Goal: Transaction & Acquisition: Purchase product/service

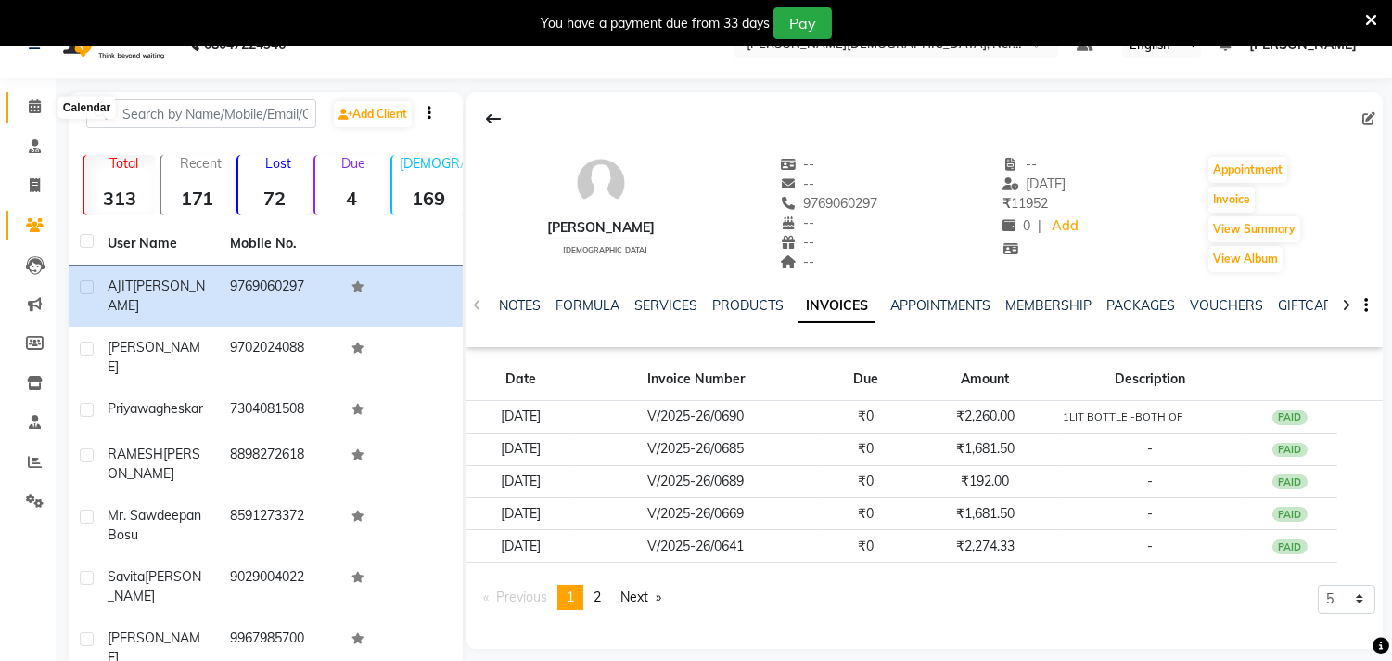
click at [33, 106] on icon at bounding box center [35, 106] width 12 height 14
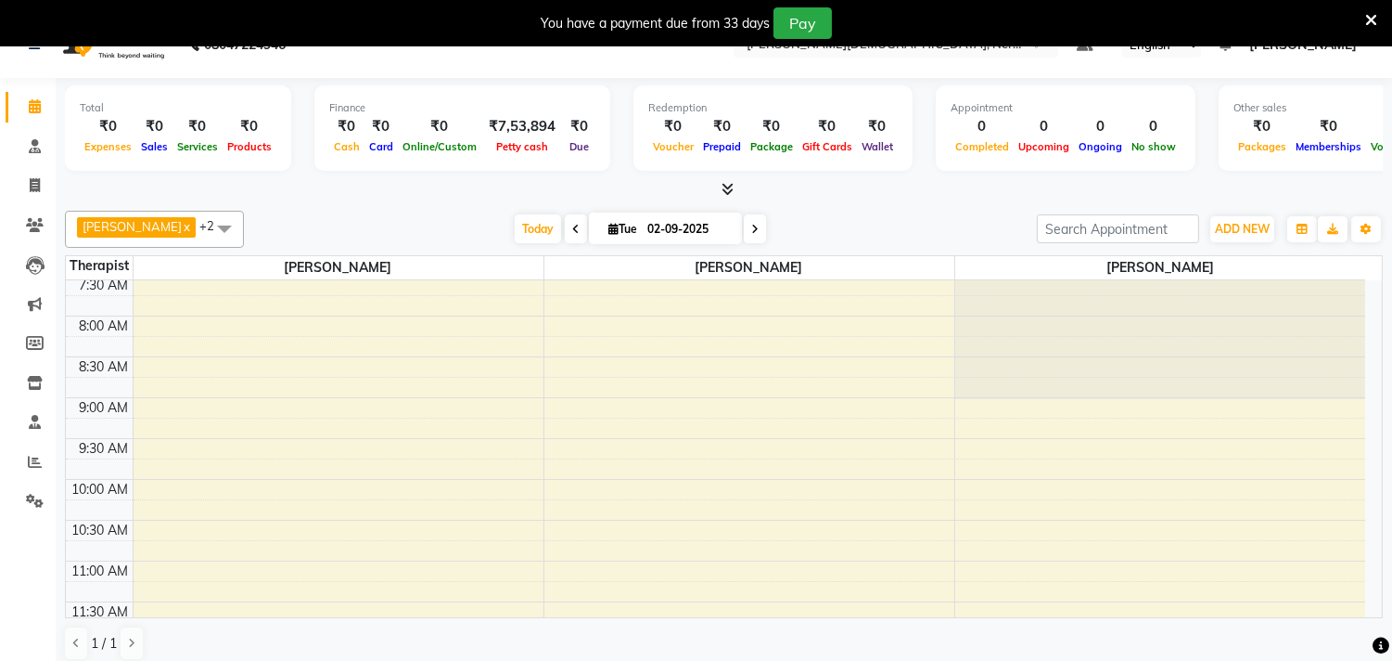
scroll to position [214, 0]
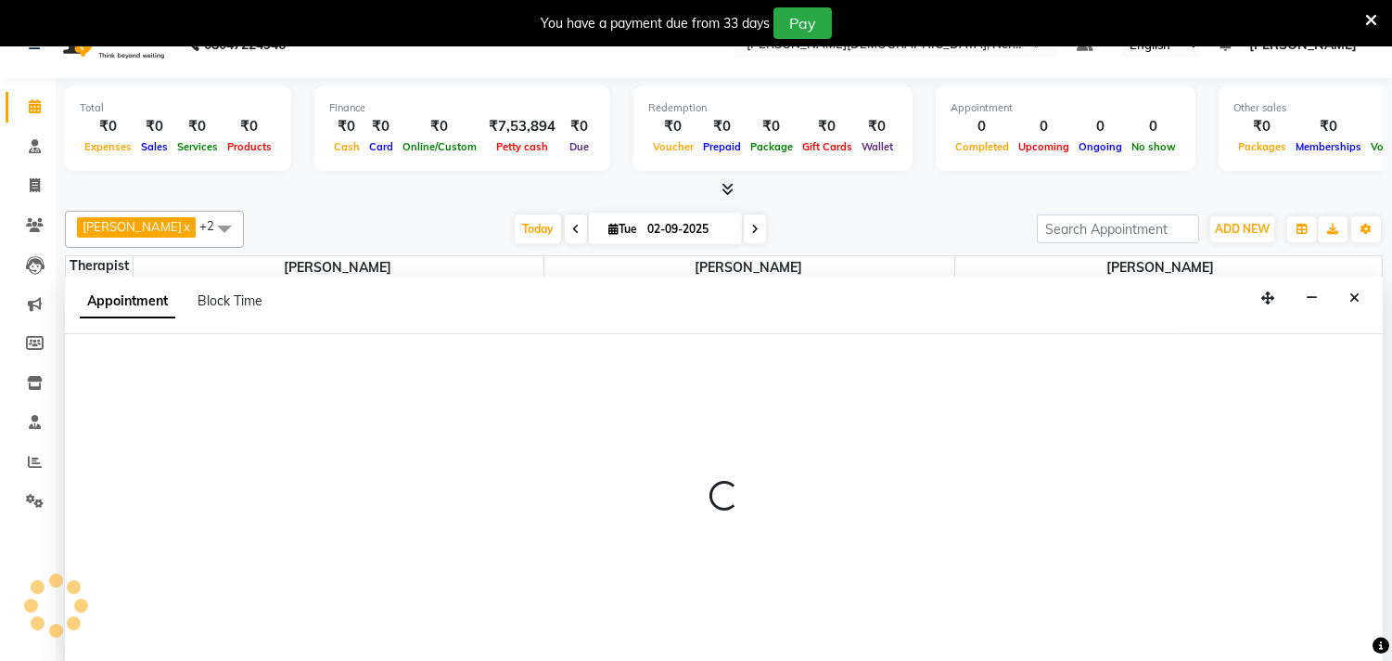
scroll to position [47, 0]
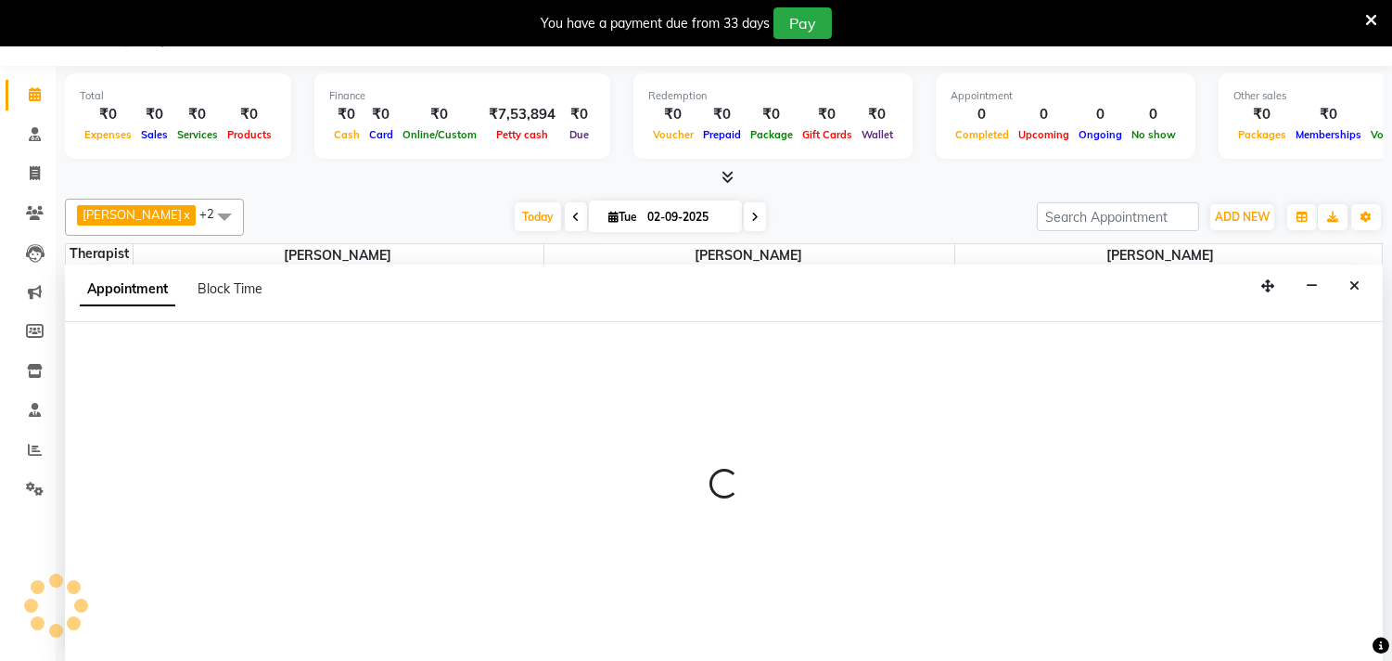
select select "57061"
select select "480"
select select "tentative"
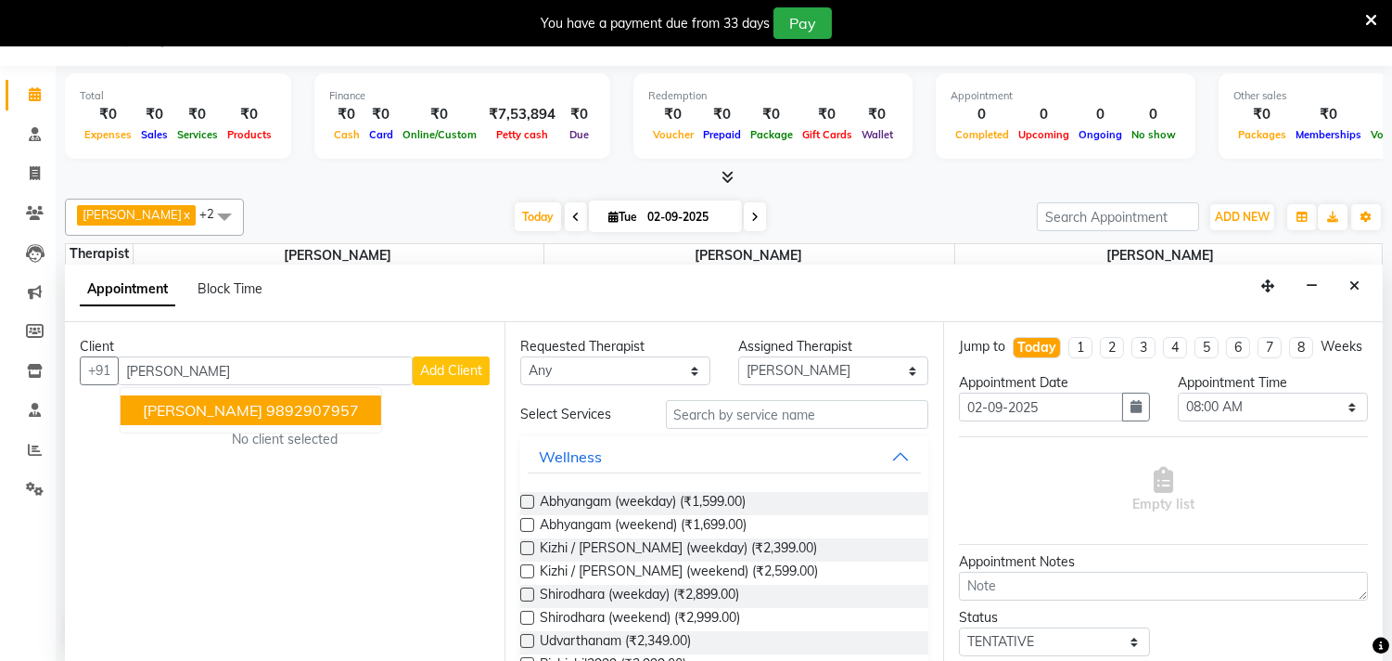
click at [322, 405] on ngb-highlight "9892907957" at bounding box center [312, 410] width 93 height 19
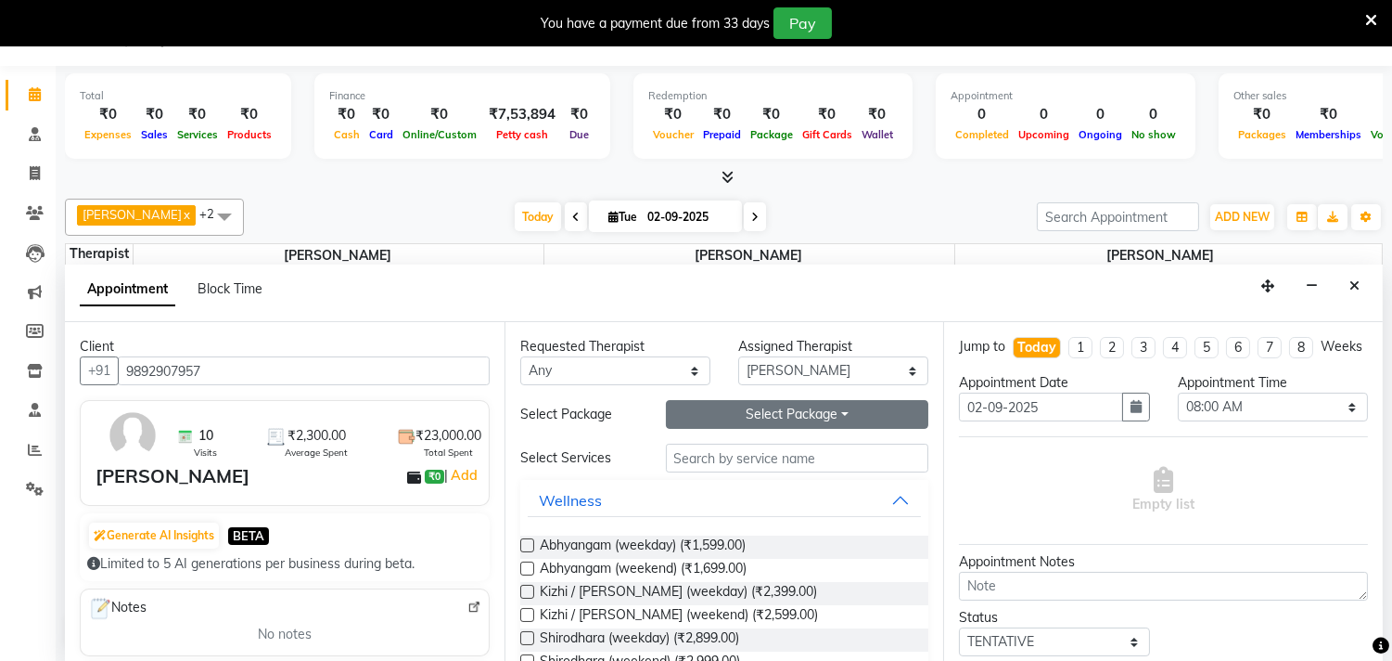
type input "9892907957"
click at [819, 417] on button "Select Package Toggle Dropdown" at bounding box center [797, 414] width 263 height 29
click at [807, 457] on li "Abhyangam(24) 23000" at bounding box center [763, 452] width 192 height 27
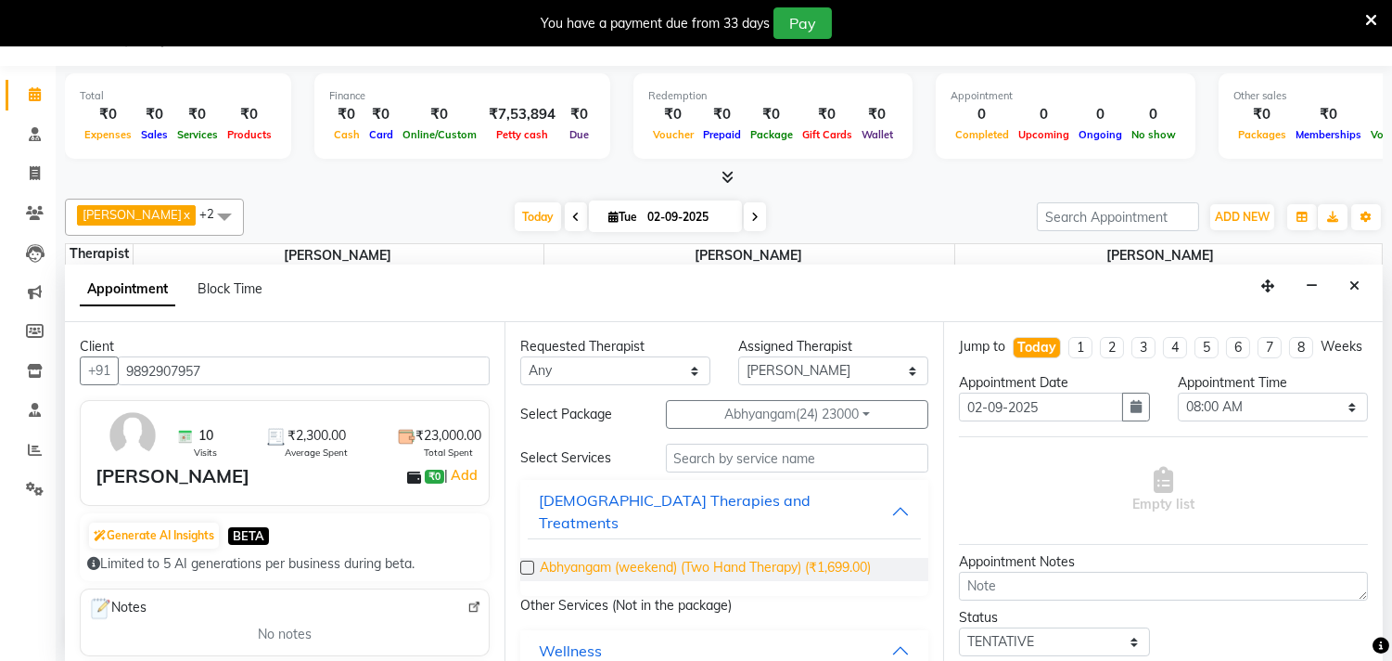
click at [744, 558] on span "Abhyangam (weekend) (Two Hand Therapy) (₹1,699.00)" at bounding box center [705, 569] width 331 height 23
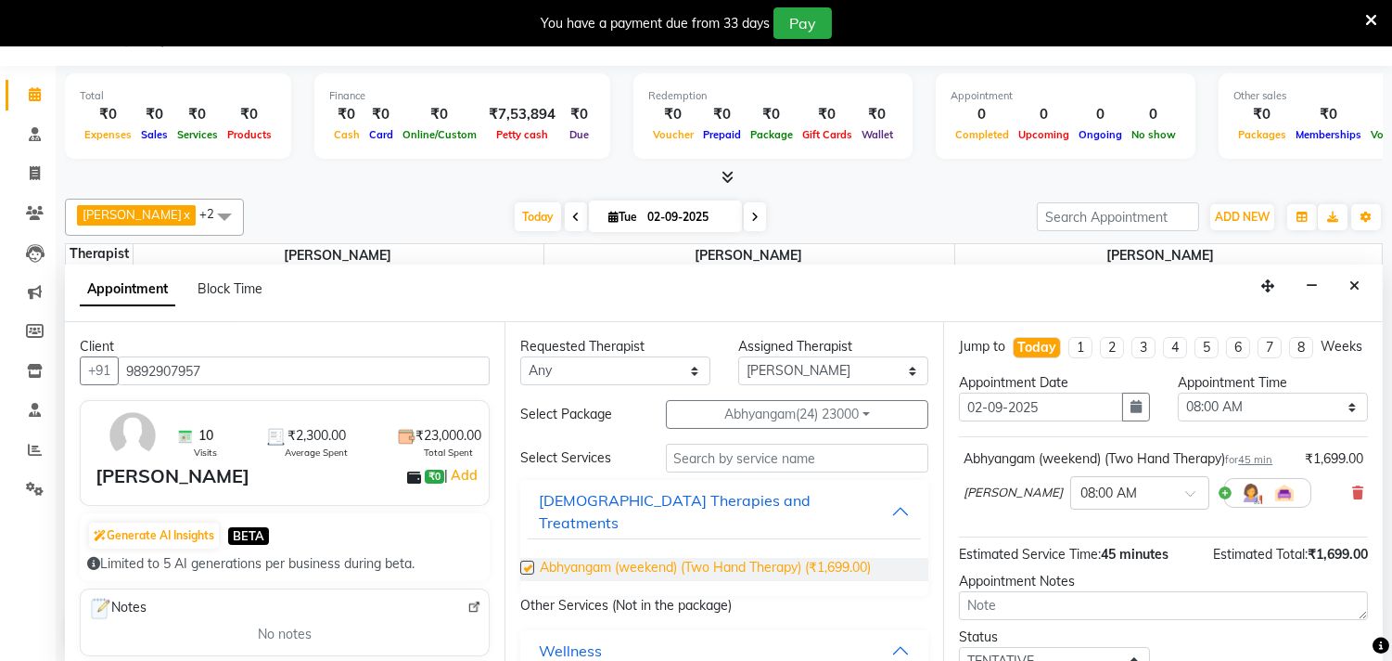
checkbox input "false"
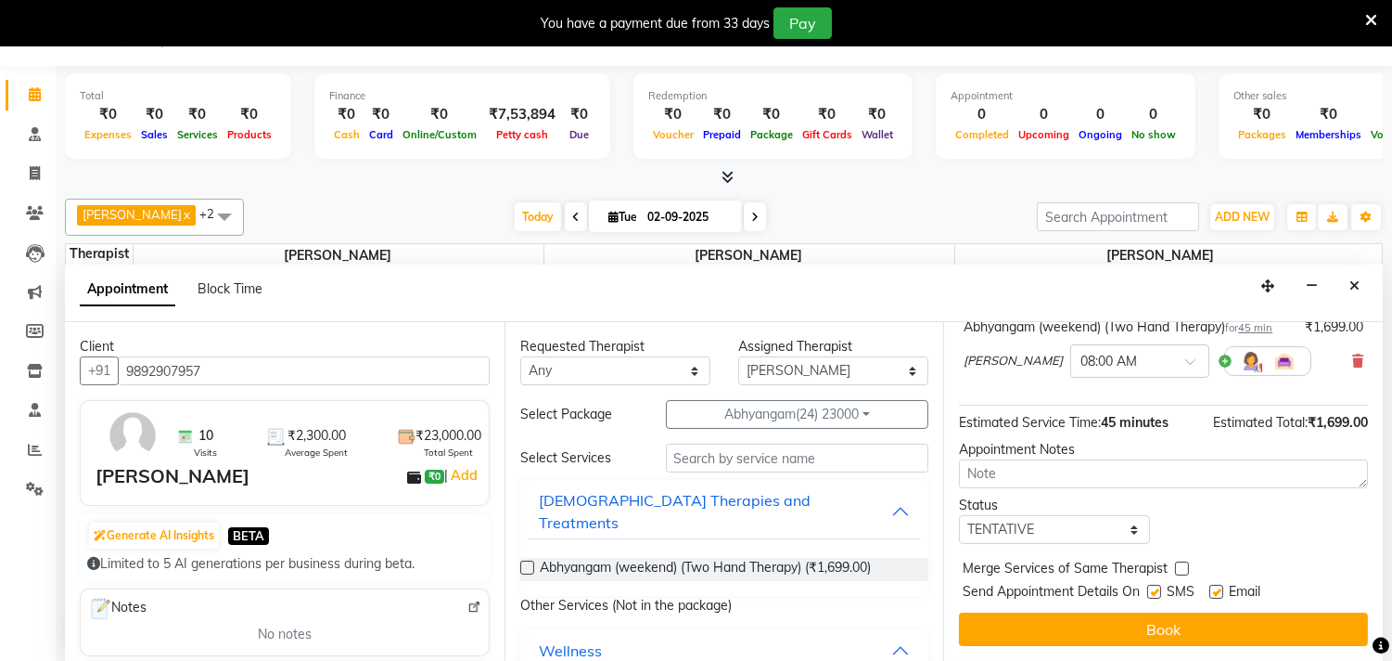
scroll to position [136, 0]
click at [1130, 544] on select "Select TENTATIVE CONFIRM CHECK-IN UPCOMING" at bounding box center [1054, 529] width 190 height 29
select select "check-in"
click at [959, 544] on select "Select TENTATIVE CONFIRM CHECK-IN UPCOMING" at bounding box center [1054, 529] width 190 height 29
click at [1154, 598] on label at bounding box center [1155, 591] width 14 height 14
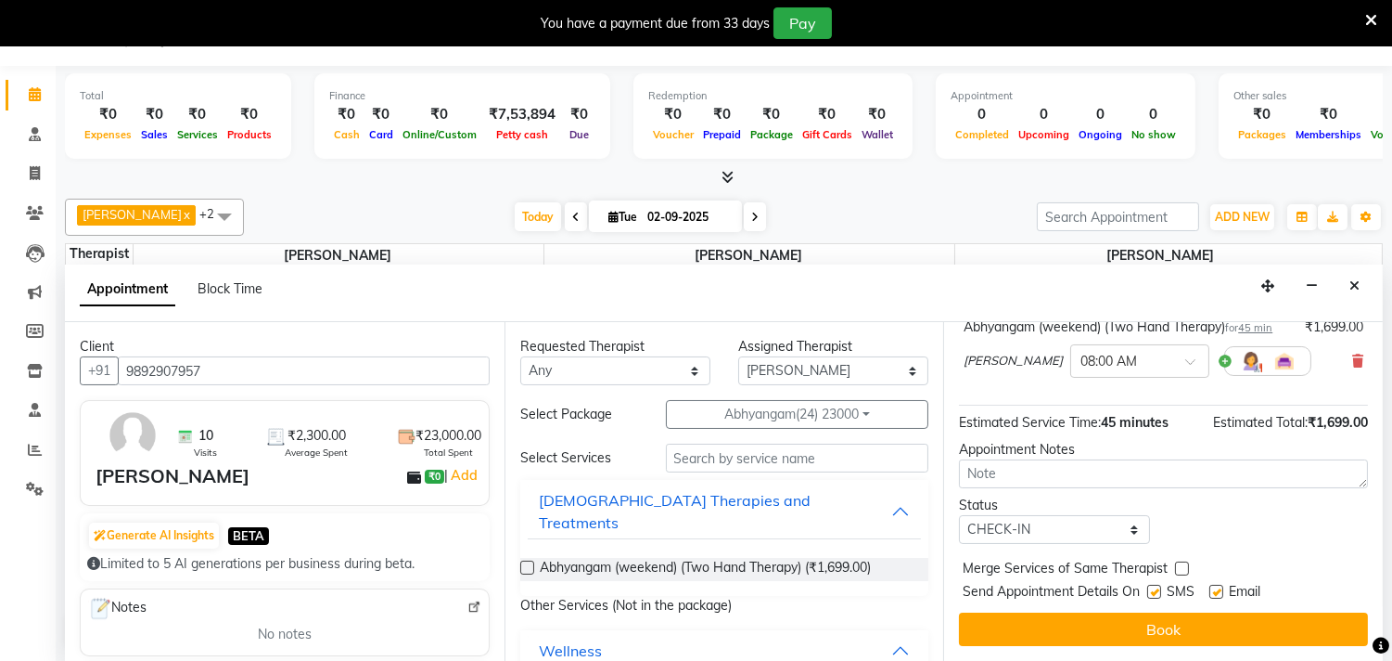
click at [1154, 599] on input "checkbox" at bounding box center [1154, 593] width 12 height 12
checkbox input "false"
click at [1222, 598] on label at bounding box center [1217, 591] width 14 height 14
click at [1222, 599] on input "checkbox" at bounding box center [1216, 593] width 12 height 12
checkbox input "false"
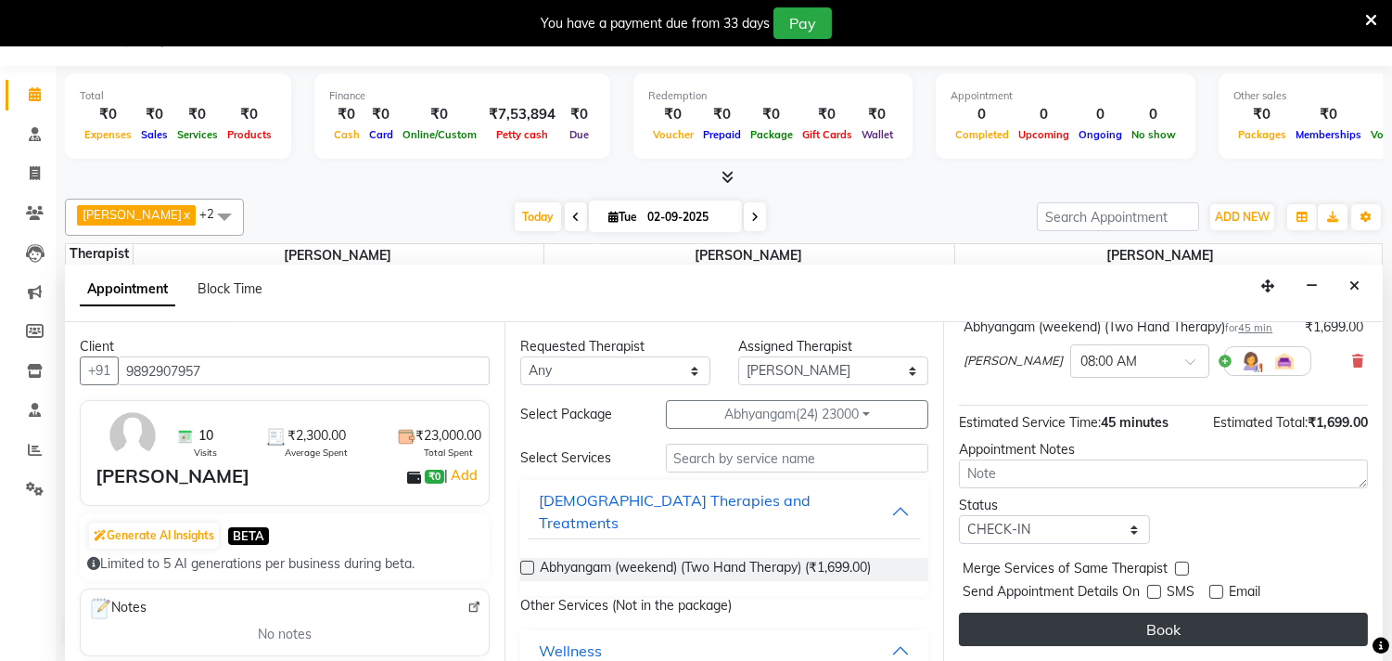
click at [1190, 646] on button "Book" at bounding box center [1163, 628] width 409 height 33
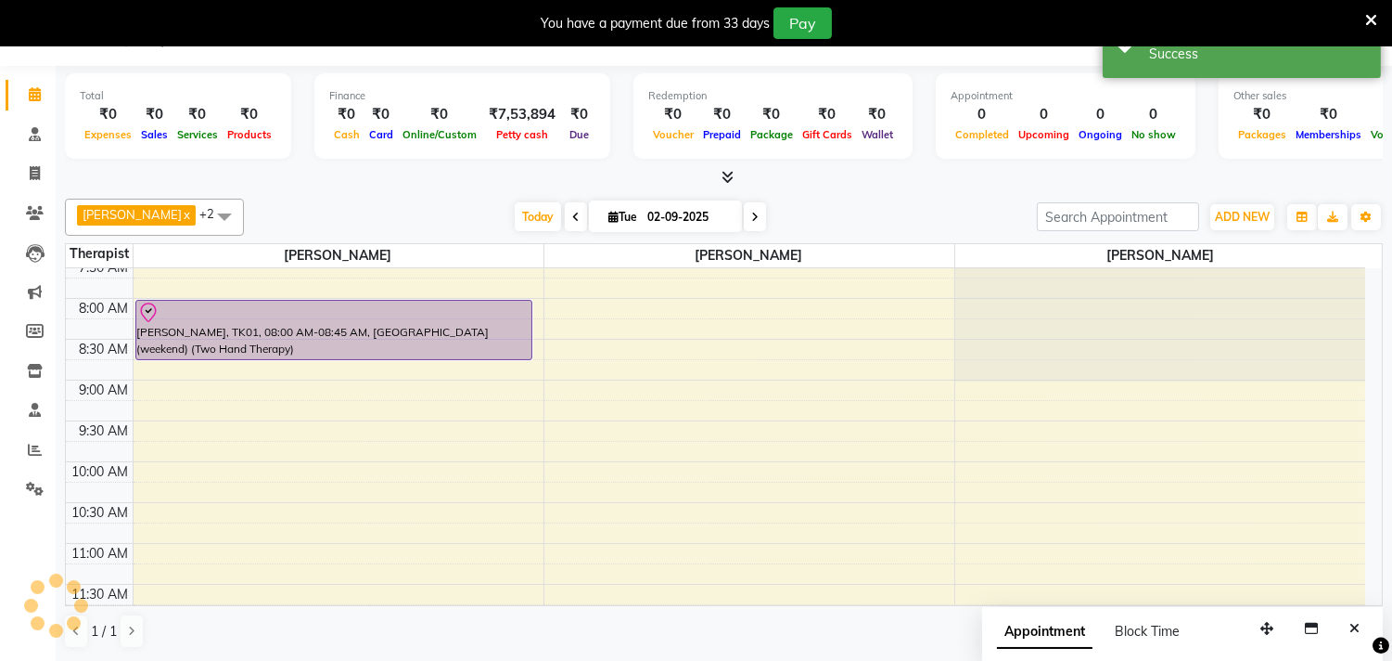
scroll to position [0, 0]
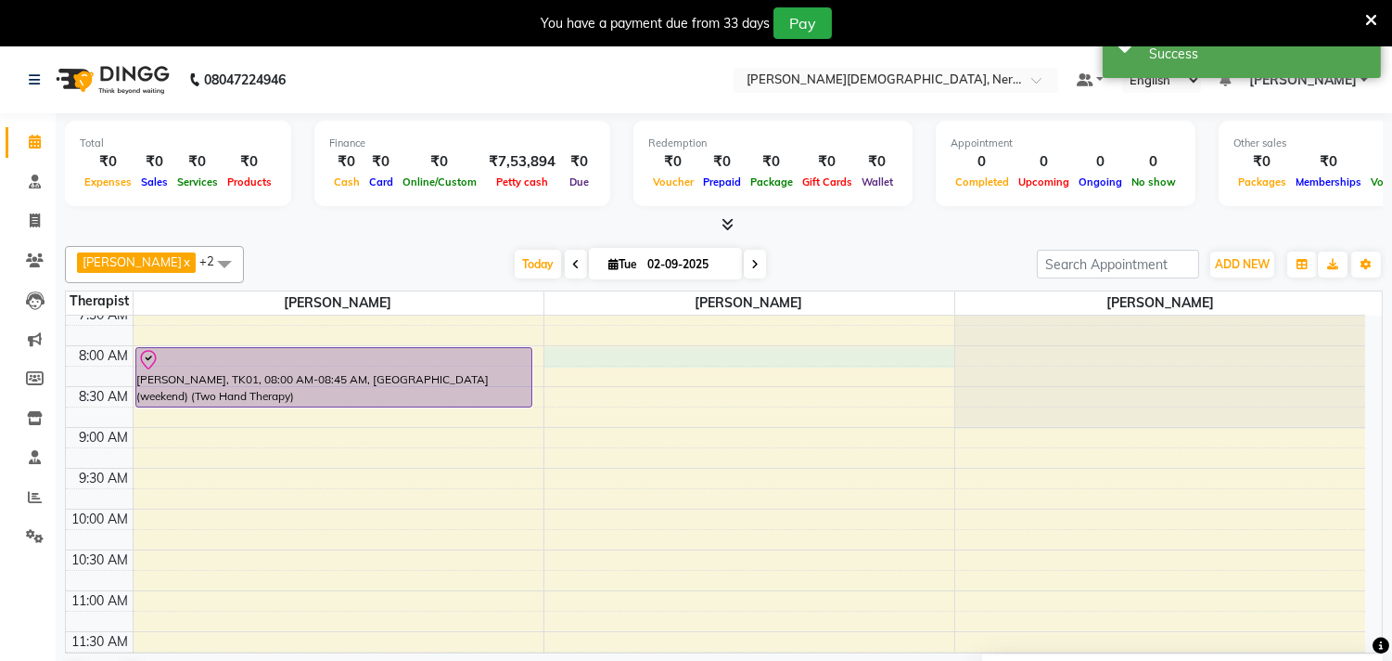
select select "57062"
select select "480"
select select "tentative"
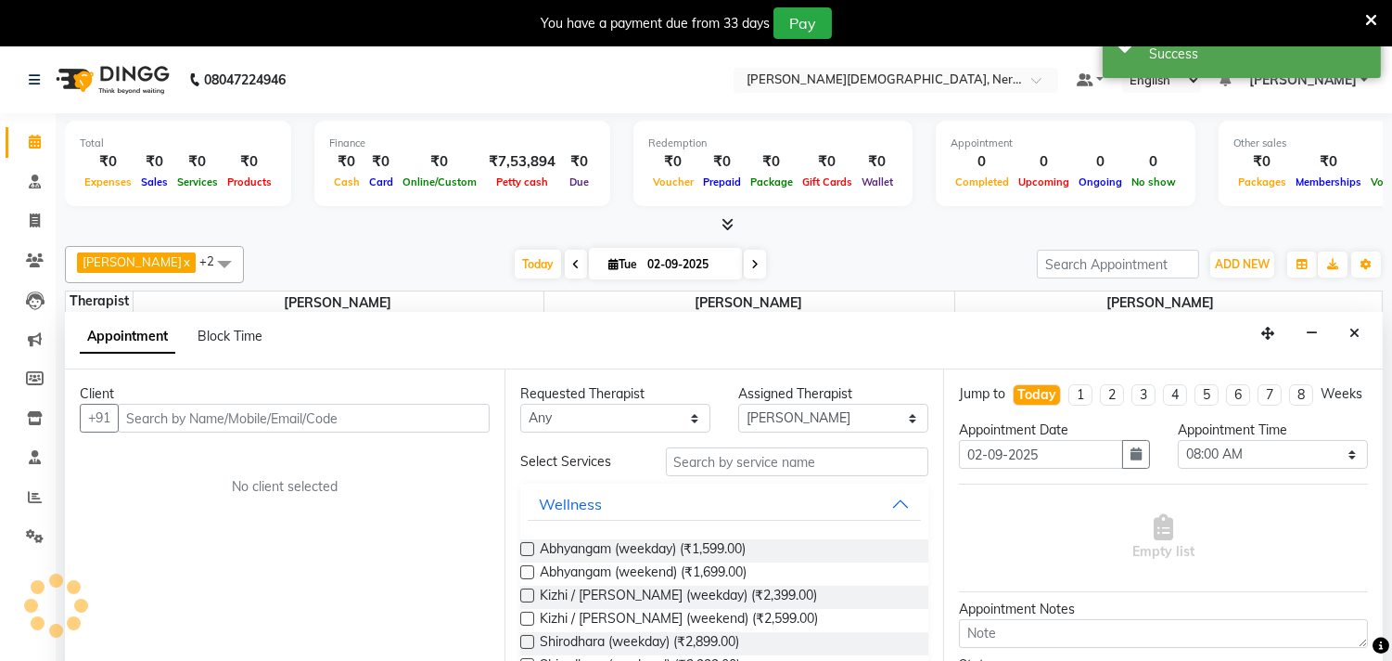
scroll to position [47, 0]
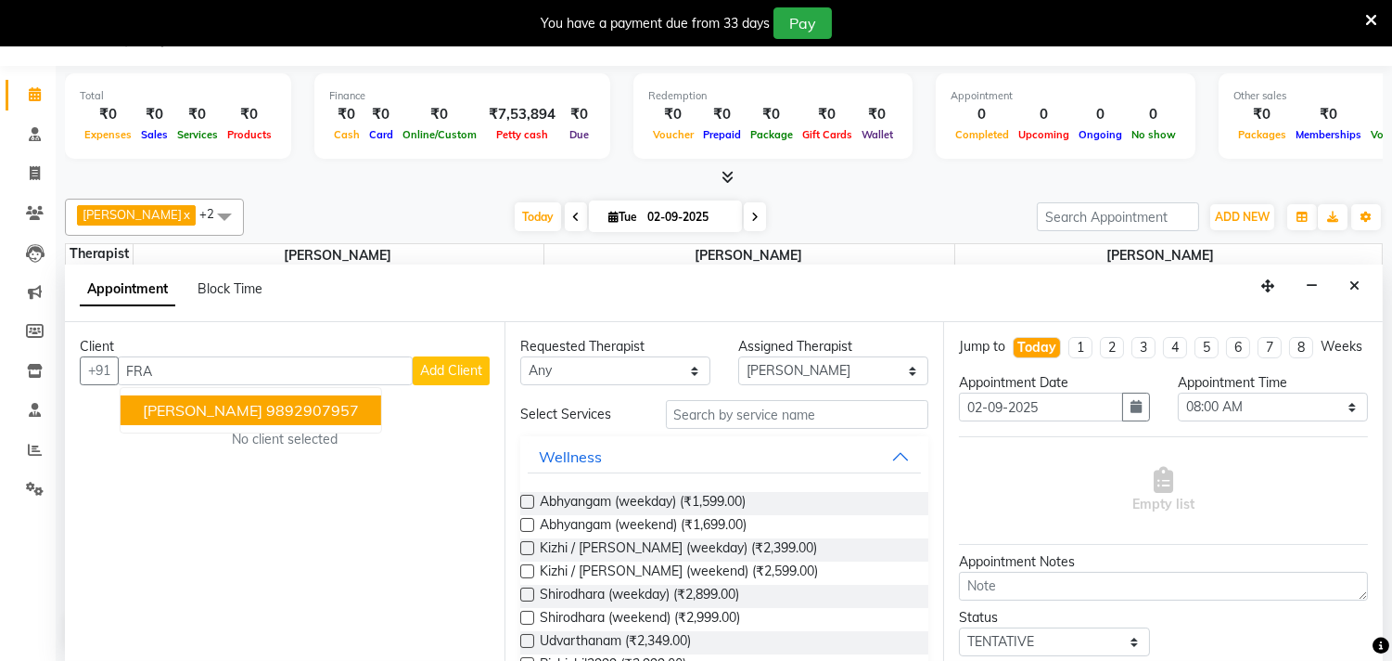
click at [327, 405] on ngb-highlight "9892907957" at bounding box center [312, 410] width 93 height 19
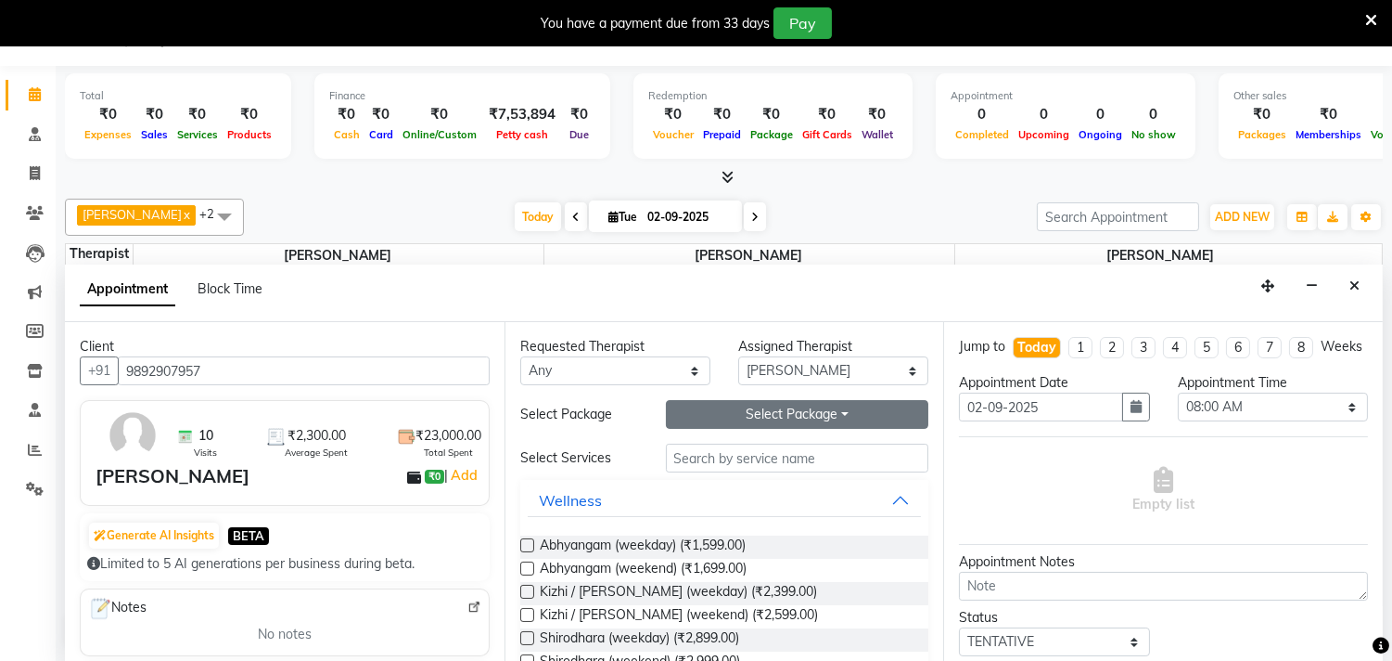
type input "9892907957"
click at [845, 402] on button "Select Package Toggle Dropdown" at bounding box center [797, 414] width 263 height 29
click at [802, 450] on li "Abhyangam(24) 23000" at bounding box center [763, 452] width 192 height 27
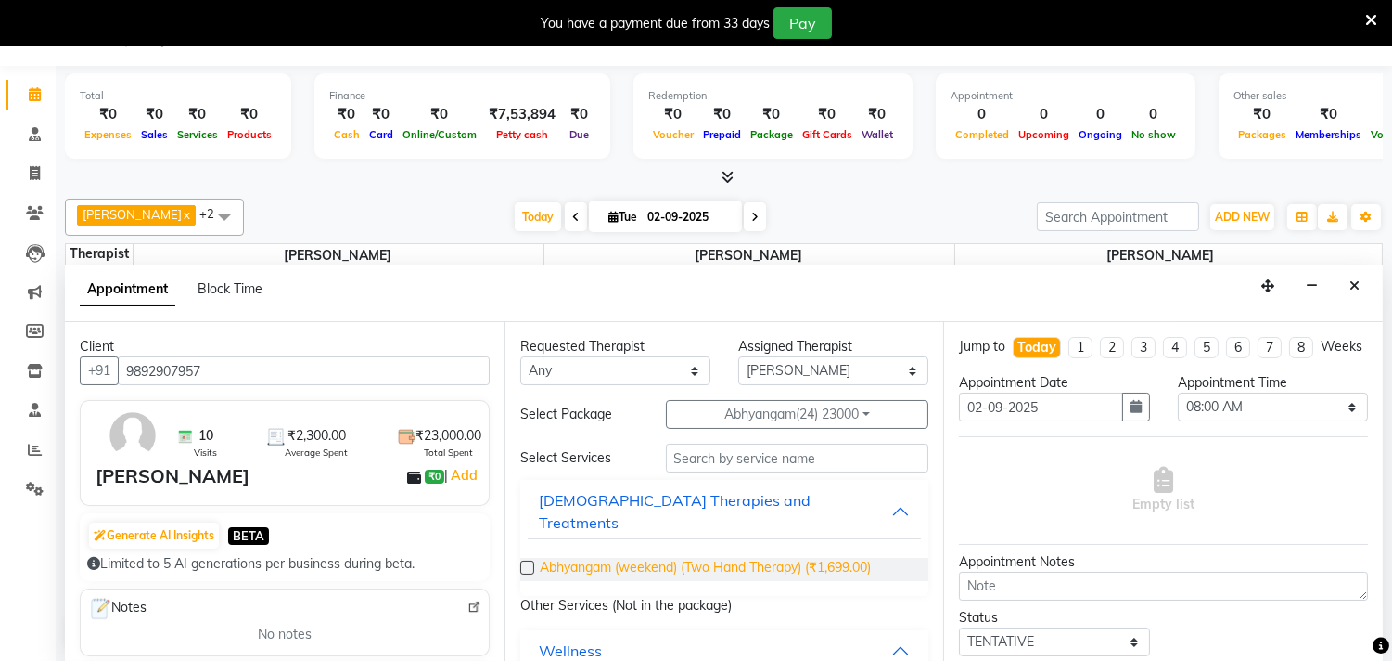
click at [686, 558] on span "Abhyangam (weekend) (Two Hand Therapy) (₹1,699.00)" at bounding box center [705, 569] width 331 height 23
checkbox input "false"
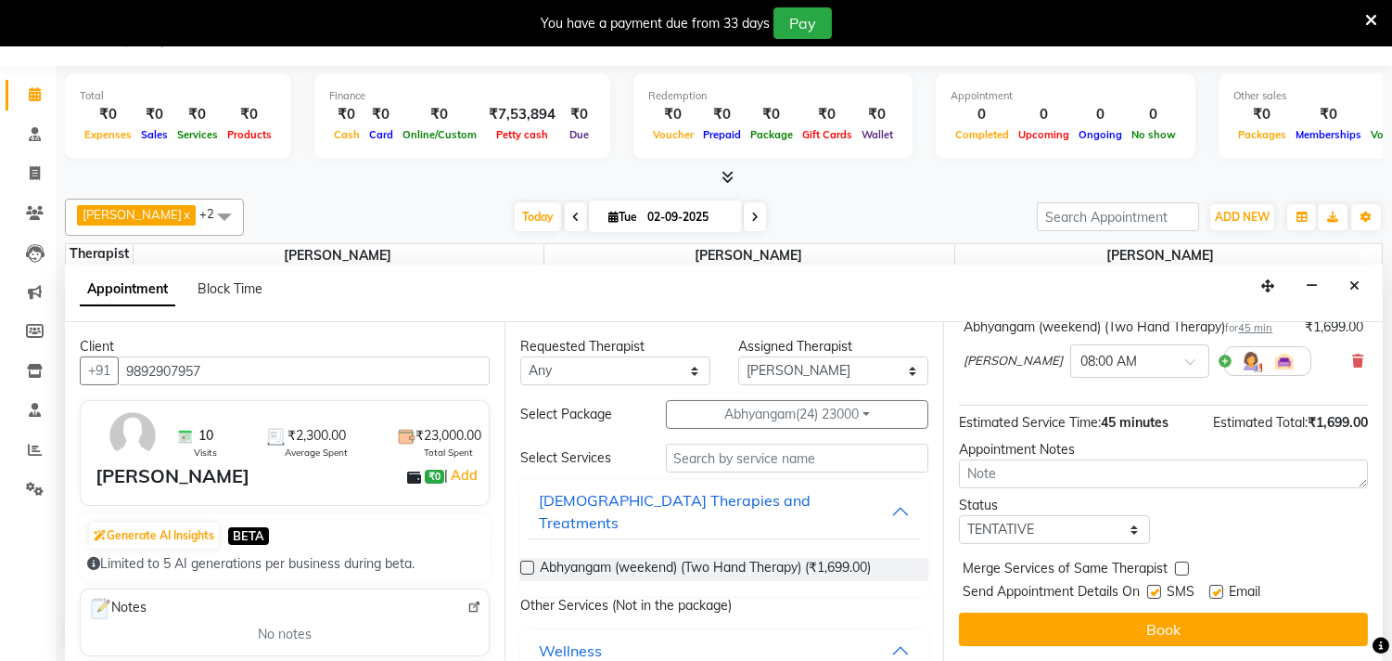
scroll to position [168, 0]
click at [1120, 529] on select "Select TENTATIVE CONFIRM CHECK-IN UPCOMING" at bounding box center [1054, 529] width 190 height 29
select select "check-in"
click at [959, 515] on select "Select TENTATIVE CONFIRM CHECK-IN UPCOMING" at bounding box center [1054, 529] width 190 height 29
click at [1153, 592] on label at bounding box center [1155, 591] width 14 height 14
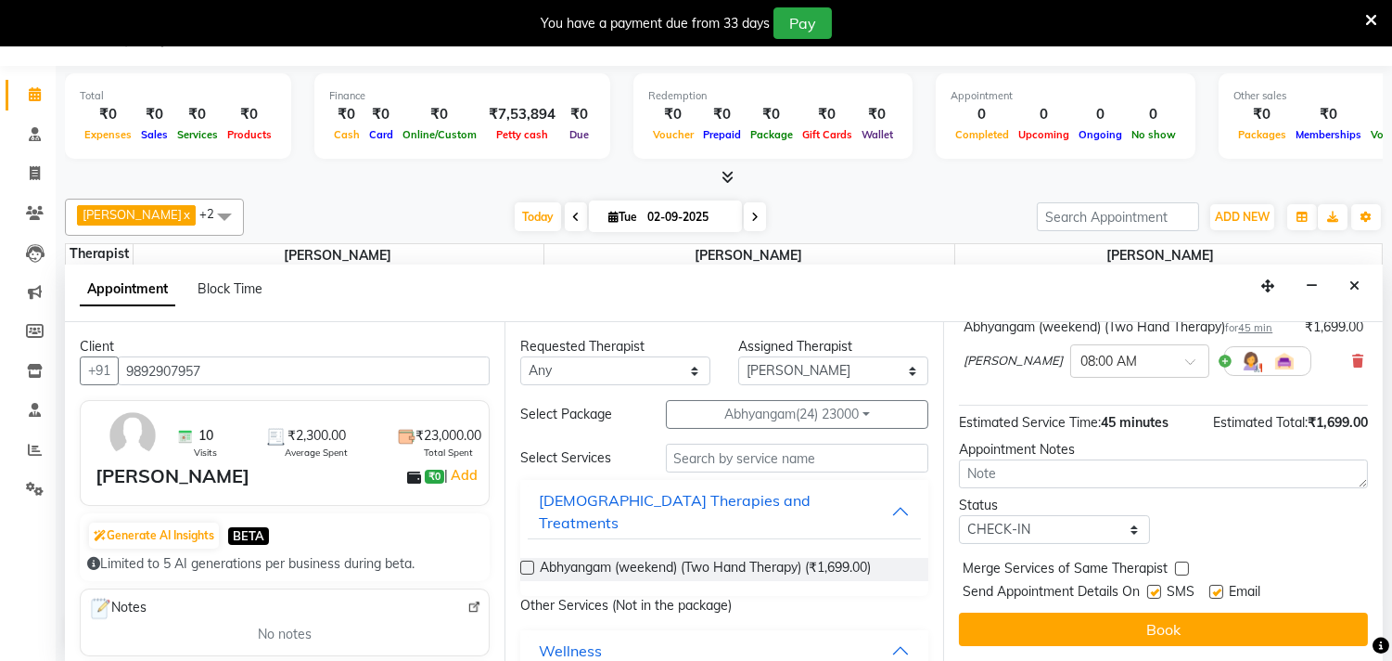
click at [1153, 592] on input "checkbox" at bounding box center [1154, 593] width 12 height 12
checkbox input "false"
click at [1216, 592] on label at bounding box center [1217, 591] width 14 height 14
click at [1216, 592] on input "checkbox" at bounding box center [1216, 593] width 12 height 12
checkbox input "false"
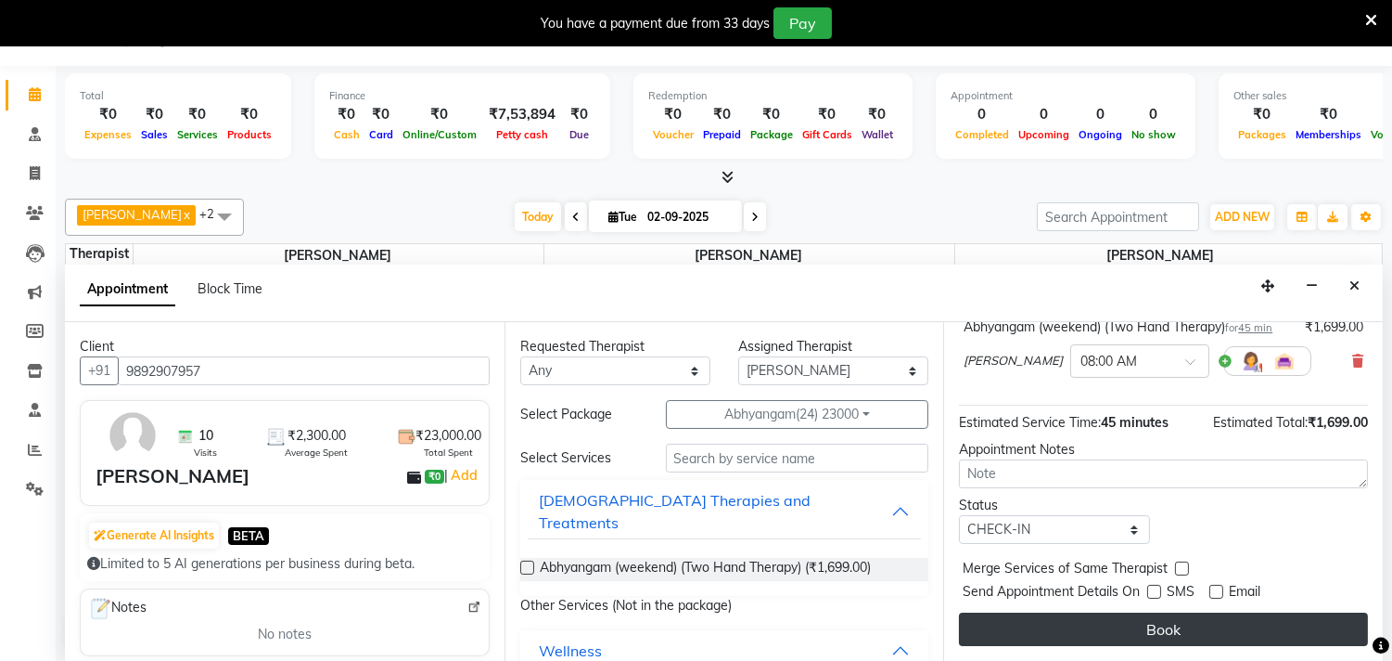
click at [1185, 624] on button "Book" at bounding box center [1163, 628] width 409 height 33
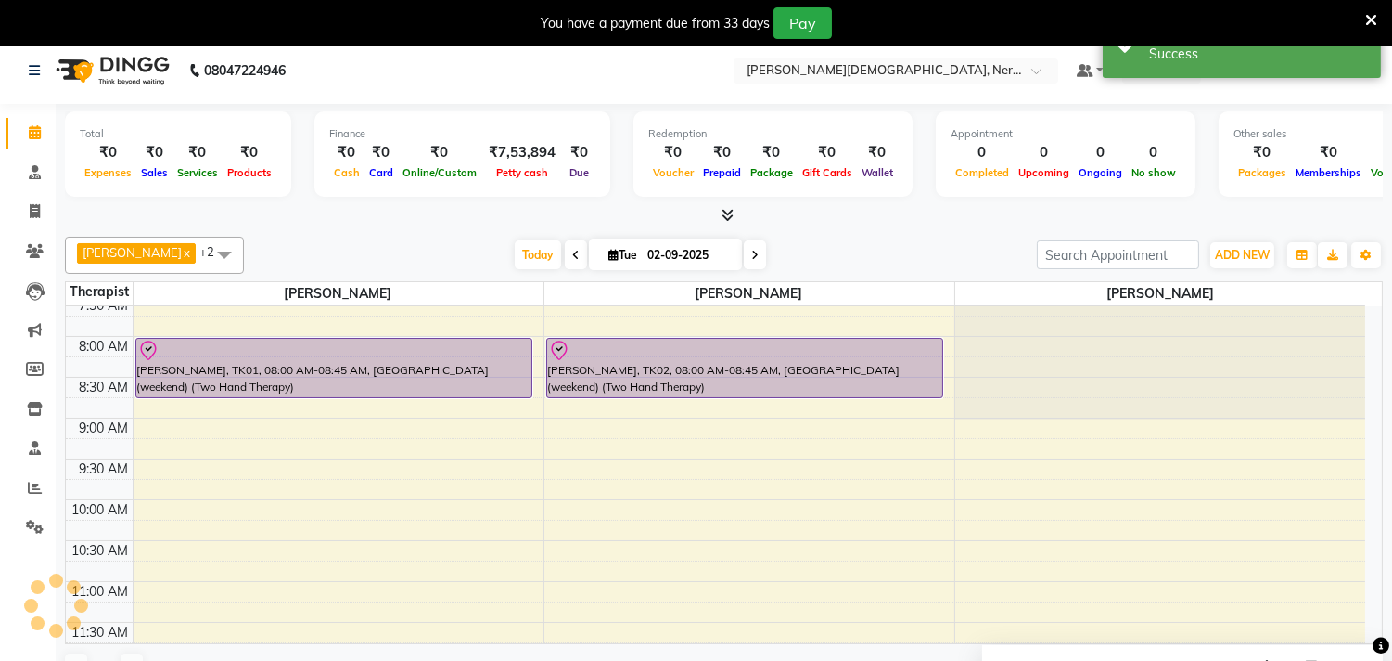
scroll to position [0, 0]
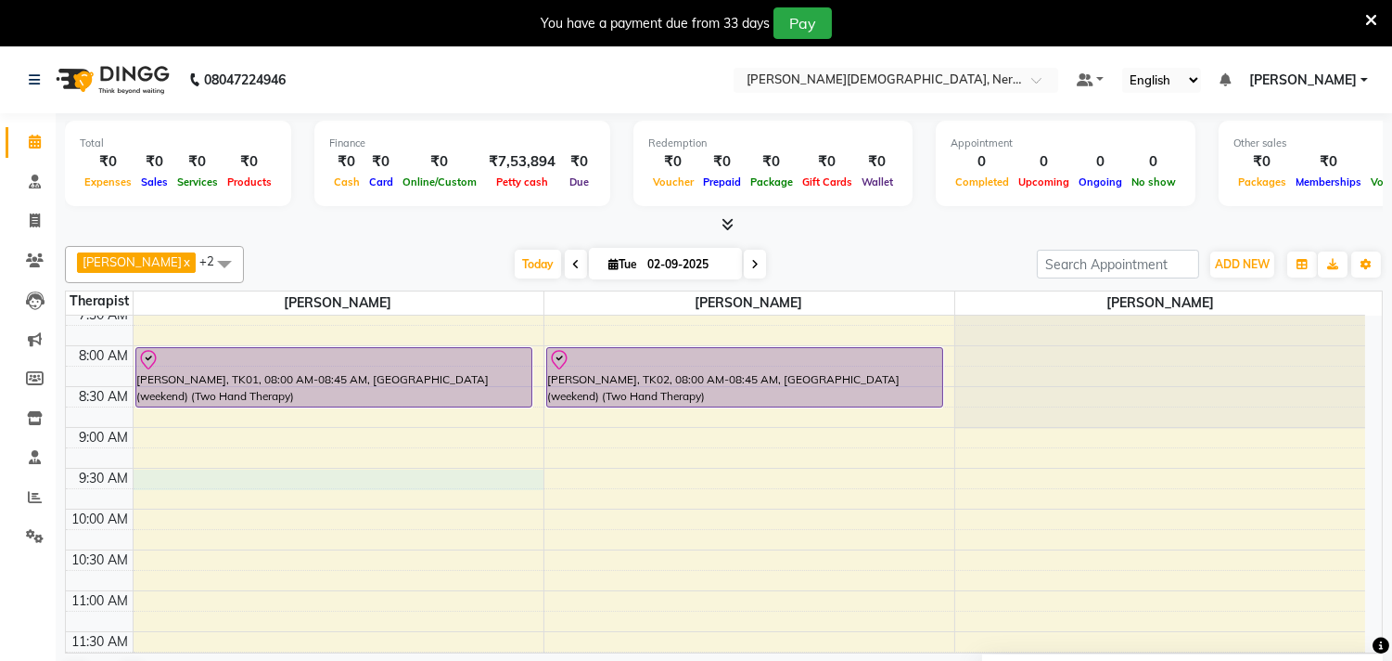
select select "57061"
select select "570"
select select "tentative"
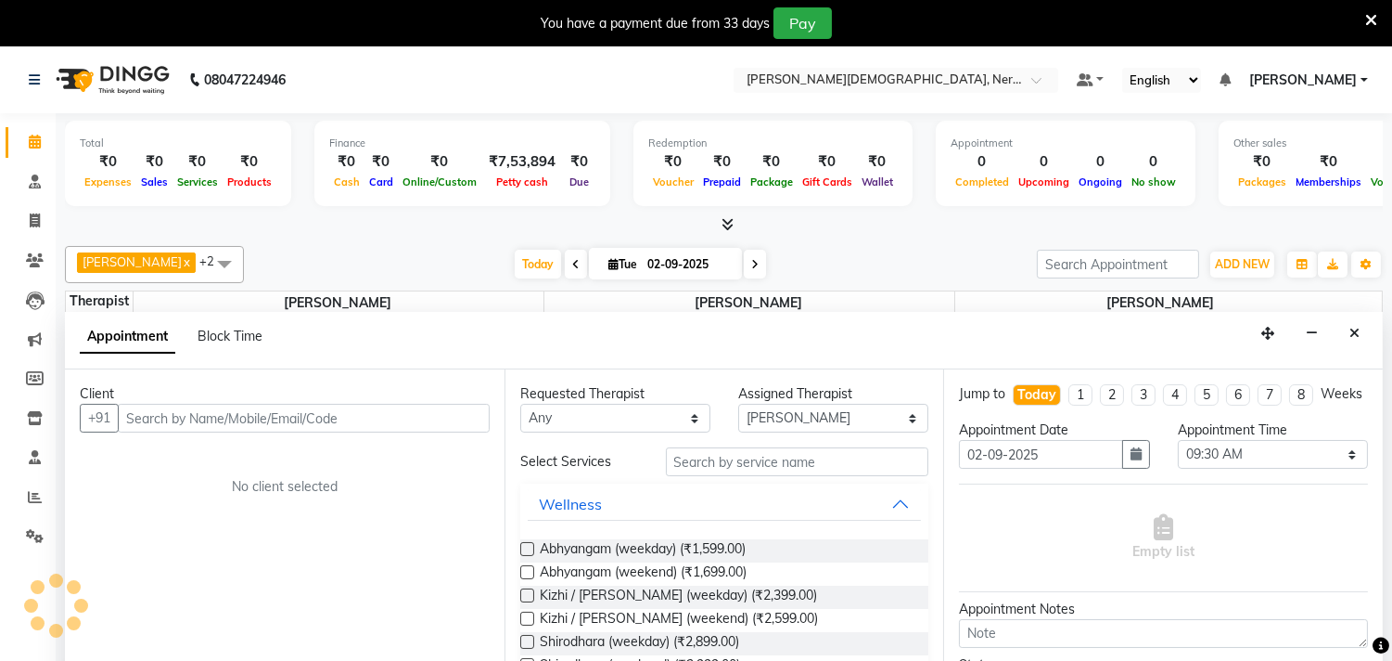
scroll to position [47, 0]
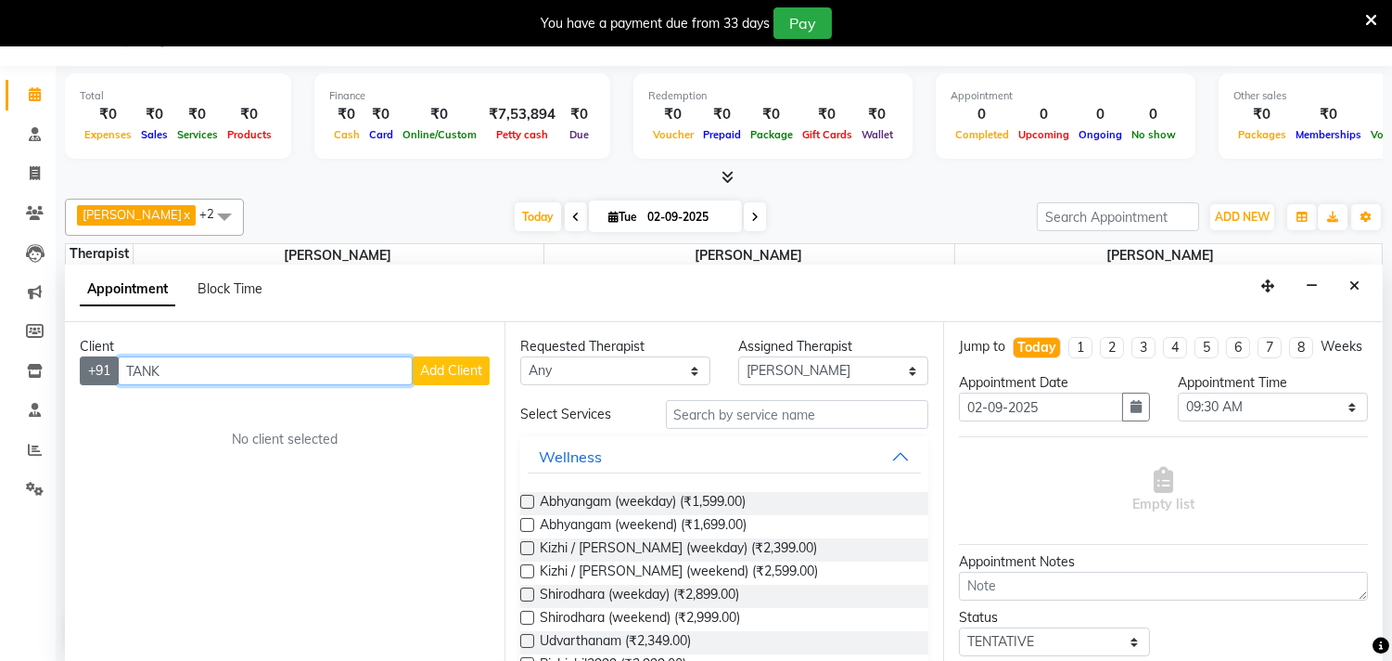
drag, startPoint x: 260, startPoint y: 376, endPoint x: 117, endPoint y: 372, distance: 142.9
click at [117, 372] on div "+91 TANK Add Client" at bounding box center [285, 370] width 410 height 29
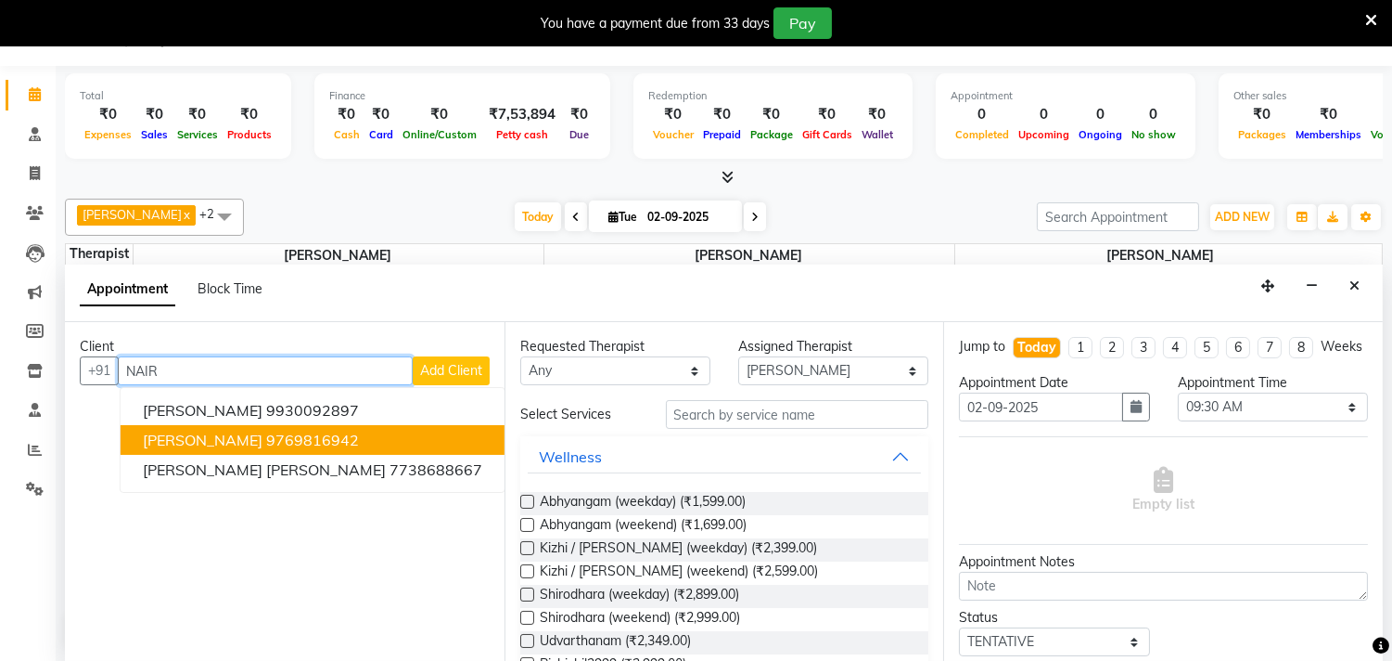
click at [313, 432] on ngb-highlight "9769816942" at bounding box center [312, 439] width 93 height 19
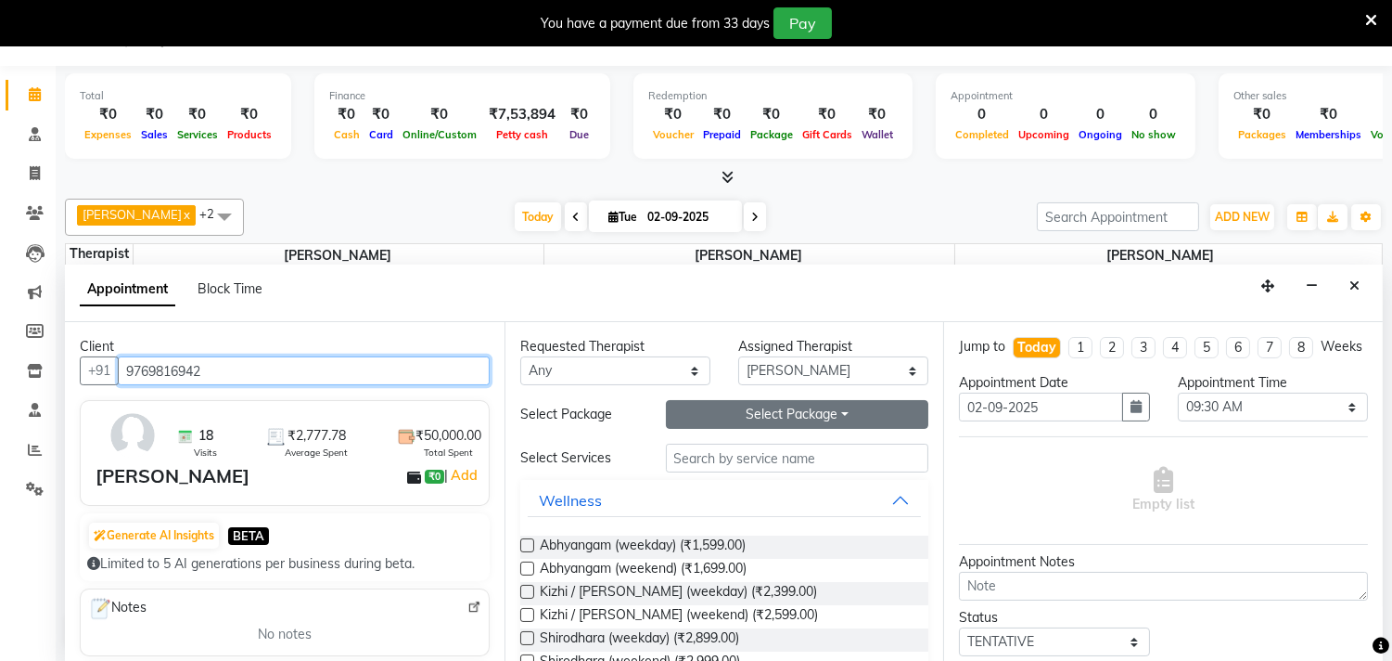
type input "9769816942"
click at [866, 405] on button "Select Package Toggle Dropdown" at bounding box center [797, 414] width 263 height 29
click at [805, 448] on li "Abhyangam (30) 25 K" at bounding box center [757, 452] width 181 height 27
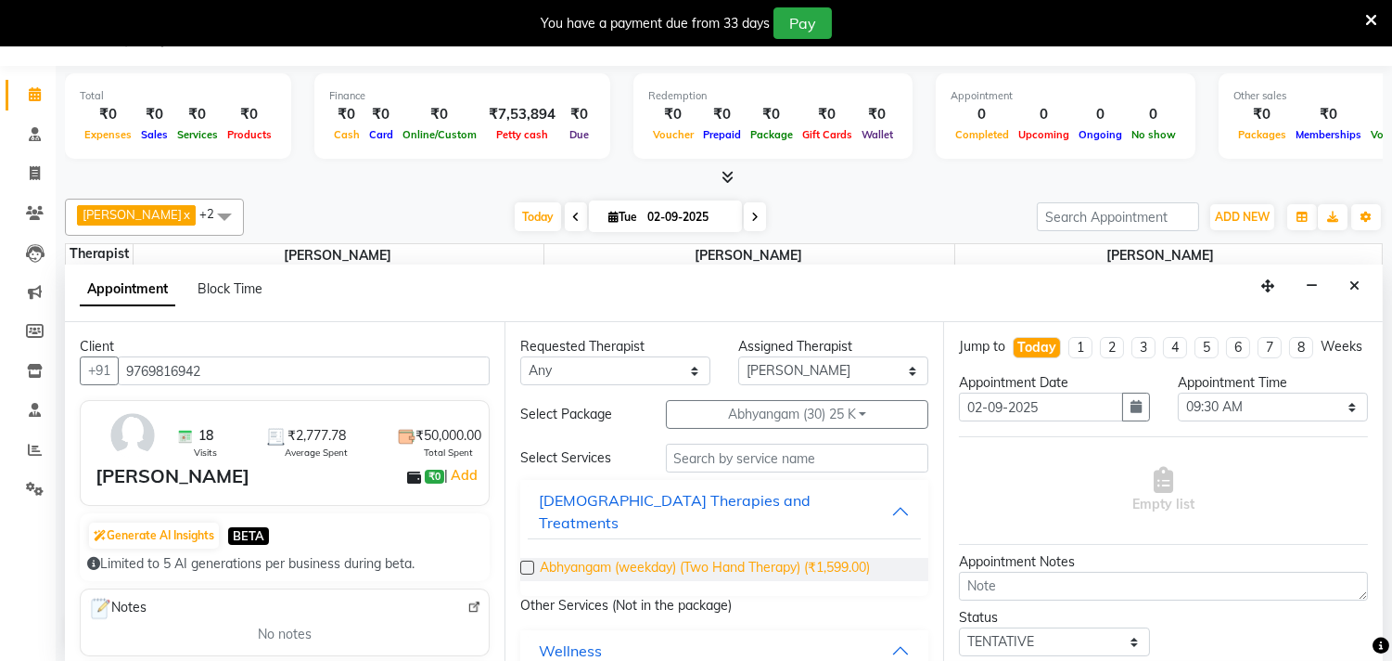
click at [776, 558] on span "Abhyangam (weekday) (Two Hand Therapy) (₹1,599.00)" at bounding box center [705, 569] width 330 height 23
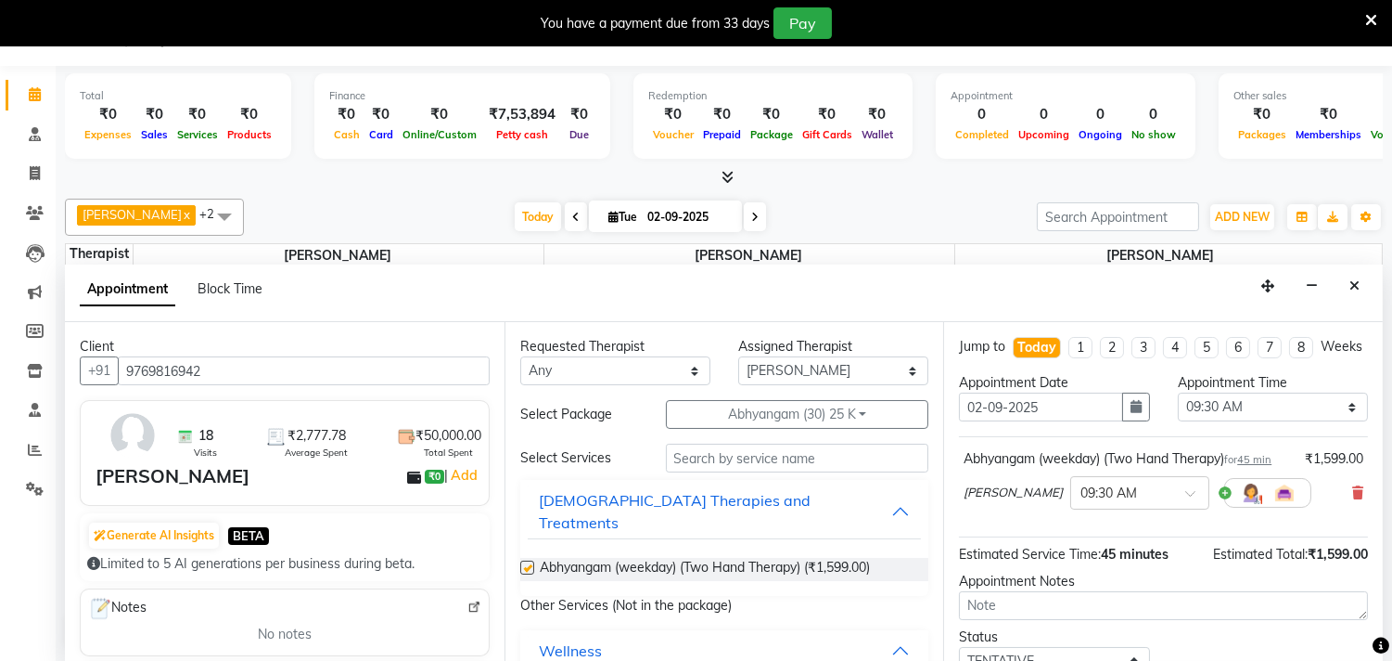
checkbox input "false"
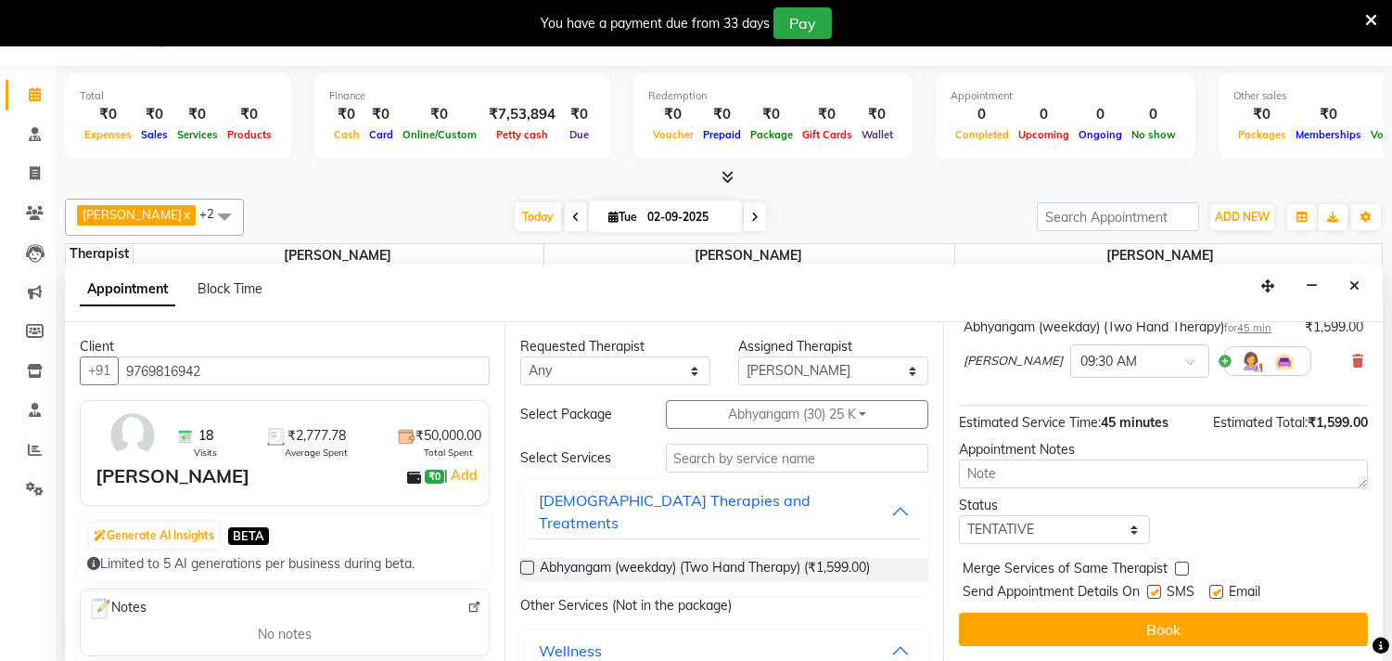
scroll to position [165, 0]
click at [1126, 533] on select "Select TENTATIVE CONFIRM CHECK-IN UPCOMING" at bounding box center [1054, 529] width 190 height 29
select select "check-in"
click at [959, 518] on select "Select TENTATIVE CONFIRM CHECK-IN UPCOMING" at bounding box center [1054, 529] width 190 height 29
click at [1156, 595] on label at bounding box center [1155, 591] width 14 height 14
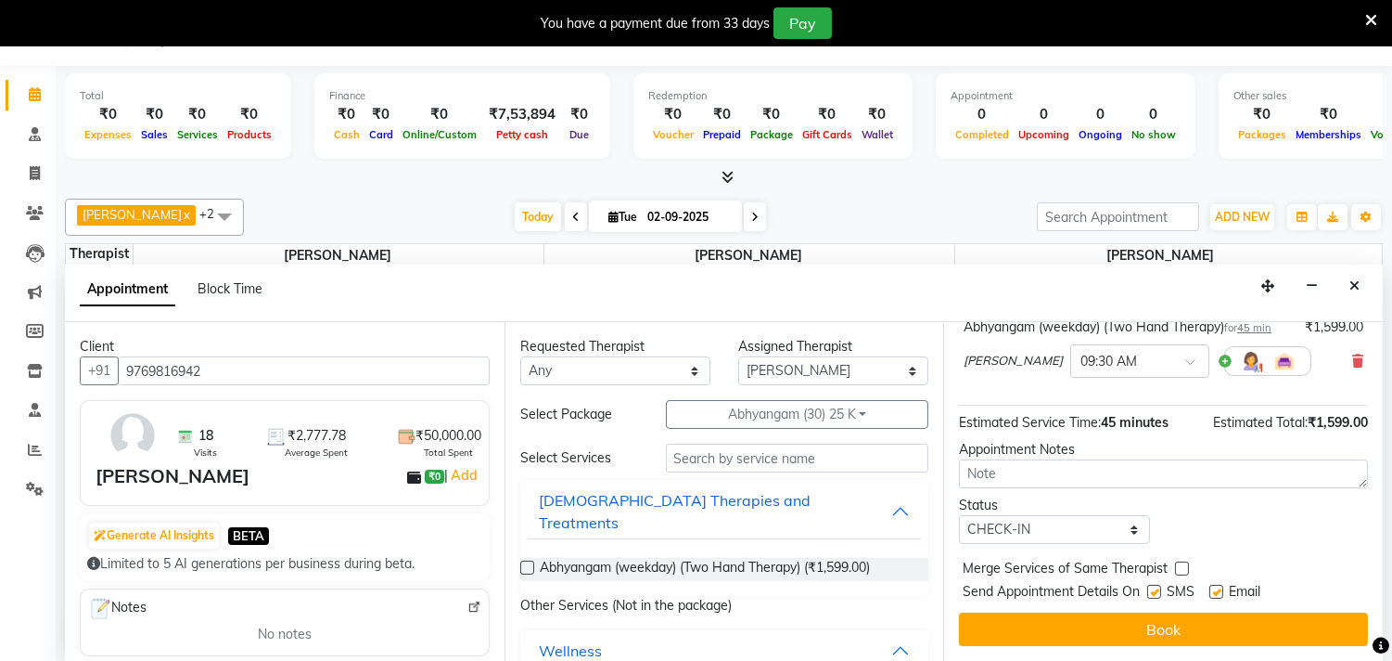
click at [1156, 595] on input "checkbox" at bounding box center [1154, 593] width 12 height 12
checkbox input "false"
click at [1217, 598] on label at bounding box center [1217, 591] width 14 height 14
click at [1217, 598] on input "checkbox" at bounding box center [1216, 593] width 12 height 12
checkbox input "false"
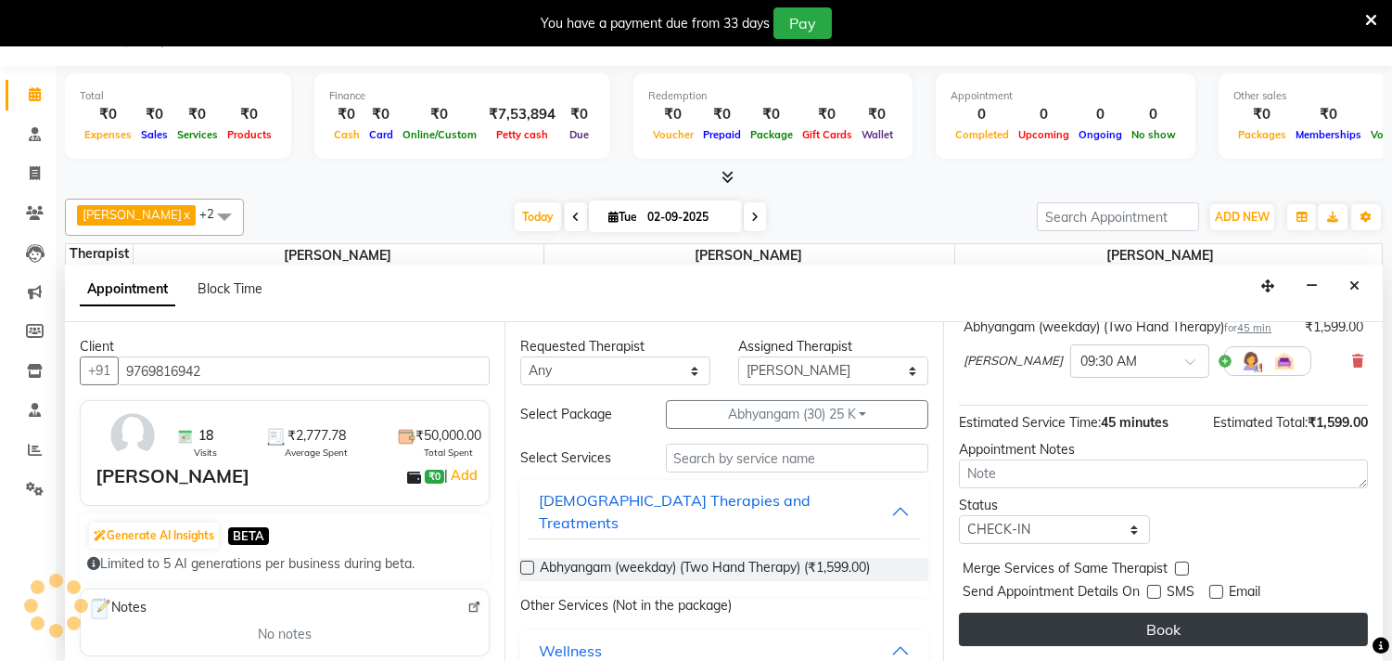
click at [1194, 622] on button "Book" at bounding box center [1163, 628] width 409 height 33
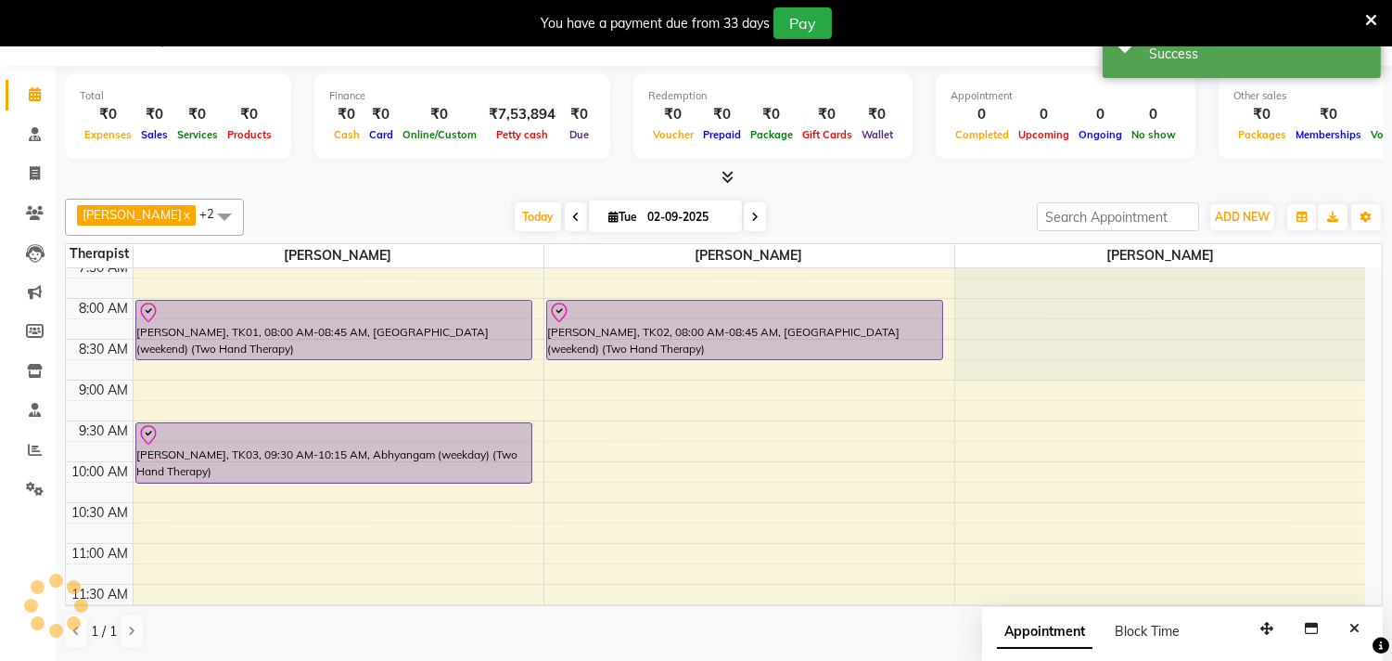
scroll to position [0, 0]
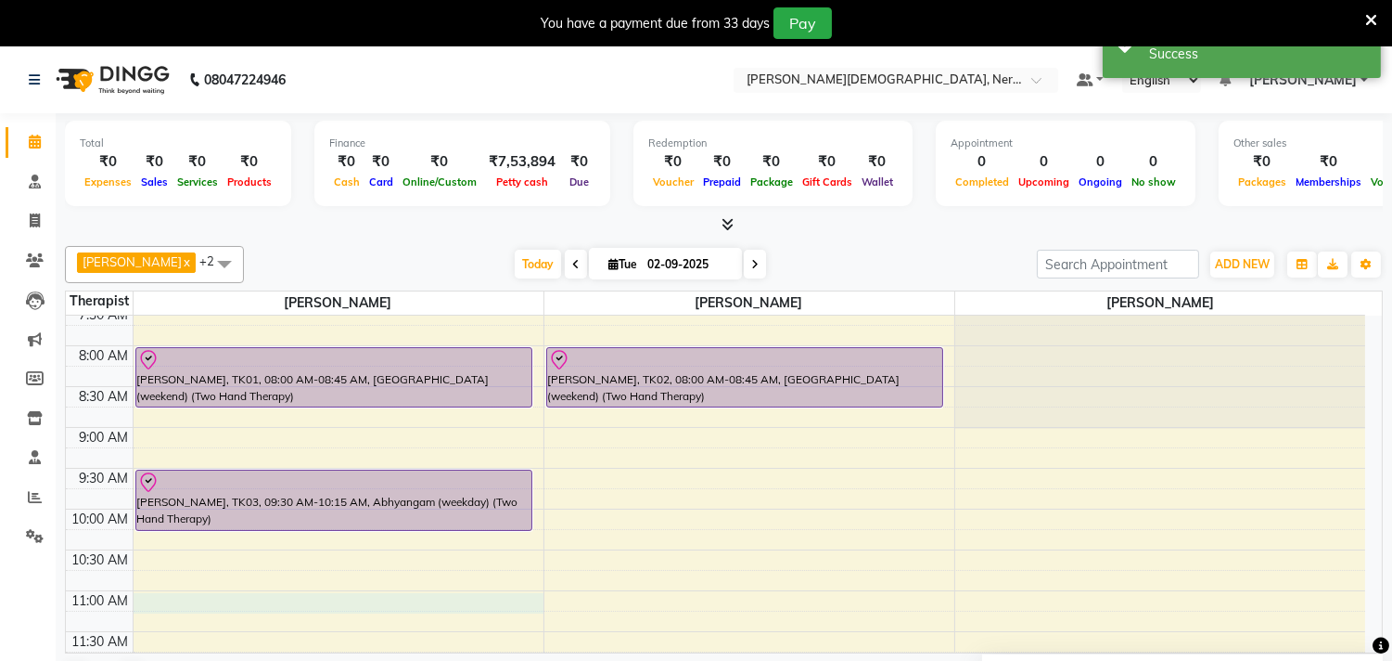
select select "57061"
select select "660"
select select "tentative"
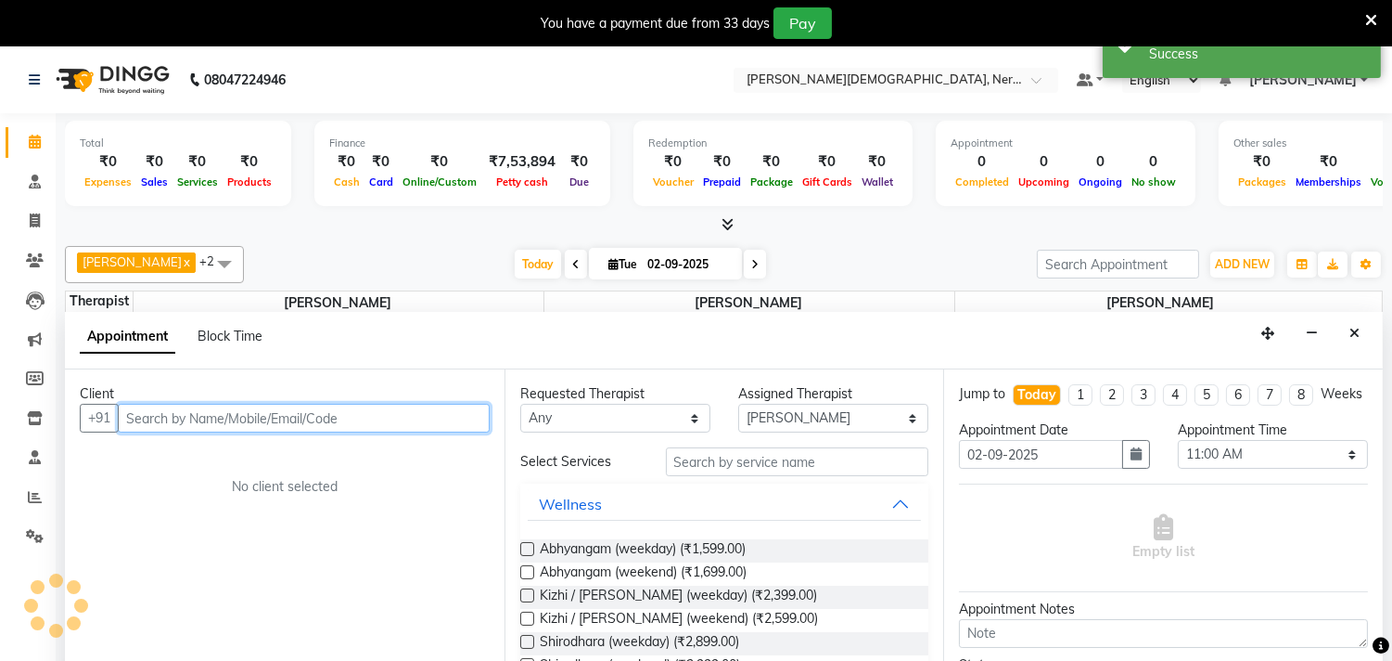
scroll to position [47, 0]
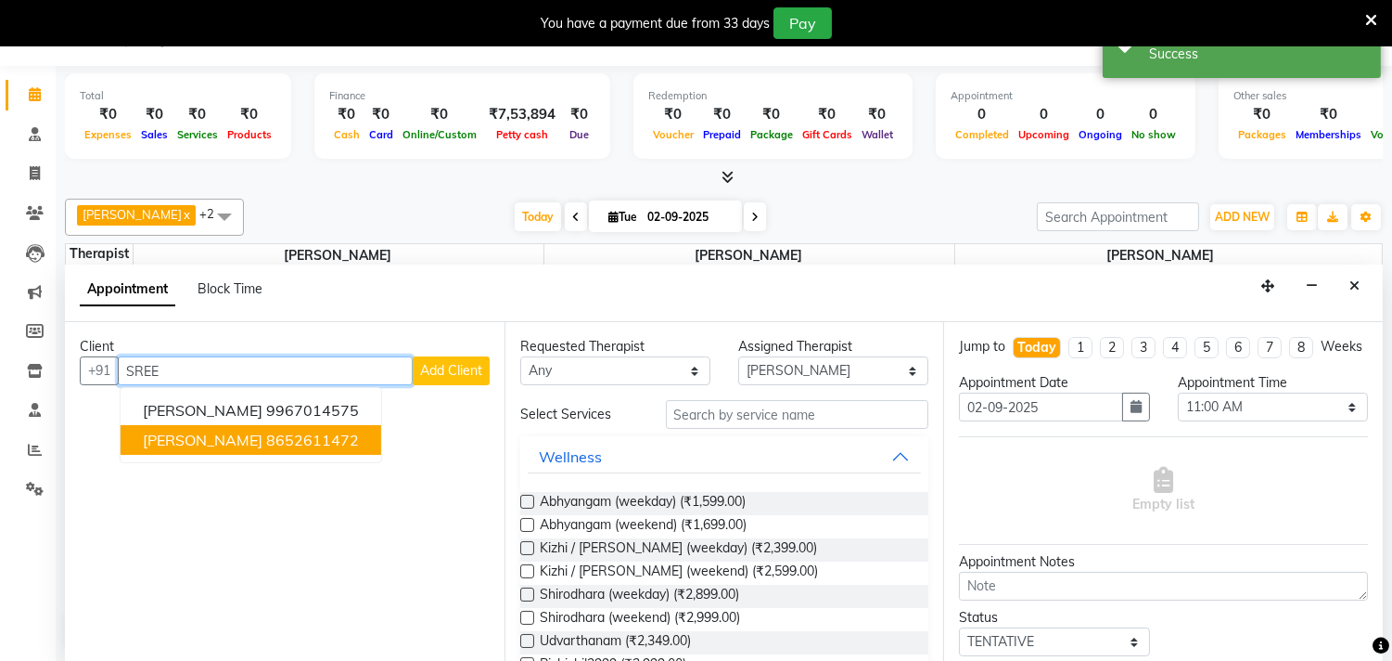
click at [266, 440] on ngb-highlight "8652611472" at bounding box center [312, 439] width 93 height 19
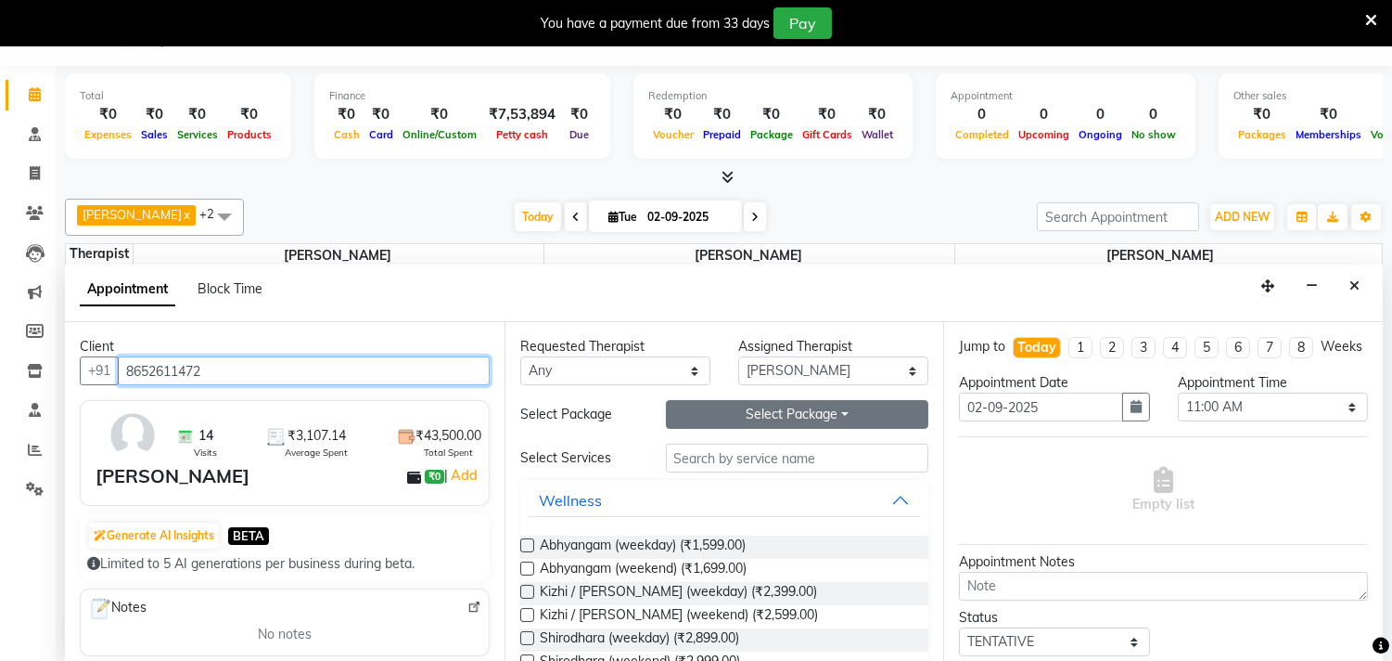
type input "8652611472"
click at [816, 417] on button "Select Package Toggle Dropdown" at bounding box center [797, 414] width 263 height 29
click at [777, 446] on li "Pizichil (12)28800" at bounding box center [743, 452] width 153 height 27
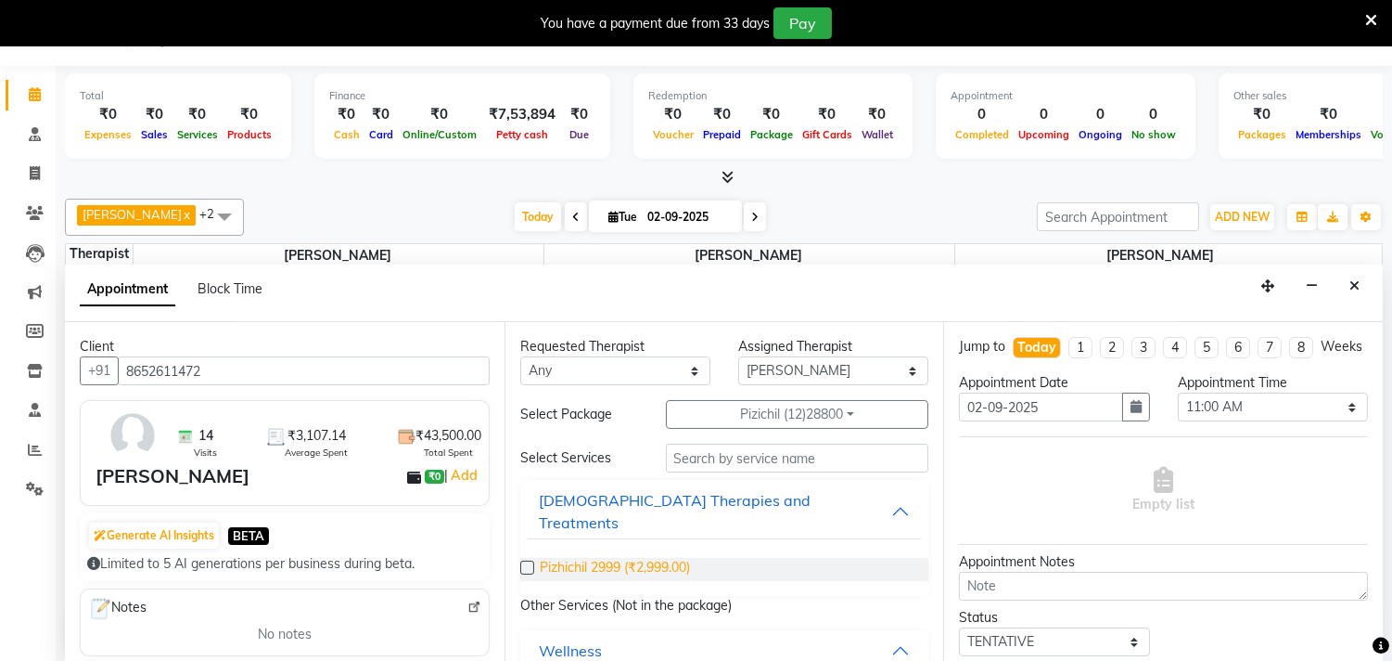
click at [652, 558] on span "Pizhichil 2999 (₹2,999.00)" at bounding box center [615, 569] width 150 height 23
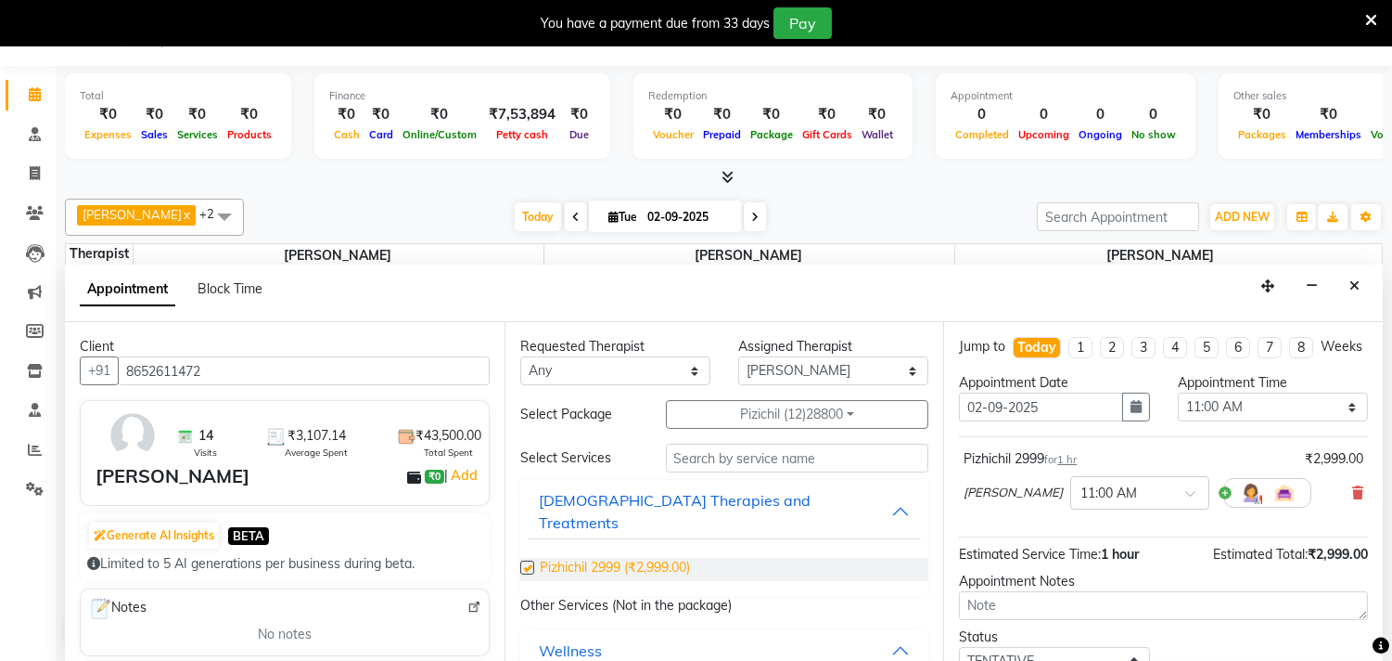
checkbox input "false"
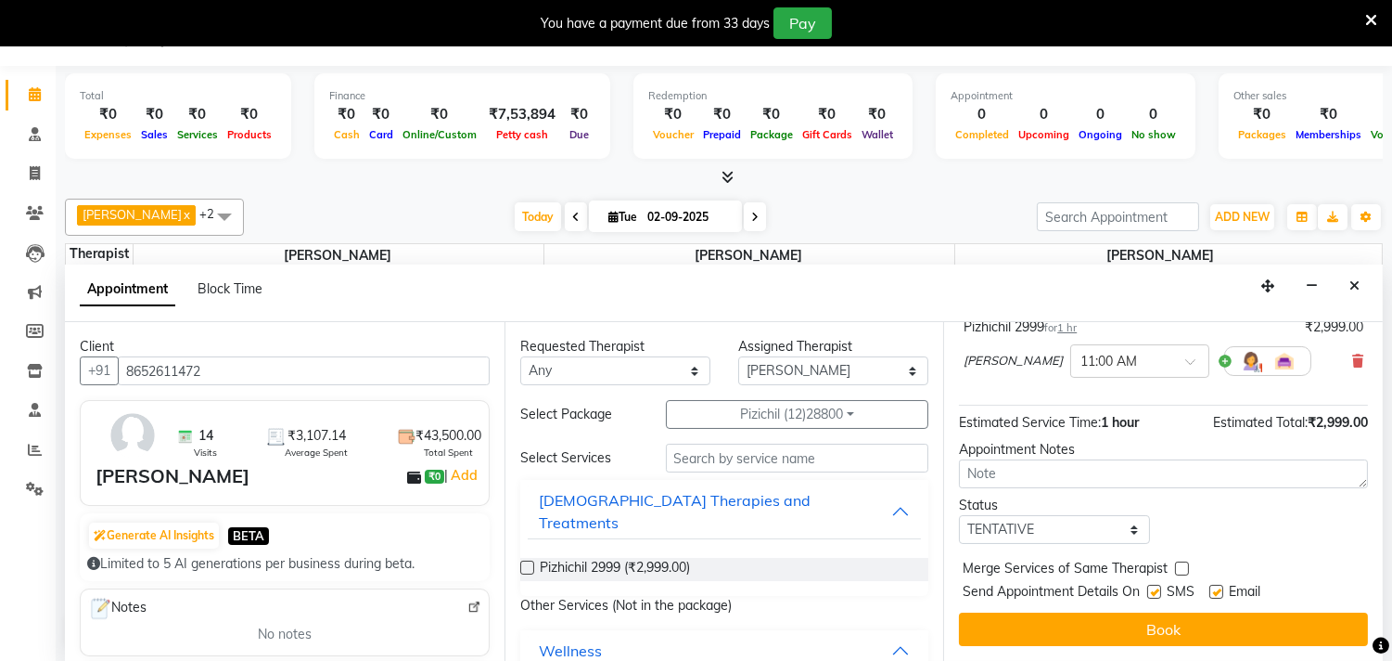
scroll to position [149, 0]
click at [1127, 525] on select "Select TENTATIVE CONFIRM CHECK-IN UPCOMING" at bounding box center [1054, 529] width 190 height 29
select select "check-in"
click at [959, 515] on select "Select TENTATIVE CONFIRM CHECK-IN UPCOMING" at bounding box center [1054, 529] width 190 height 29
click at [1156, 597] on label at bounding box center [1155, 591] width 14 height 14
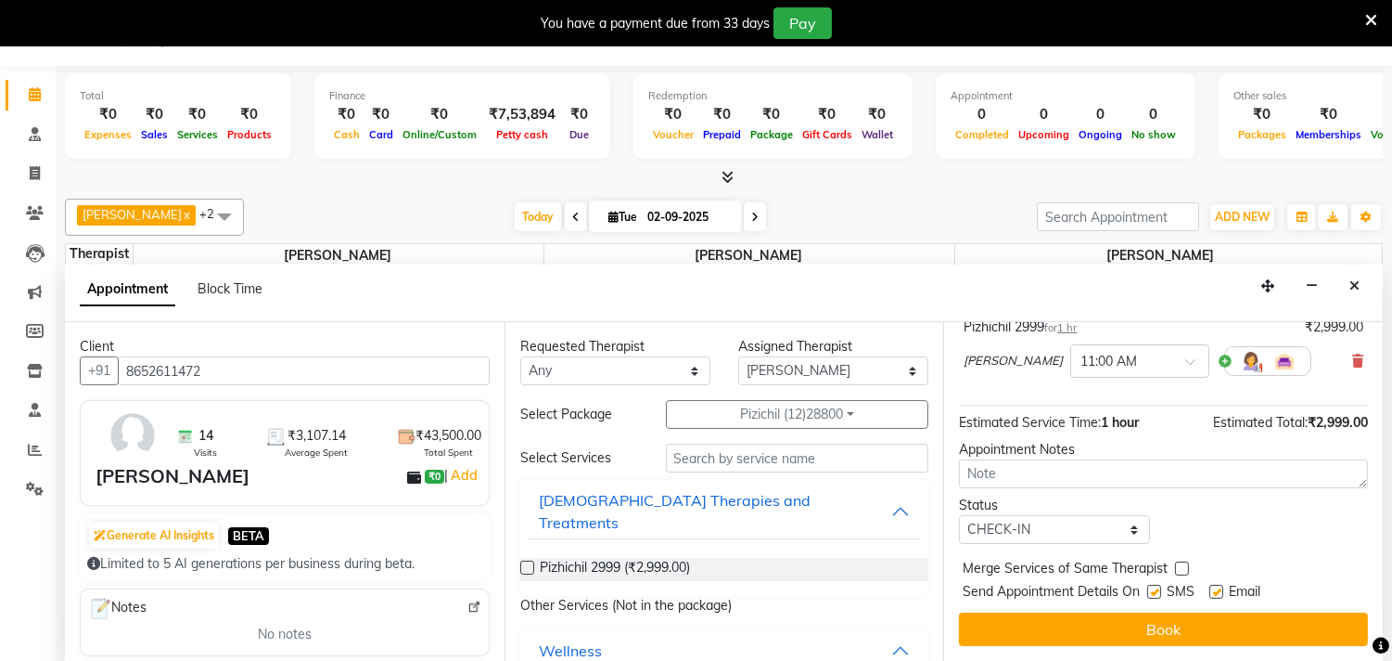
click at [1156, 597] on input "checkbox" at bounding box center [1154, 593] width 12 height 12
checkbox input "false"
click at [1225, 583] on div "Email" at bounding box center [1243, 593] width 66 height 23
click at [1225, 587] on div "Email" at bounding box center [1243, 593] width 66 height 23
click at [1220, 591] on label at bounding box center [1217, 591] width 14 height 14
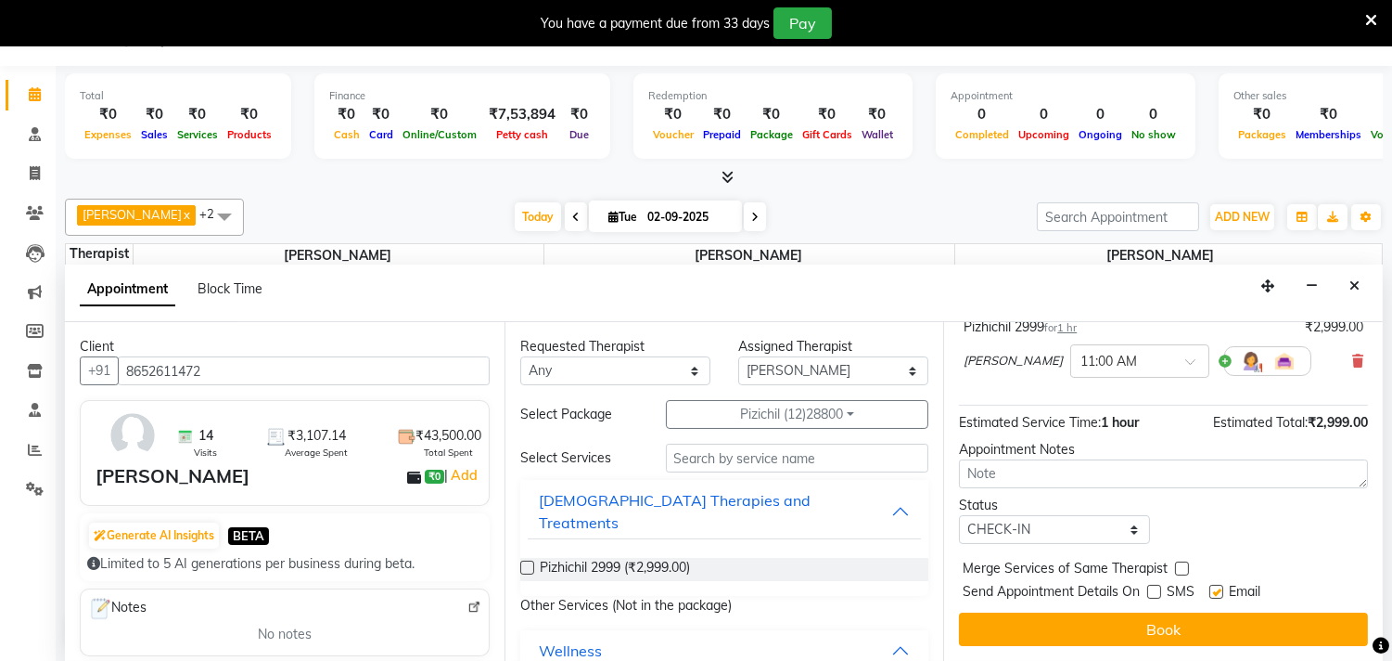
click at [1220, 591] on input "checkbox" at bounding box center [1216, 593] width 12 height 12
checkbox input "false"
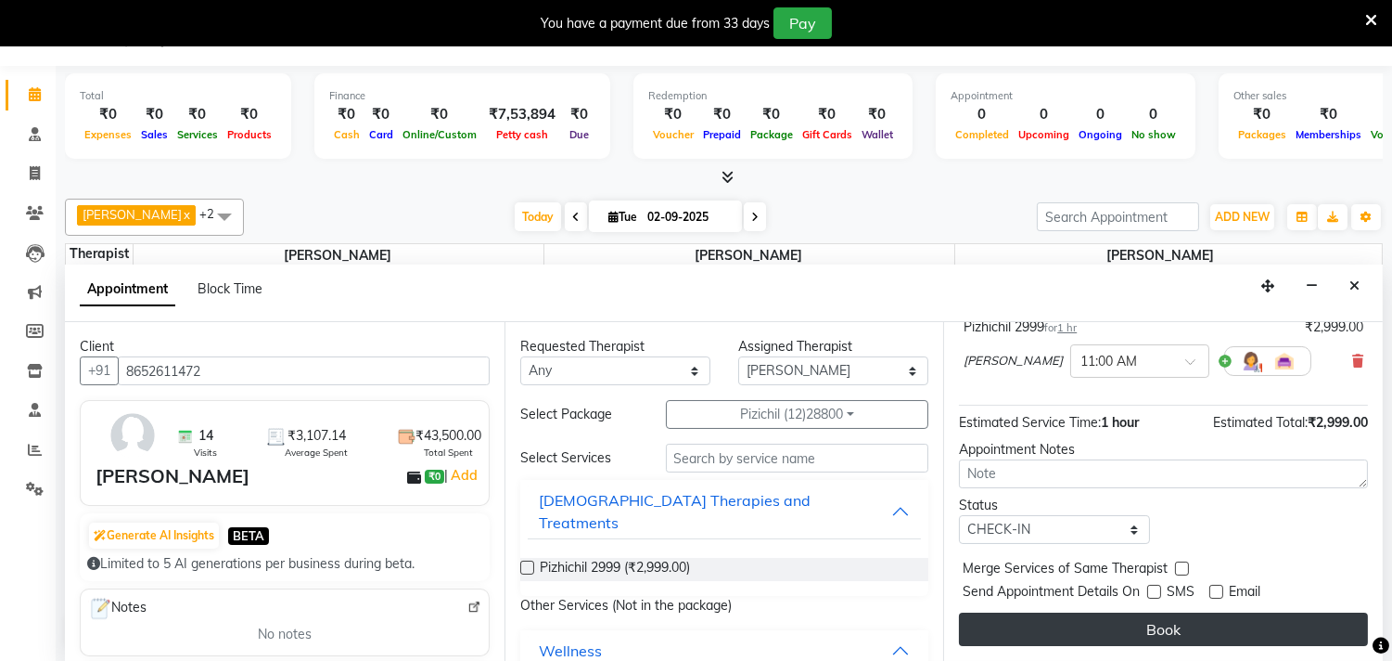
click at [1186, 618] on button "Book" at bounding box center [1163, 628] width 409 height 33
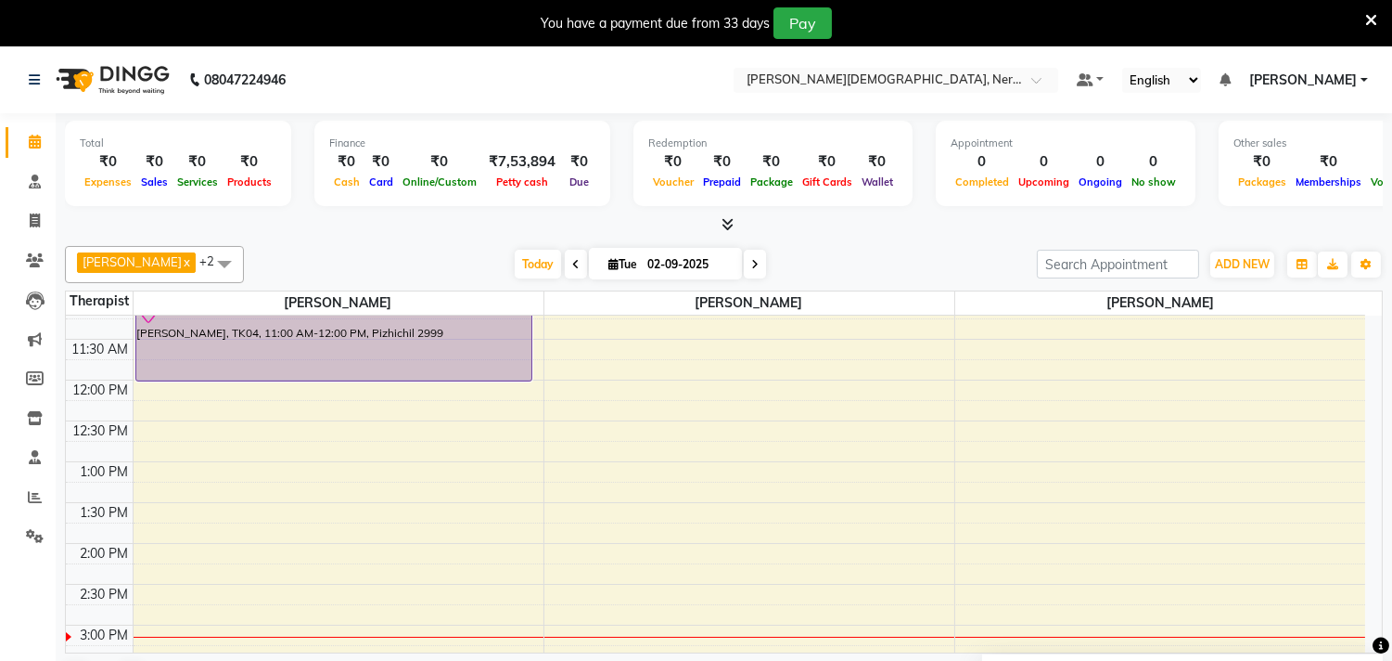
scroll to position [496, 0]
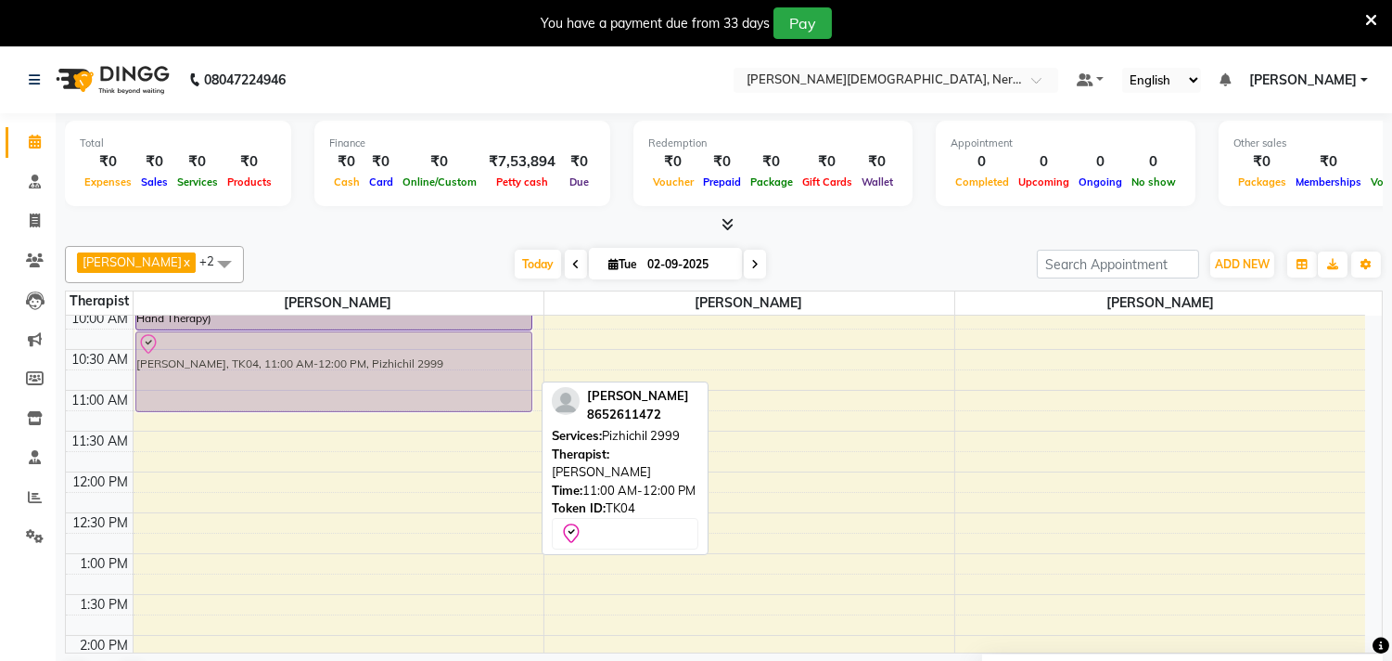
click at [208, 327] on div "[PERSON_NAME], TK01, 08:00 AM-08:45 AM, [GEOGRAPHIC_DATA] (weekend) (Two Hand T…" at bounding box center [339, 635] width 410 height 1469
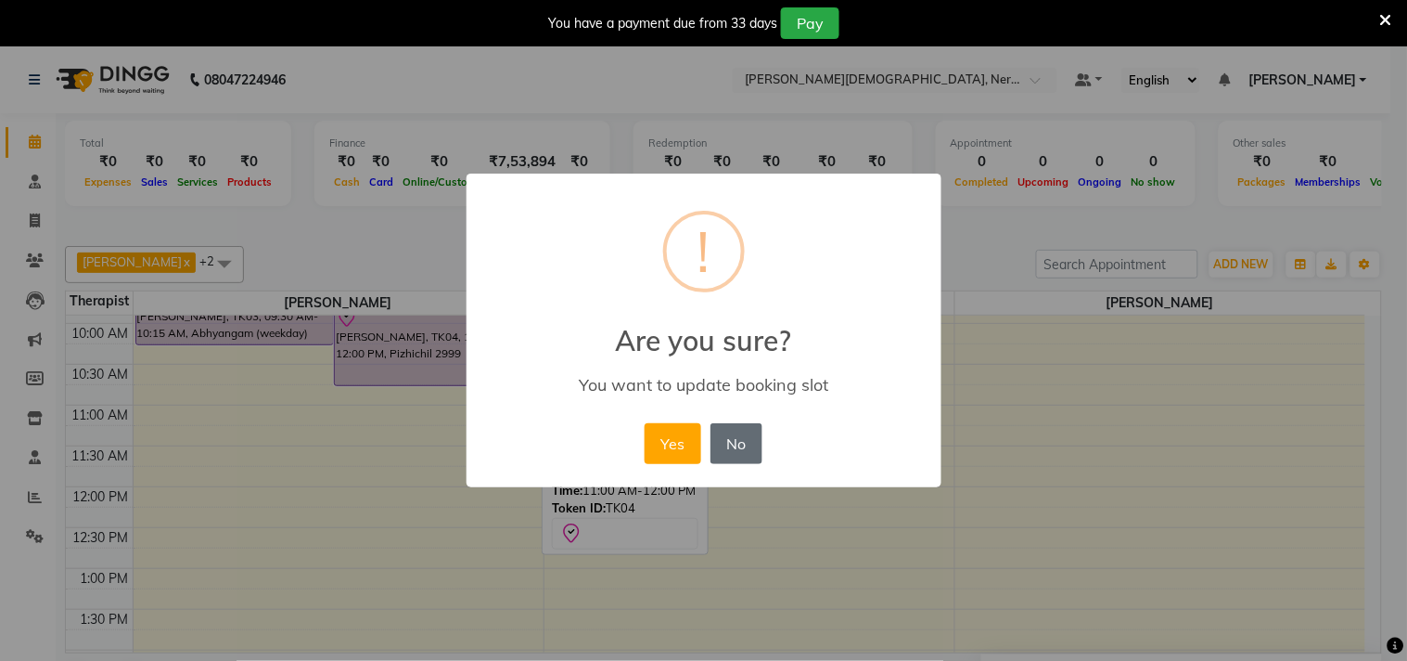
click at [731, 434] on button "No" at bounding box center [737, 443] width 52 height 41
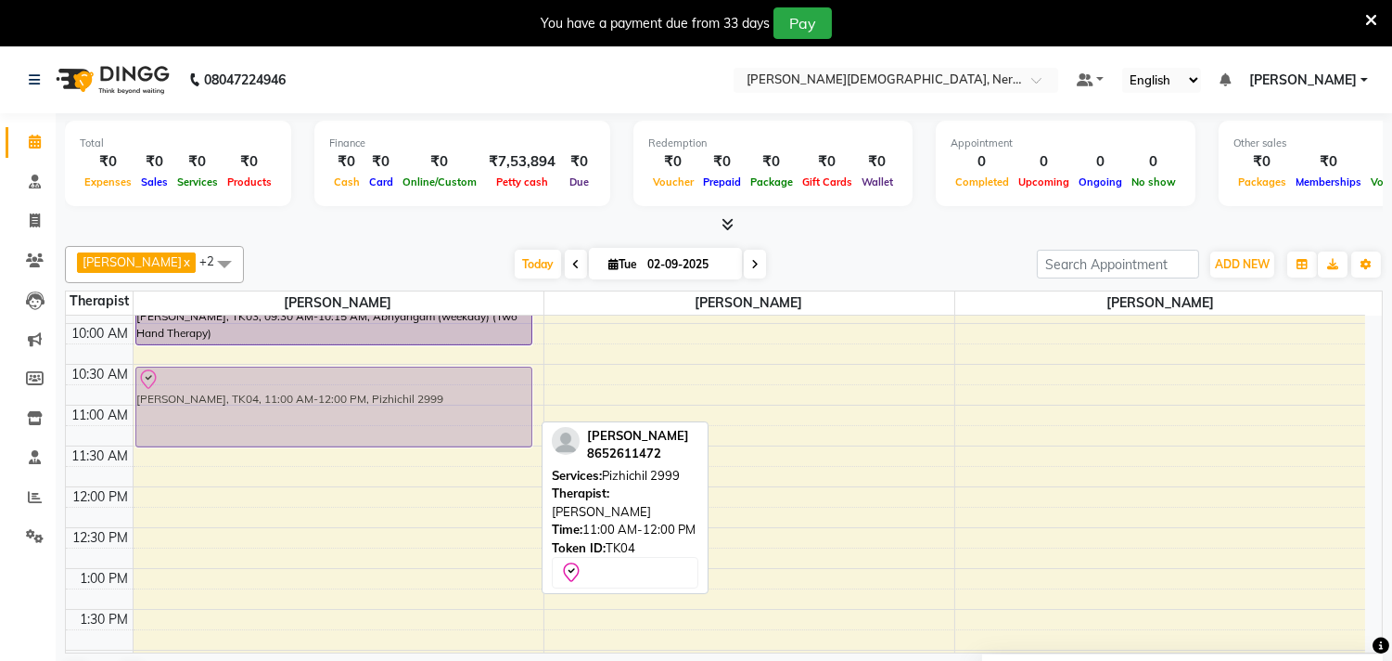
drag, startPoint x: 391, startPoint y: 425, endPoint x: 391, endPoint y: 391, distance: 34.3
click at [391, 391] on div "[PERSON_NAME], TK01, 08:00 AM-08:45 AM, [GEOGRAPHIC_DATA] (weekend) (Two Hand T…" at bounding box center [339, 650] width 410 height 1469
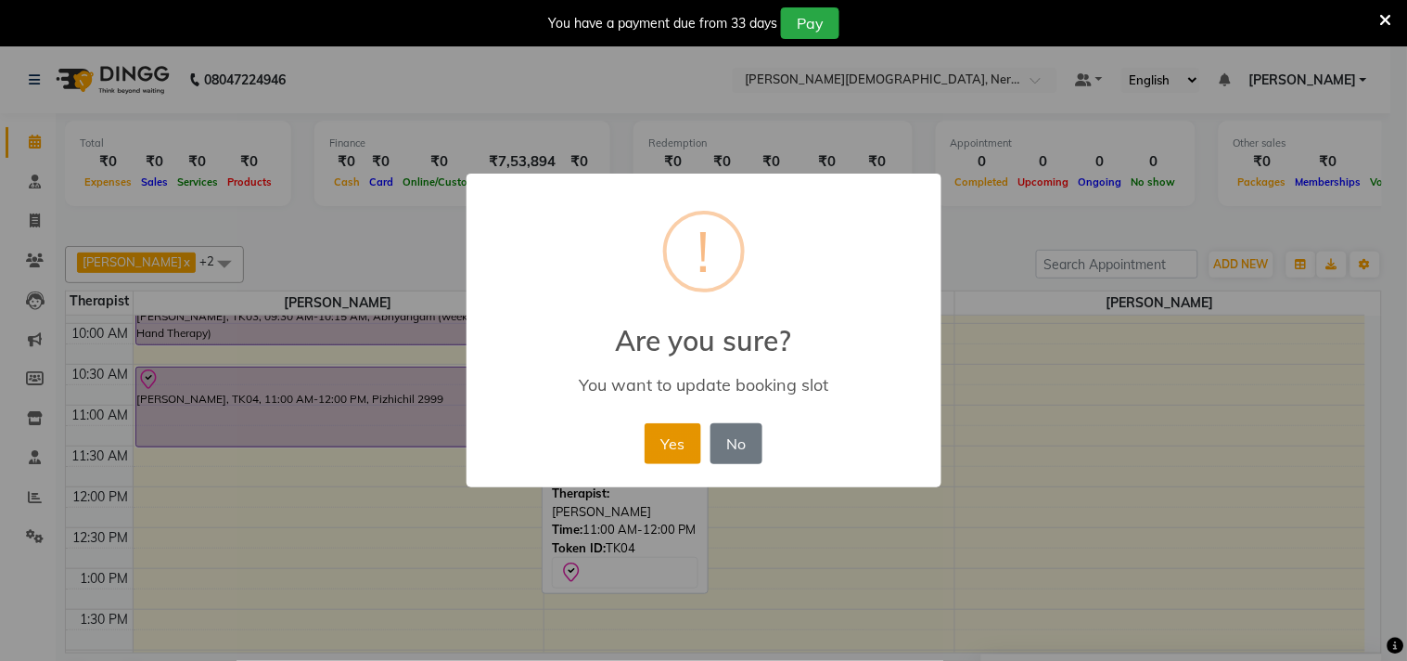
click at [671, 441] on button "Yes" at bounding box center [673, 443] width 57 height 41
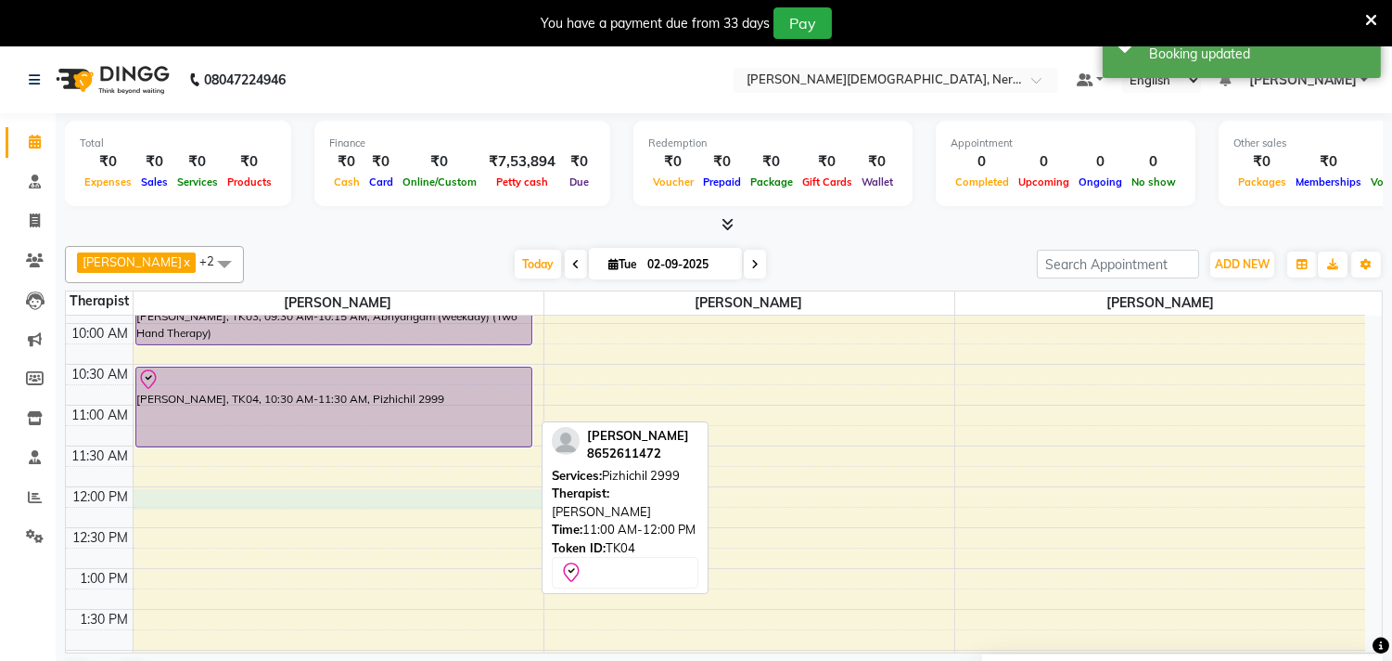
click at [325, 498] on div "5:00 AM 5:30 AM 6:00 AM 6:30 AM 7:00 AM 7:30 AM 8:00 AM 8:30 AM 9:00 AM 9:30 AM…" at bounding box center [716, 650] width 1300 height 1469
select select "57061"
select select "tentative"
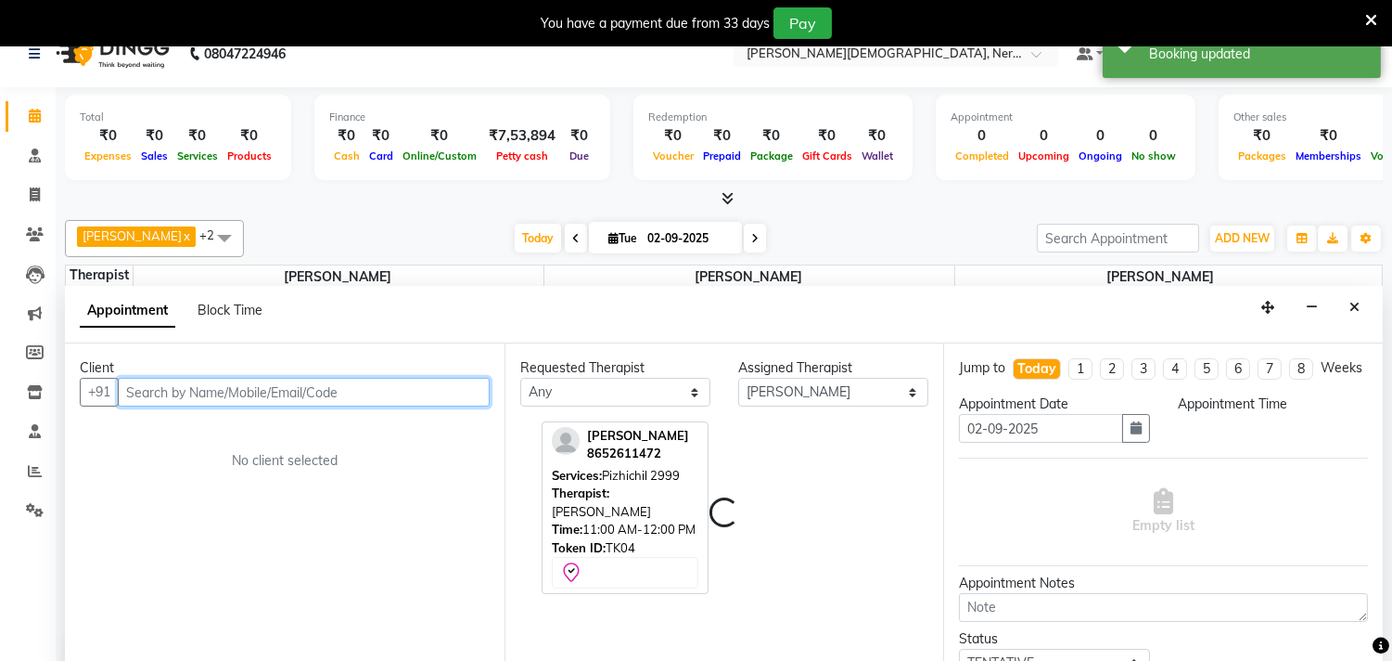
select select "720"
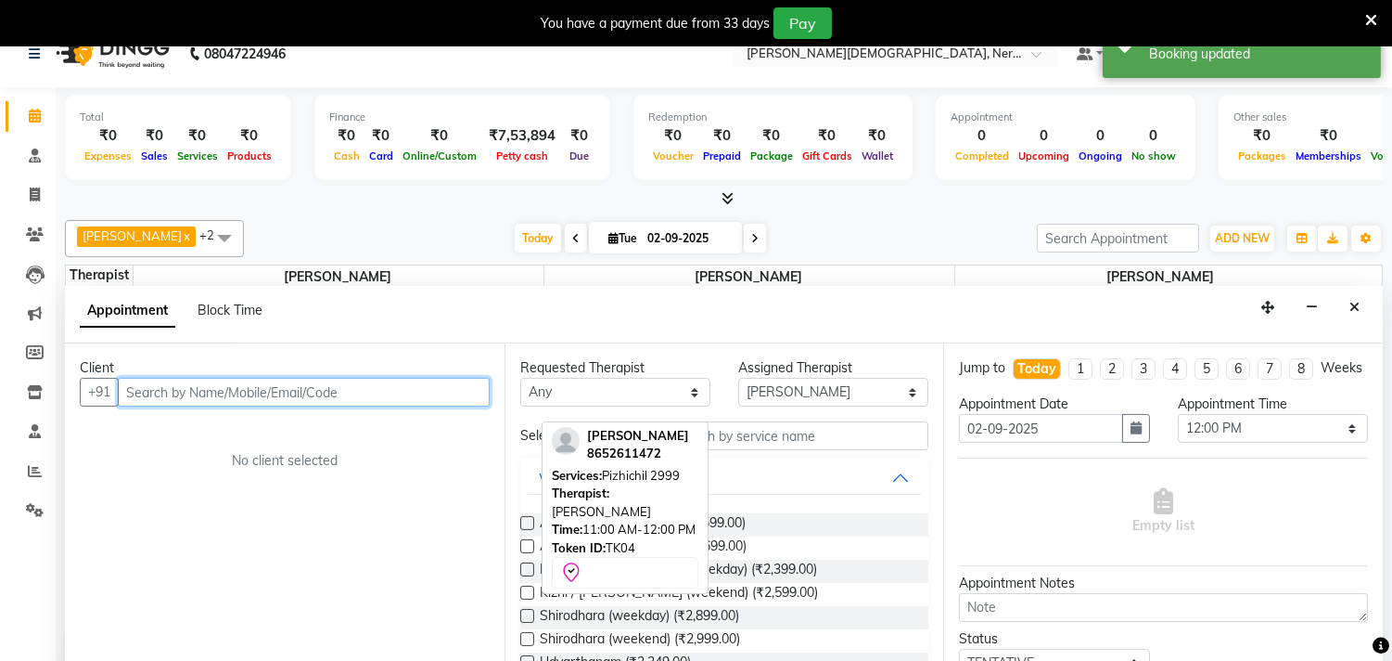
scroll to position [47, 0]
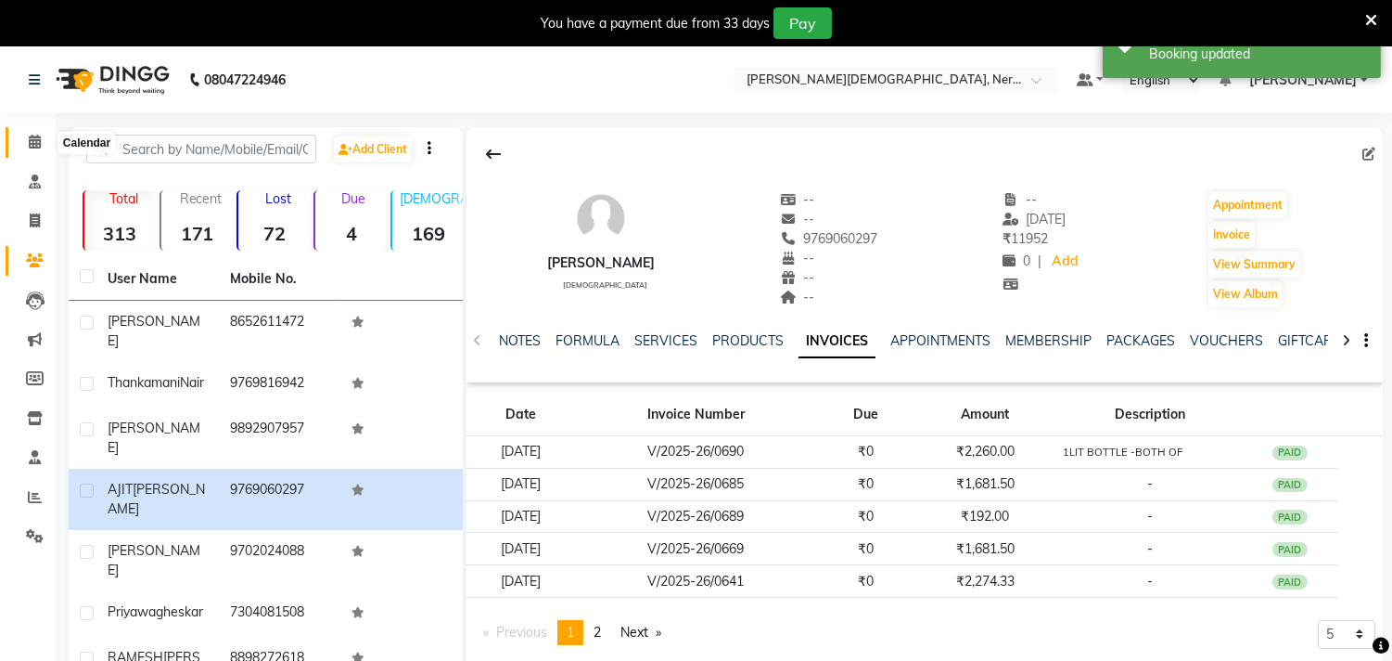
click at [40, 145] on span at bounding box center [35, 142] width 32 height 21
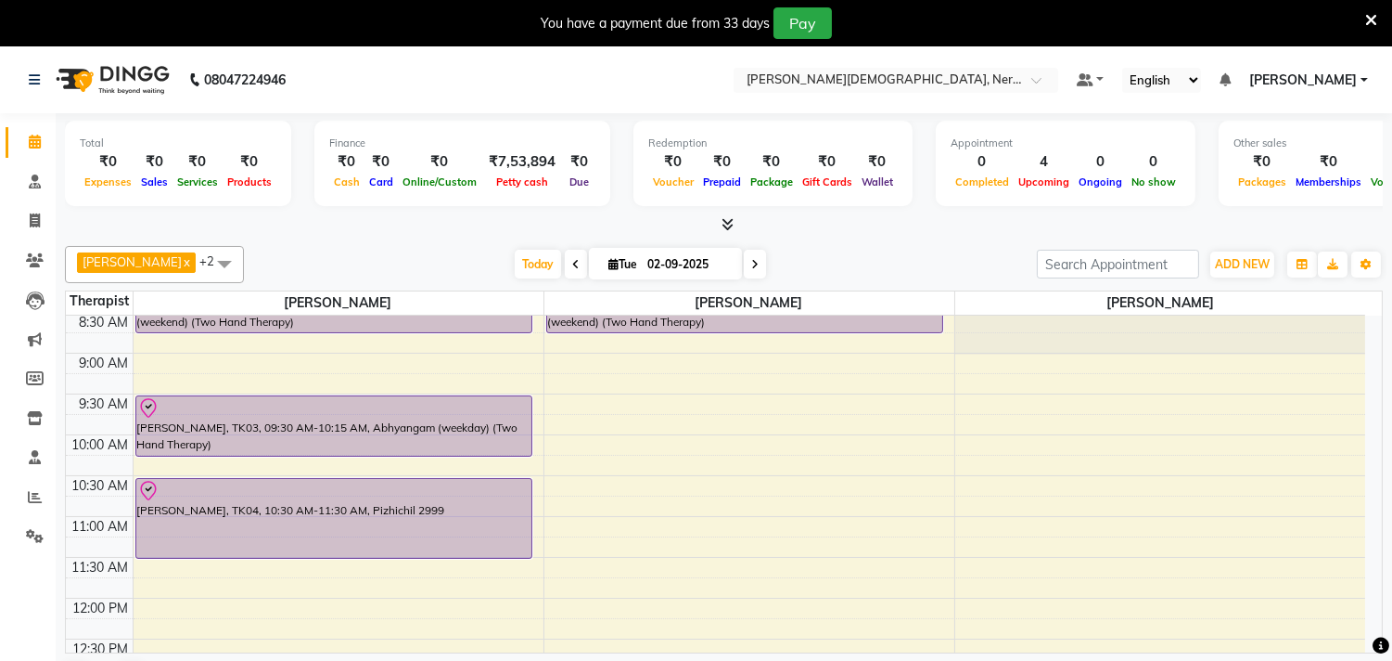
scroll to position [378, 0]
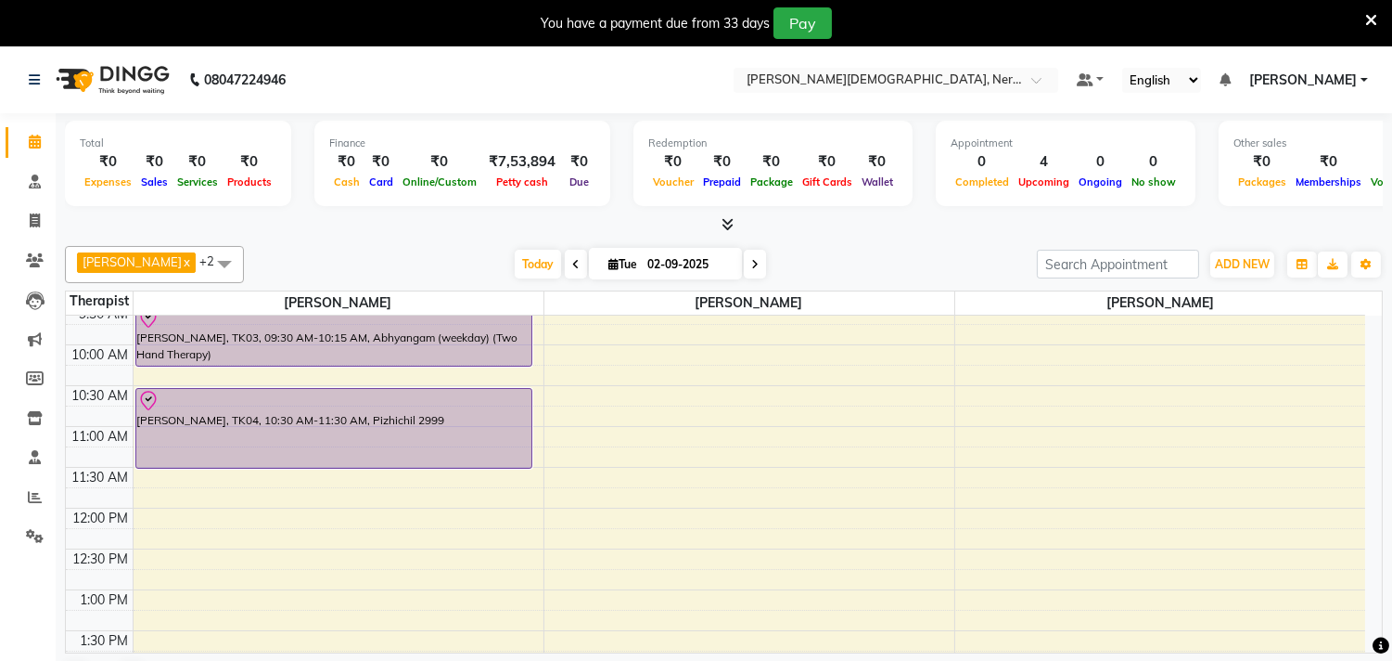
click at [156, 525] on div "5:00 AM 5:30 AM 6:00 AM 6:30 AM 7:00 AM 7:30 AM 8:00 AM 8:30 AM 9:00 AM 9:30 AM…" at bounding box center [716, 671] width 1300 height 1469
select select "57061"
select select "tentative"
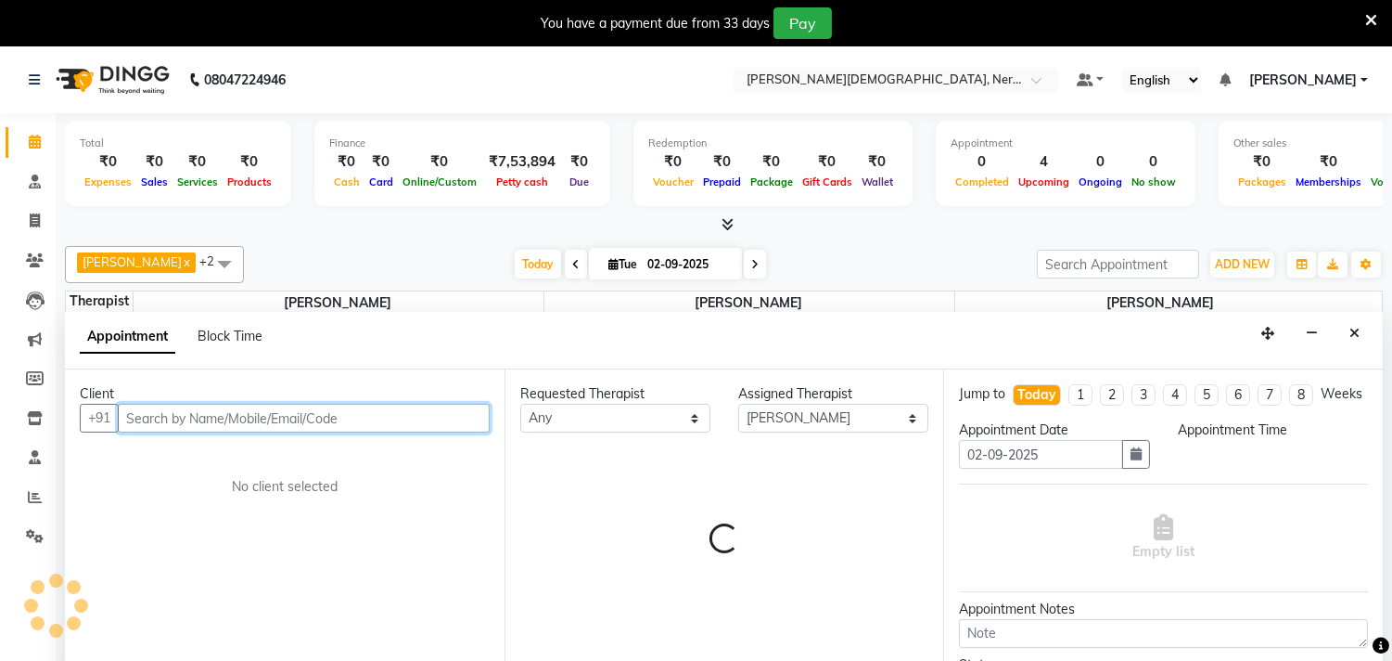
select select "720"
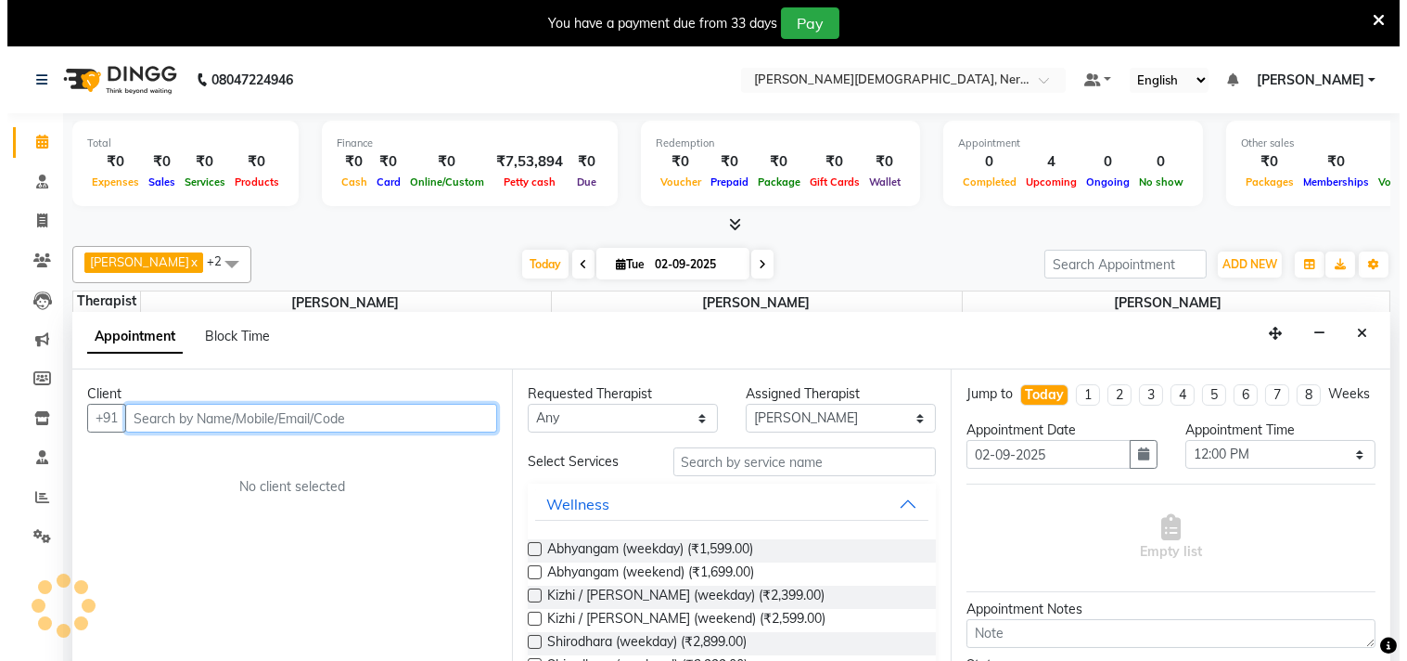
scroll to position [47, 0]
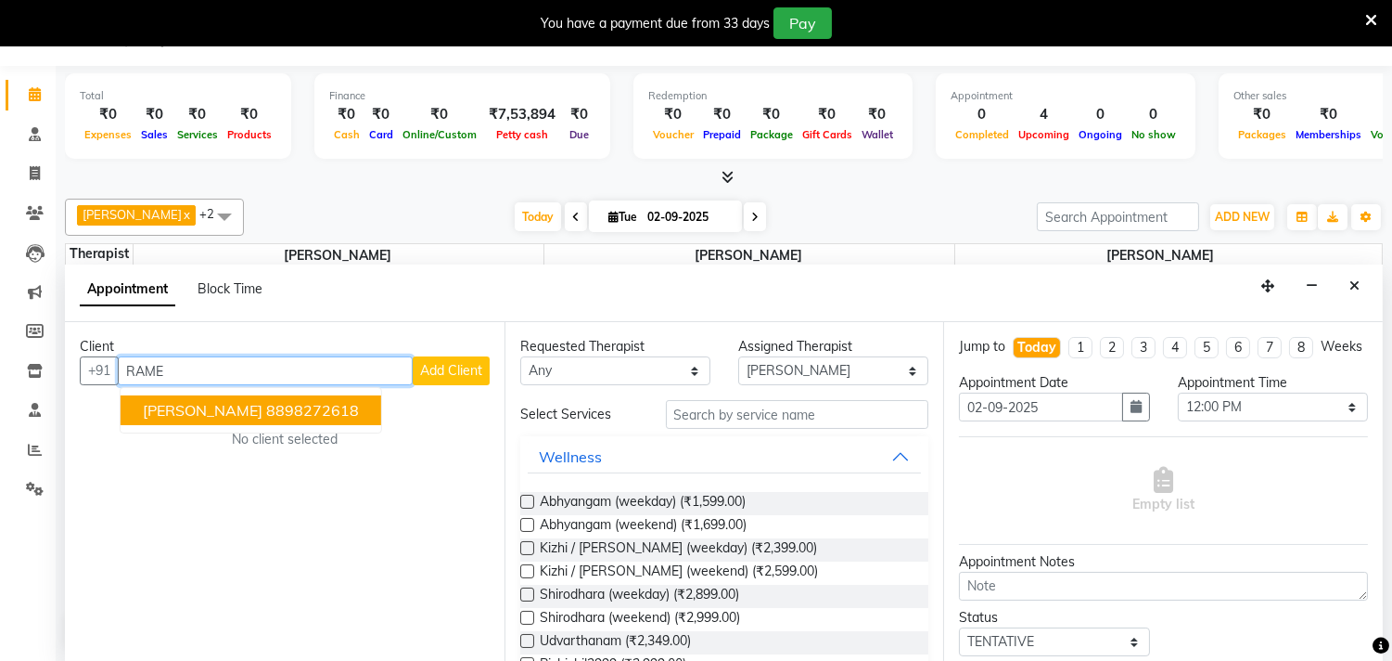
click at [219, 380] on input "RAME" at bounding box center [265, 370] width 295 height 29
type input "RAMESH"
click at [451, 372] on span "Add Client" at bounding box center [451, 370] width 62 height 17
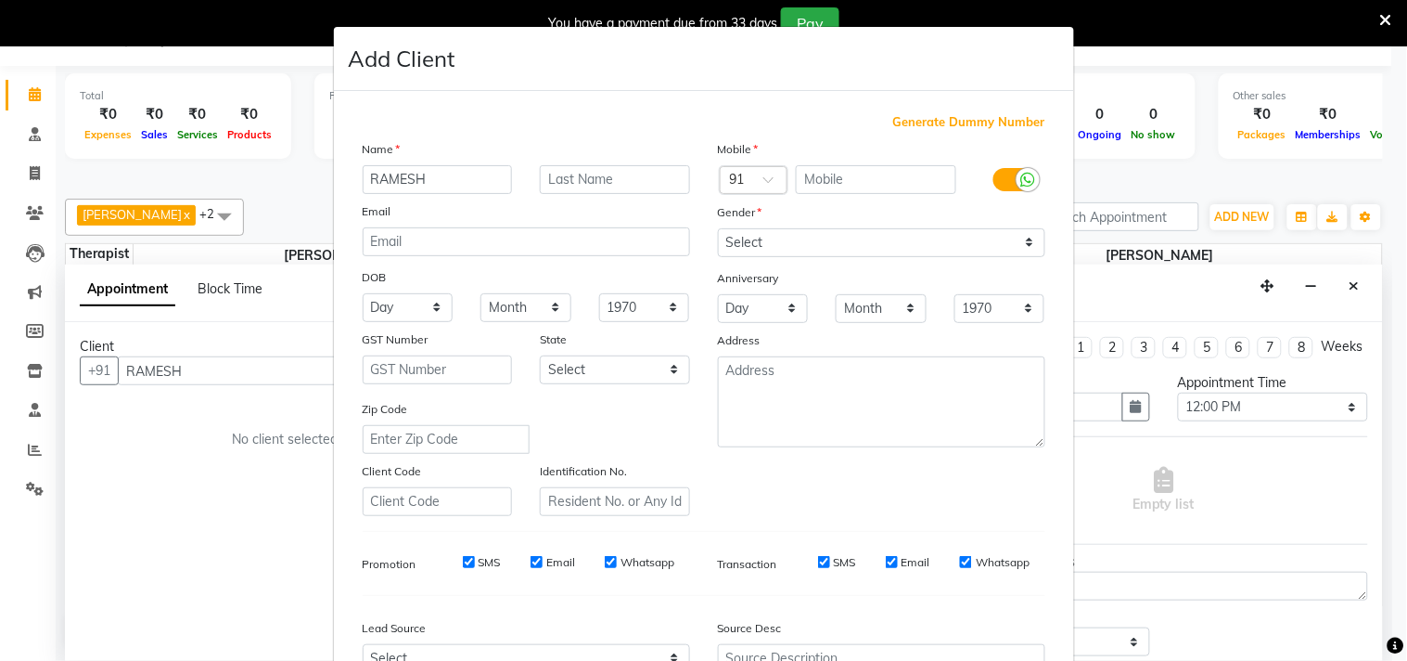
click at [561, 162] on div "Name" at bounding box center [526, 152] width 355 height 26
click at [562, 178] on input "text" at bounding box center [615, 179] width 150 height 29
type input "KHADE"
click at [826, 174] on input "text" at bounding box center [876, 179] width 160 height 29
type input "9769585767"
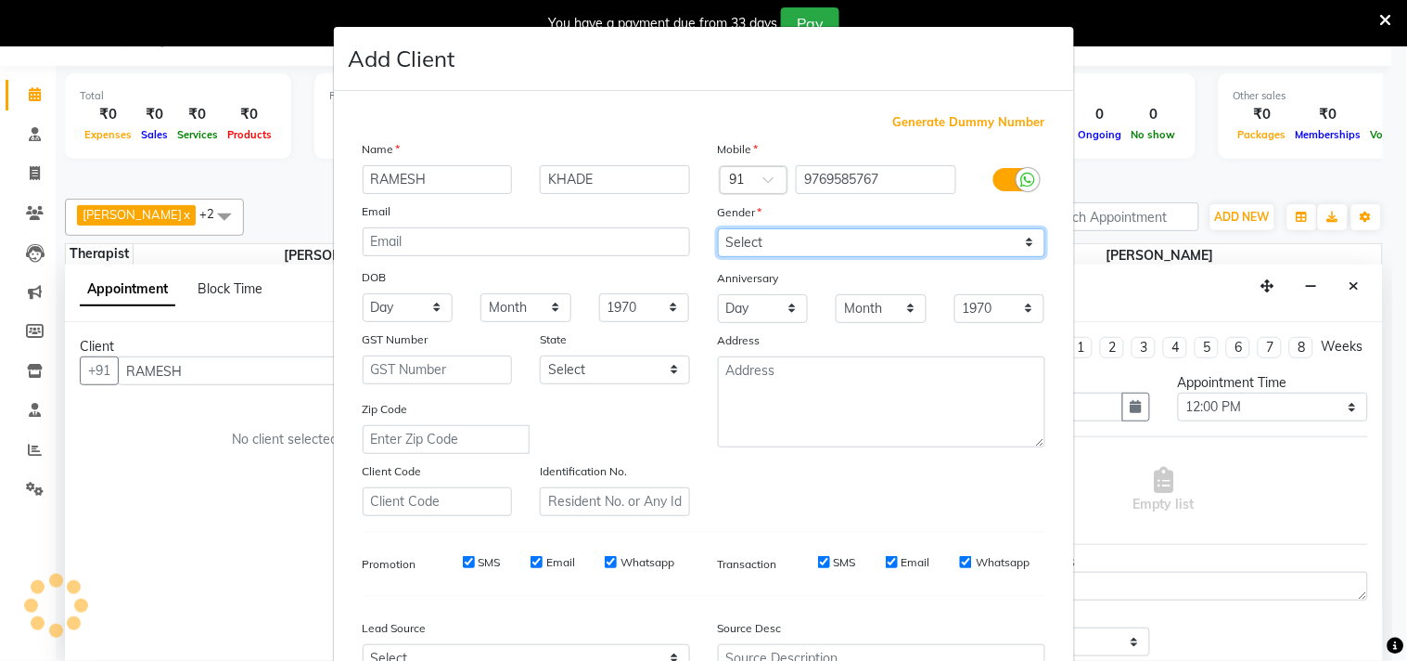
click at [902, 241] on select "Select [DEMOGRAPHIC_DATA] [DEMOGRAPHIC_DATA] Other Prefer Not To Say" at bounding box center [881, 242] width 327 height 29
select select "[DEMOGRAPHIC_DATA]"
click at [718, 228] on select "Select [DEMOGRAPHIC_DATA] [DEMOGRAPHIC_DATA] Other Prefer Not To Say" at bounding box center [881, 242] width 327 height 29
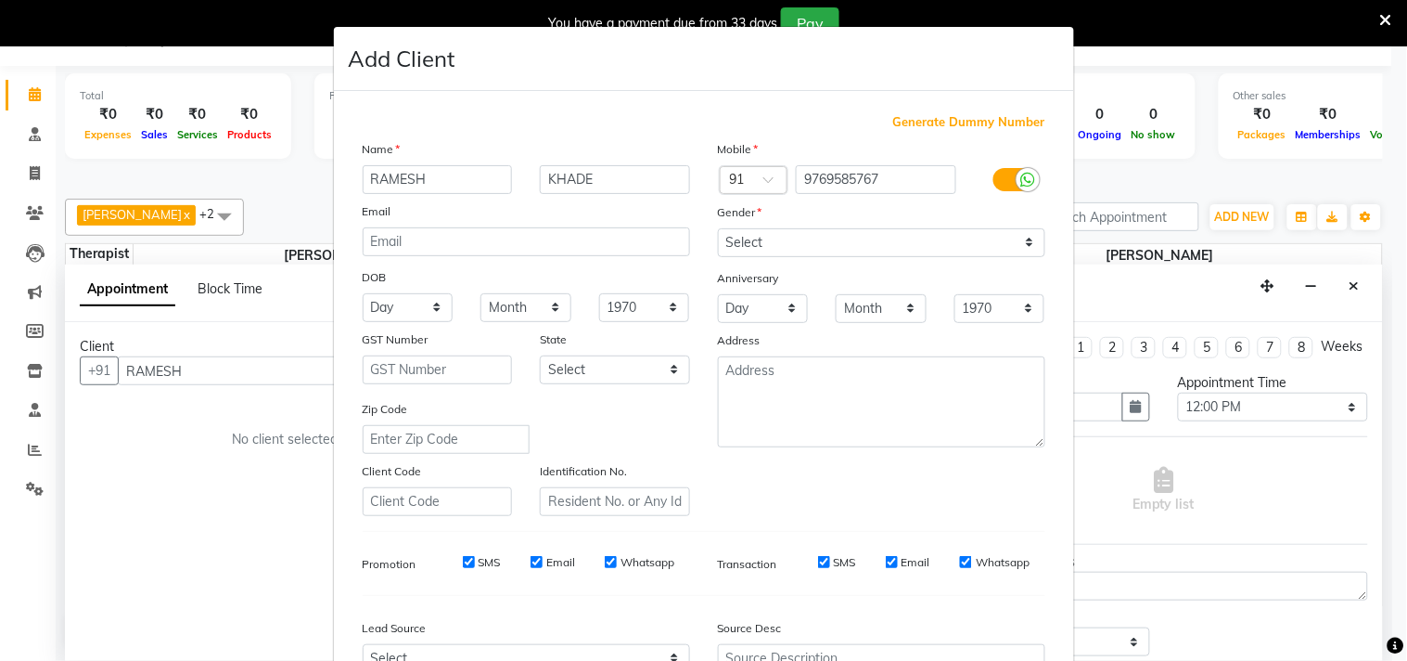
drag, startPoint x: 1375, startPoint y: 413, endPoint x: 1399, endPoint y: 544, distance: 133.0
click at [1392, 544] on ngb-modal-window "Add Client Generate Dummy Number Name [PERSON_NAME] Email DOB Day 01 02 03 04 0…" at bounding box center [703, 330] width 1407 height 661
drag, startPoint x: 1376, startPoint y: 545, endPoint x: 1374, endPoint y: 613, distance: 68.7
click at [1375, 612] on ngb-modal-window "Add Client Generate Dummy Number Name [PERSON_NAME] Email DOB Day 01 02 03 04 0…" at bounding box center [703, 330] width 1407 height 661
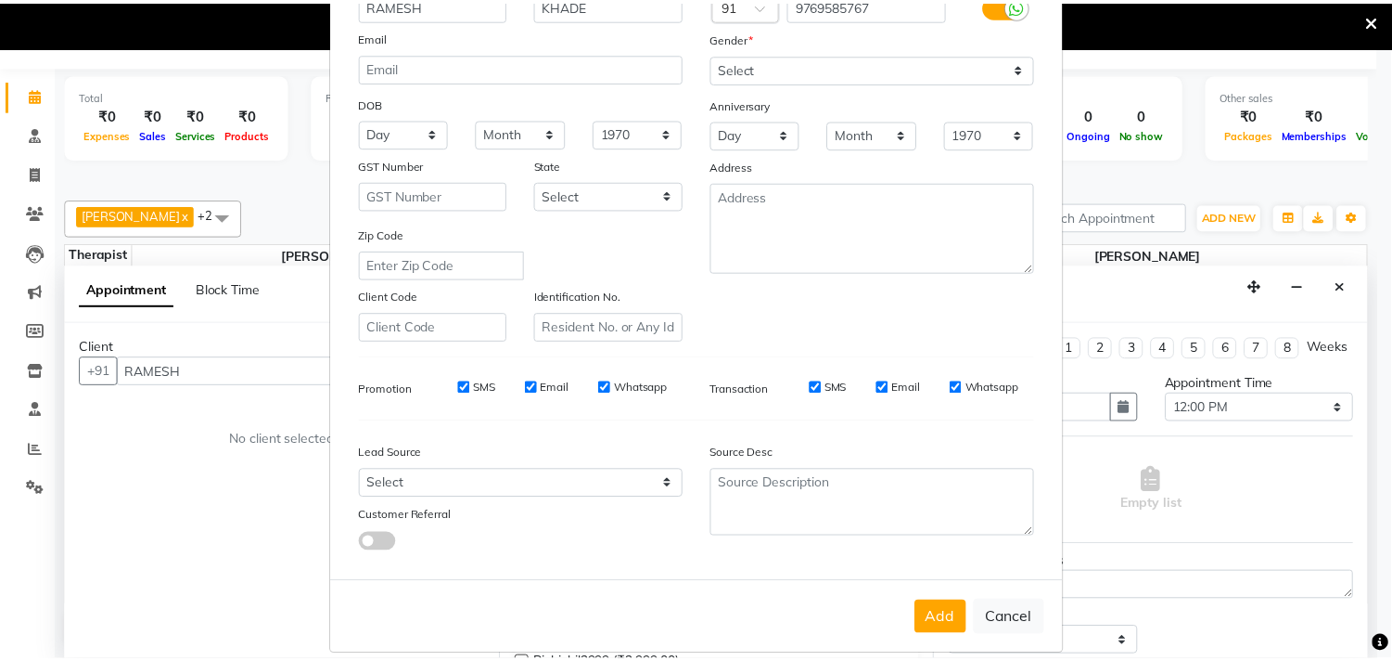
scroll to position [178, 0]
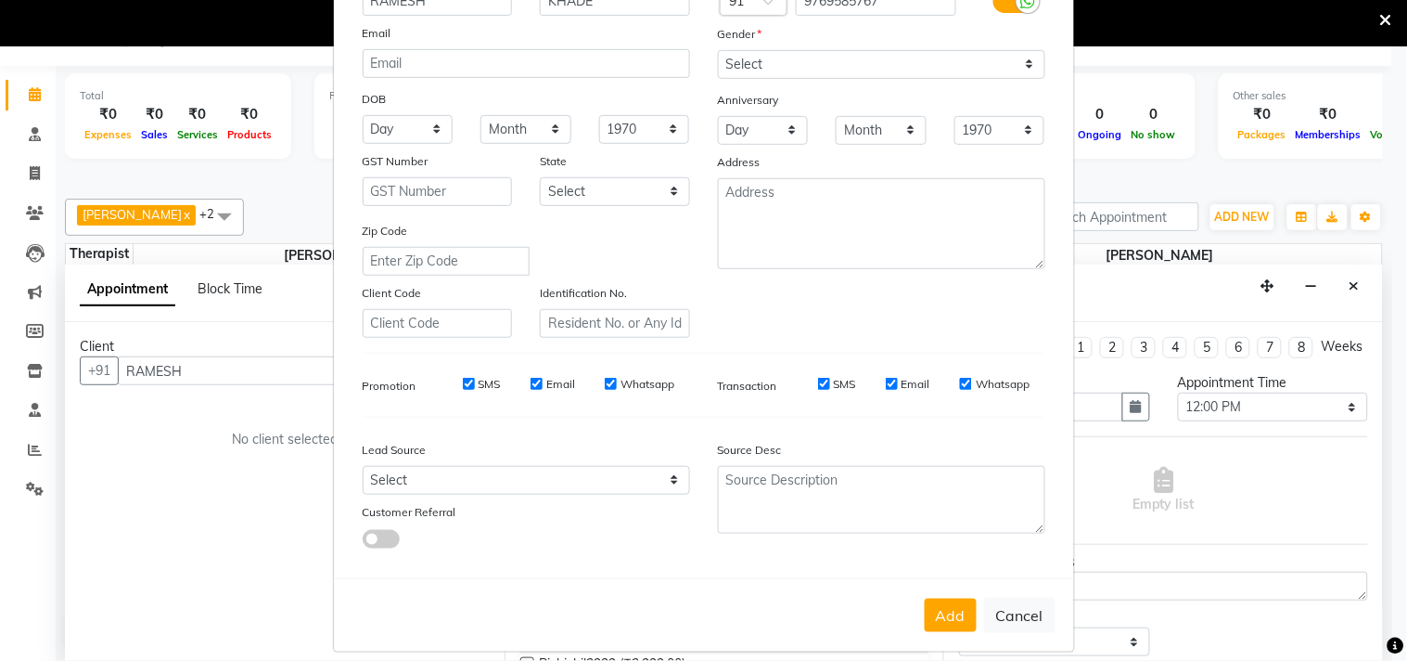
click at [950, 619] on button "Add" at bounding box center [951, 614] width 52 height 33
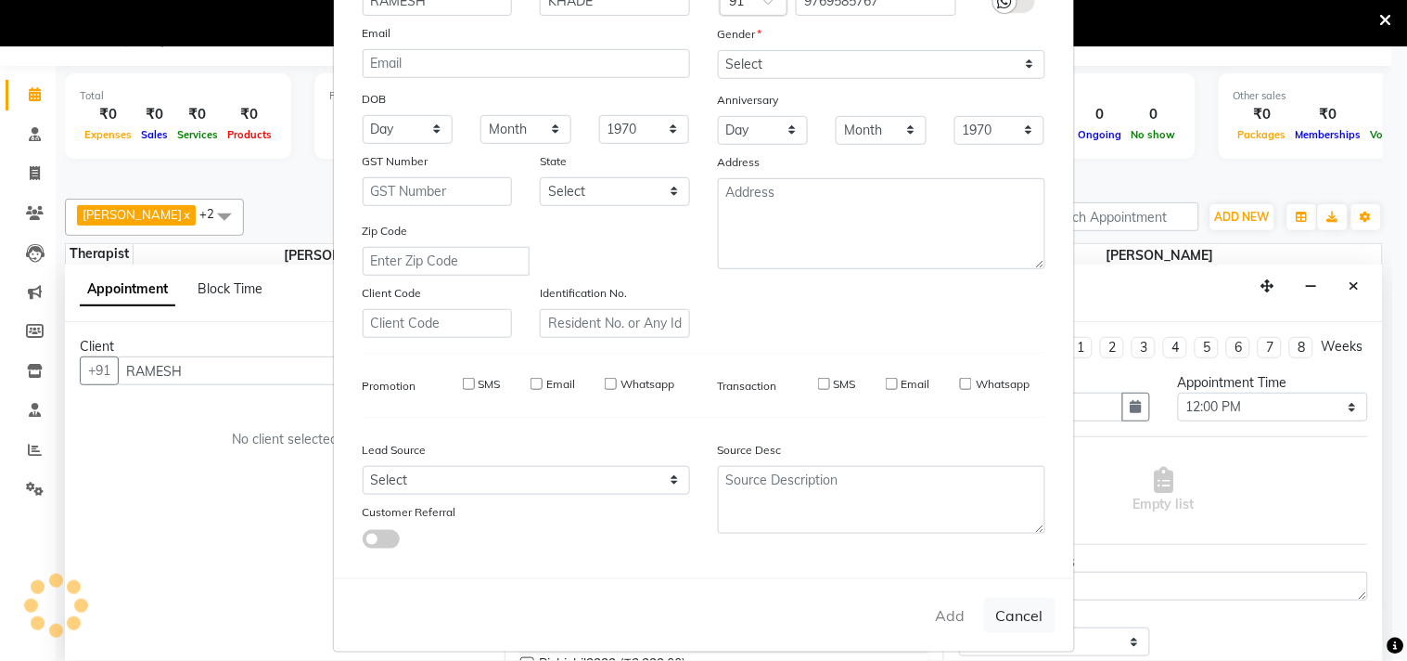
type input "9769585767"
select select
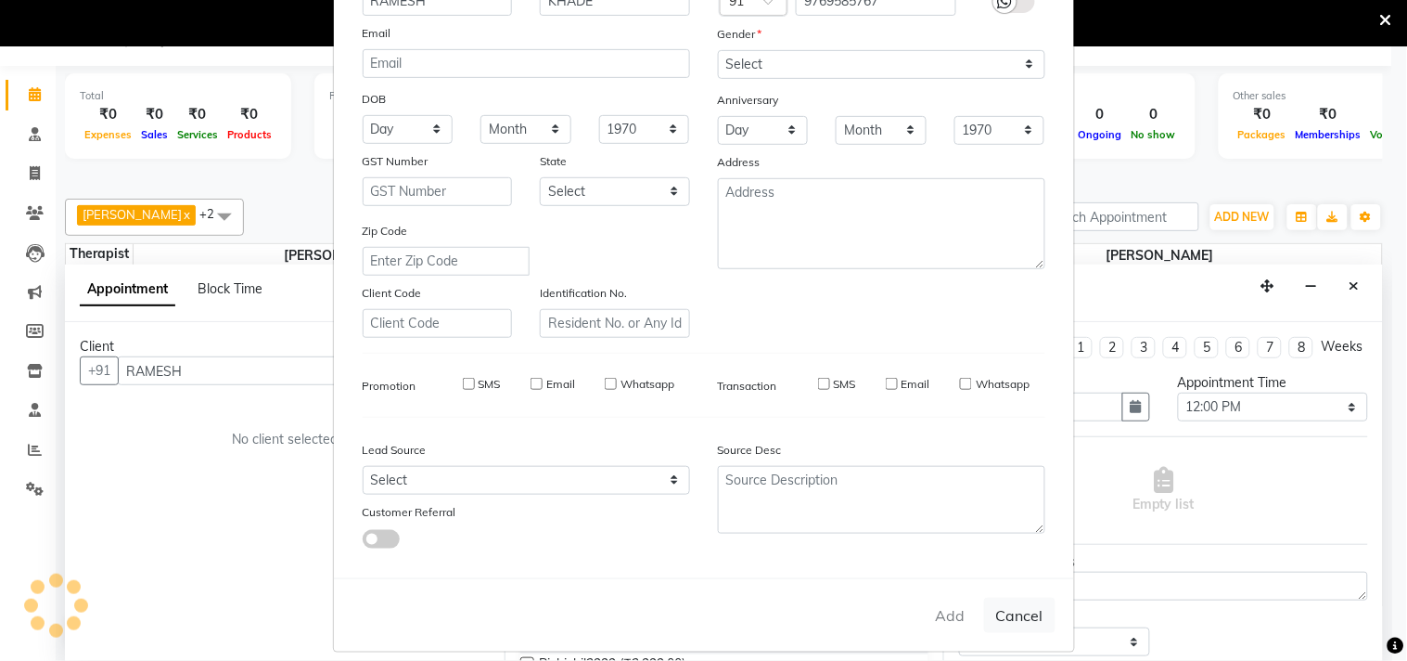
select select
checkbox input "false"
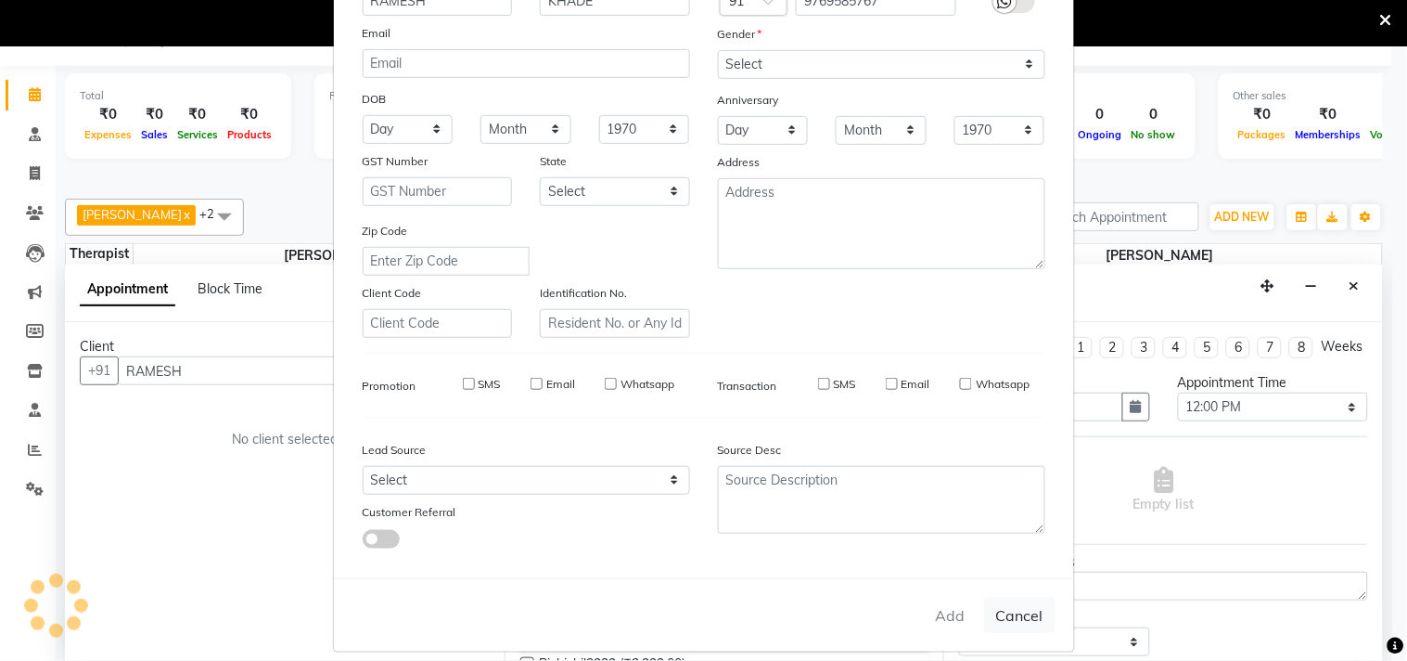
checkbox input "false"
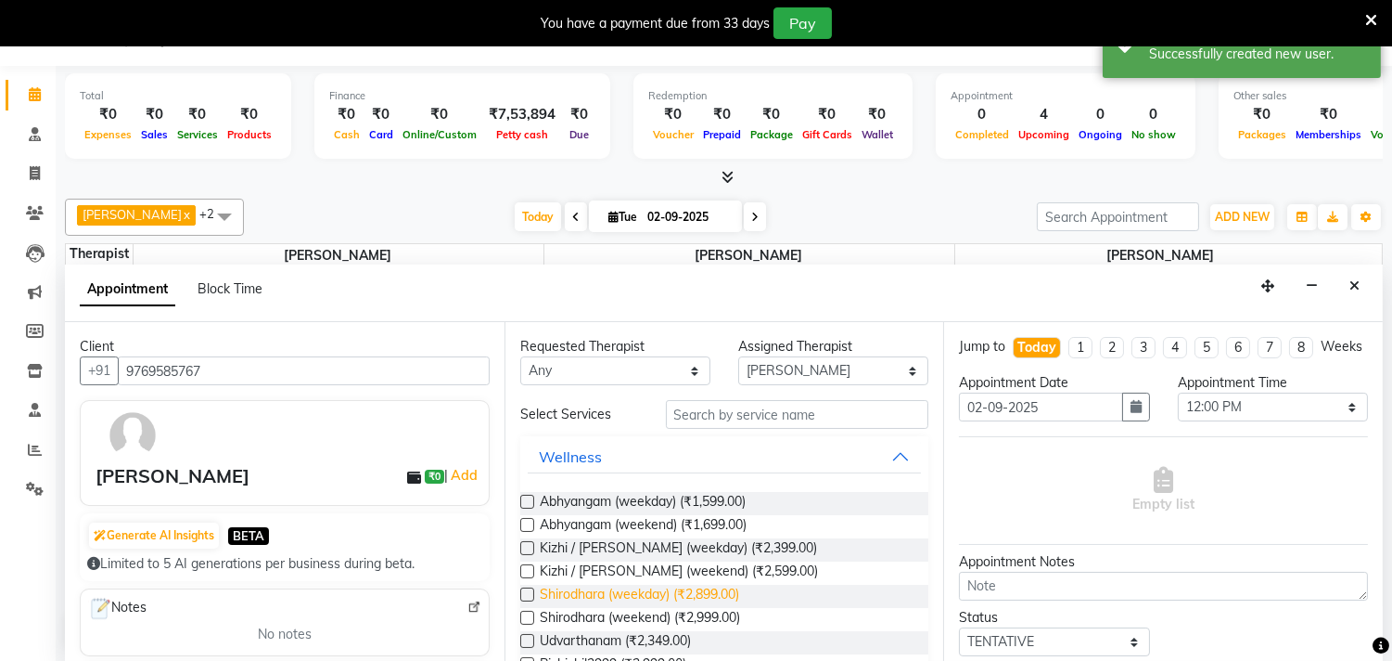
click at [720, 591] on span "Shirodhara (weekday) (₹2,899.00)" at bounding box center [639, 595] width 199 height 23
checkbox input "false"
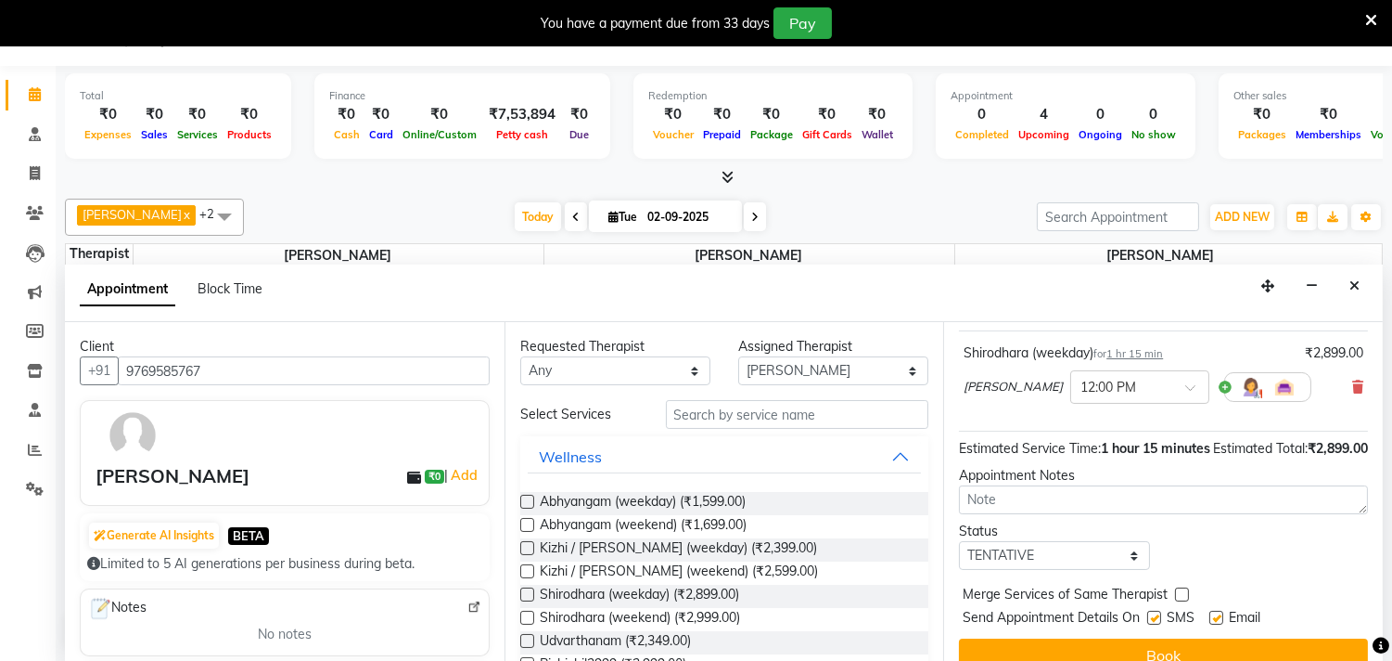
scroll to position [168, 0]
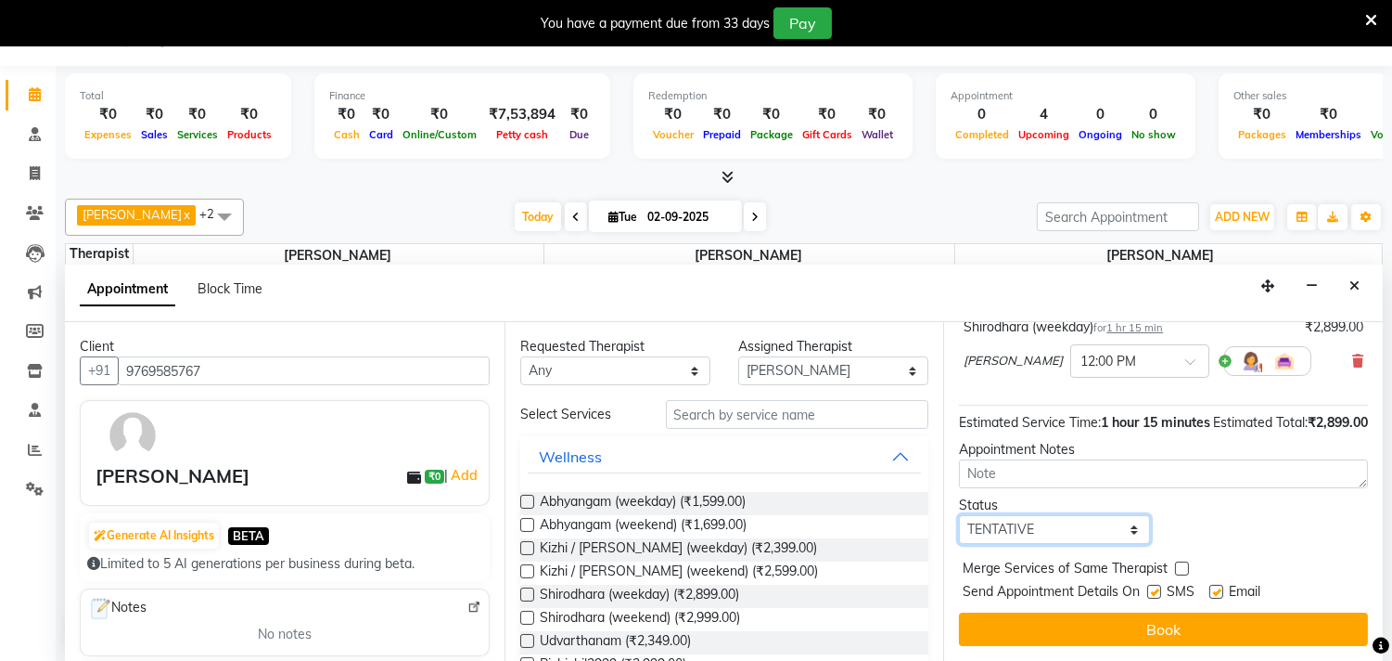
click at [1055, 534] on select "Select TENTATIVE CONFIRM CHECK-IN UPCOMING" at bounding box center [1054, 529] width 190 height 29
select select "check-in"
click at [959, 515] on select "Select TENTATIVE CONFIRM CHECK-IN UPCOMING" at bounding box center [1054, 529] width 190 height 29
click at [1155, 592] on label at bounding box center [1155, 591] width 14 height 14
click at [1155, 592] on input "checkbox" at bounding box center [1154, 593] width 12 height 12
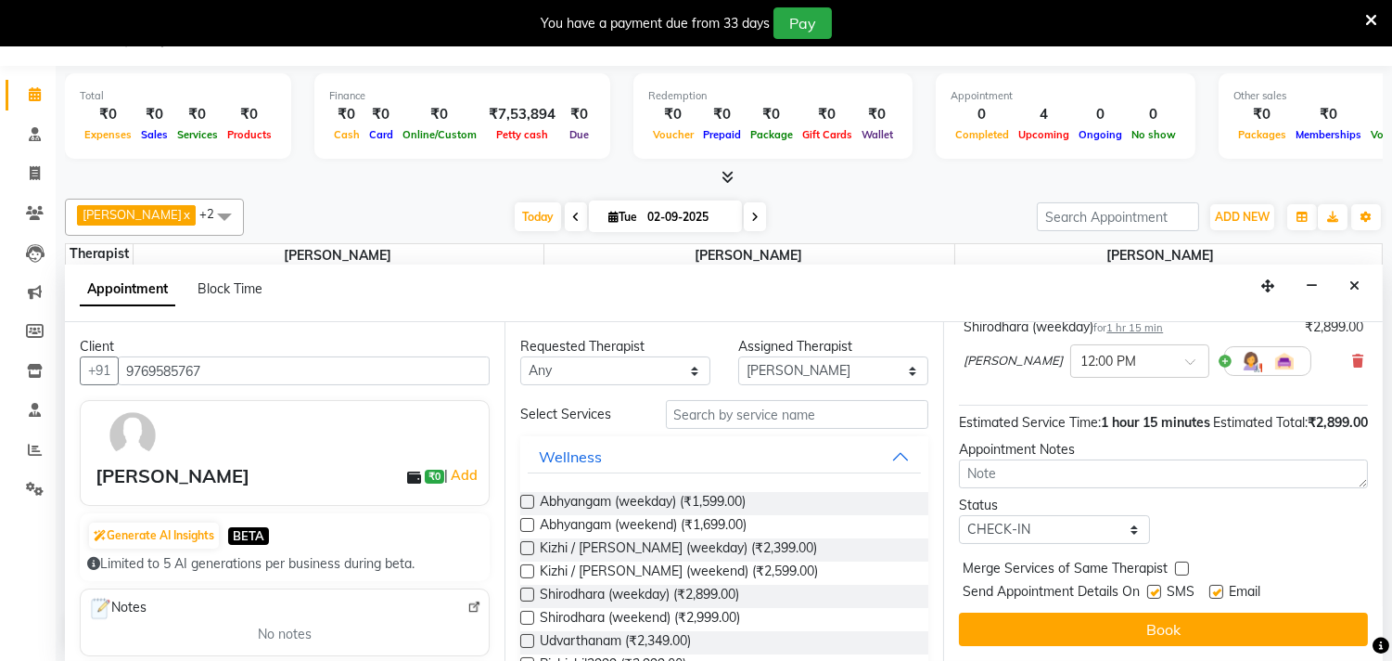
checkbox input "false"
click at [1224, 590] on label at bounding box center [1217, 591] width 14 height 14
click at [1222, 590] on input "checkbox" at bounding box center [1216, 593] width 12 height 12
checkbox input "false"
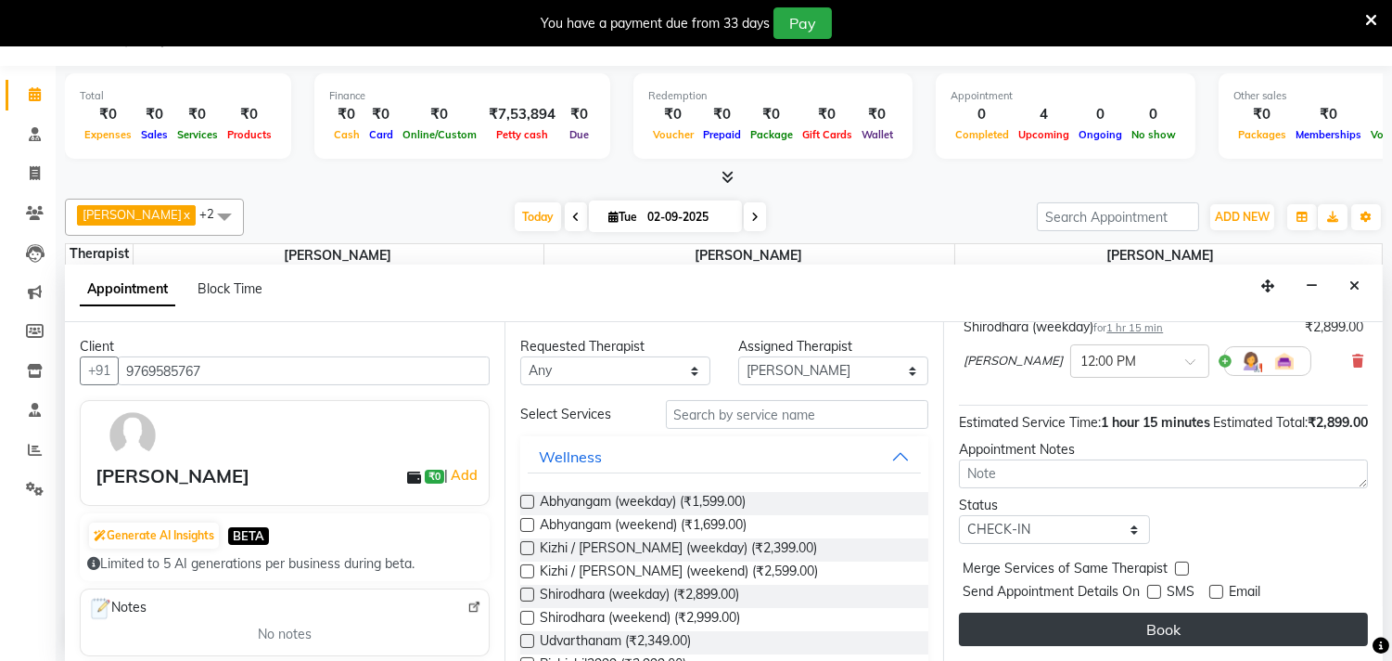
click at [1201, 617] on button "Book" at bounding box center [1163, 628] width 409 height 33
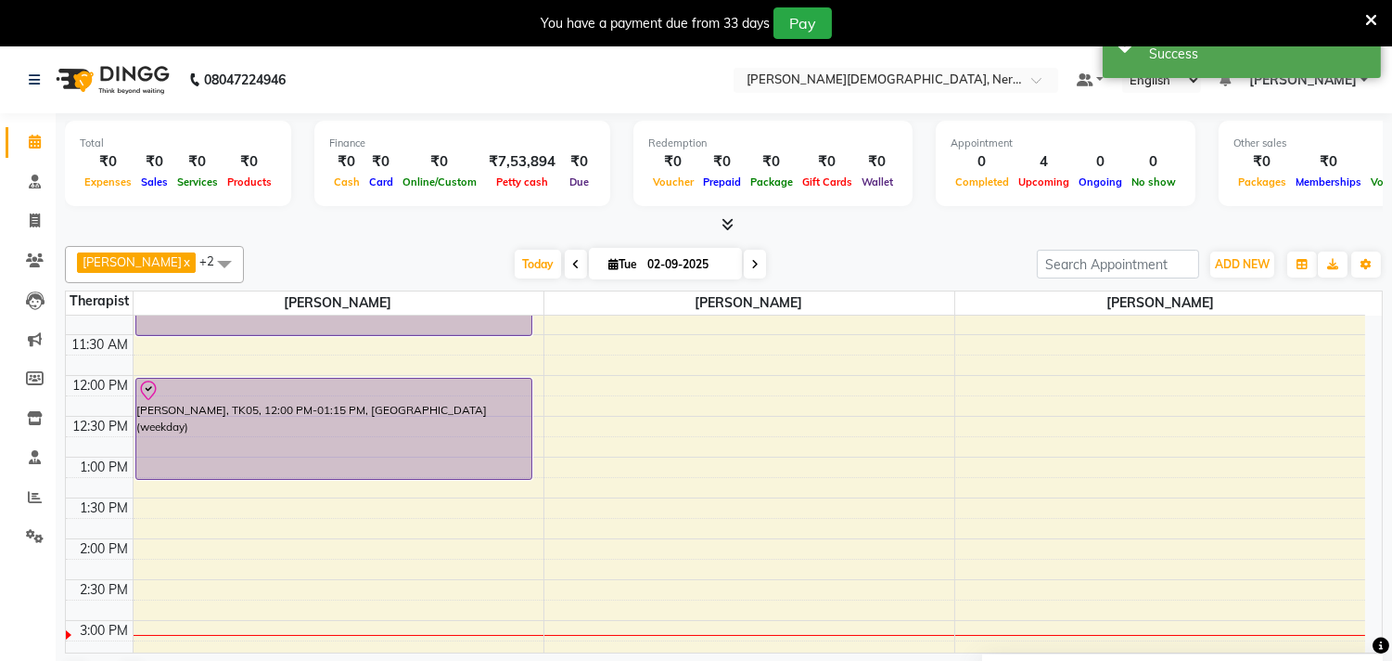
scroll to position [515, 0]
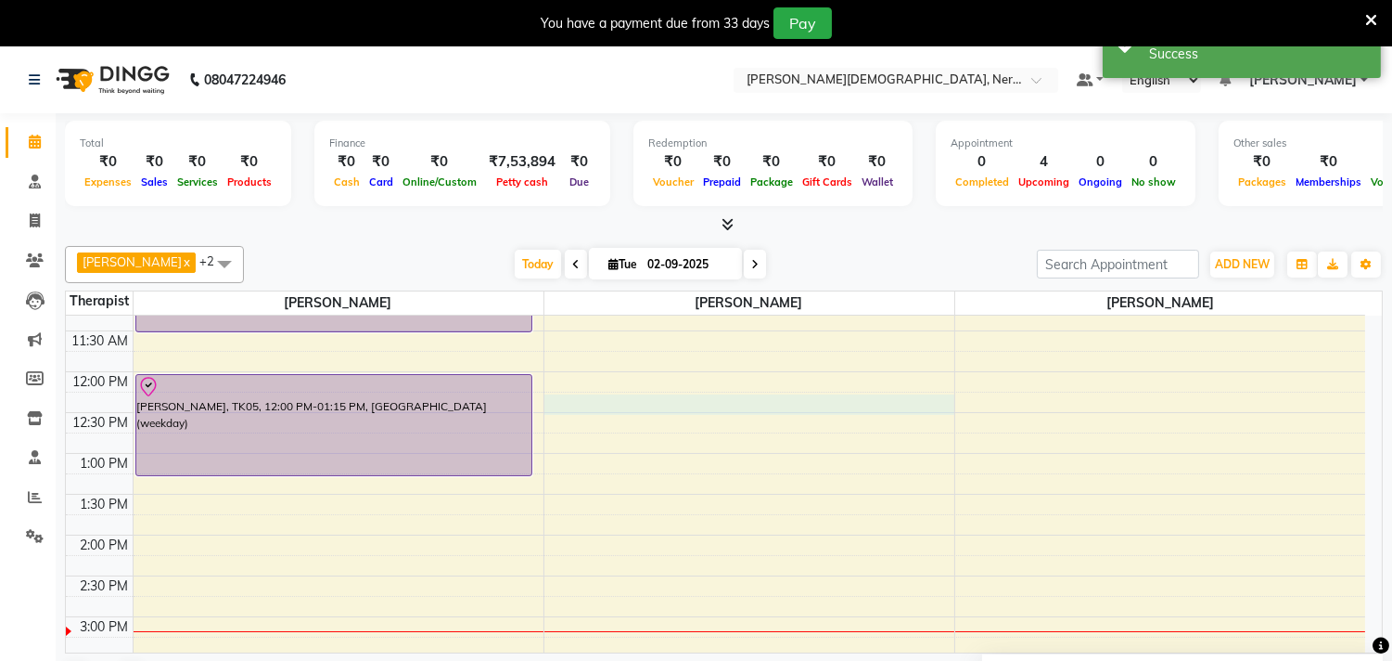
click at [694, 411] on div "5:00 AM 5:30 AM 6:00 AM 6:30 AM 7:00 AM 7:30 AM 8:00 AM 8:30 AM 9:00 AM 9:30 AM…" at bounding box center [716, 535] width 1300 height 1469
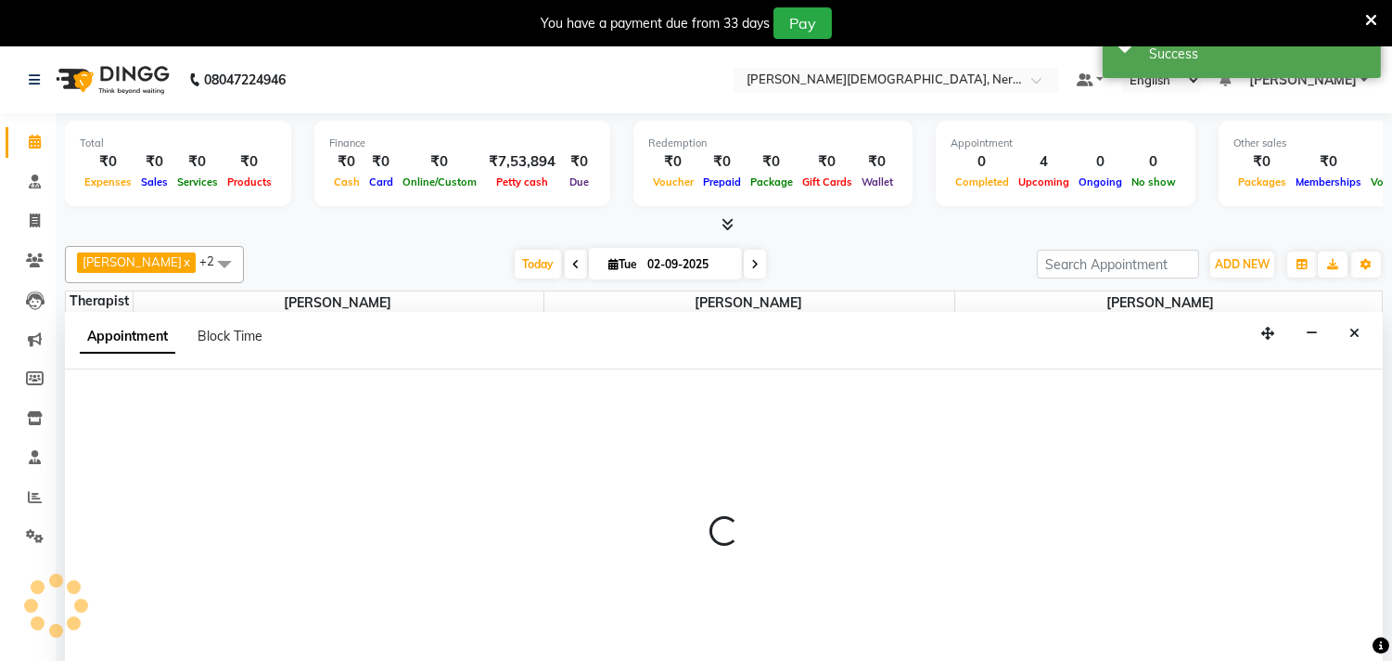
scroll to position [47, 0]
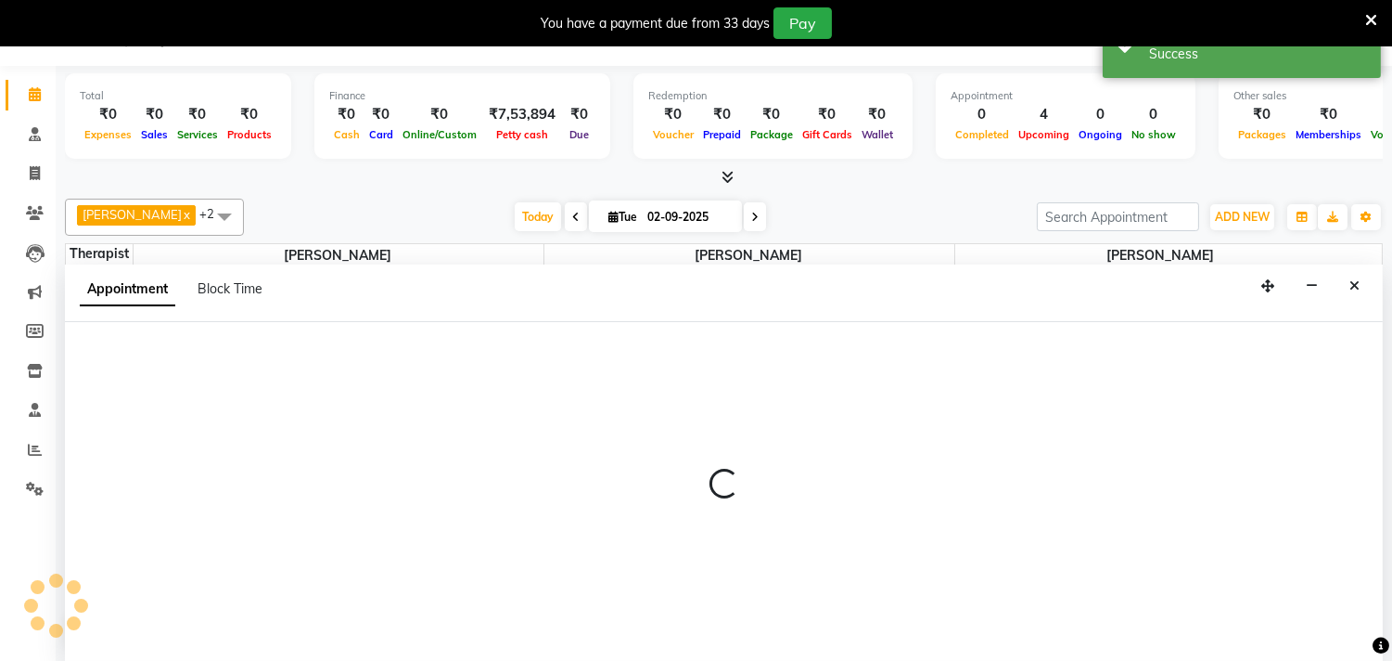
select select "57062"
select select "735"
select select "tentative"
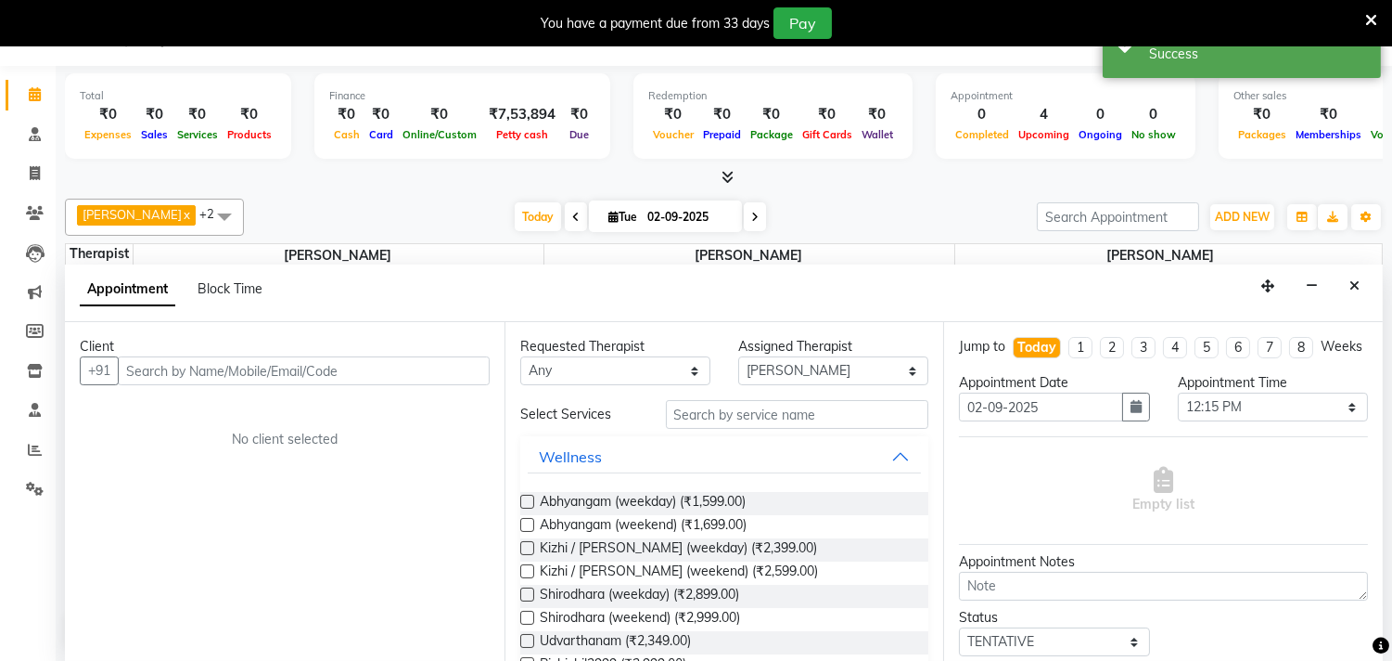
click at [220, 363] on input "text" at bounding box center [304, 370] width 372 height 29
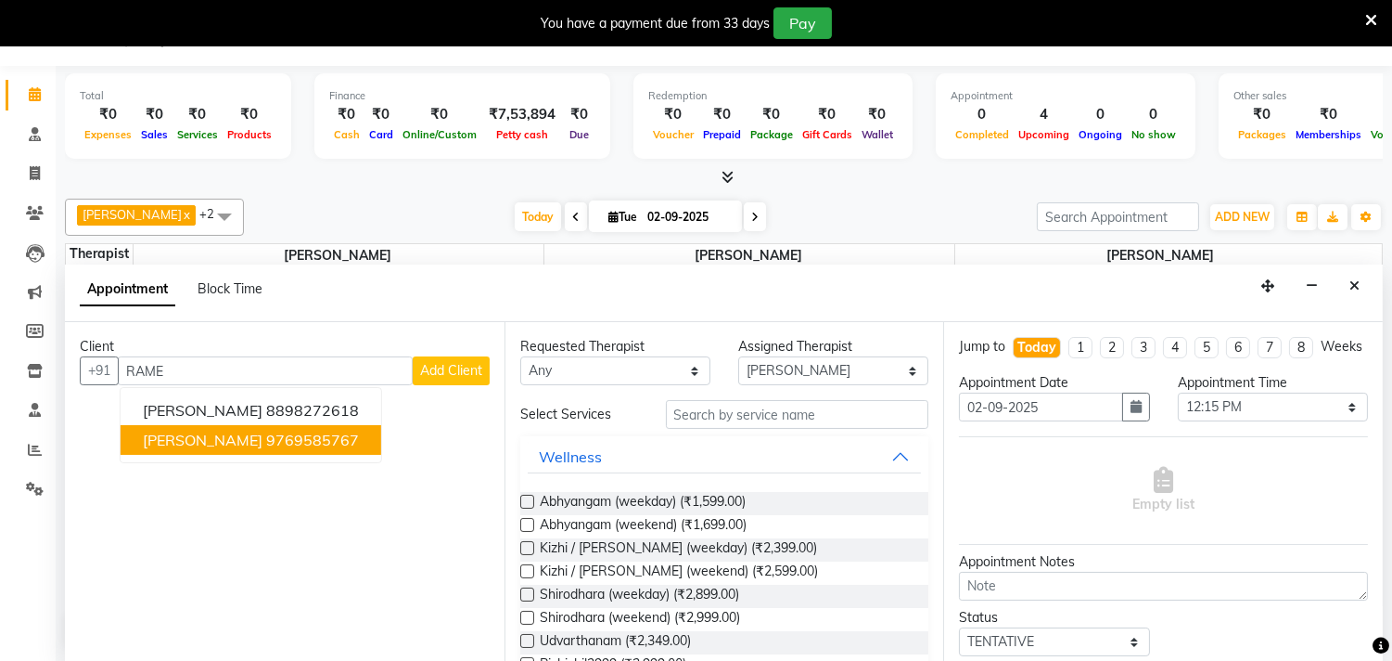
click at [284, 434] on ngb-highlight "9769585767" at bounding box center [312, 439] width 93 height 19
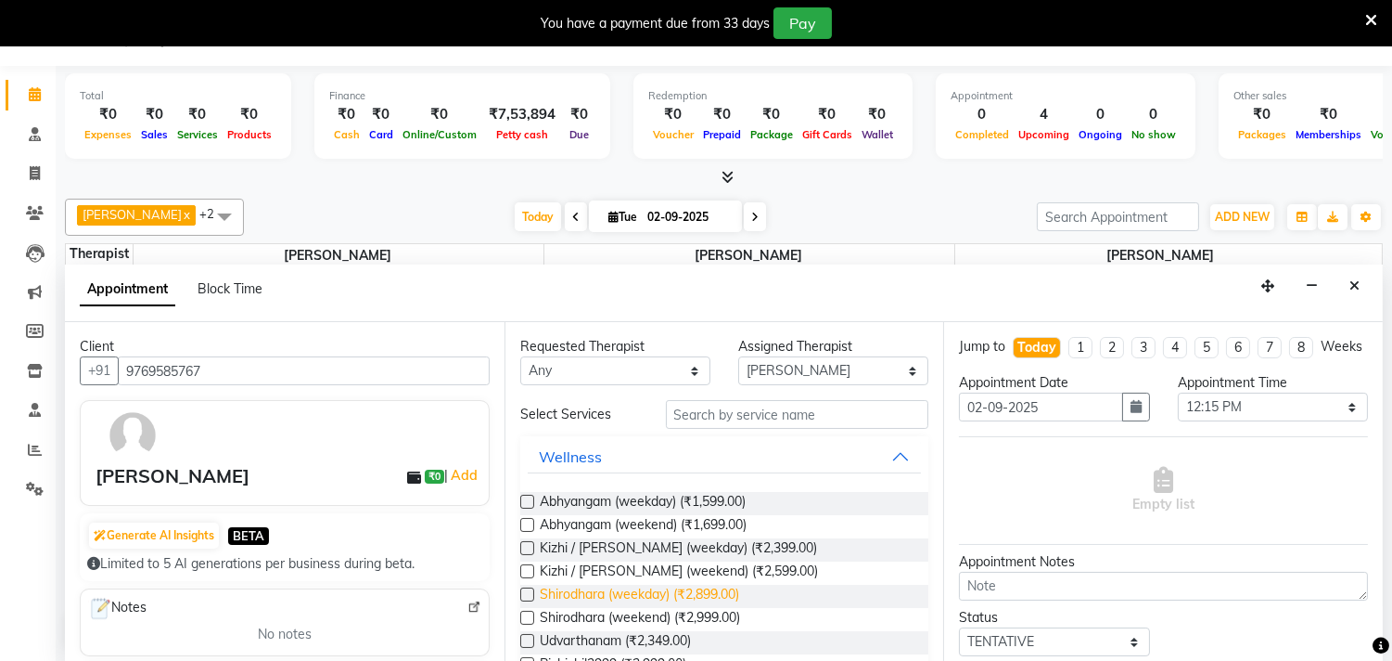
type input "9769585767"
click at [708, 591] on span "Shirodhara (weekday) (₹2,899.00)" at bounding box center [639, 595] width 199 height 23
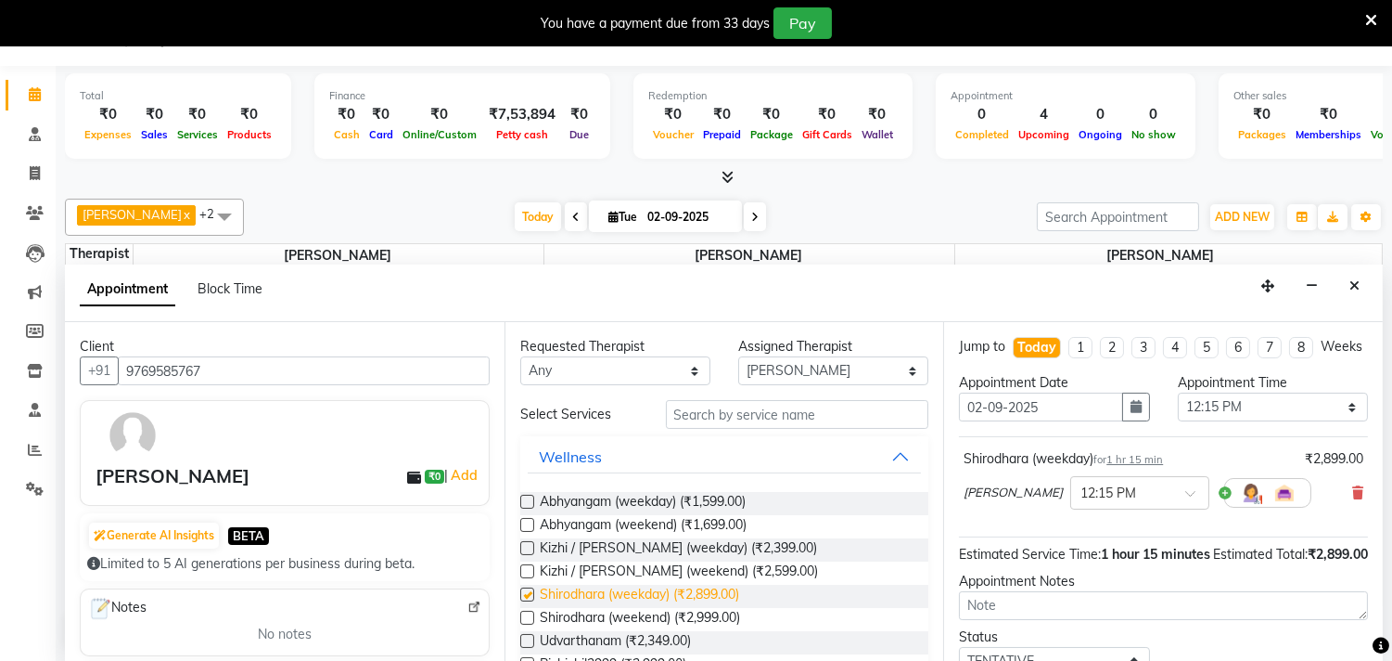
checkbox input "false"
click at [1336, 421] on select "Select 06:00 AM 06:15 AM 06:30 AM 06:45 AM 07:00 AM 07:15 AM 07:30 AM 07:45 AM …" at bounding box center [1273, 406] width 190 height 29
select select "720"
click at [1178, 409] on select "Select 06:00 AM 06:15 AM 06:30 AM 06:45 AM 07:00 AM 07:15 AM 07:30 AM 07:45 AM …" at bounding box center [1273, 406] width 190 height 29
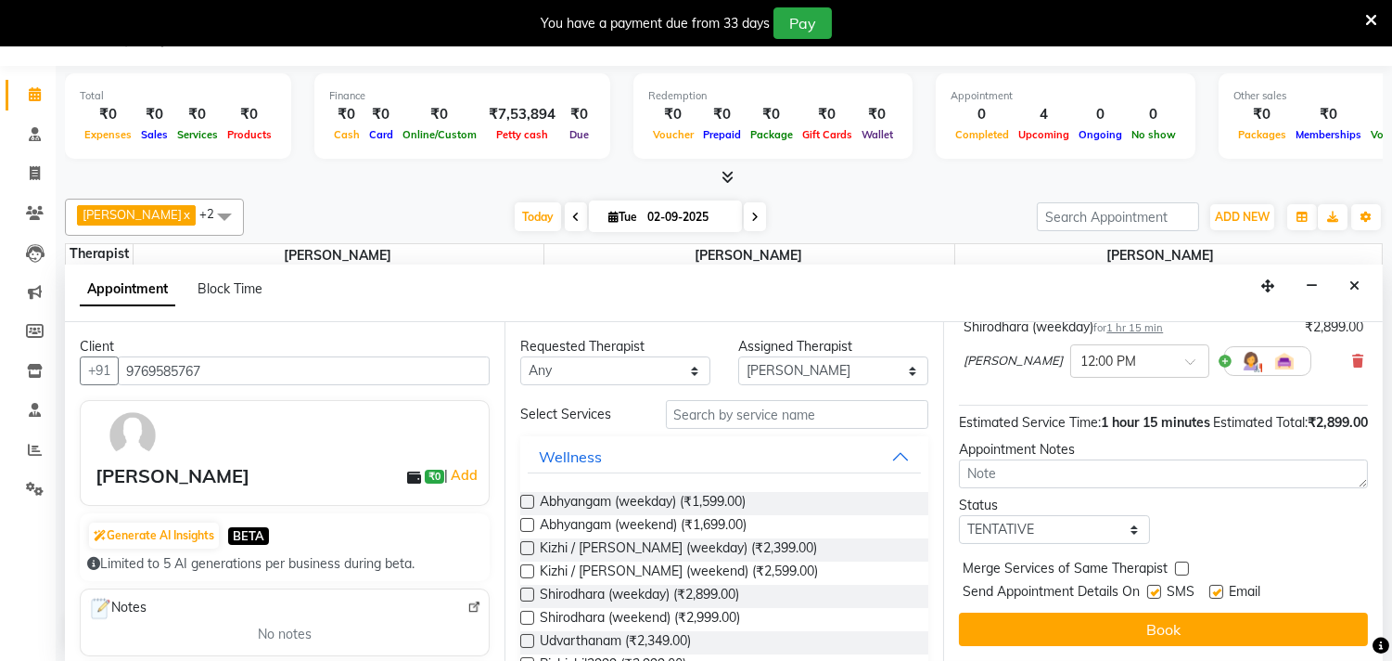
scroll to position [168, 0]
click at [1125, 524] on select "Select TENTATIVE CONFIRM CHECK-IN UPCOMING" at bounding box center [1054, 529] width 190 height 29
select select "check-in"
click at [959, 515] on select "Select TENTATIVE CONFIRM CHECK-IN UPCOMING" at bounding box center [1054, 529] width 190 height 29
click at [1158, 595] on label at bounding box center [1155, 591] width 14 height 14
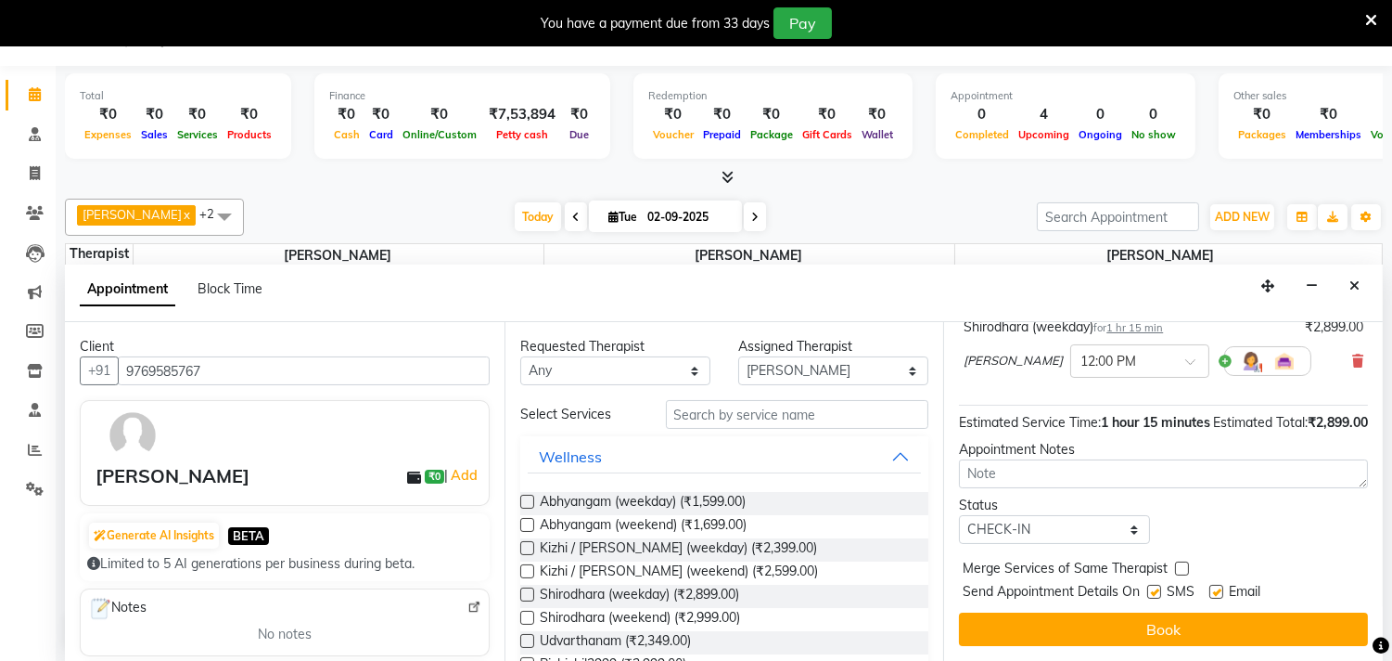
click at [1158, 595] on input "checkbox" at bounding box center [1154, 593] width 12 height 12
checkbox input "false"
click at [1220, 589] on label at bounding box center [1217, 591] width 14 height 14
click at [1220, 589] on input "checkbox" at bounding box center [1216, 593] width 12 height 12
checkbox input "false"
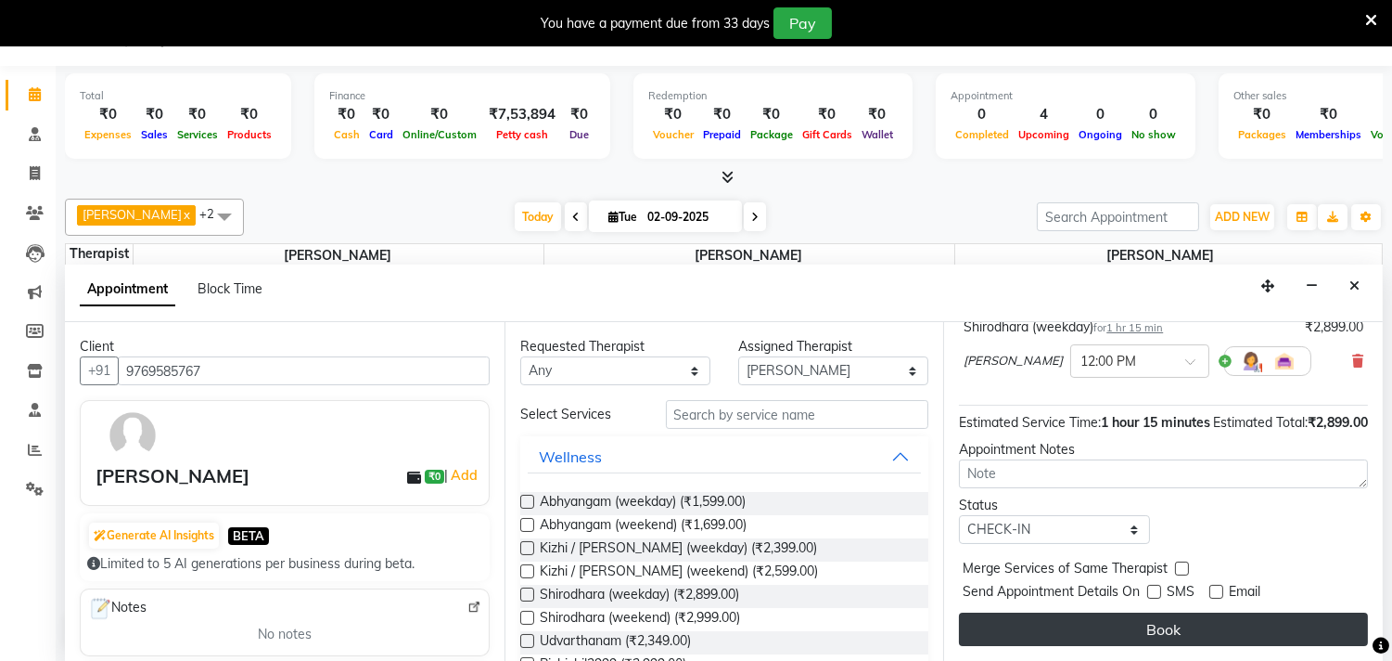
click at [1195, 627] on button "Book" at bounding box center [1163, 628] width 409 height 33
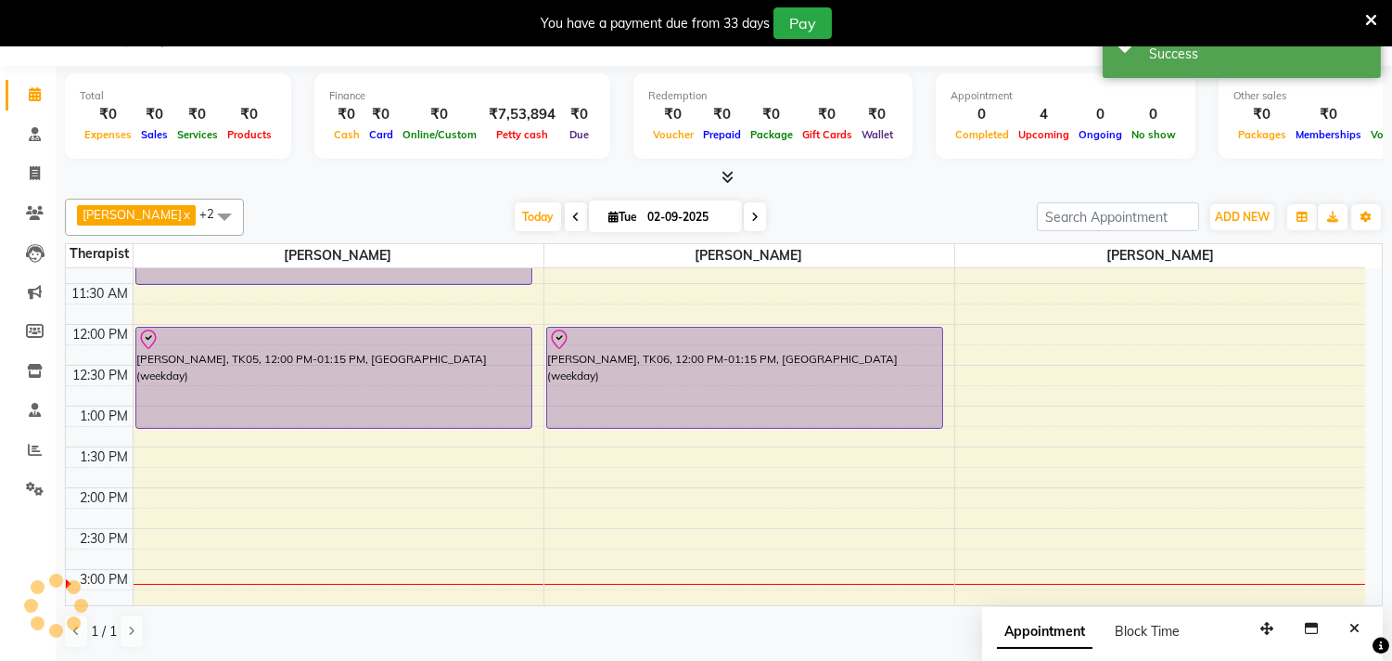
scroll to position [0, 0]
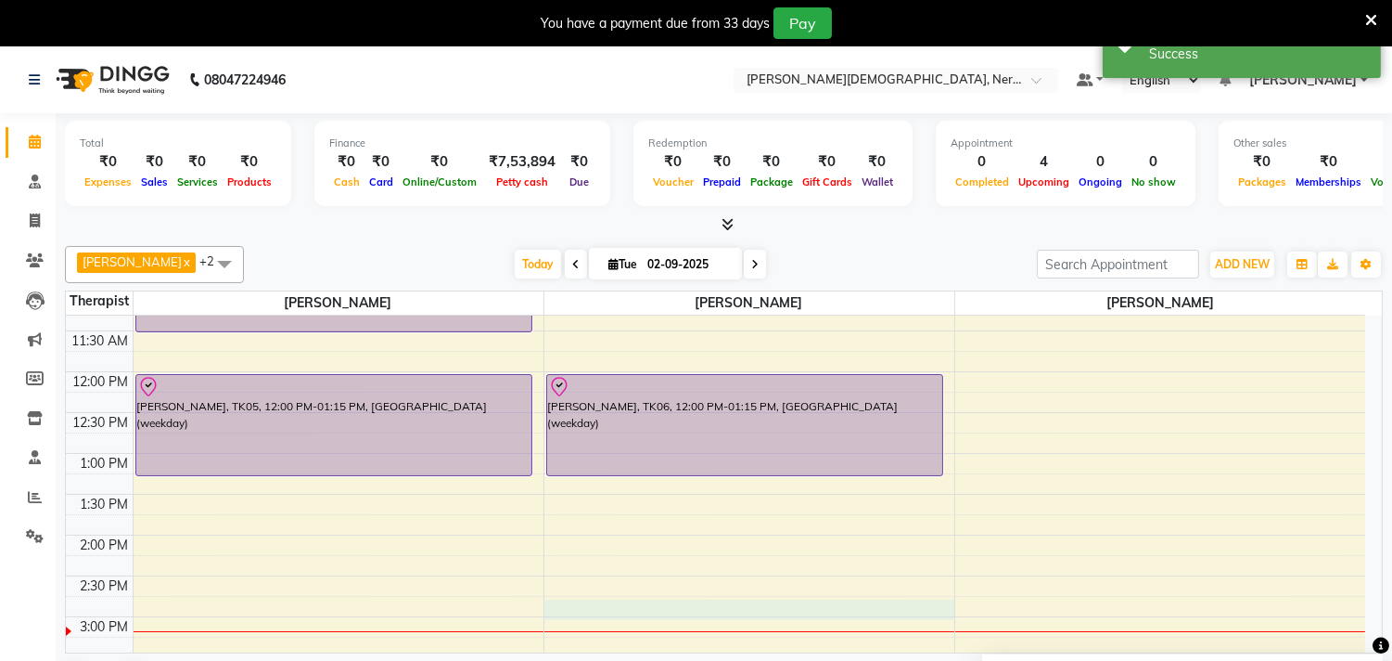
click at [772, 610] on div "5:00 AM 5:30 AM 6:00 AM 6:30 AM 7:00 AM 7:30 AM 8:00 AM 8:30 AM 9:00 AM 9:30 AM…" at bounding box center [716, 535] width 1300 height 1469
select select "57062"
select select "885"
select select "tentative"
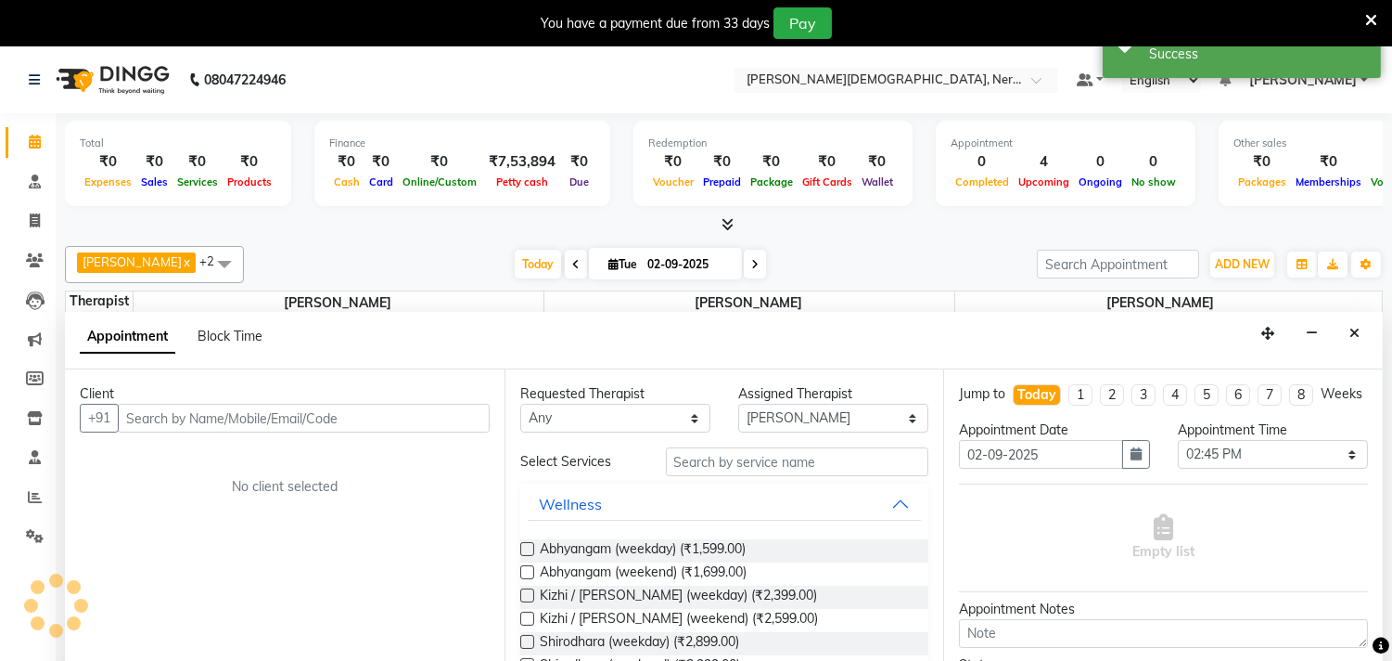
scroll to position [47, 0]
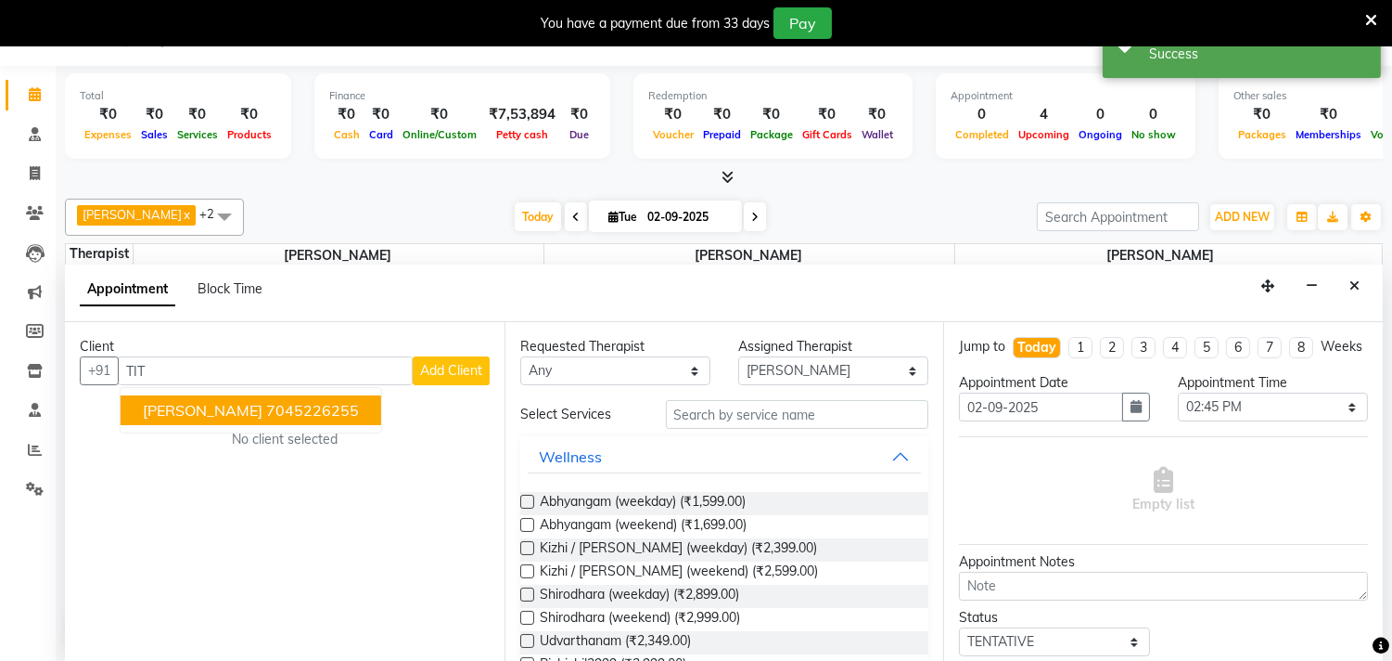
click at [266, 404] on ngb-highlight "7045226255" at bounding box center [312, 410] width 93 height 19
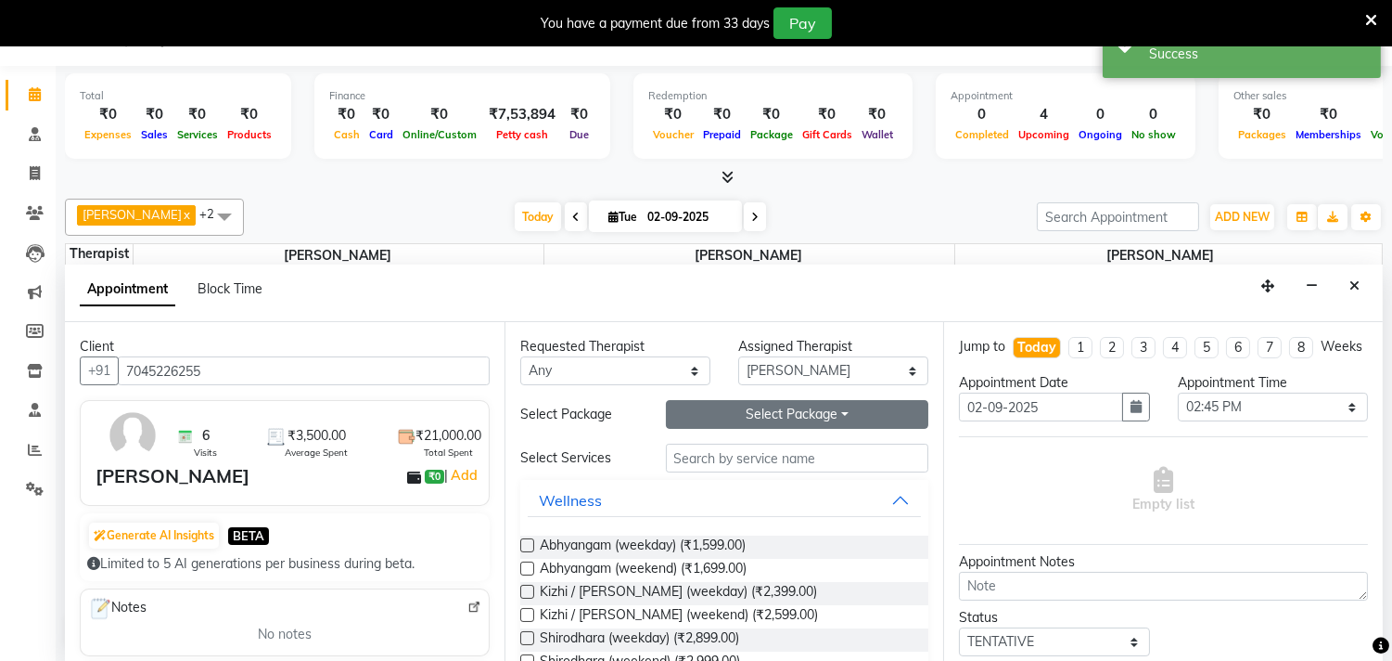
type input "7045226255"
click at [832, 410] on button "Select Package Toggle Dropdown" at bounding box center [797, 414] width 263 height 29
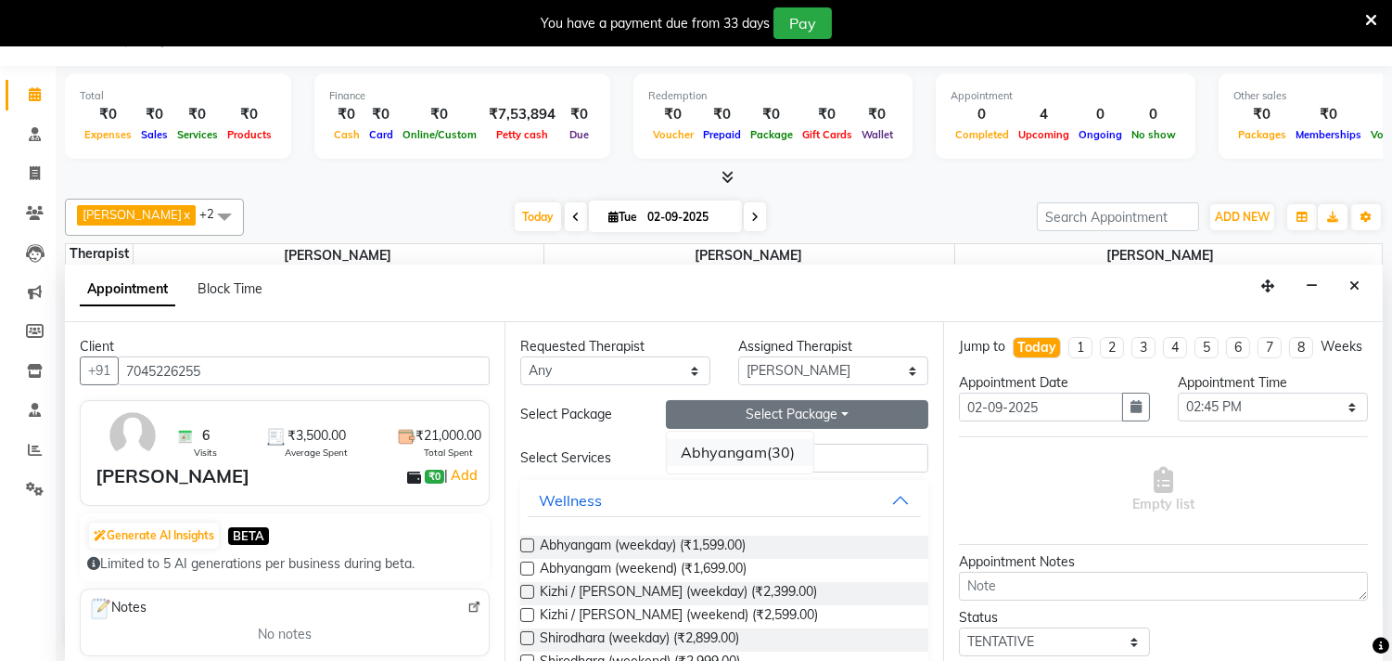
click at [738, 451] on li "Abhyangam(30)" at bounding box center [740, 452] width 147 height 27
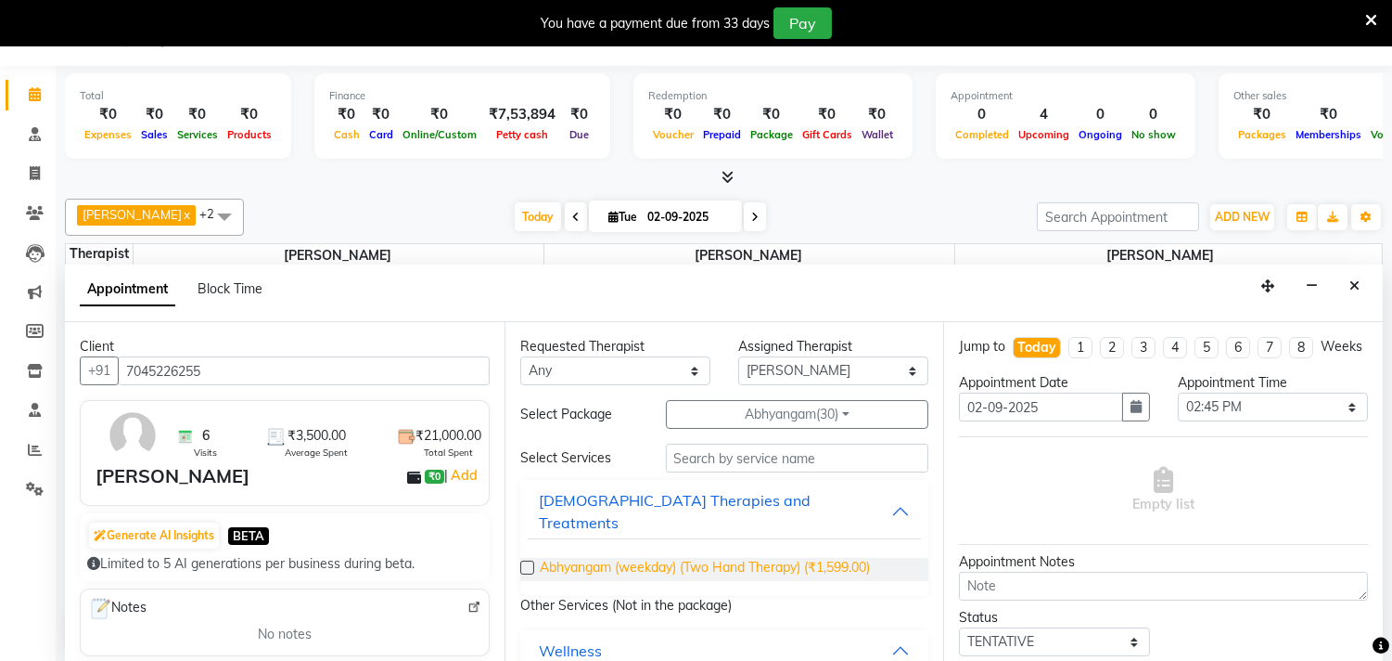
click at [715, 558] on span "Abhyangam (weekday) (Two Hand Therapy) (₹1,599.00)" at bounding box center [705, 569] width 330 height 23
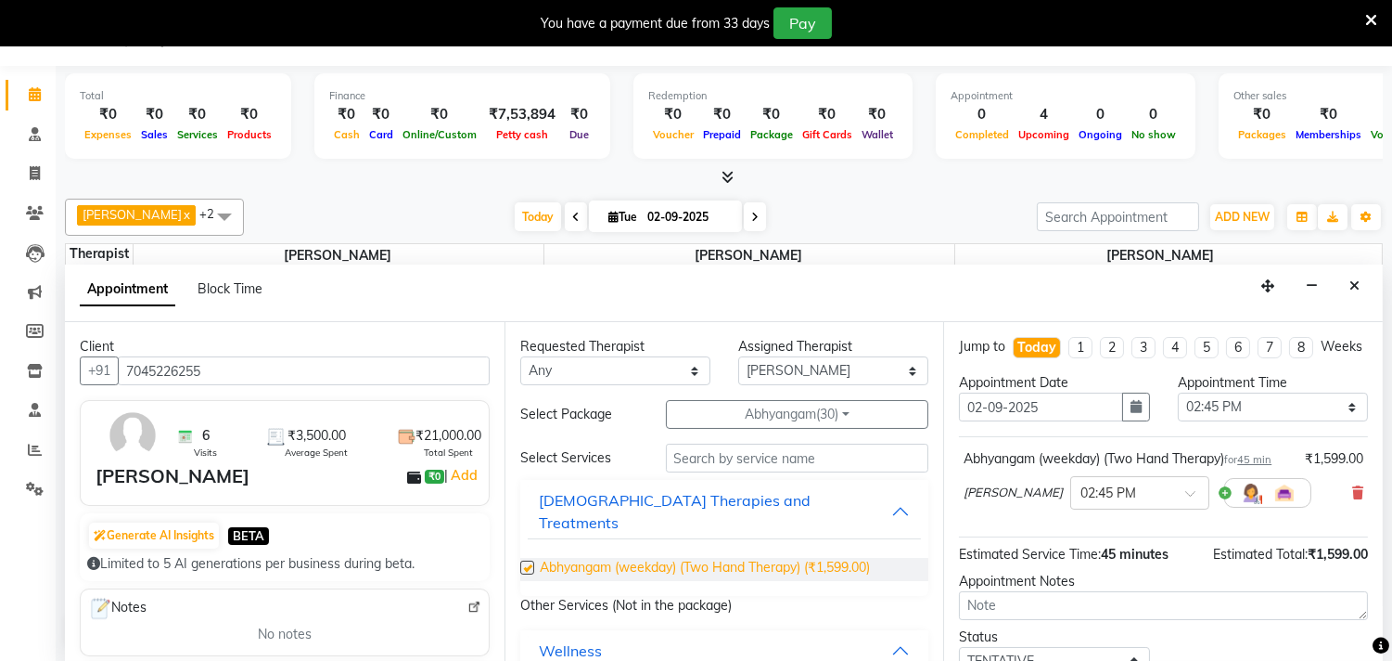
checkbox input "false"
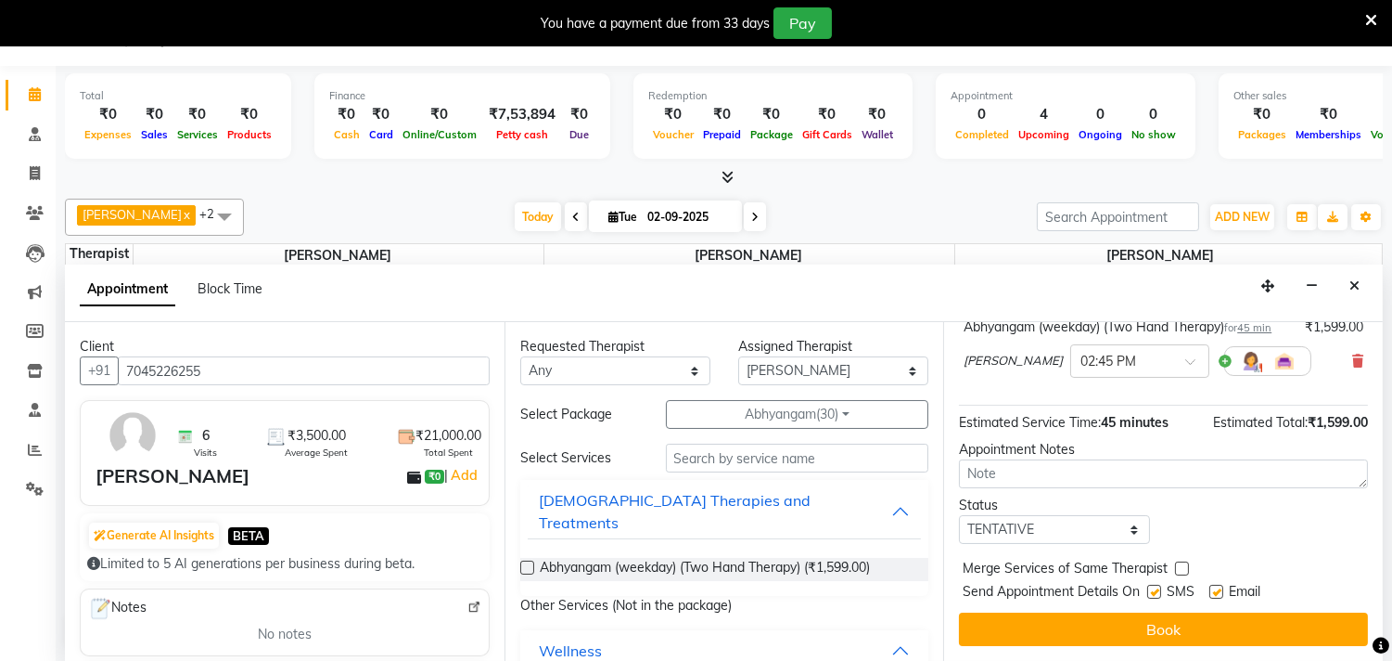
scroll to position [133, 0]
click at [1119, 544] on select "Select TENTATIVE CONFIRM CHECK-IN UPCOMING" at bounding box center [1054, 529] width 190 height 29
select select "confirm booking"
click at [959, 544] on select "Select TENTATIVE CONFIRM CHECK-IN UPCOMING" at bounding box center [1054, 529] width 190 height 29
click at [1161, 598] on label at bounding box center [1155, 591] width 14 height 14
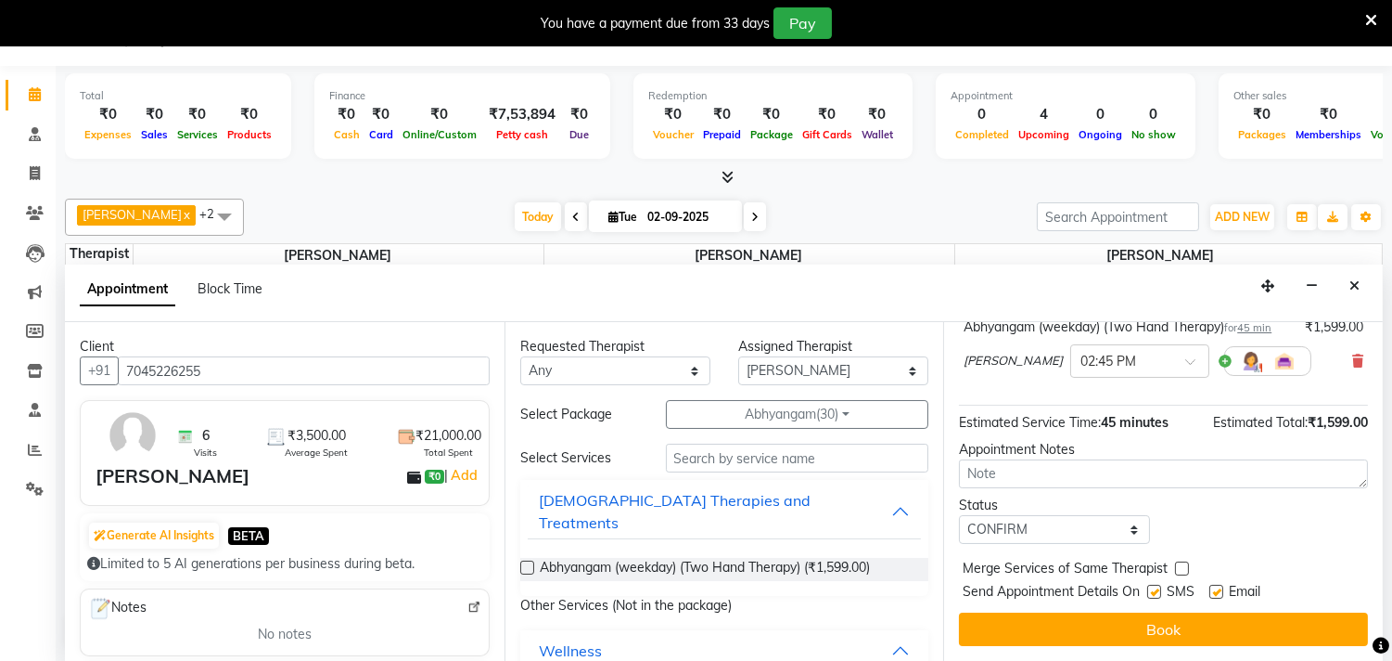
click at [1160, 599] on input "checkbox" at bounding box center [1154, 593] width 12 height 12
checkbox input "false"
click at [1221, 598] on label at bounding box center [1217, 591] width 14 height 14
click at [1221, 599] on input "checkbox" at bounding box center [1216, 593] width 12 height 12
checkbox input "false"
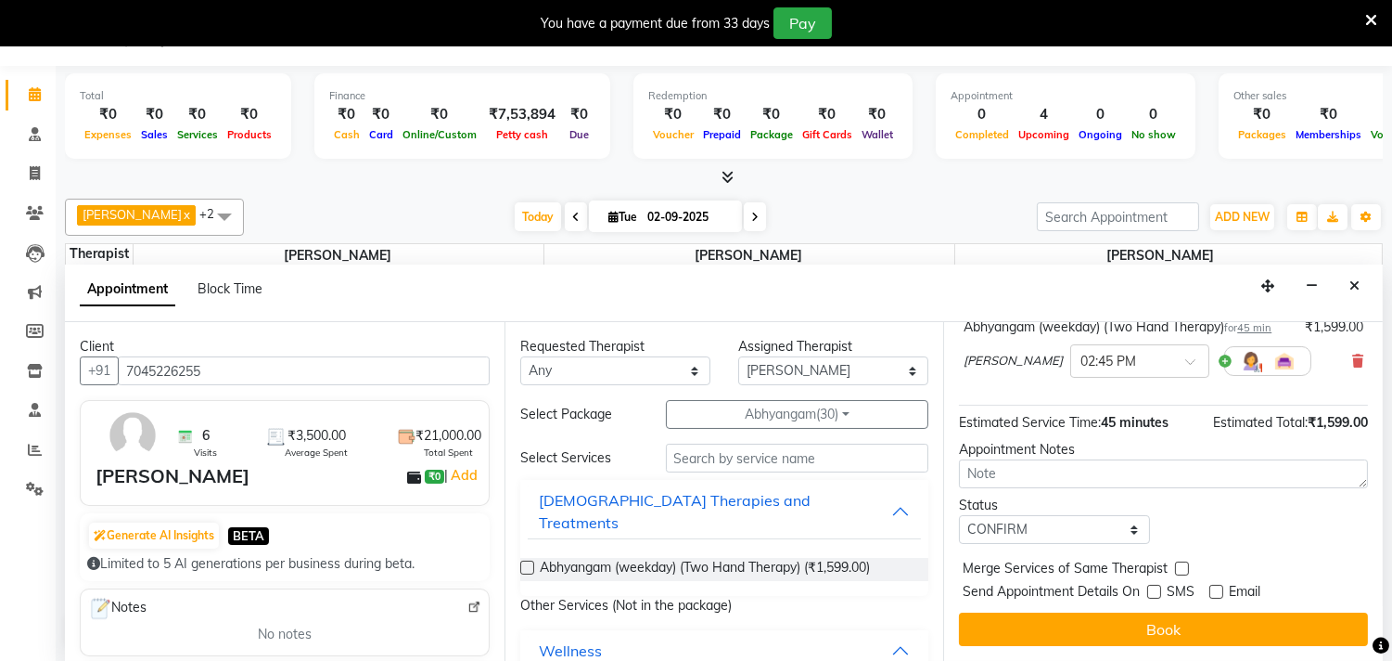
scroll to position [168, 0]
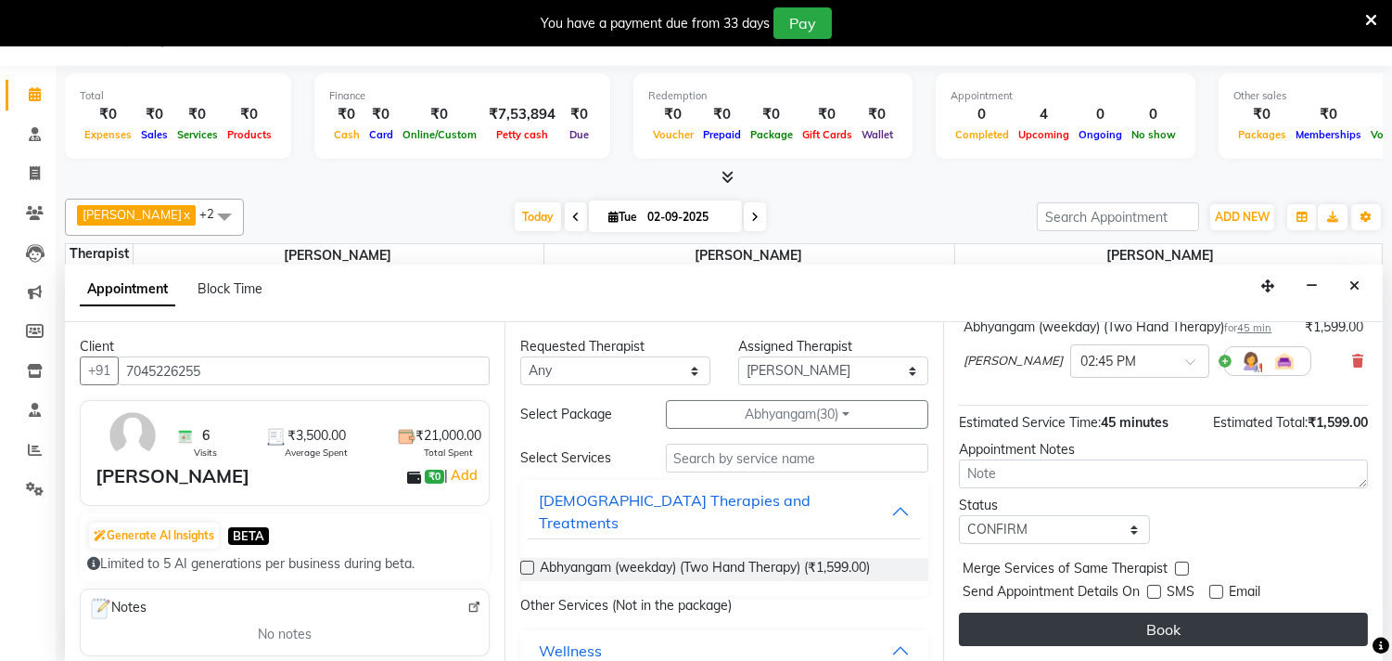
click at [1225, 634] on button "Book" at bounding box center [1163, 628] width 409 height 33
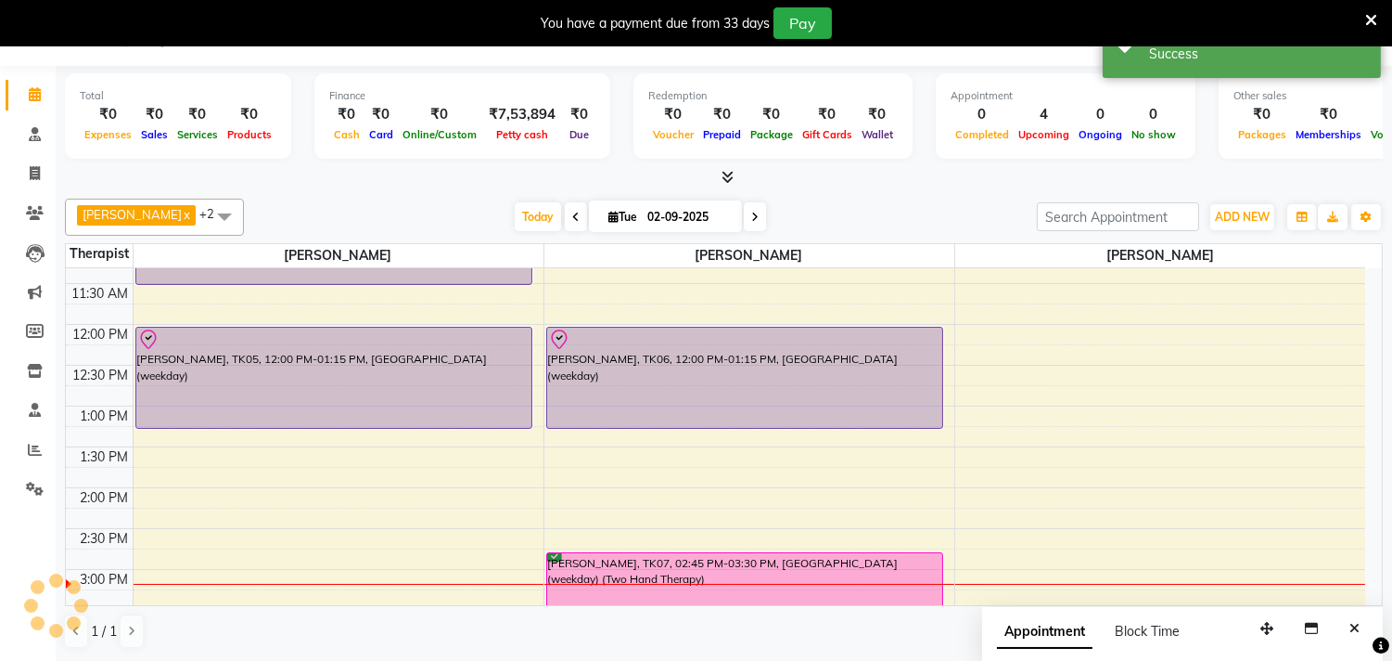
scroll to position [0, 0]
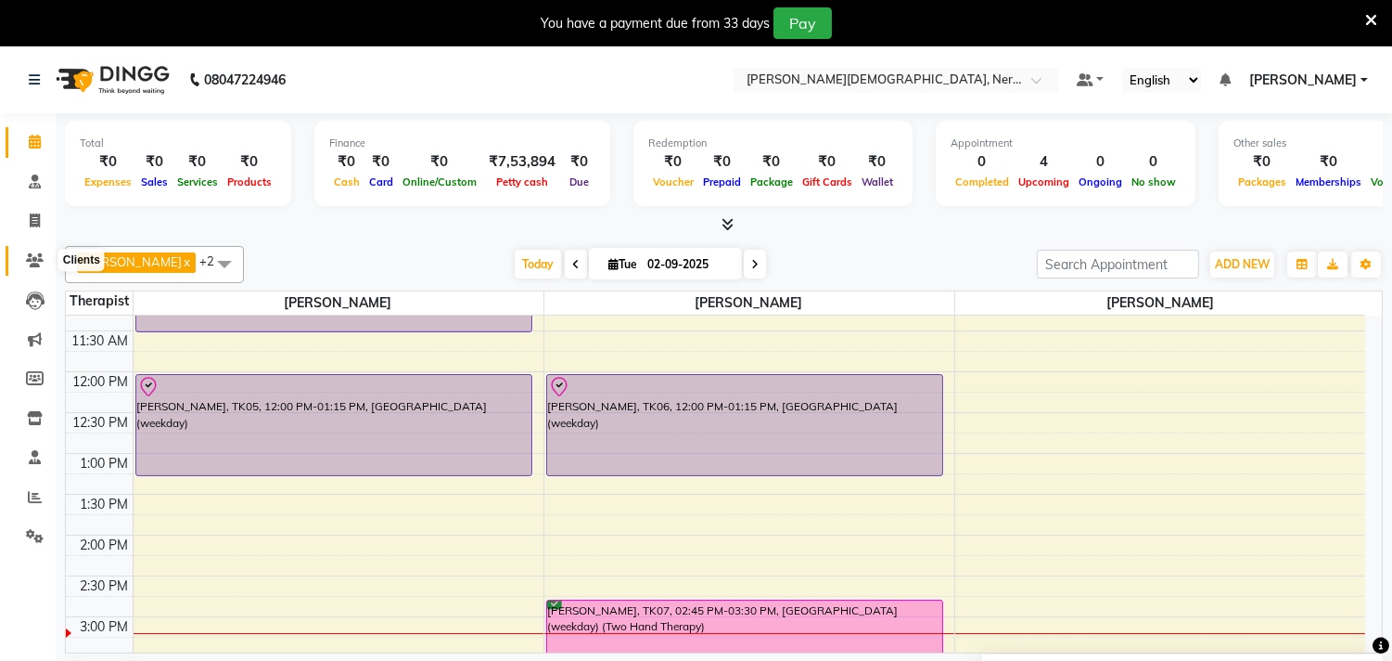
click at [38, 261] on icon at bounding box center [35, 260] width 18 height 14
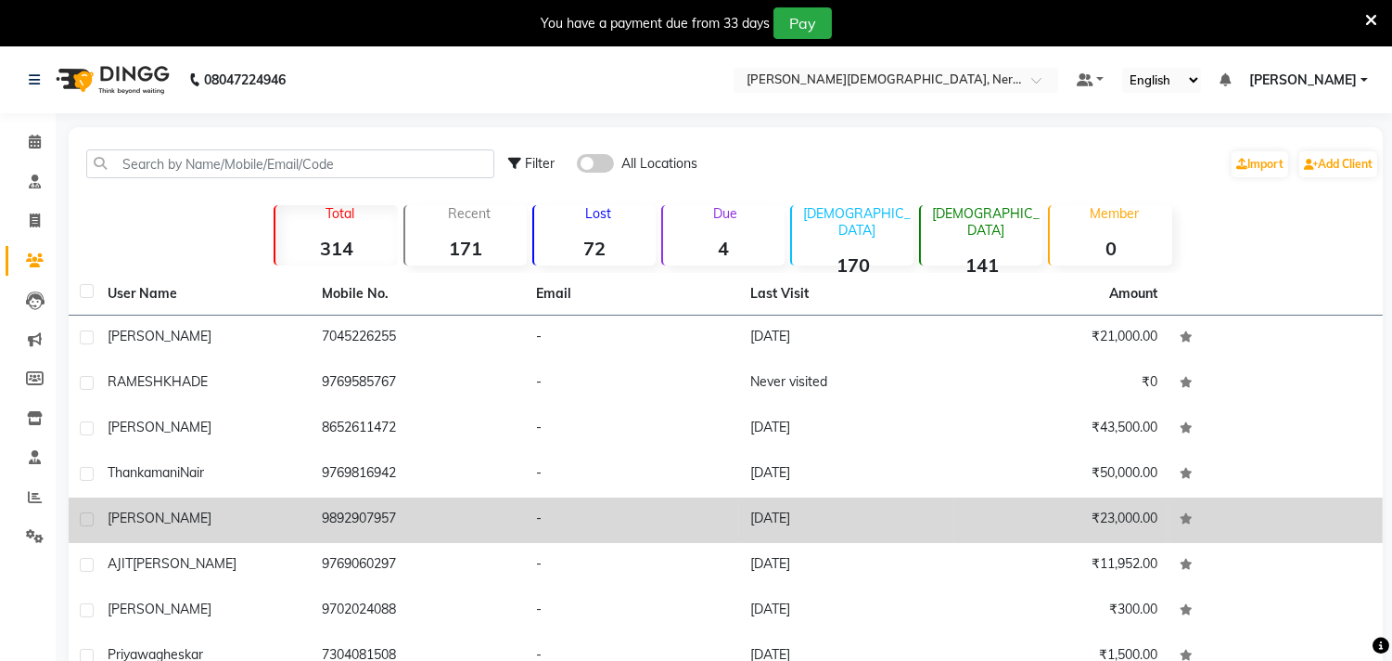
click at [153, 515] on span "[PERSON_NAME]" at bounding box center [160, 517] width 104 height 17
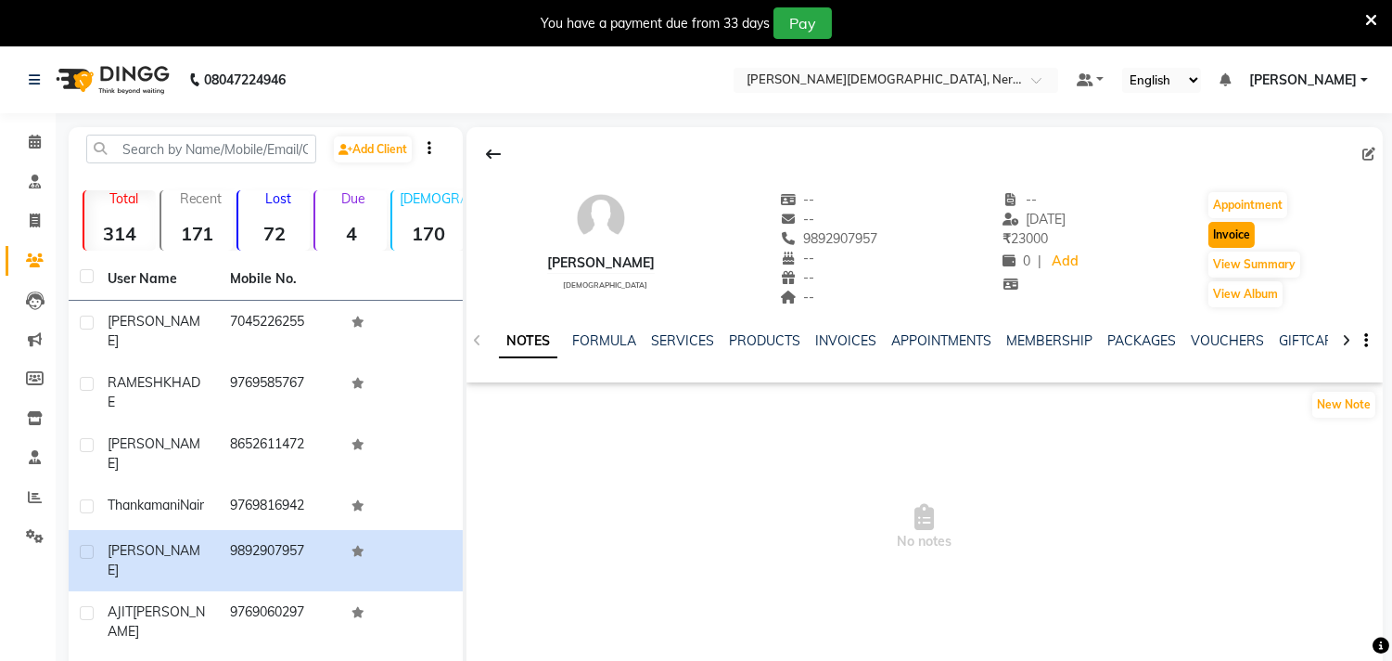
click at [1221, 234] on button "Invoice" at bounding box center [1232, 235] width 46 height 26
select select "service"
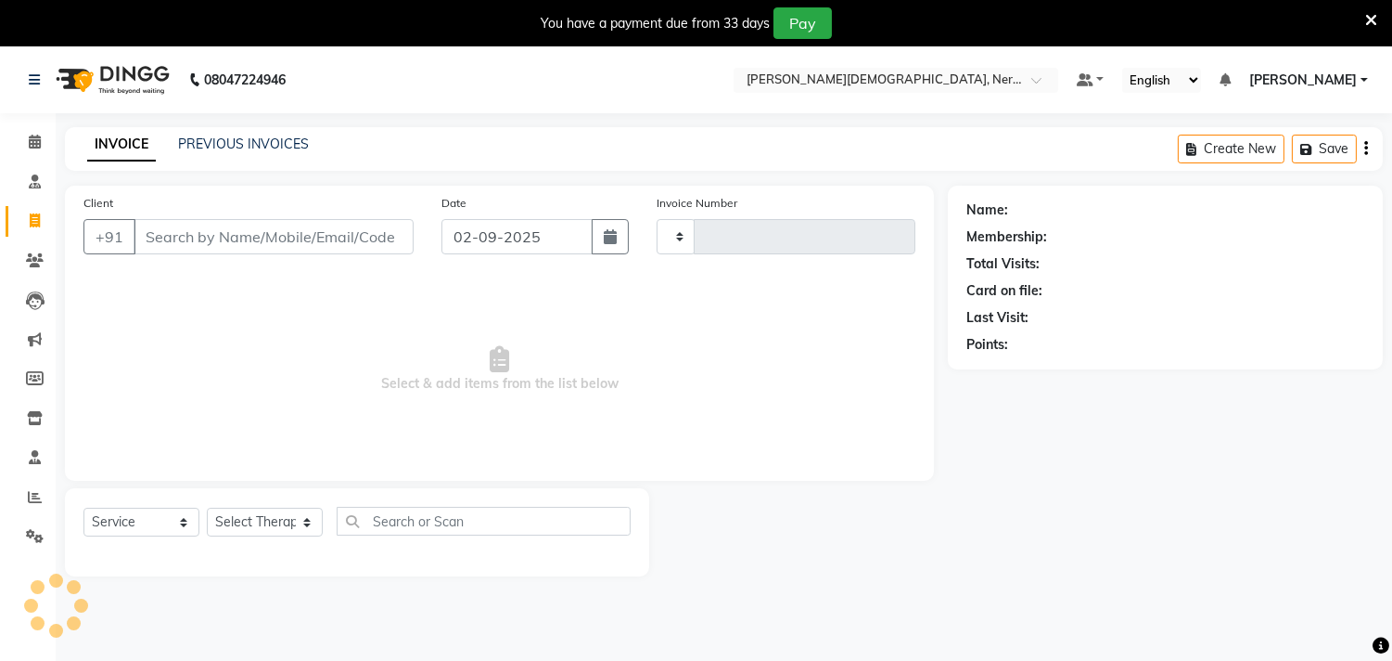
scroll to position [46, 0]
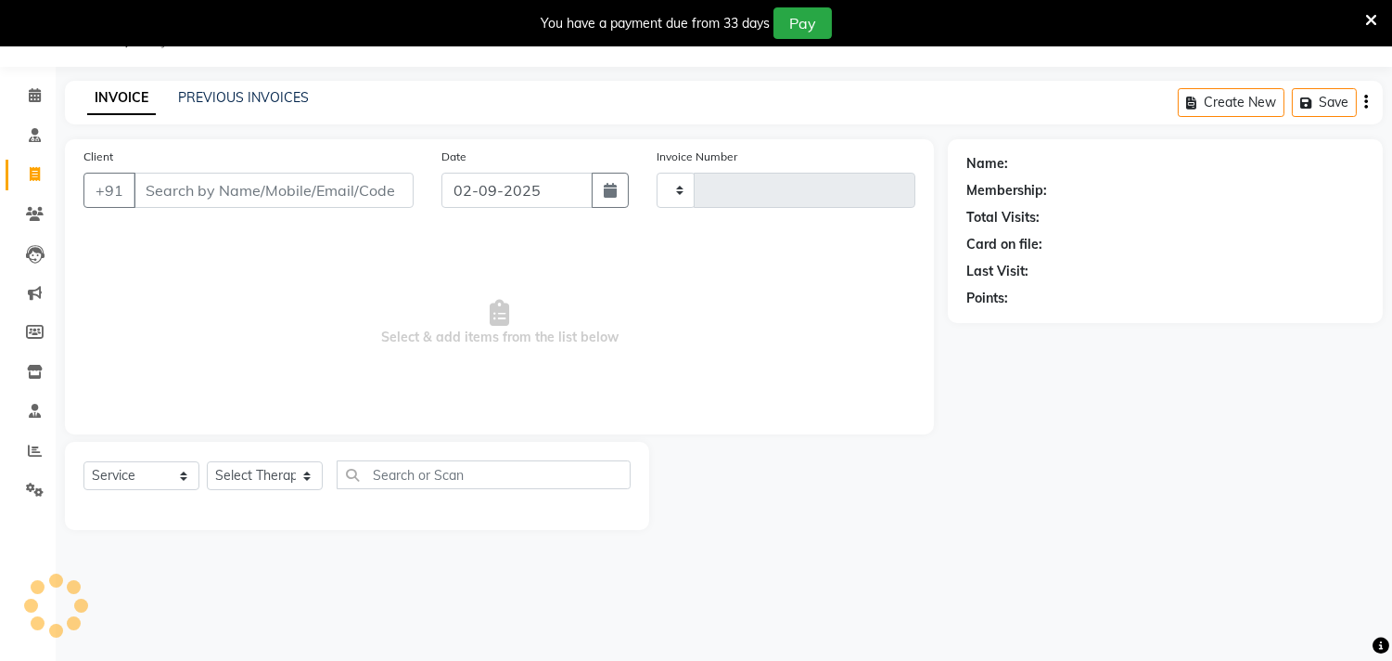
type input "0699"
select select "6808"
type input "9892907957"
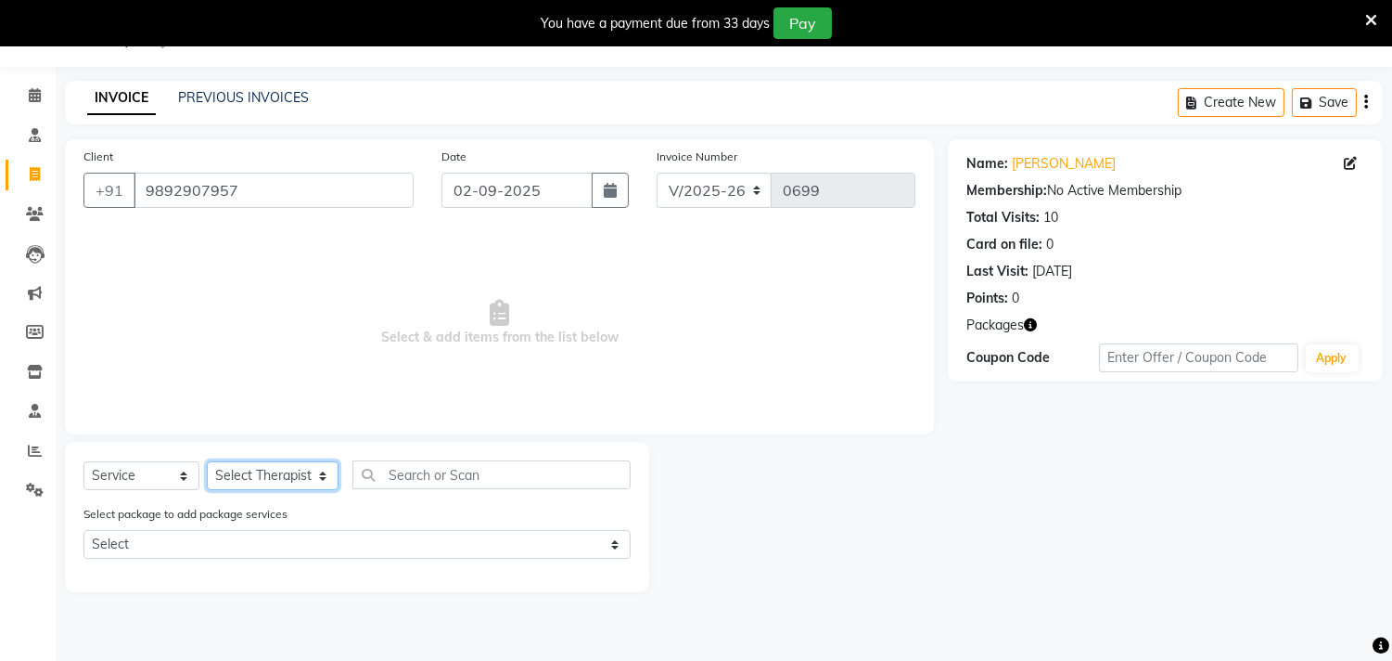
click at [302, 471] on select "Select Therapist [PERSON_NAME] [PERSON_NAME] [PERSON_NAME] Bibina [PERSON_NAME]…" at bounding box center [273, 475] width 132 height 29
select select "57061"
click at [207, 462] on select "Select Therapist [PERSON_NAME] [PERSON_NAME] [PERSON_NAME] Bibina [PERSON_NAME]…" at bounding box center [273, 475] width 132 height 29
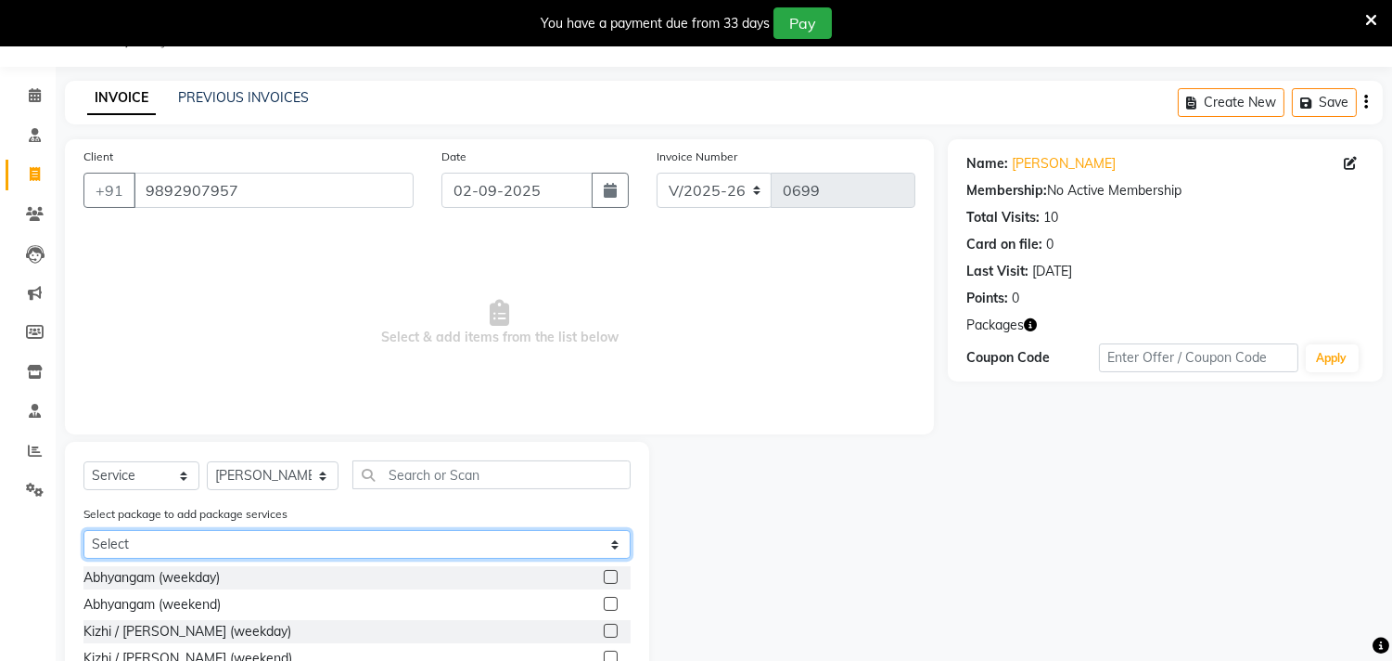
click at [186, 550] on select "Select Abhyangam(24) 23000" at bounding box center [356, 544] width 547 height 29
select select "1: Object"
click at [83, 530] on select "Select Abhyangam(24) 23000" at bounding box center [356, 544] width 547 height 29
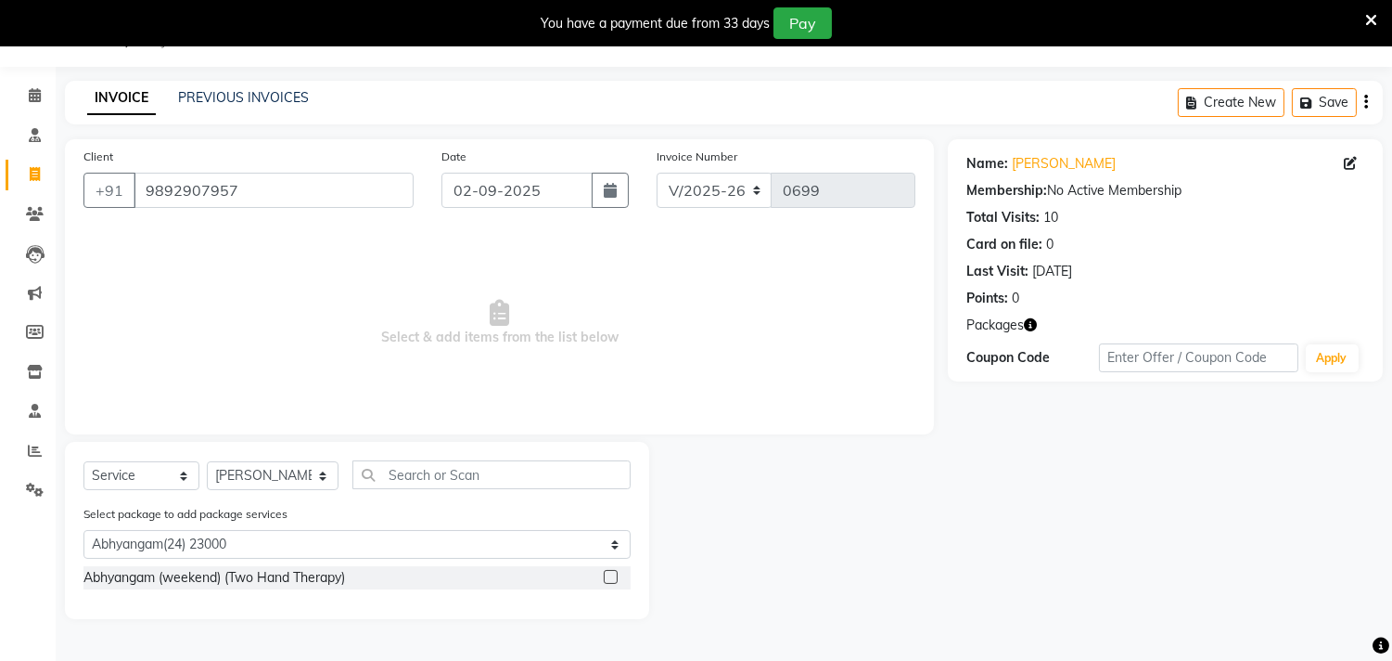
click at [613, 582] on label at bounding box center [611, 577] width 14 height 14
click at [613, 582] on input "checkbox" at bounding box center [610, 577] width 12 height 12
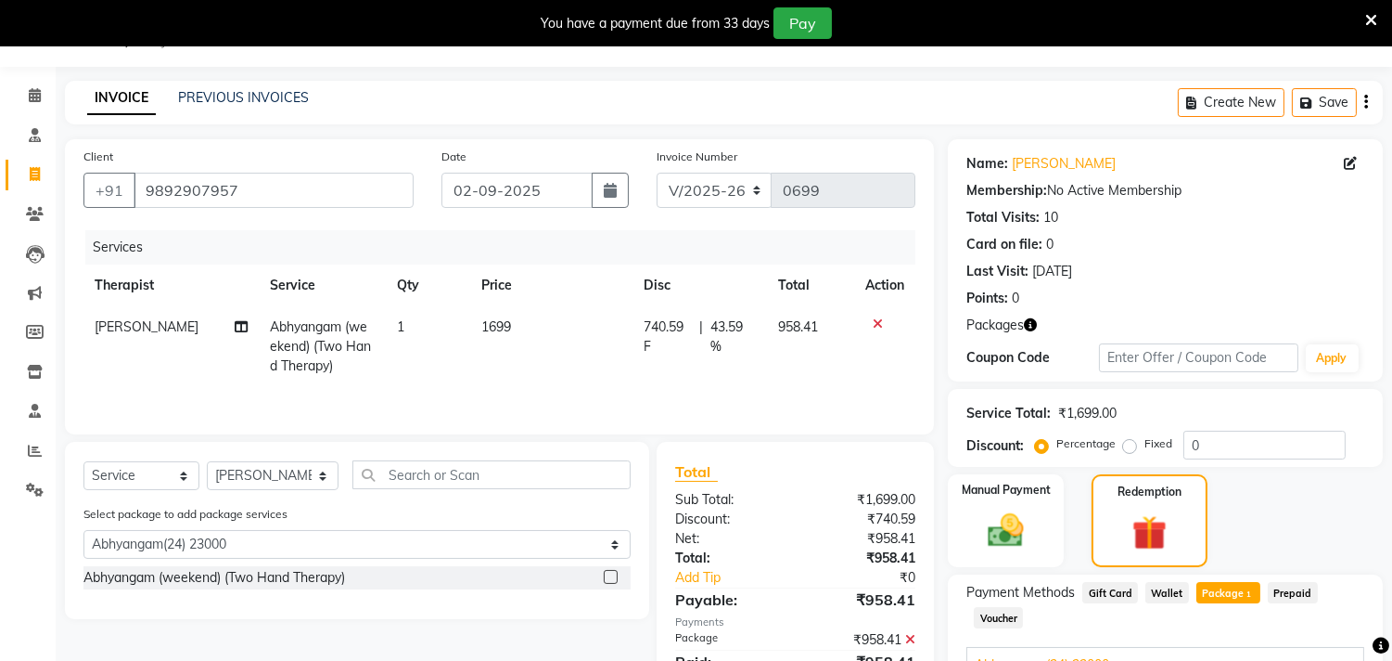
click at [609, 579] on label at bounding box center [611, 577] width 14 height 14
click at [609, 579] on input "checkbox" at bounding box center [610, 577] width 12 height 12
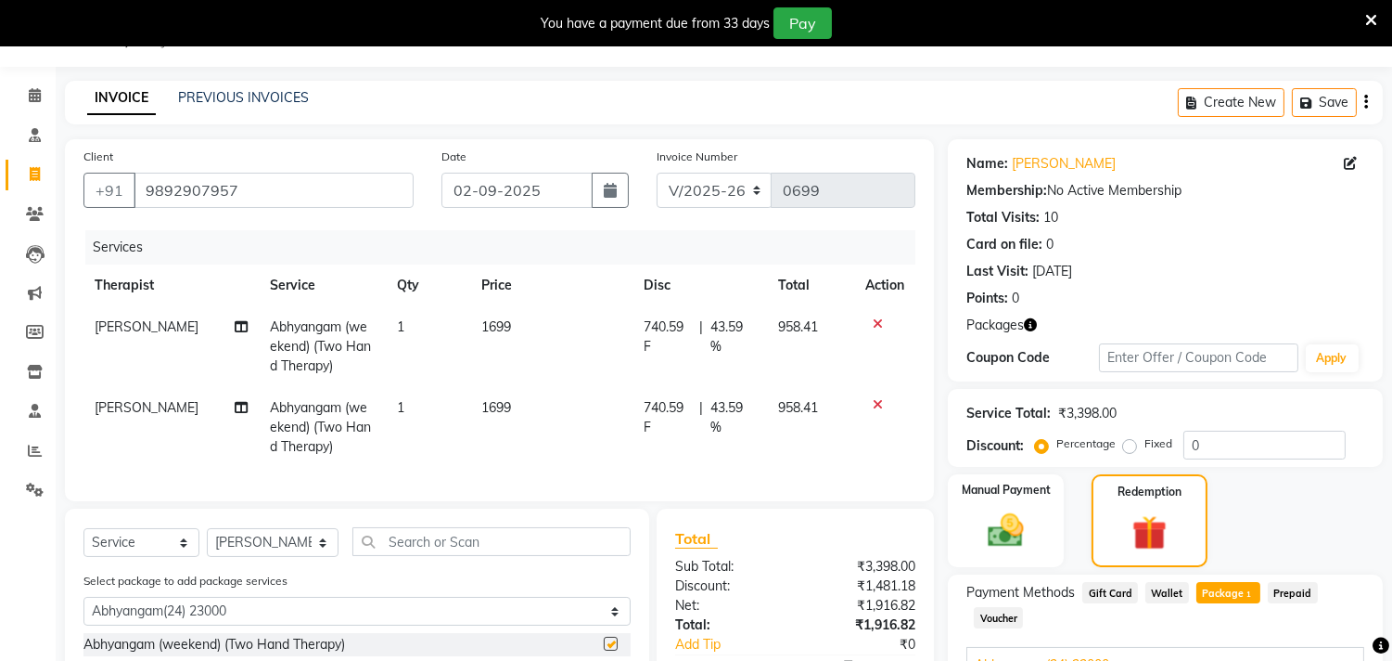
checkbox input "false"
click at [98, 403] on span "[PERSON_NAME]" at bounding box center [147, 407] width 104 height 17
select select "57061"
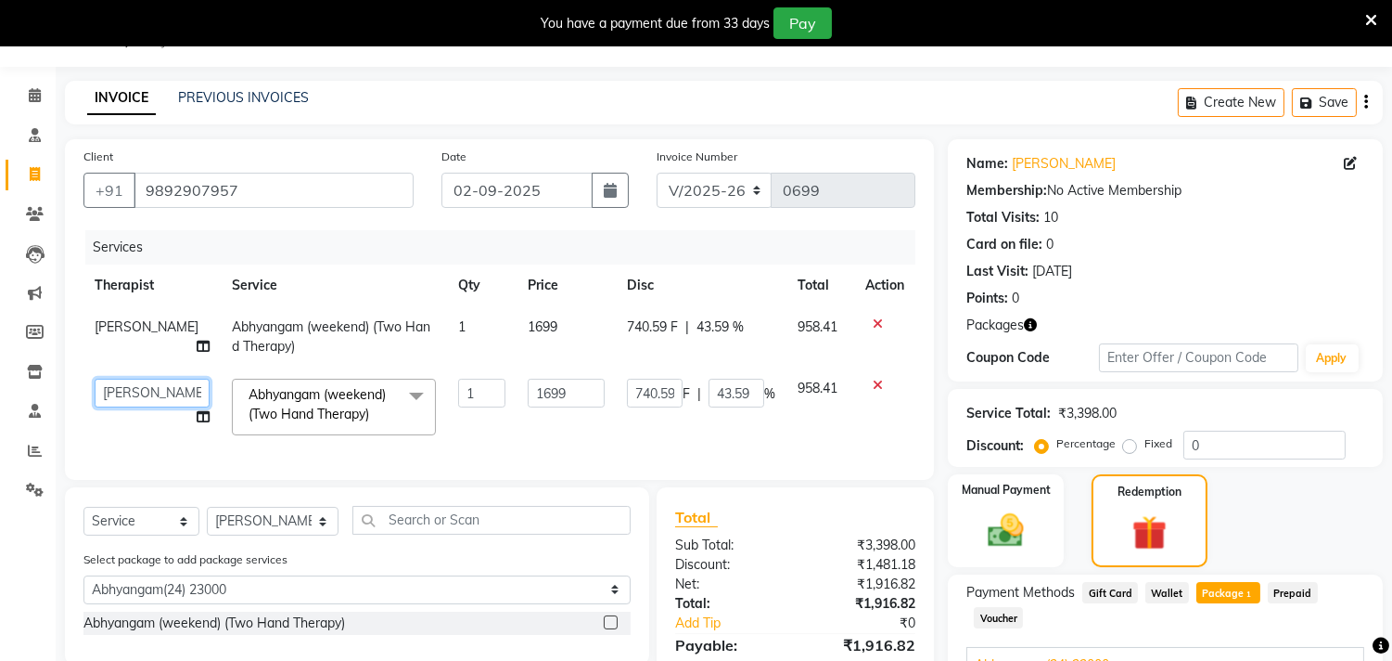
click at [135, 401] on select "[PERSON_NAME] [PERSON_NAME] [PERSON_NAME] Bibina [PERSON_NAME] [PERSON_NAME] Dr…" at bounding box center [152, 392] width 115 height 29
select select "57062"
click at [520, 439] on td "1699" at bounding box center [566, 406] width 99 height 79
click at [873, 387] on icon at bounding box center [878, 384] width 10 height 13
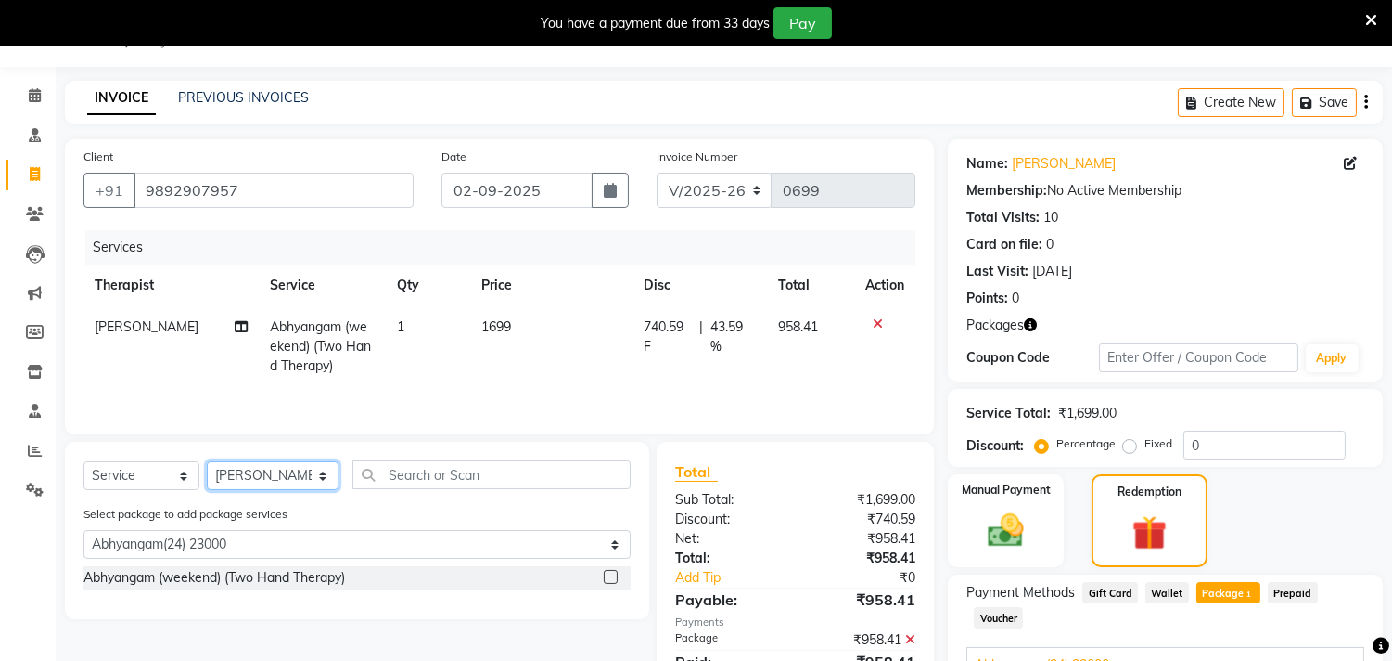
click at [317, 479] on select "Select Therapist [PERSON_NAME] [PERSON_NAME] [PERSON_NAME] Bibina [PERSON_NAME]…" at bounding box center [273, 475] width 132 height 29
select select "57062"
click at [207, 463] on select "Select Therapist [PERSON_NAME] [PERSON_NAME] [PERSON_NAME] Bibina [PERSON_NAME]…" at bounding box center [273, 475] width 132 height 29
click at [610, 577] on label at bounding box center [611, 577] width 14 height 14
click at [610, 577] on input "checkbox" at bounding box center [610, 577] width 12 height 12
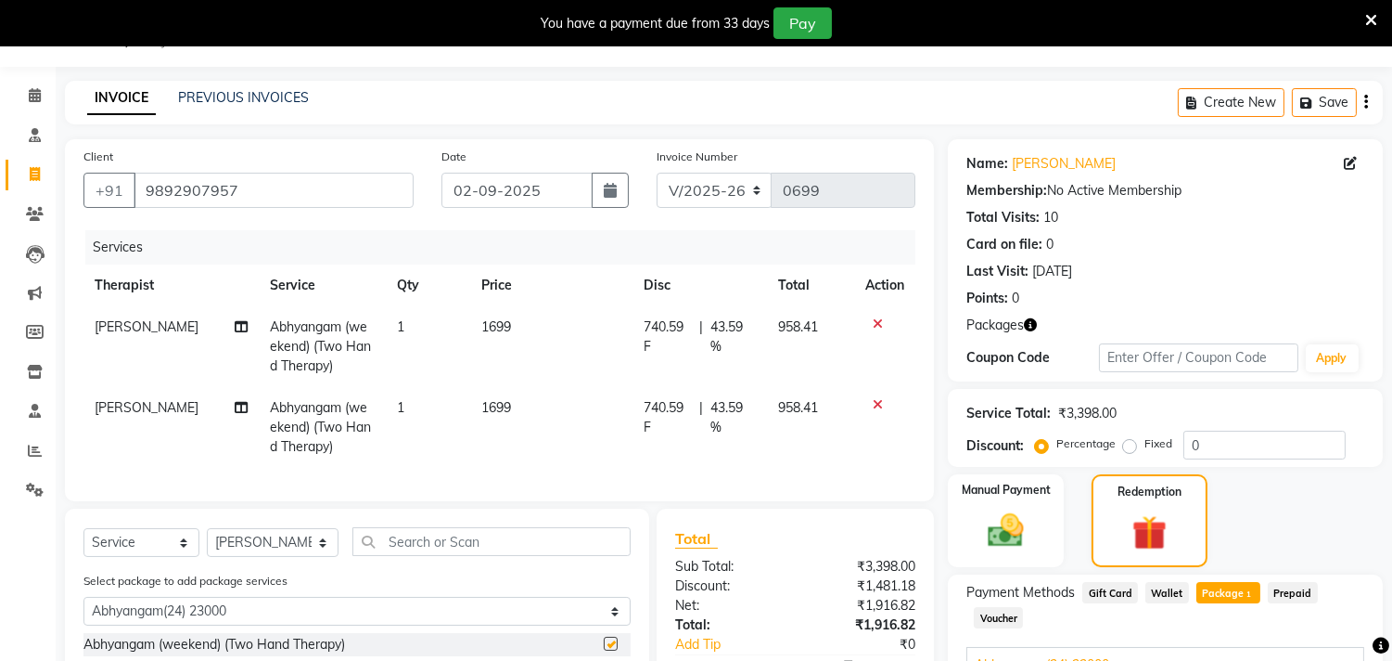
checkbox input "false"
click at [1172, 515] on img at bounding box center [1150, 533] width 58 height 45
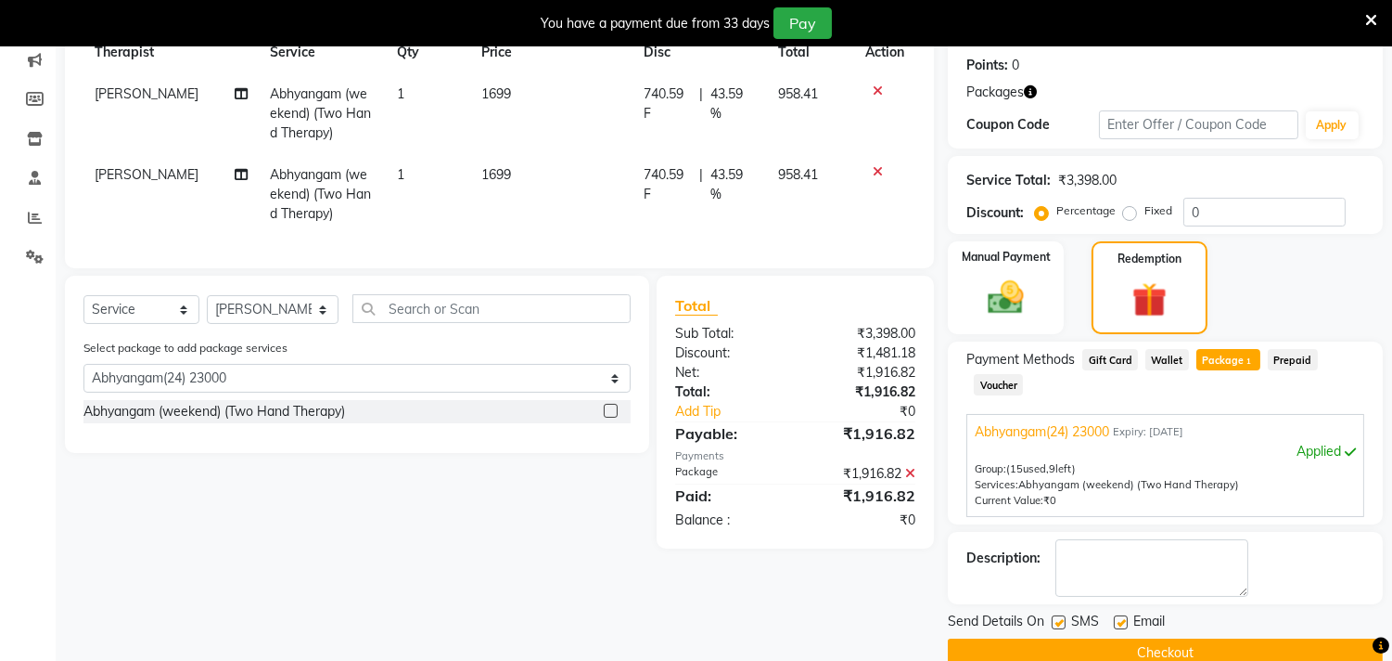
scroll to position [281, 0]
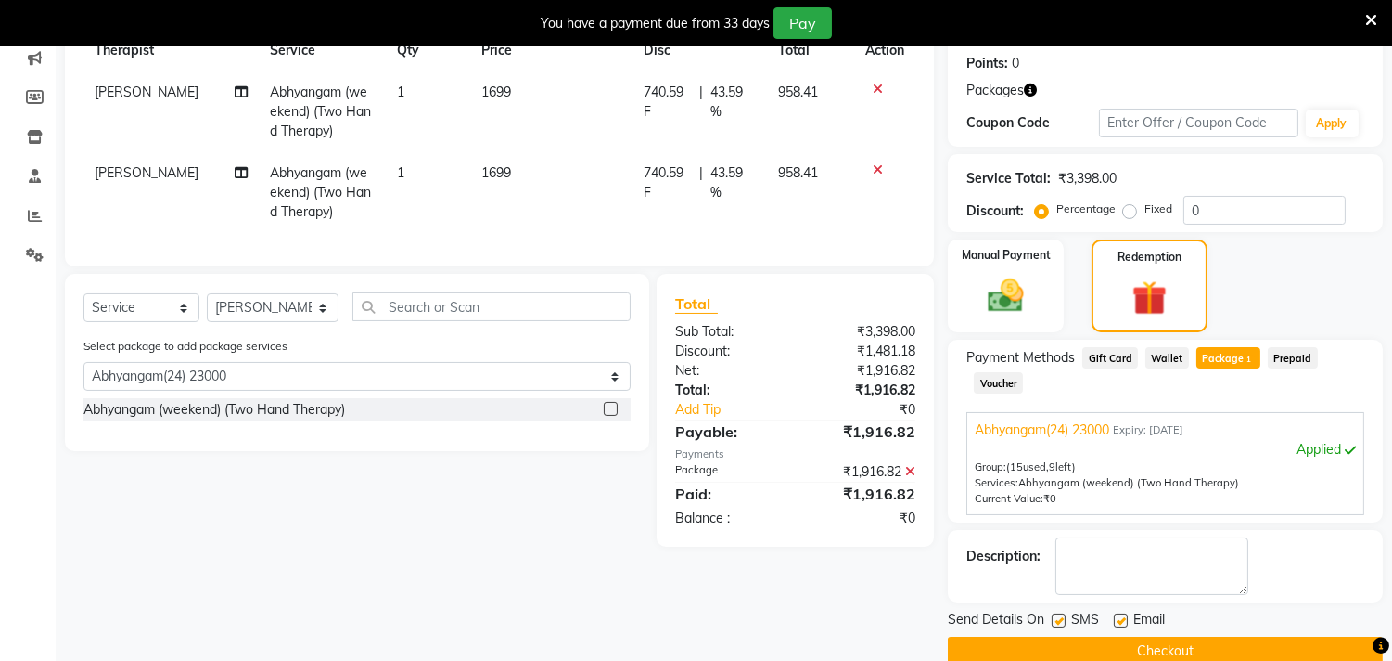
click at [1060, 617] on label at bounding box center [1059, 620] width 14 height 14
click at [1060, 617] on input "checkbox" at bounding box center [1058, 621] width 12 height 12
checkbox input "false"
click at [1123, 620] on label at bounding box center [1121, 620] width 14 height 14
click at [1123, 620] on input "checkbox" at bounding box center [1120, 621] width 12 height 12
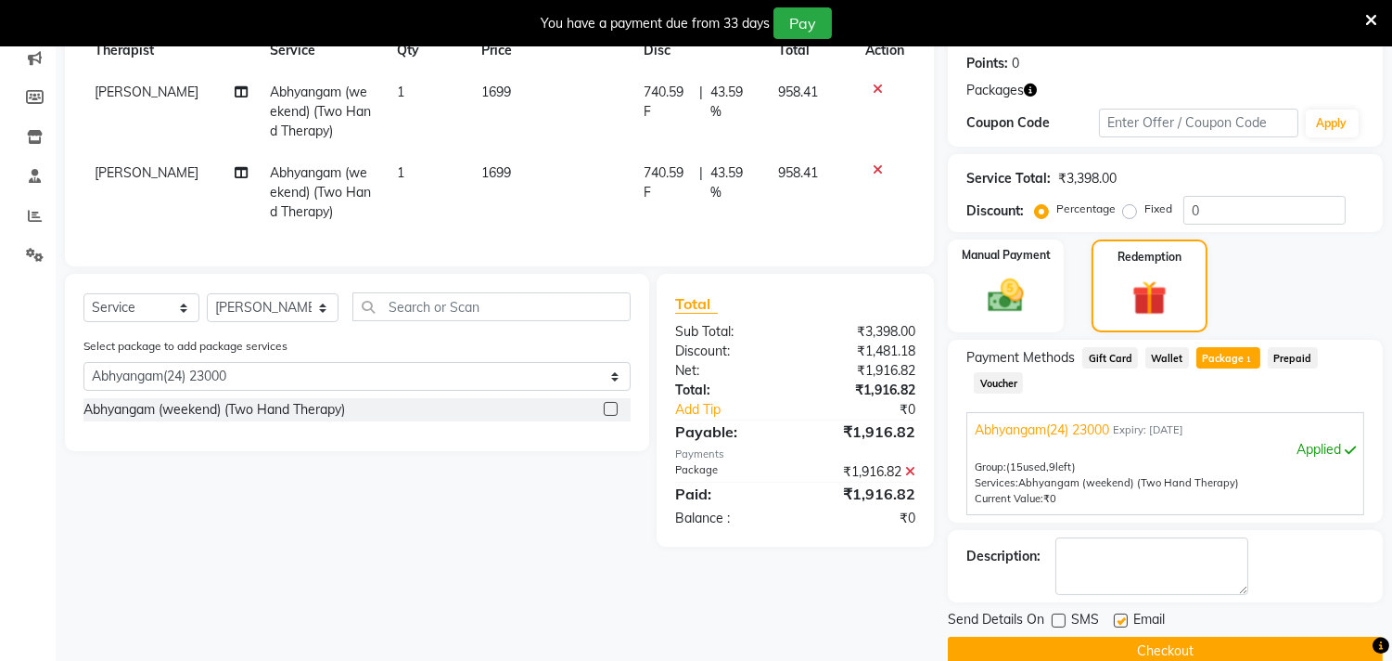
checkbox input "false"
click at [1155, 649] on button "Checkout" at bounding box center [1165, 650] width 435 height 29
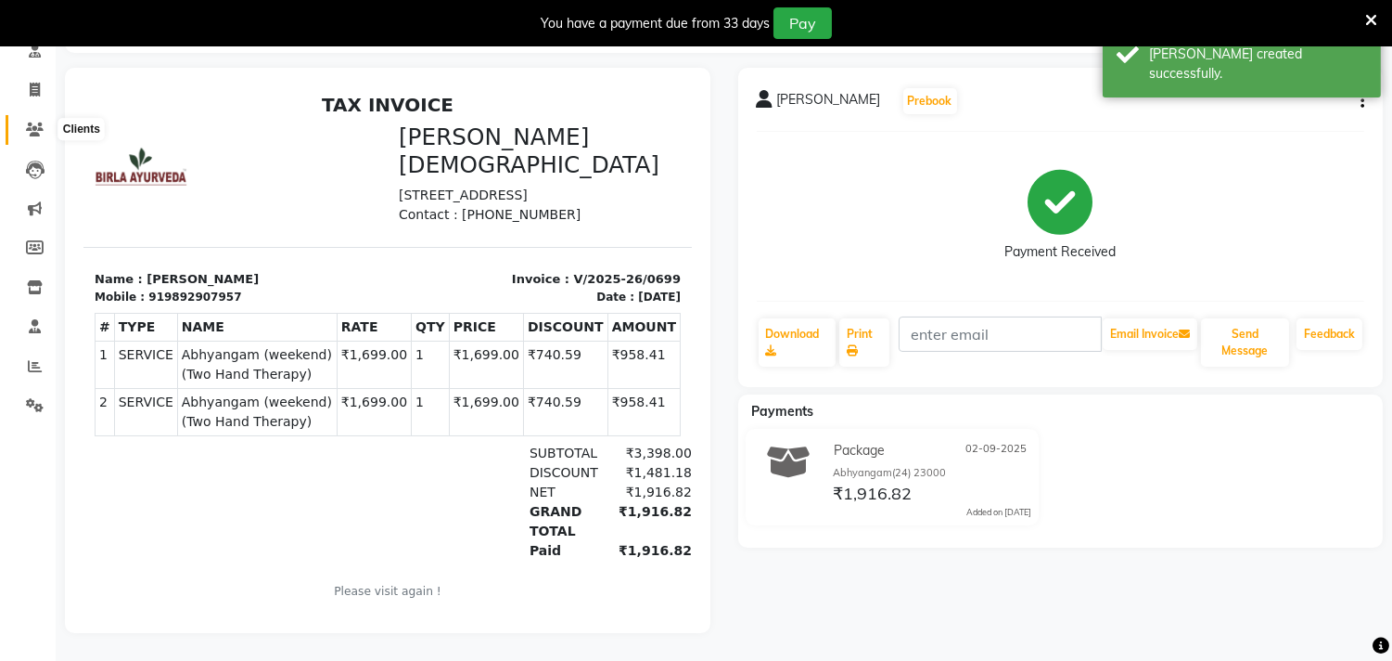
click at [33, 122] on icon at bounding box center [35, 129] width 18 height 14
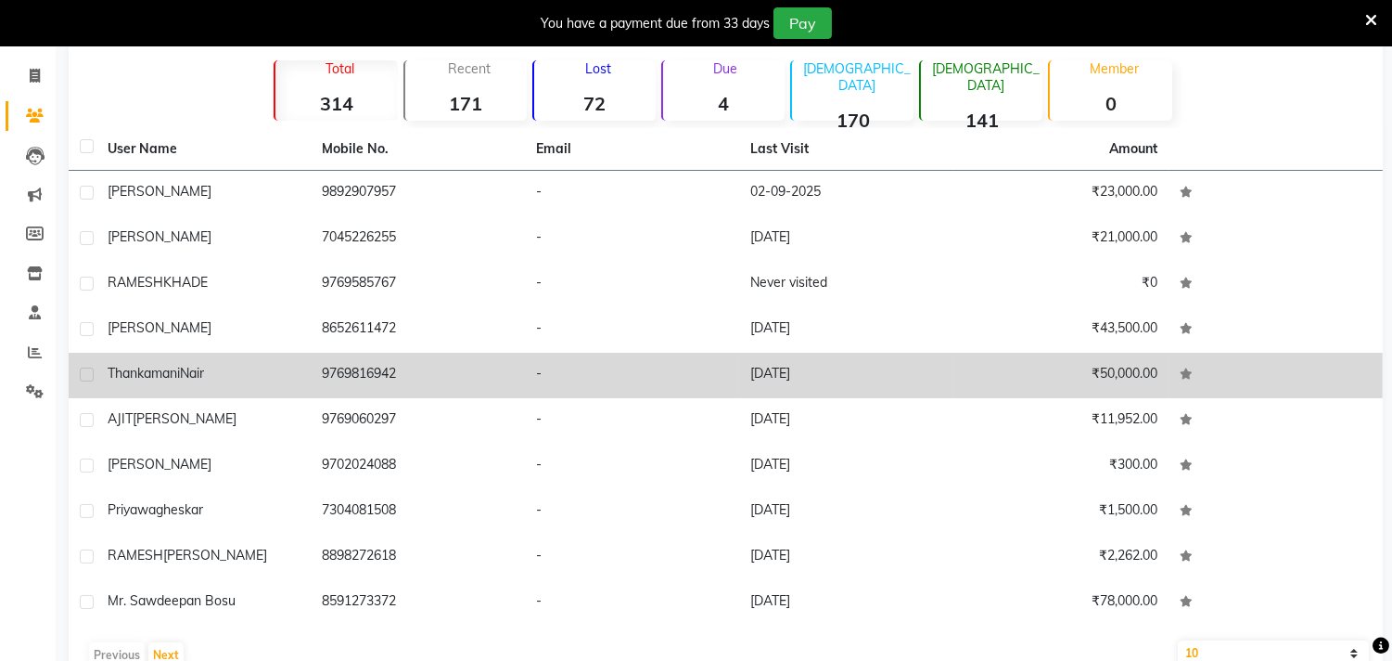
click at [189, 372] on span "Nair" at bounding box center [192, 373] width 24 height 17
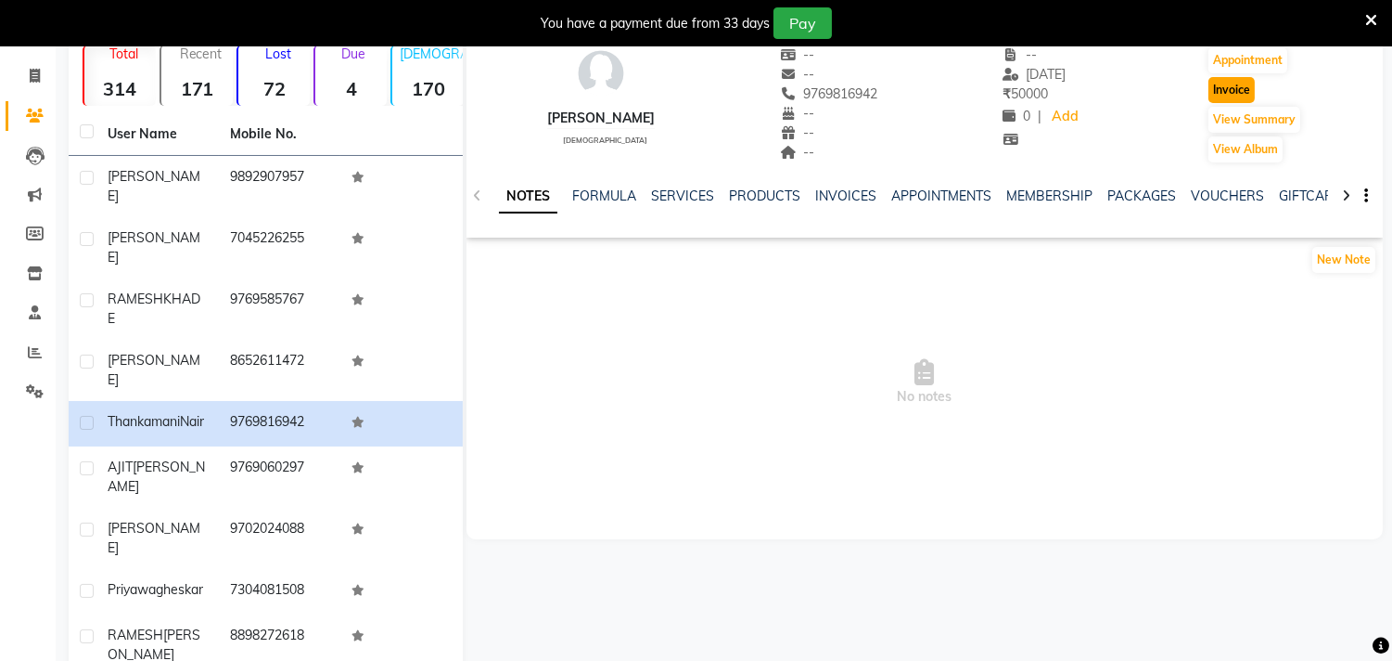
click at [1236, 91] on button "Invoice" at bounding box center [1232, 90] width 46 height 26
select select "6808"
select select "service"
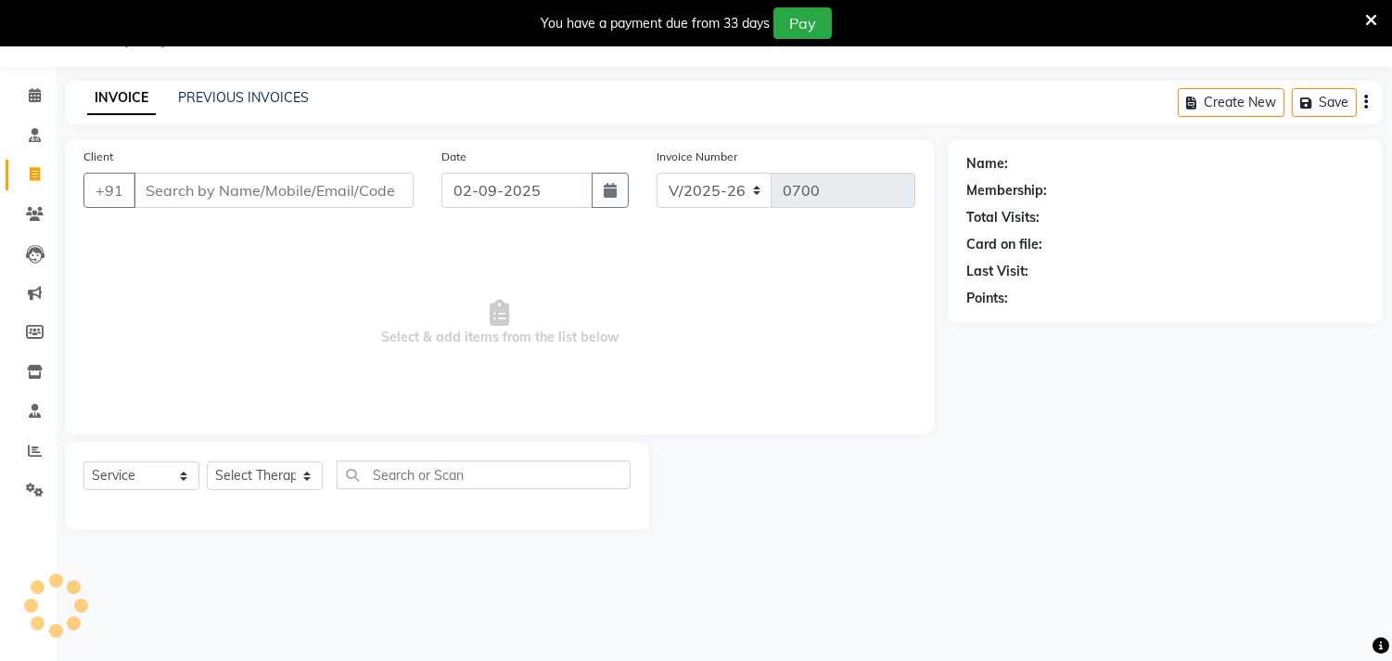
scroll to position [46, 0]
type input "9769816942"
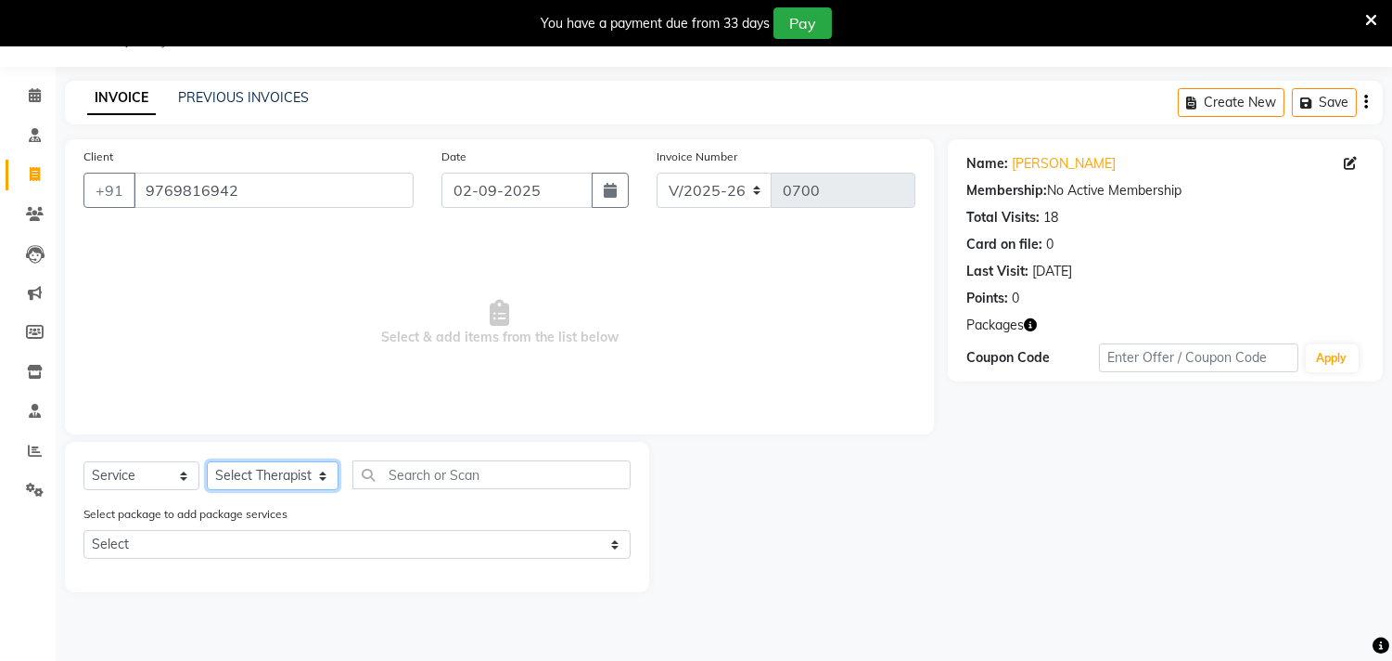
click at [309, 479] on select "Select Therapist [PERSON_NAME] [PERSON_NAME] [PERSON_NAME] Bibina [PERSON_NAME]…" at bounding box center [273, 475] width 132 height 29
select select "57061"
click at [207, 462] on select "Select Therapist [PERSON_NAME] [PERSON_NAME] [PERSON_NAME] Bibina [PERSON_NAME]…" at bounding box center [273, 475] width 132 height 29
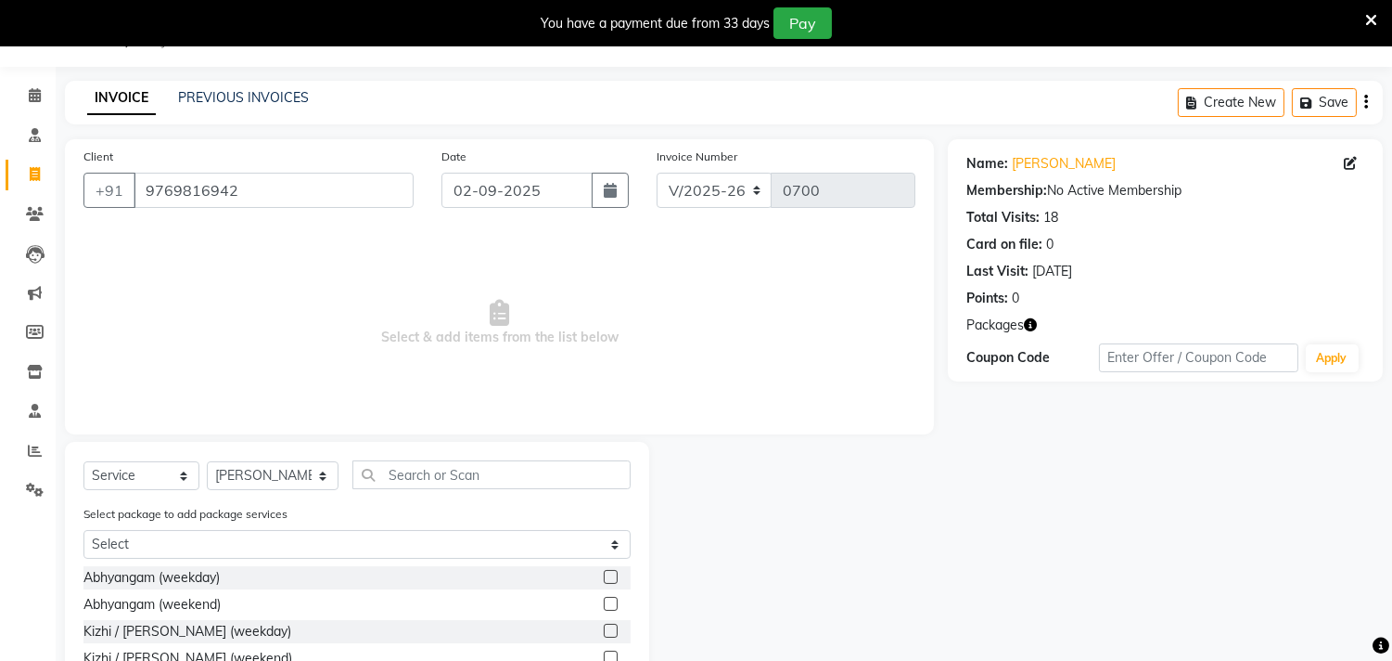
click at [261, 515] on label "Select package to add package services" at bounding box center [185, 514] width 204 height 17
click at [340, 518] on div "Select package to add package services Select Abhyangam (30) 25 K Abhyangam(28)…" at bounding box center [357, 535] width 575 height 62
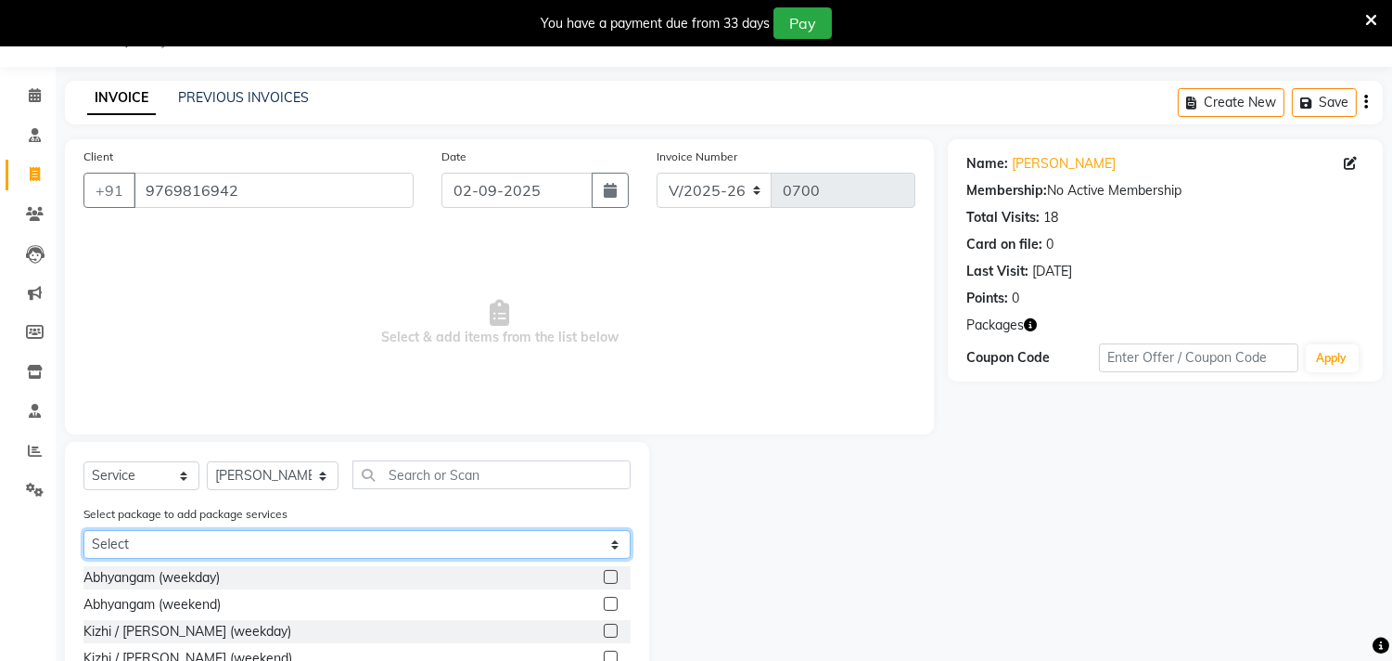
click at [316, 550] on select "Select Abhyangam (30) 25 K Abhyangam(28) 25K" at bounding box center [356, 544] width 547 height 29
select select "1: Object"
click at [83, 530] on select "Select Abhyangam (30) 25 K Abhyangam(28) 25K" at bounding box center [356, 544] width 547 height 29
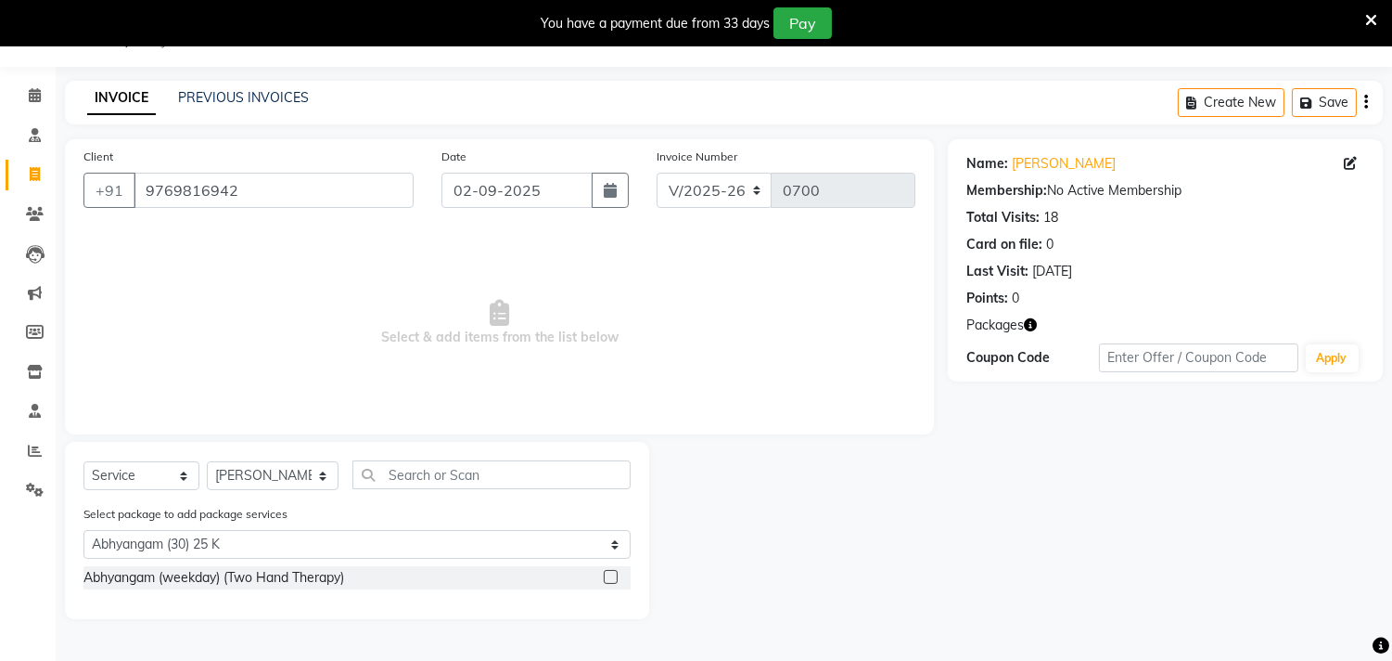
click at [616, 580] on label at bounding box center [611, 577] width 14 height 14
click at [616, 580] on input "checkbox" at bounding box center [610, 577] width 12 height 12
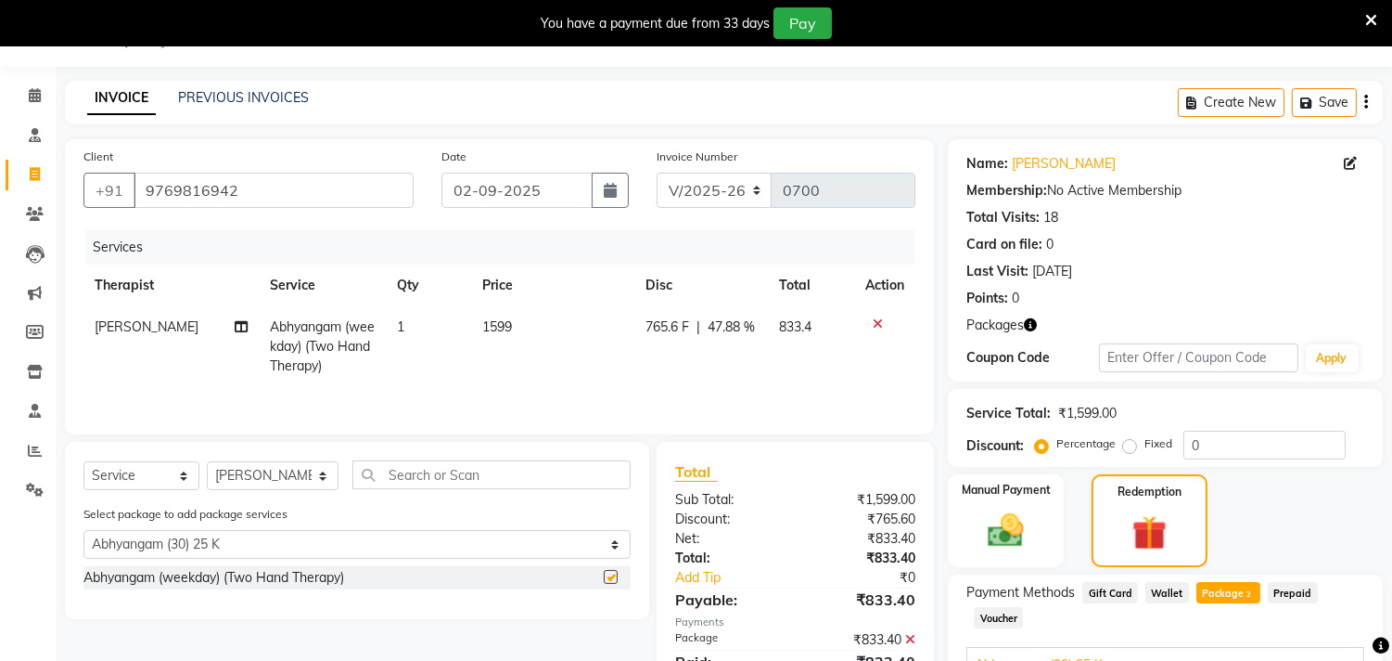
checkbox input "false"
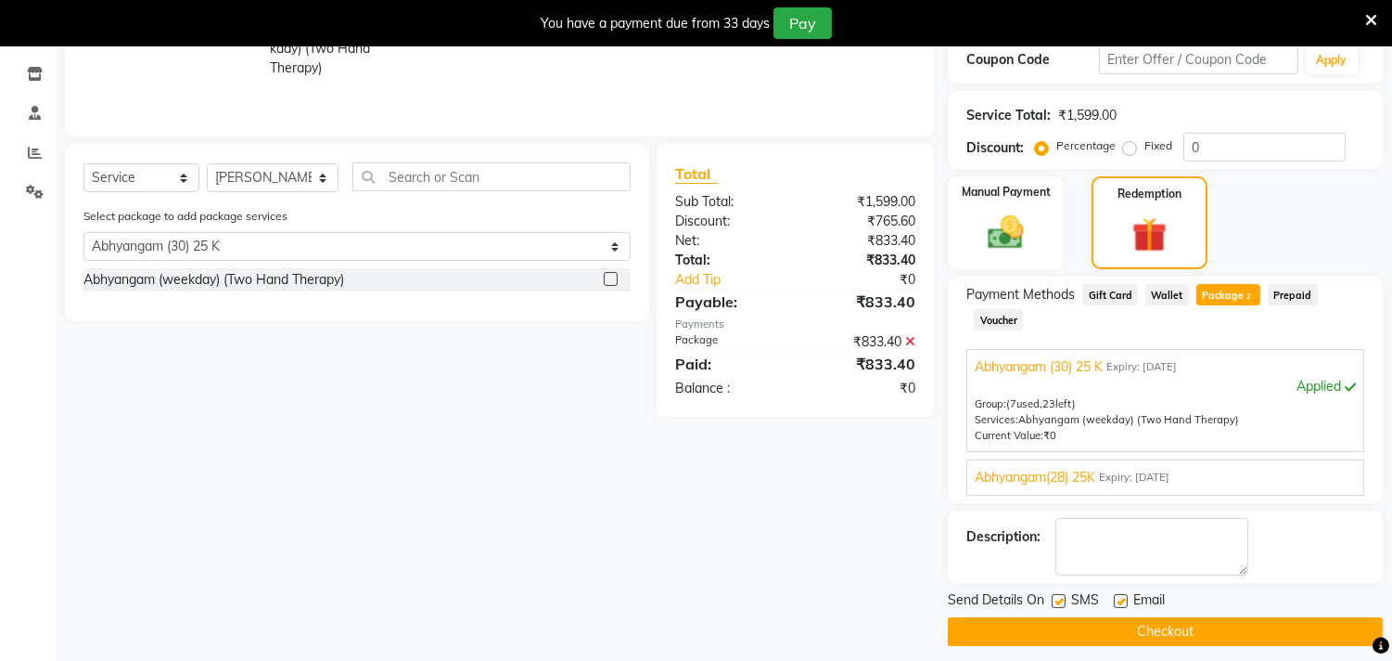
scroll to position [353, 0]
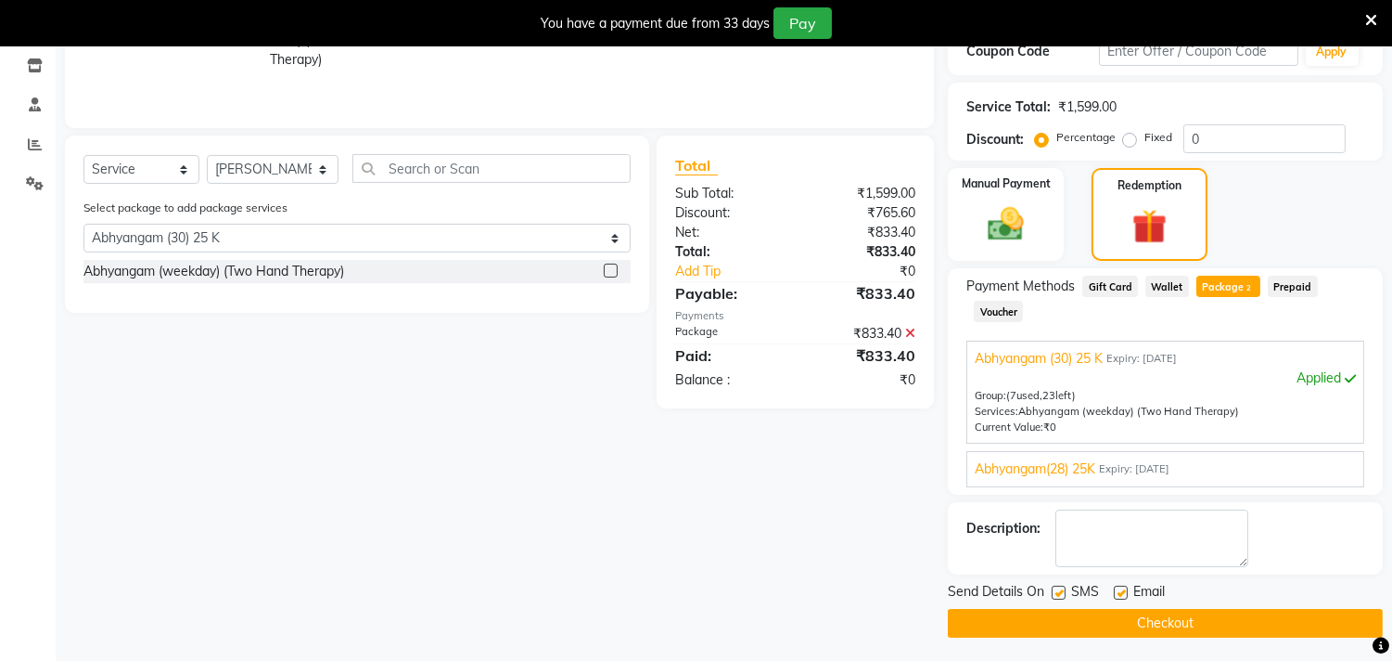
click at [1069, 591] on div "SMS" at bounding box center [1083, 593] width 62 height 23
click at [1068, 590] on div "SMS" at bounding box center [1083, 593] width 62 height 23
click at [1060, 590] on label at bounding box center [1059, 592] width 14 height 14
click at [1060, 590] on input "checkbox" at bounding box center [1058, 593] width 12 height 12
checkbox input "false"
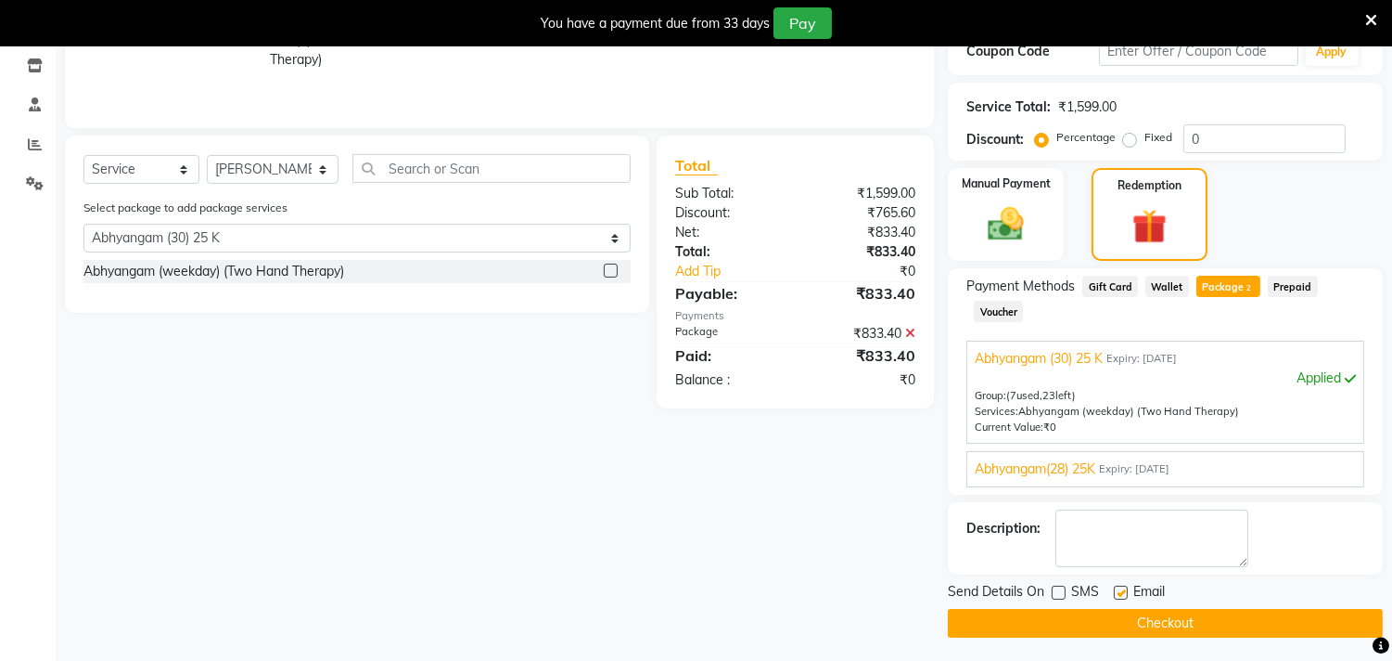
click at [1123, 592] on label at bounding box center [1121, 592] width 14 height 14
click at [1123, 592] on input "checkbox" at bounding box center [1120, 593] width 12 height 12
checkbox input "false"
click at [1161, 616] on button "Checkout" at bounding box center [1165, 623] width 435 height 29
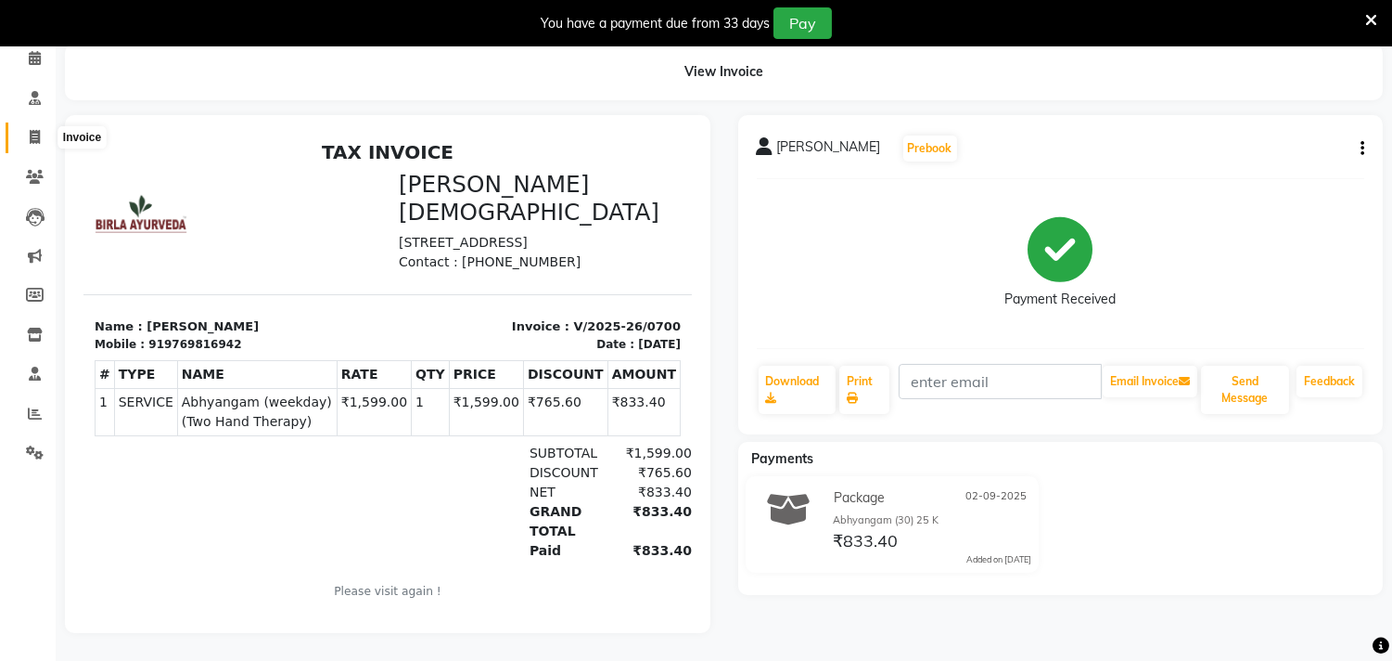
click at [34, 130] on icon at bounding box center [35, 137] width 10 height 14
select select "6808"
select select "service"
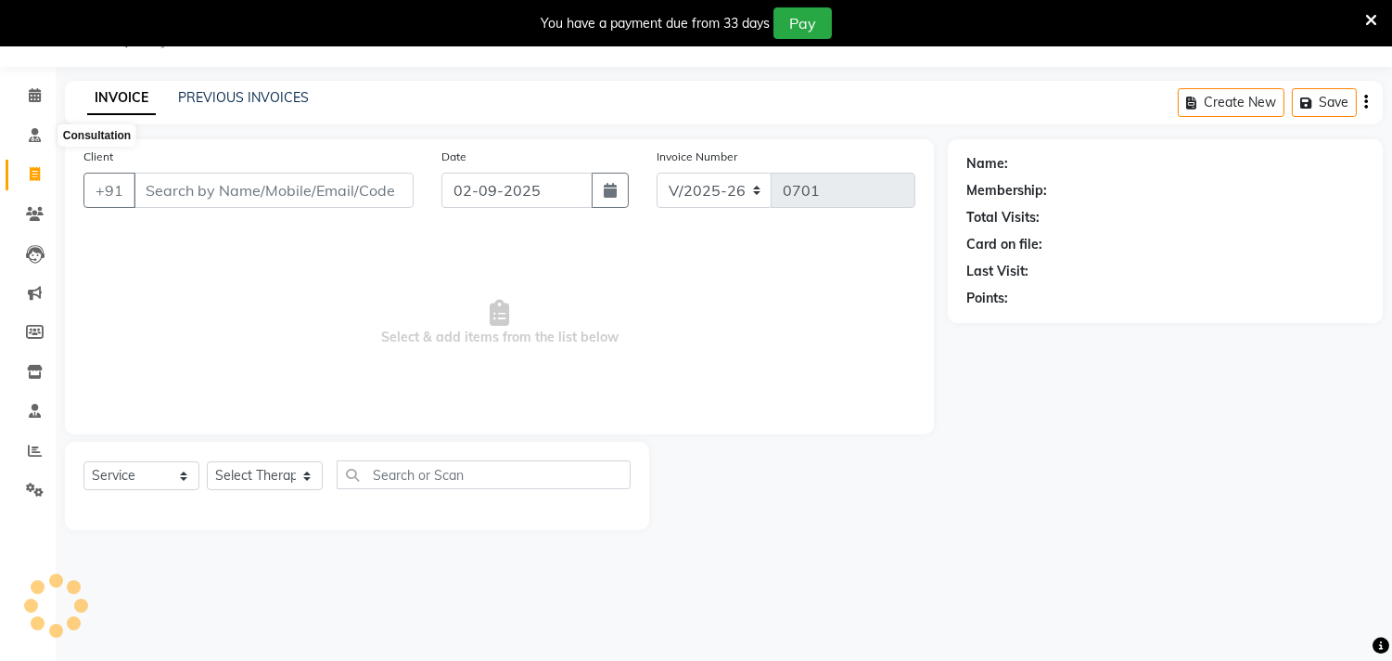
scroll to position [46, 0]
click at [42, 215] on icon at bounding box center [35, 214] width 18 height 14
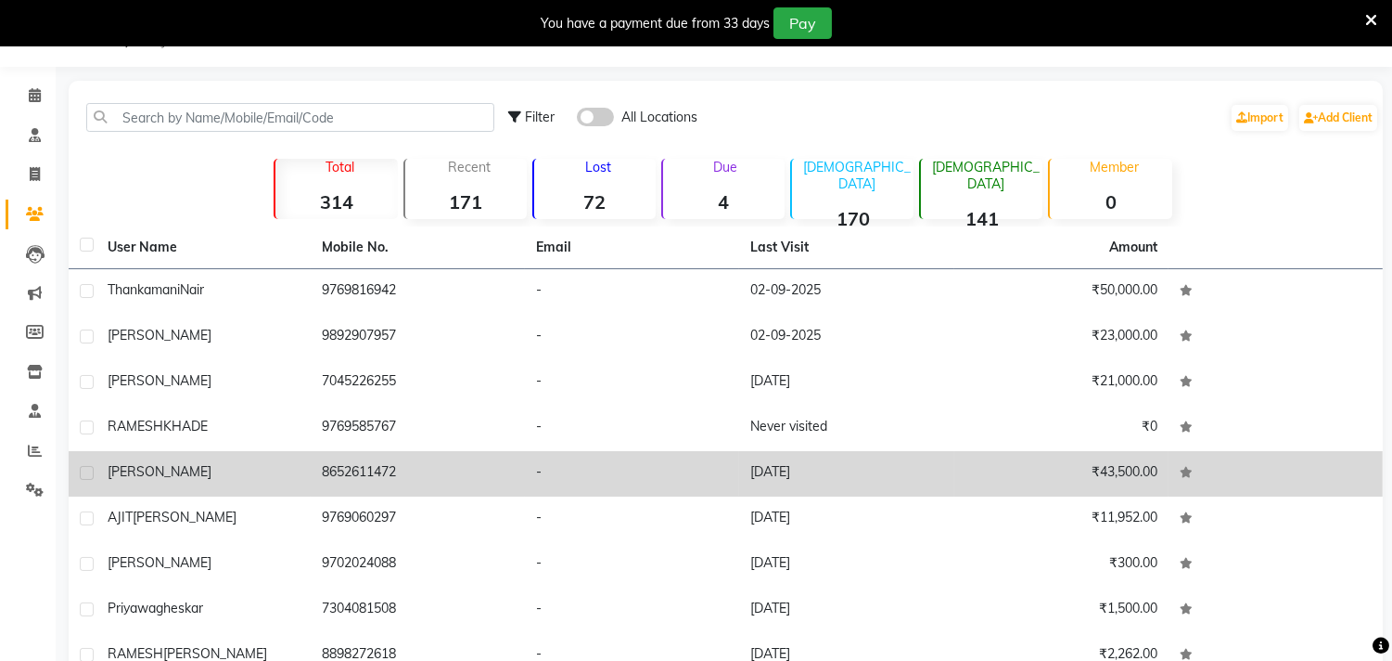
click at [148, 470] on span "[PERSON_NAME]" at bounding box center [160, 471] width 104 height 17
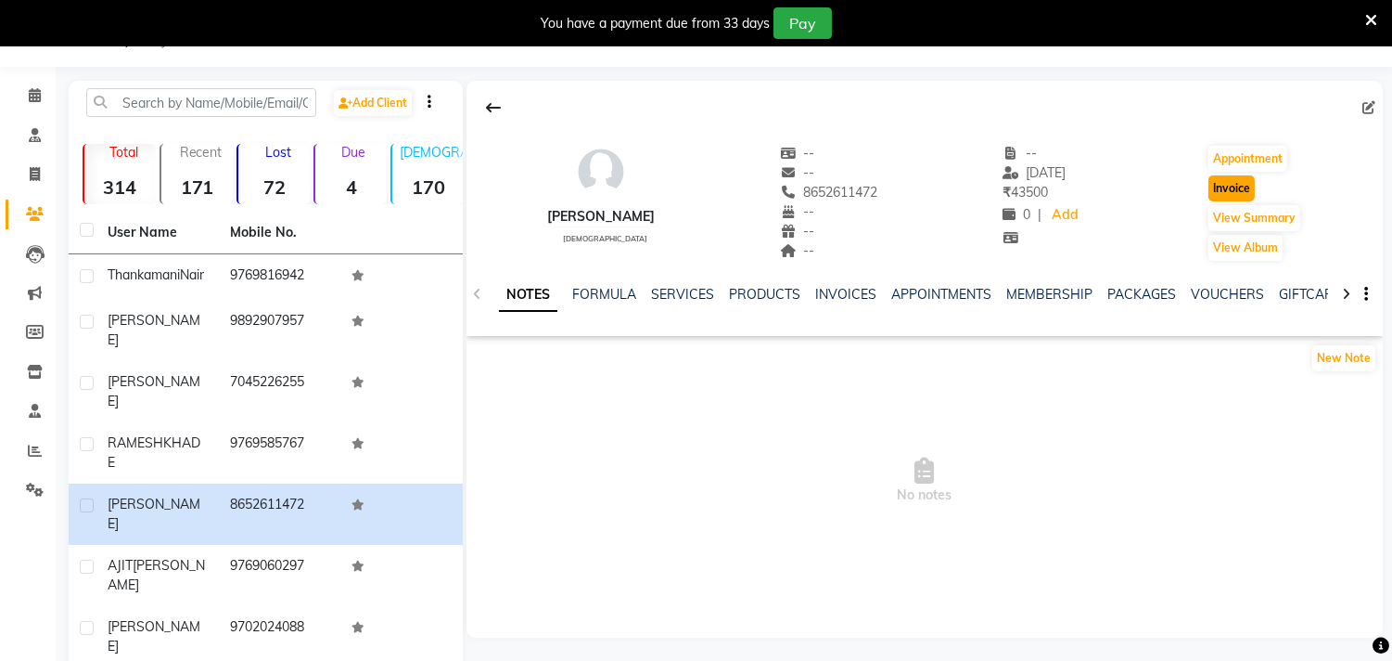
click at [1232, 192] on button "Invoice" at bounding box center [1232, 188] width 46 height 26
select select "6808"
select select "service"
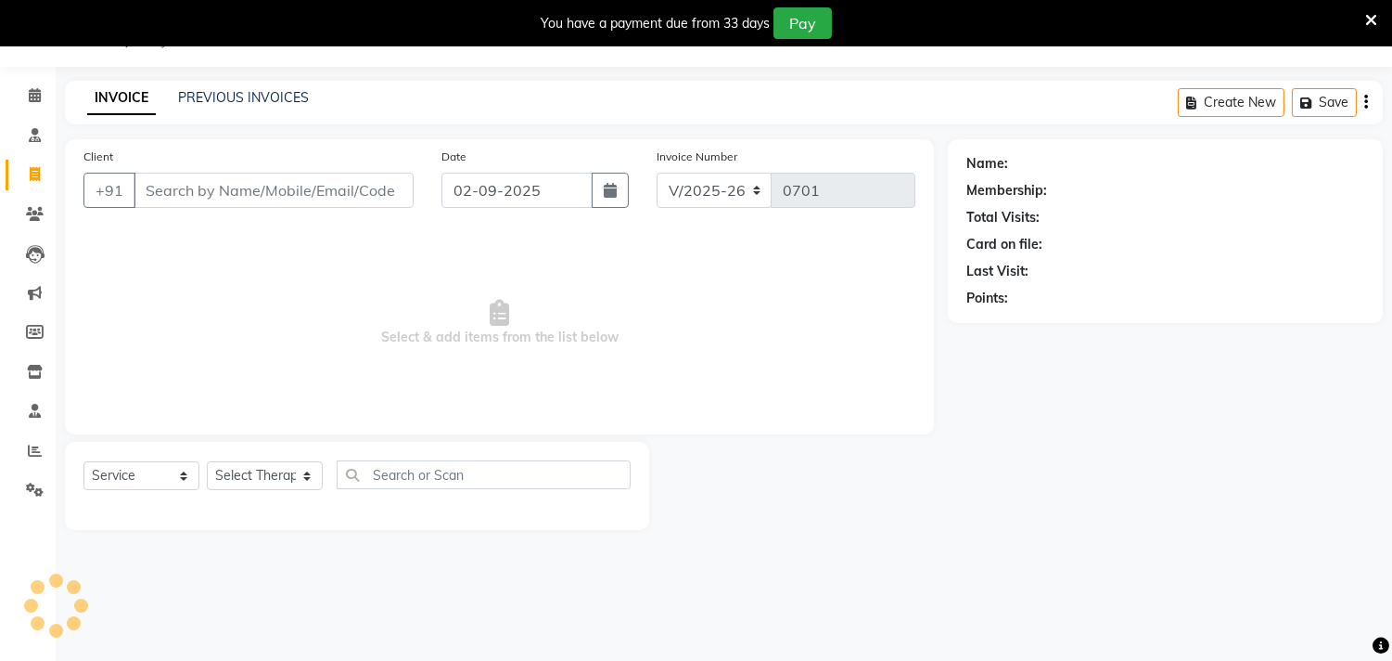
type input "8652611472"
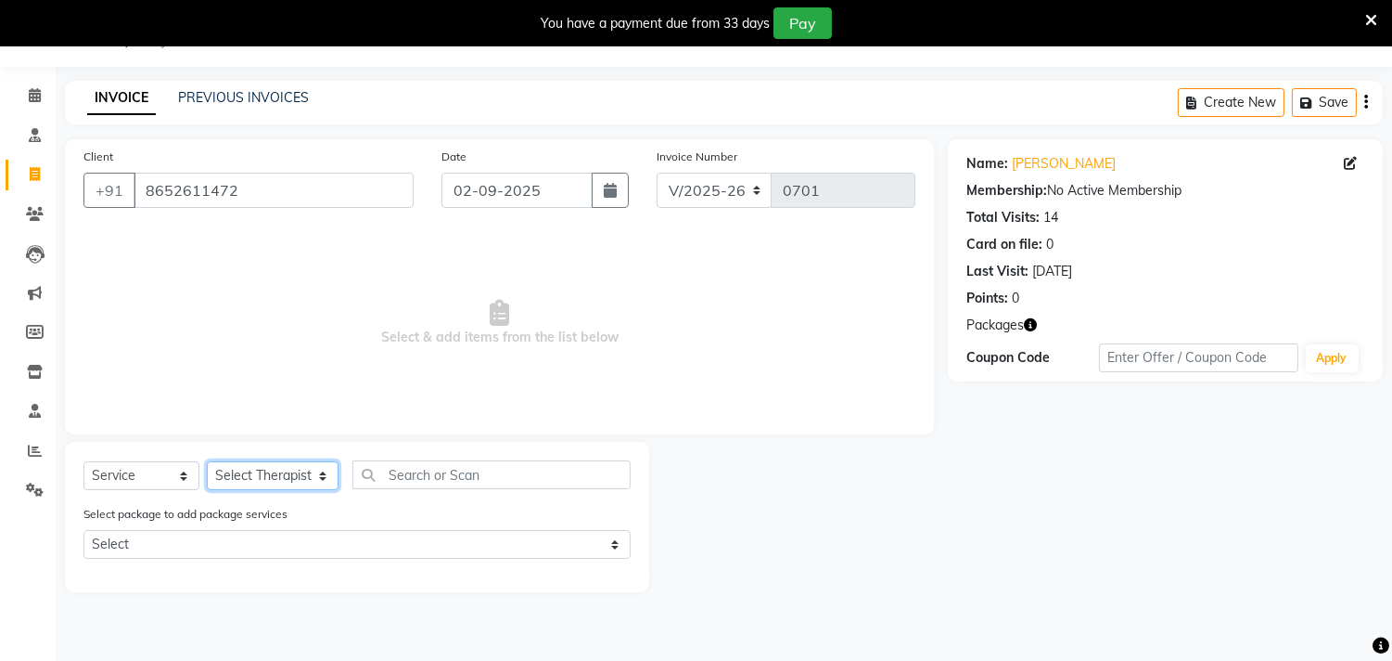
click at [303, 476] on select "Select Therapist [PERSON_NAME] [PERSON_NAME] [PERSON_NAME] Bibina [PERSON_NAME]…" at bounding box center [273, 475] width 132 height 29
select select "57061"
click at [207, 462] on select "Select Therapist [PERSON_NAME] [PERSON_NAME] [PERSON_NAME] Bibina [PERSON_NAME]…" at bounding box center [273, 475] width 132 height 29
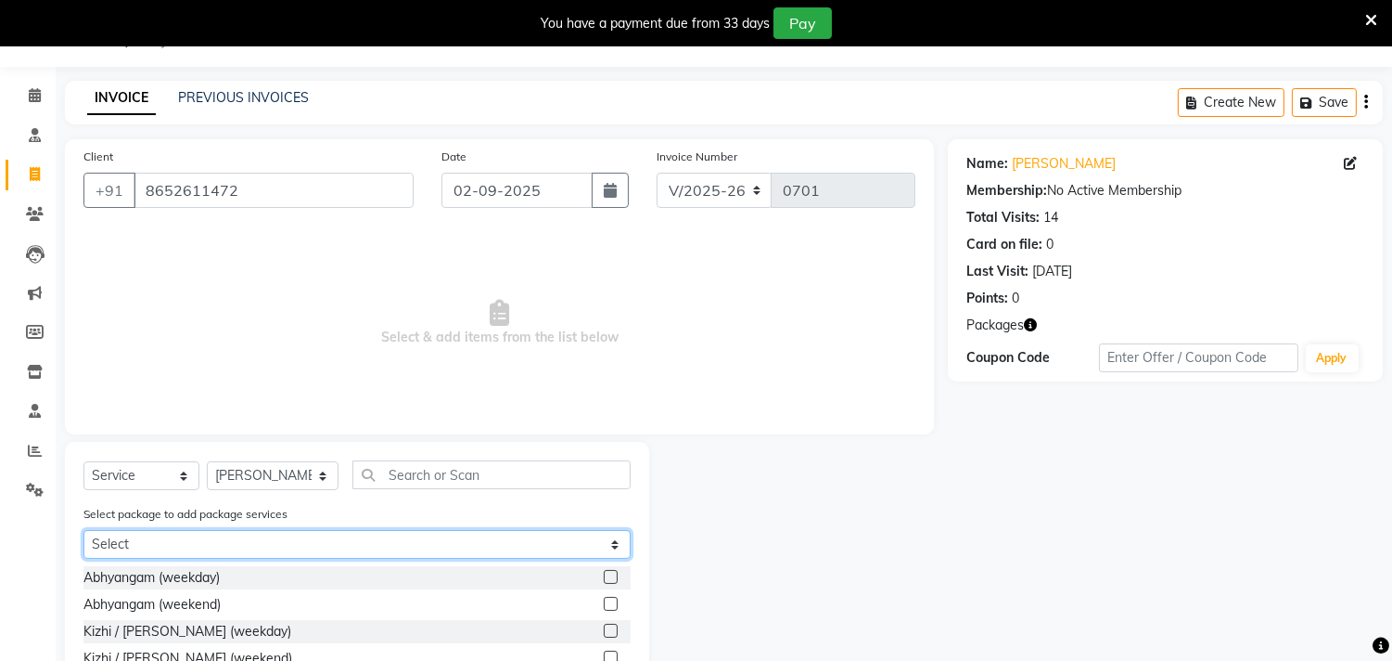
click at [253, 548] on select "Select Shirodhara (7) 14200 Pizichil (12)28800" at bounding box center [356, 544] width 547 height 29
select select "2: Object"
click at [83, 530] on select "Select Shirodhara (7) 14200 Pizichil (12)28800" at bounding box center [356, 544] width 547 height 29
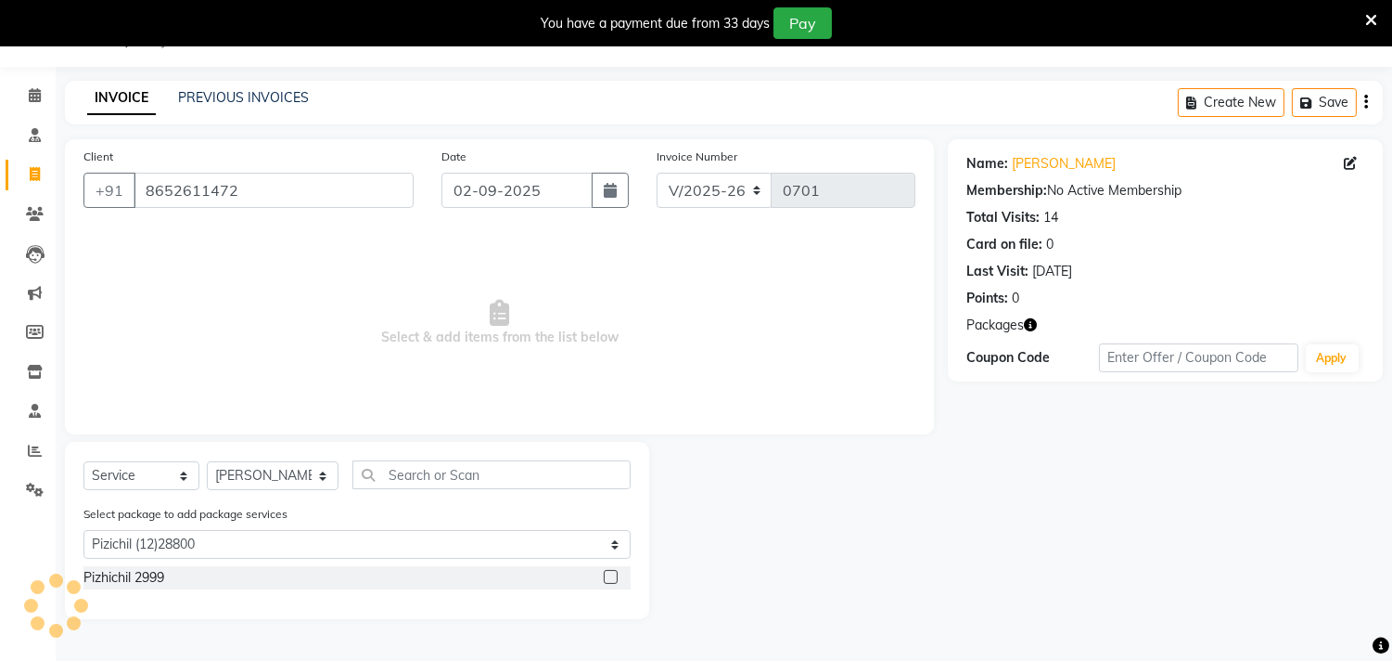
click at [613, 572] on label at bounding box center [611, 577] width 14 height 14
click at [613, 572] on input "checkbox" at bounding box center [610, 577] width 12 height 12
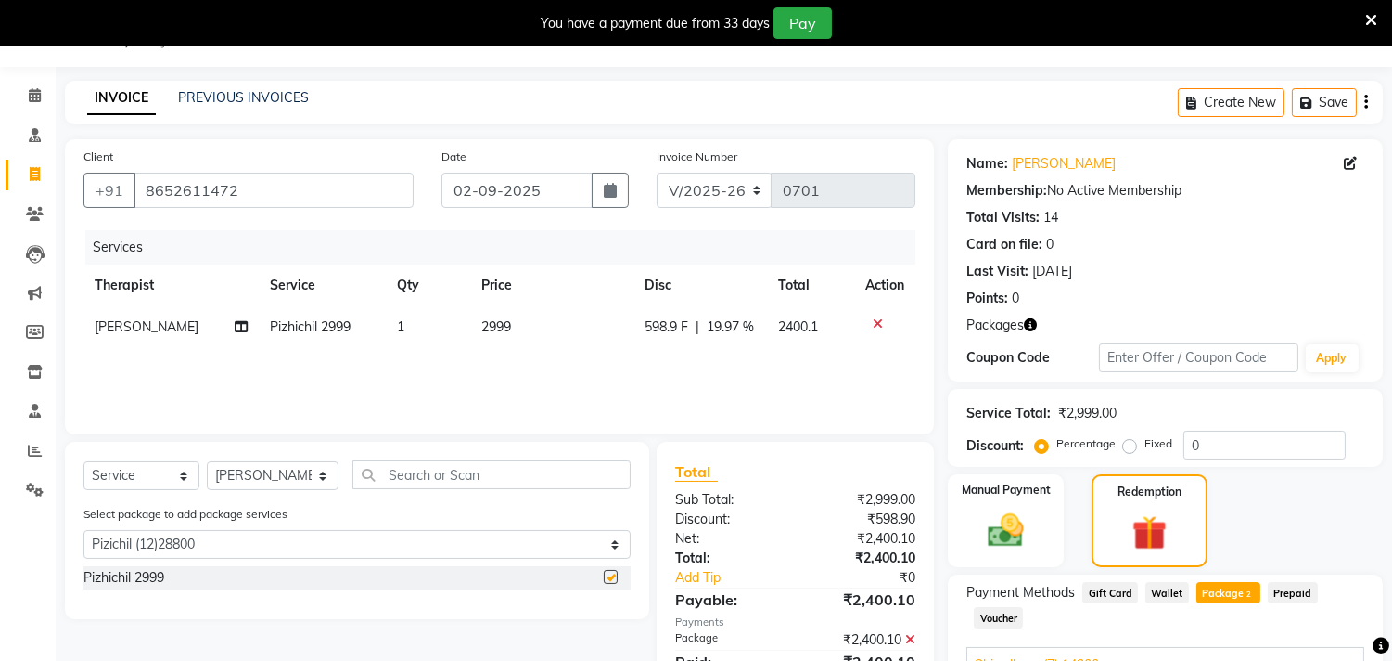
checkbox input "false"
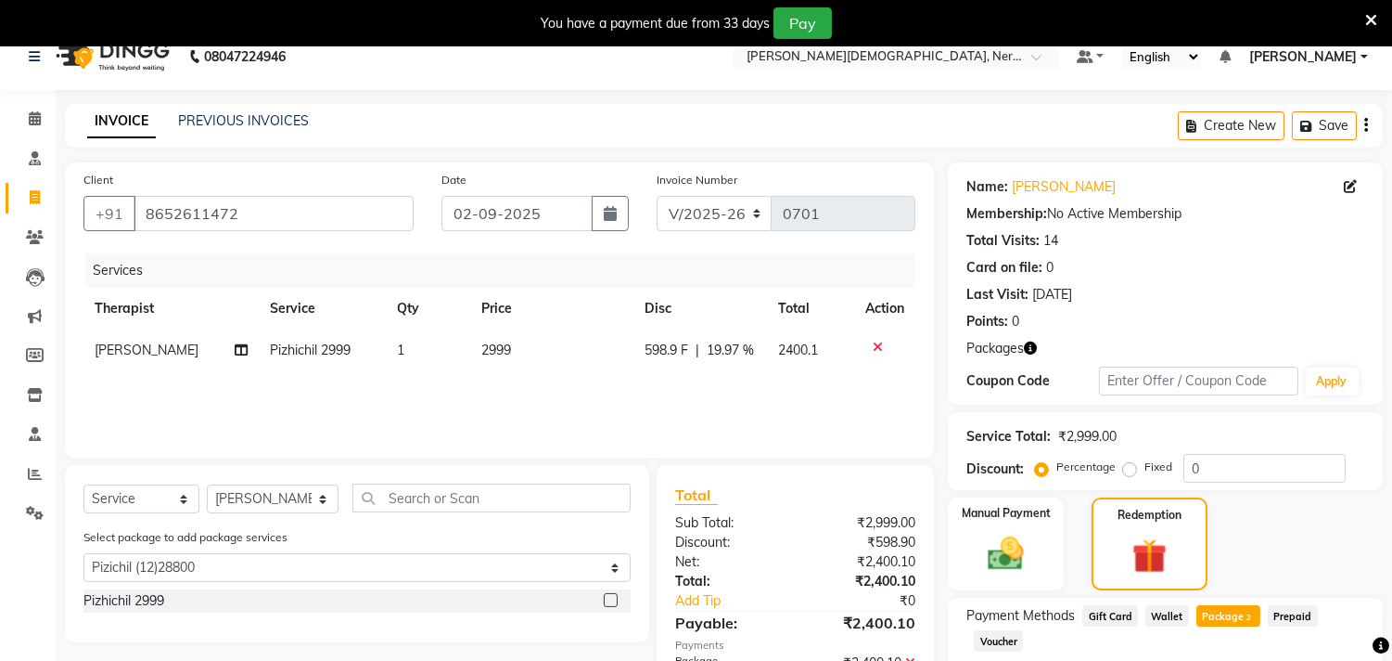
scroll to position [19, 0]
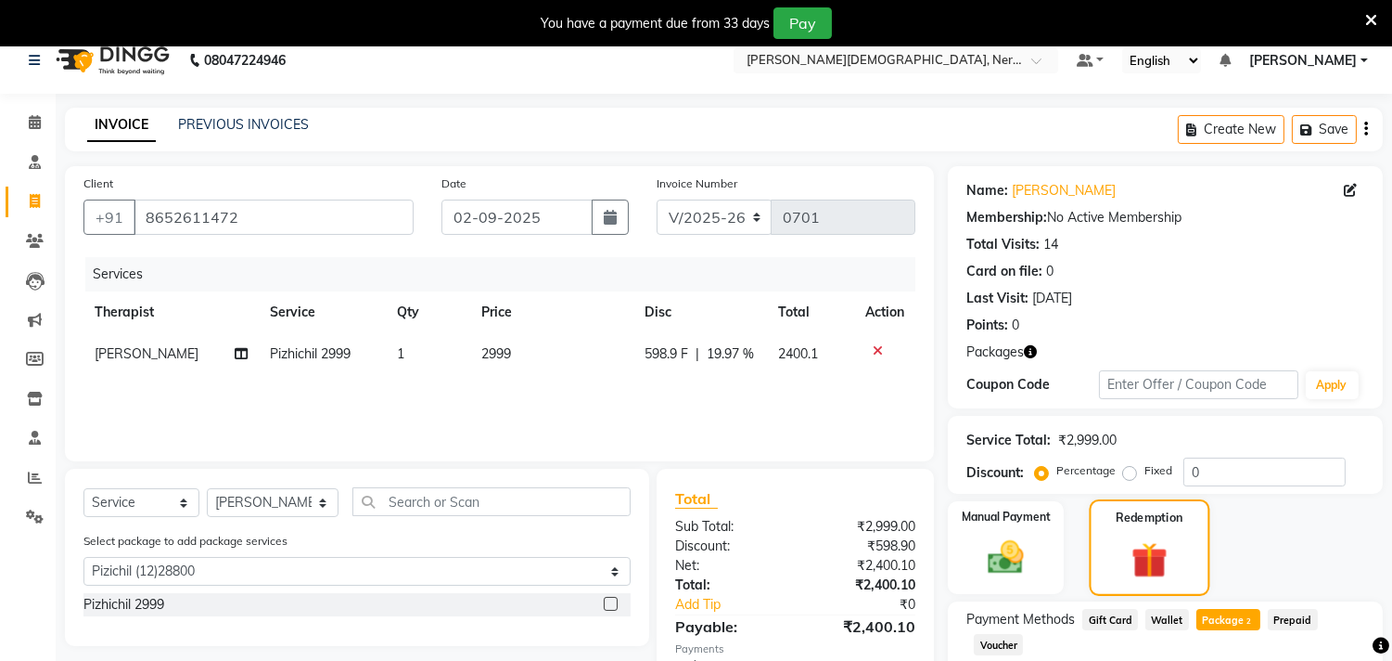
click at [1169, 542] on img at bounding box center [1150, 560] width 58 height 45
click at [1213, 625] on span "Package 2" at bounding box center [1229, 619] width 64 height 21
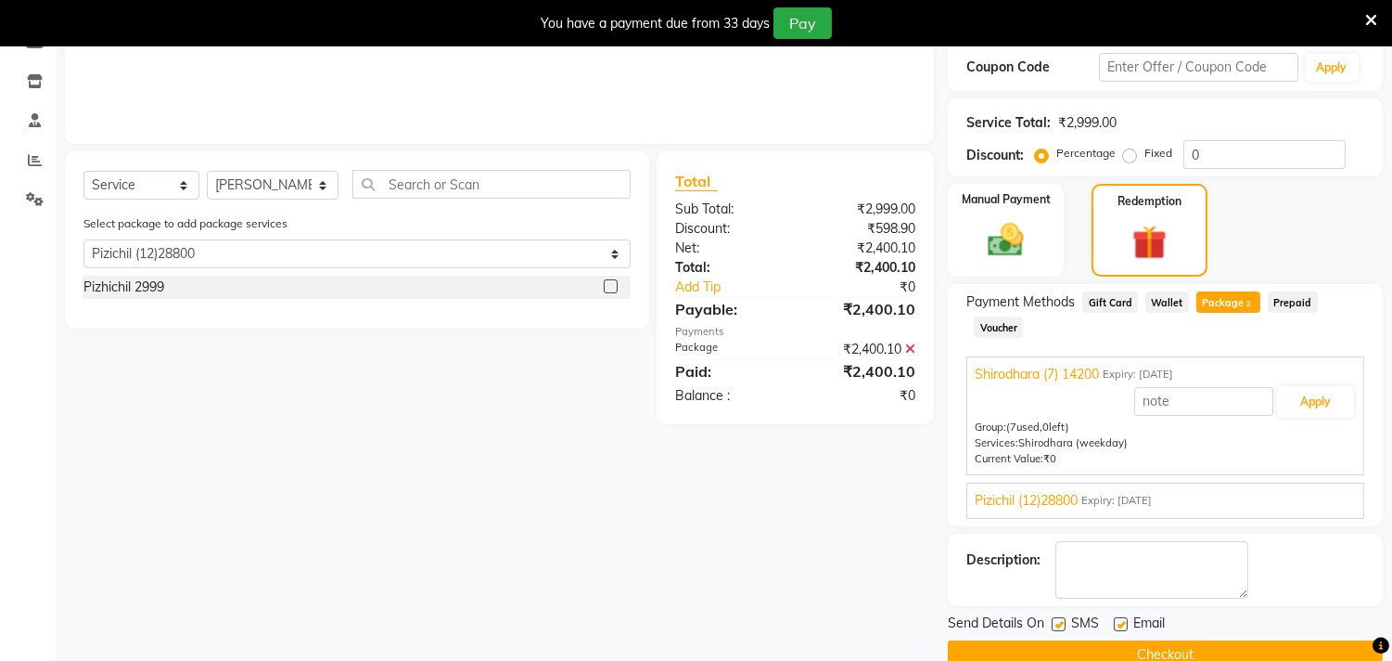
scroll to position [338, 0]
click at [1060, 616] on label at bounding box center [1059, 623] width 14 height 14
click at [1060, 618] on input "checkbox" at bounding box center [1058, 624] width 12 height 12
checkbox input "false"
click at [1120, 622] on label at bounding box center [1121, 623] width 14 height 14
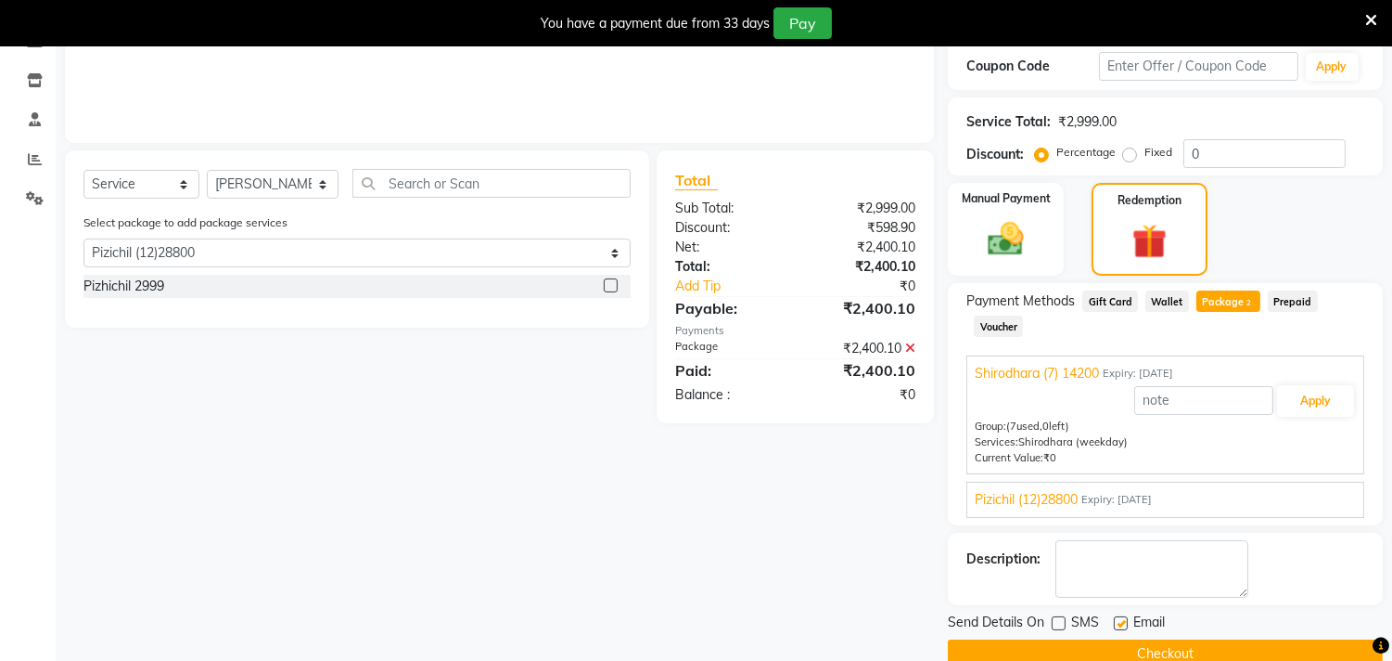
click at [1120, 622] on input "checkbox" at bounding box center [1120, 624] width 12 height 12
checkbox input "false"
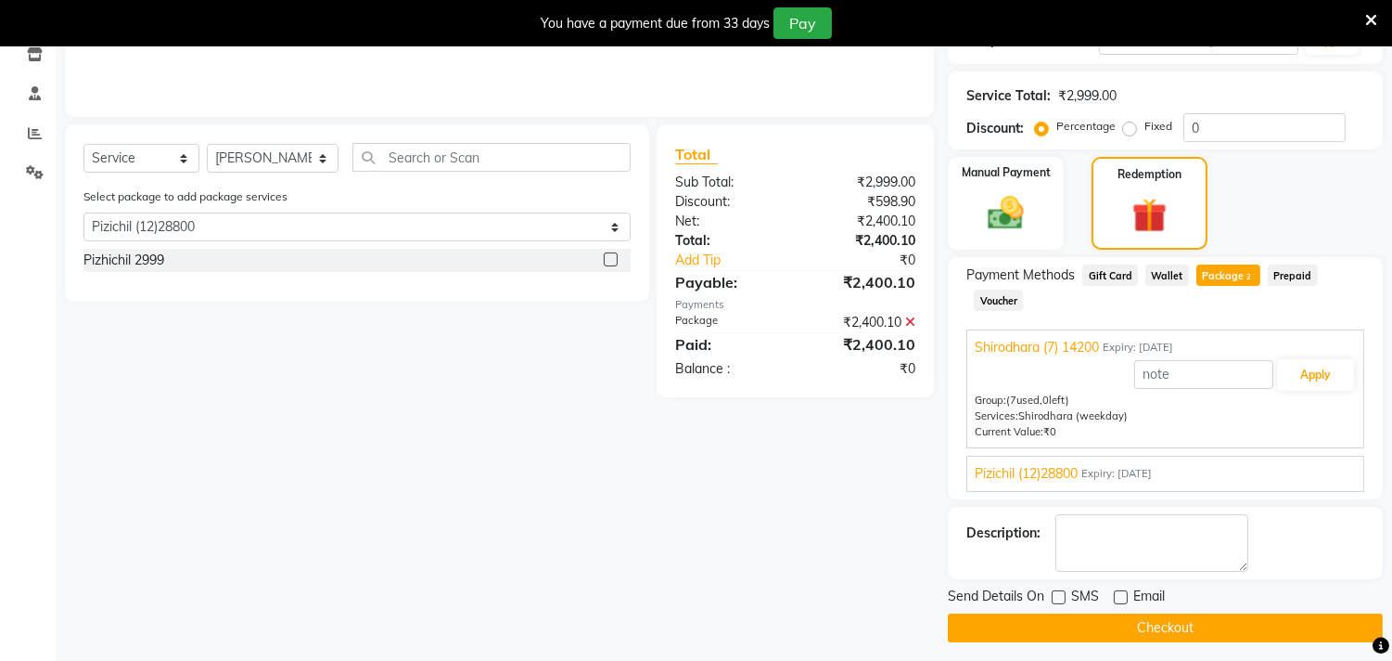
scroll to position [368, 0]
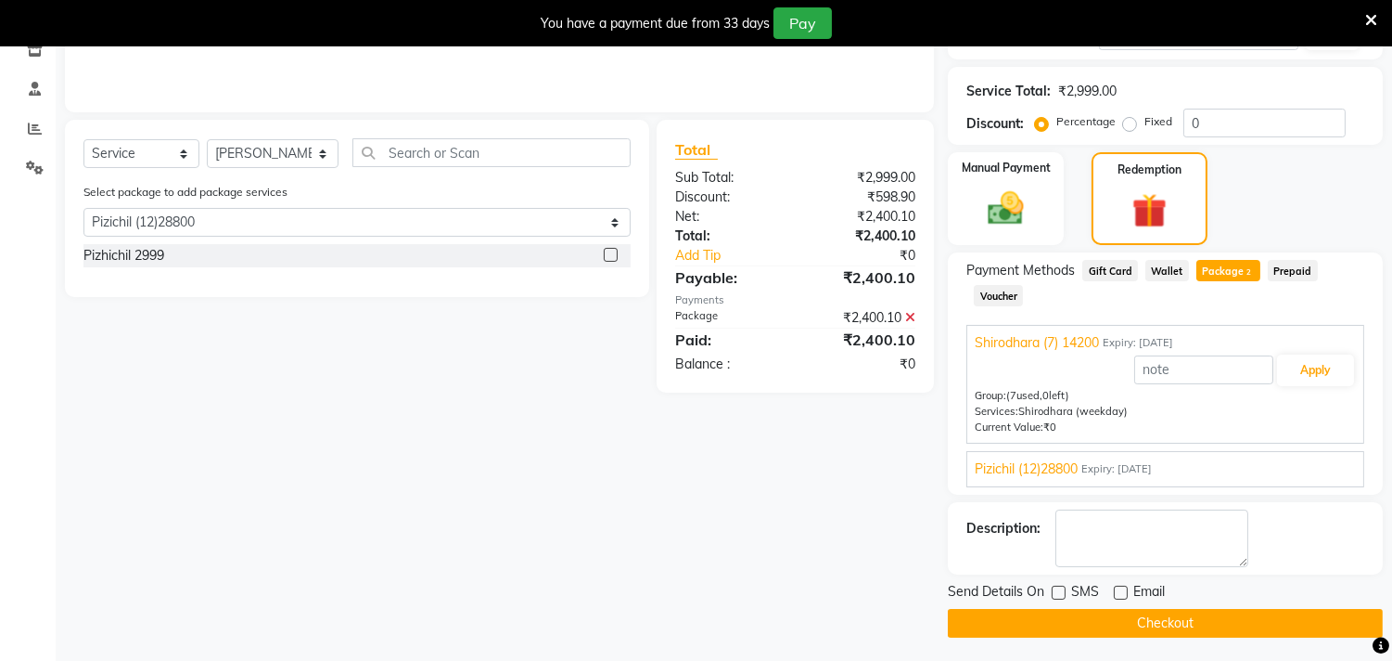
click at [1198, 623] on button "Checkout" at bounding box center [1165, 623] width 435 height 29
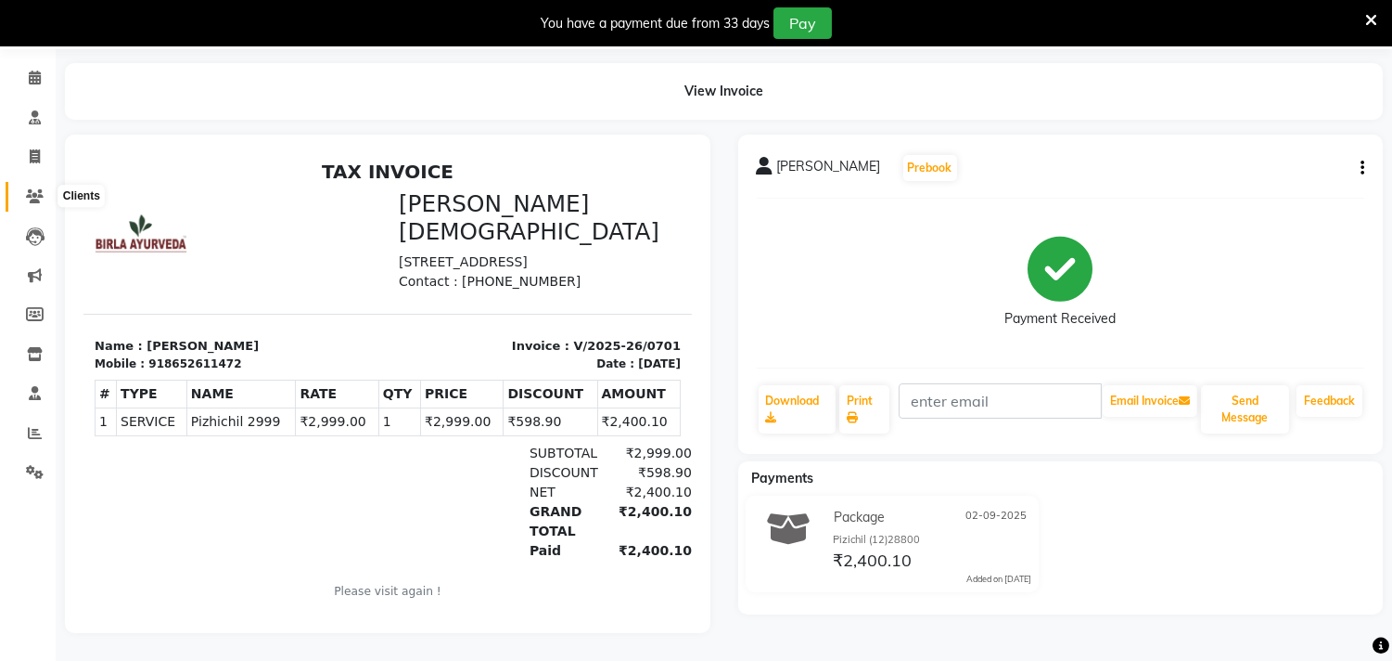
click at [41, 189] on icon at bounding box center [35, 196] width 18 height 14
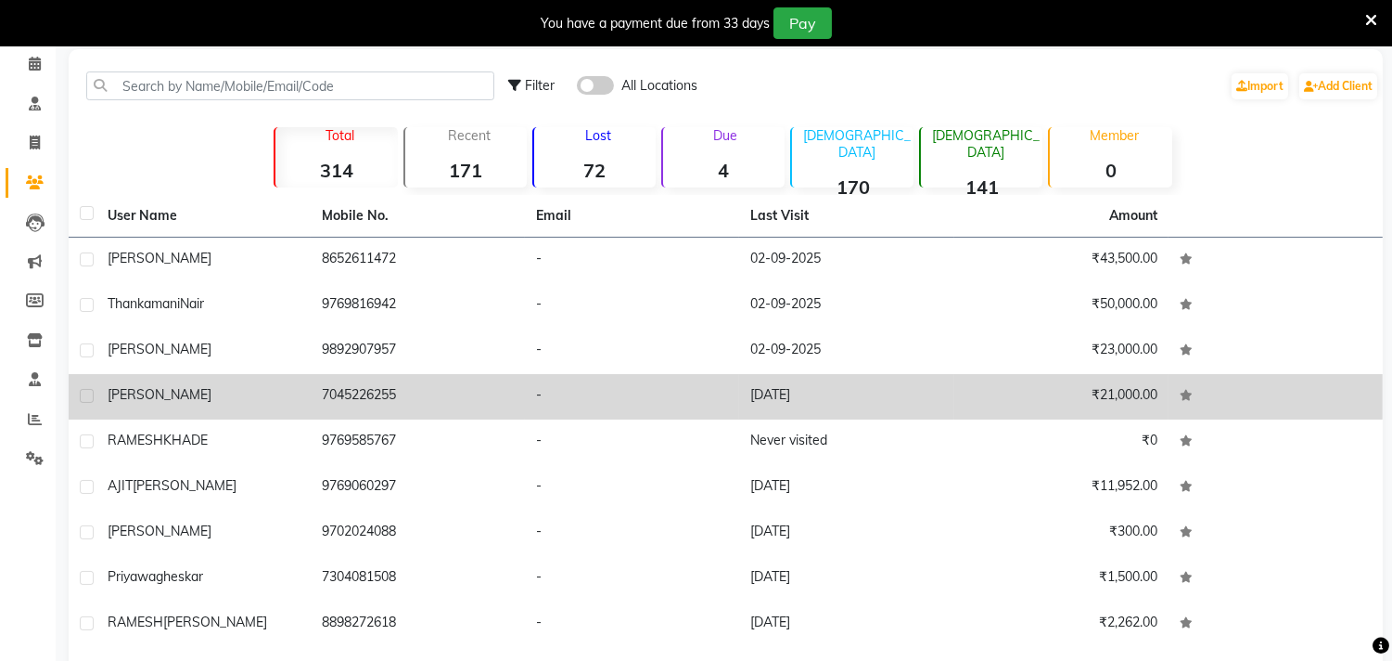
click at [123, 397] on span "[PERSON_NAME]" at bounding box center [160, 394] width 104 height 17
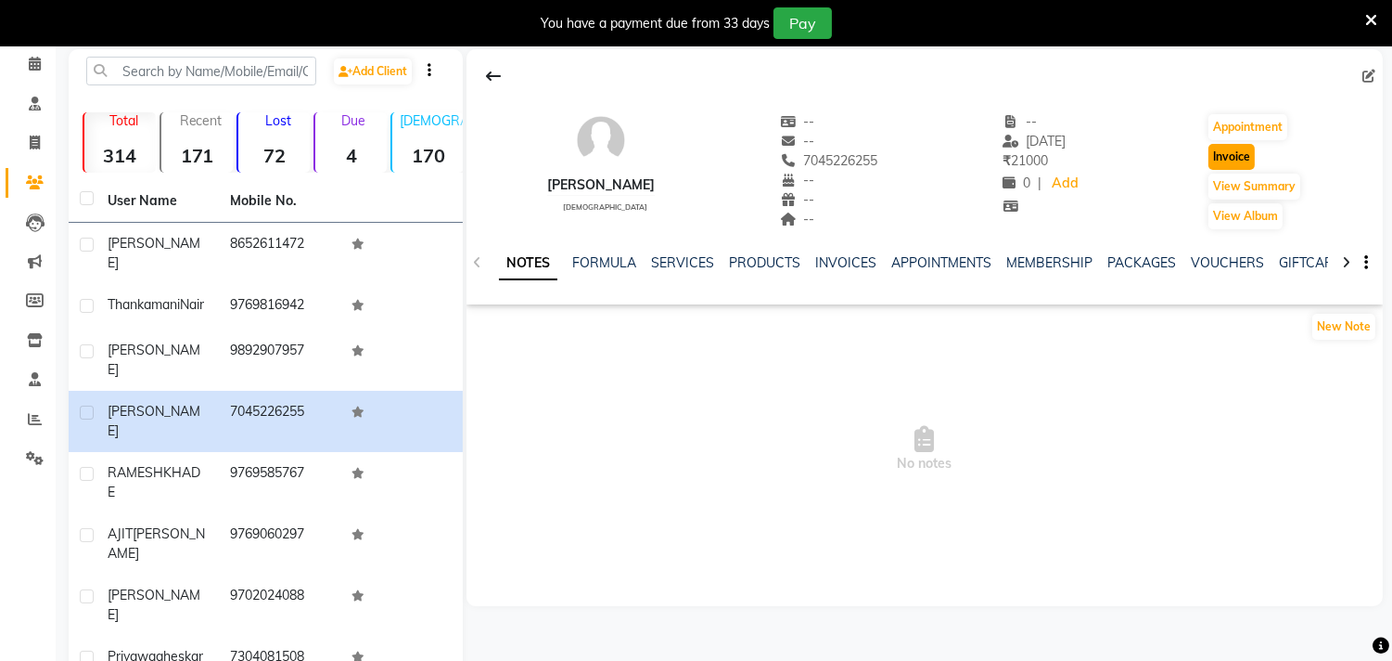
click at [1230, 163] on button "Invoice" at bounding box center [1232, 157] width 46 height 26
select select "6808"
select select "service"
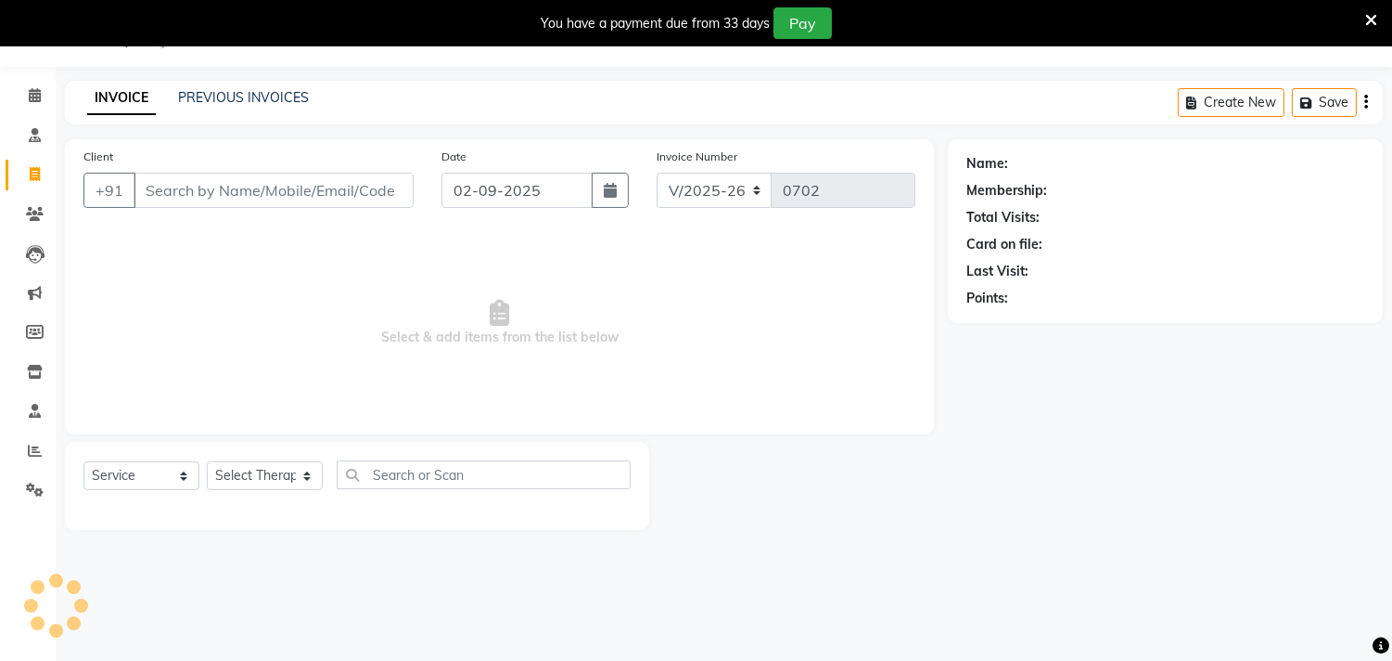
scroll to position [46, 0]
type input "7045226255"
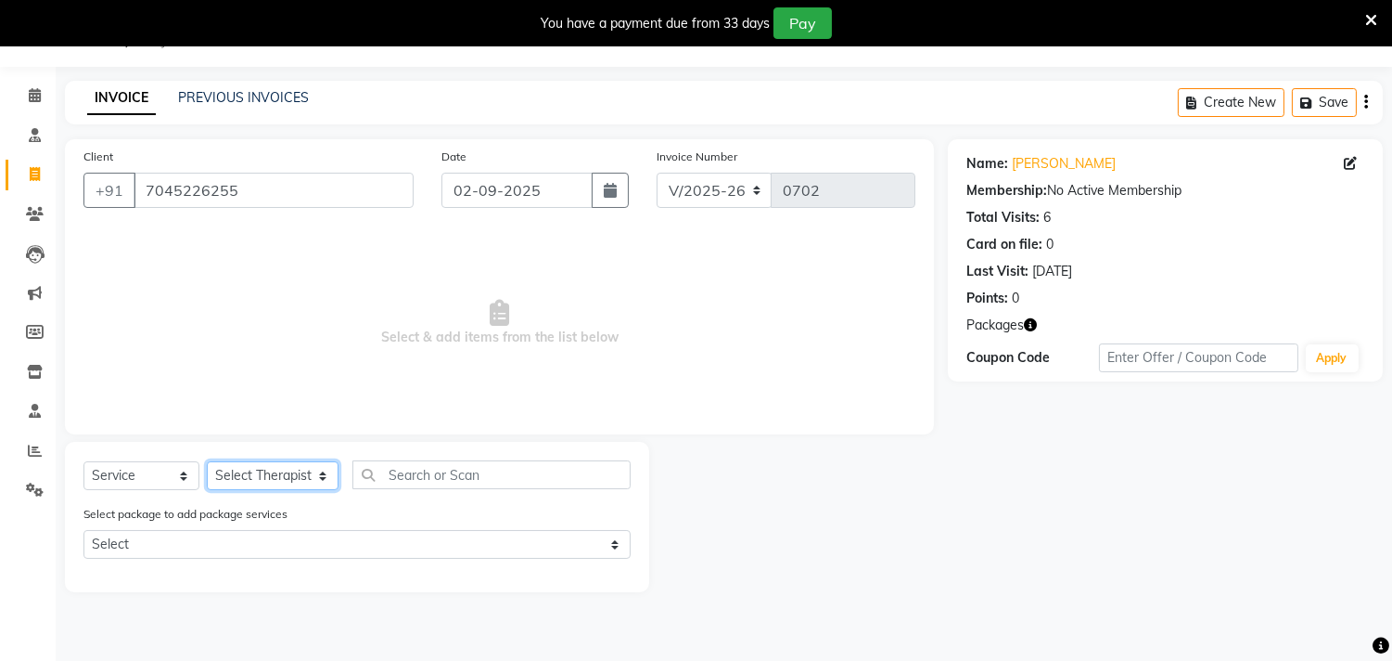
click at [303, 473] on select "Select Therapist [PERSON_NAME] [PERSON_NAME] [PERSON_NAME] Bibina [PERSON_NAME]…" at bounding box center [273, 475] width 132 height 29
drag, startPoint x: 303, startPoint y: 473, endPoint x: 176, endPoint y: 367, distance: 165.3
click at [176, 367] on span "Select & add items from the list below" at bounding box center [499, 323] width 832 height 186
click at [310, 479] on select "Select Therapist [PERSON_NAME] [PERSON_NAME] [PERSON_NAME] Bibina [PERSON_NAME]…" at bounding box center [273, 475] width 132 height 29
select select "57062"
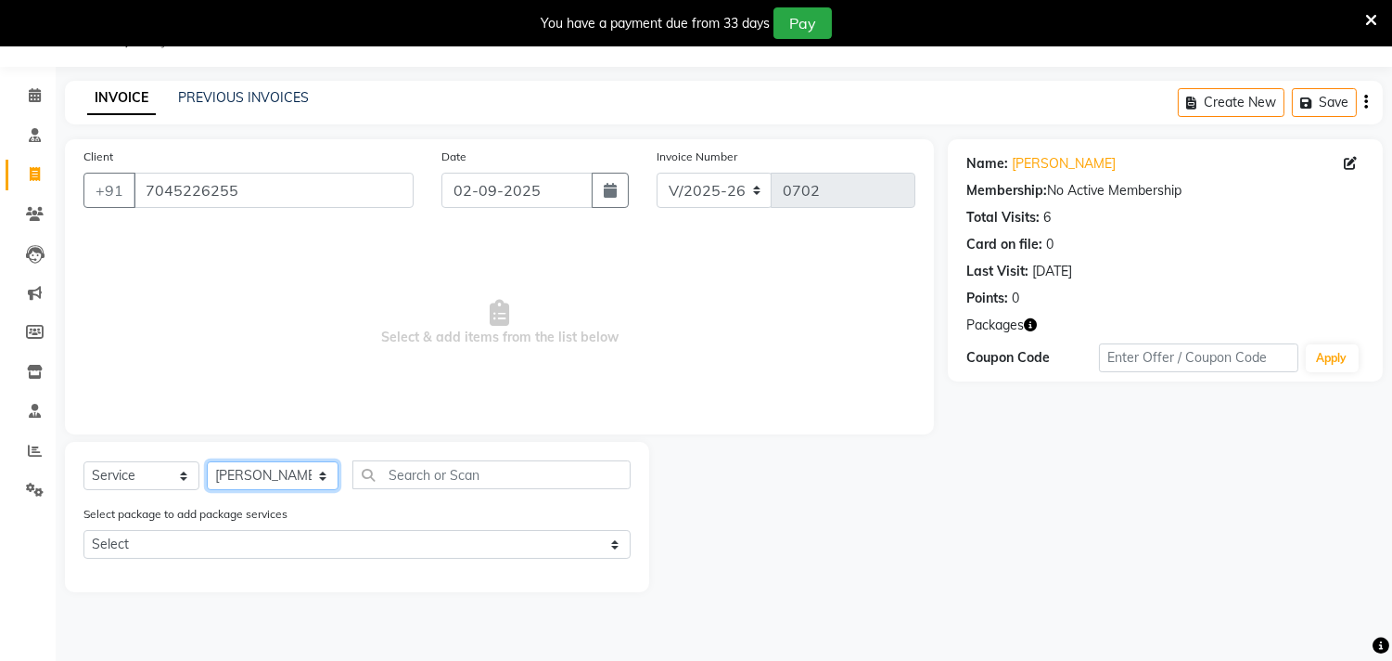
click at [207, 462] on select "Select Therapist [PERSON_NAME] [PERSON_NAME] [PERSON_NAME] Bibina [PERSON_NAME]…" at bounding box center [273, 475] width 132 height 29
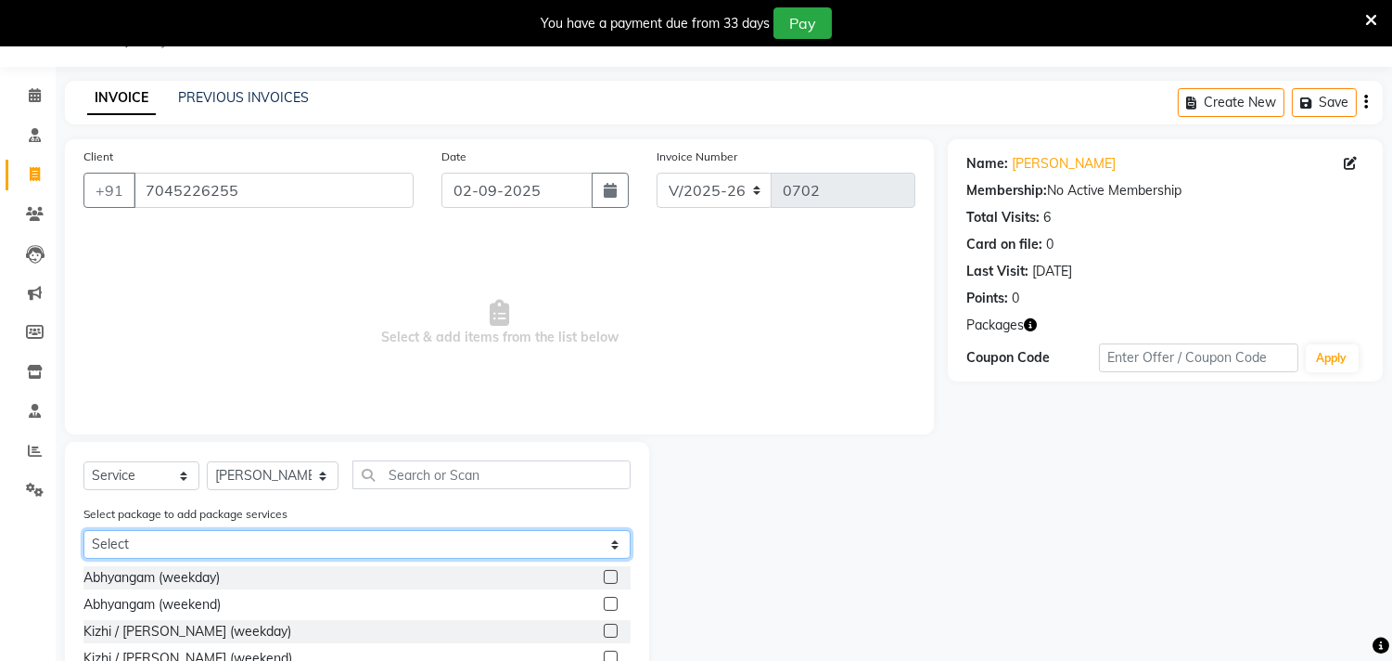
click at [271, 530] on select "Select Abhyangam(30)" at bounding box center [356, 544] width 547 height 29
select select "1: Object"
click at [83, 530] on select "Select Abhyangam(30)" at bounding box center [356, 544] width 547 height 29
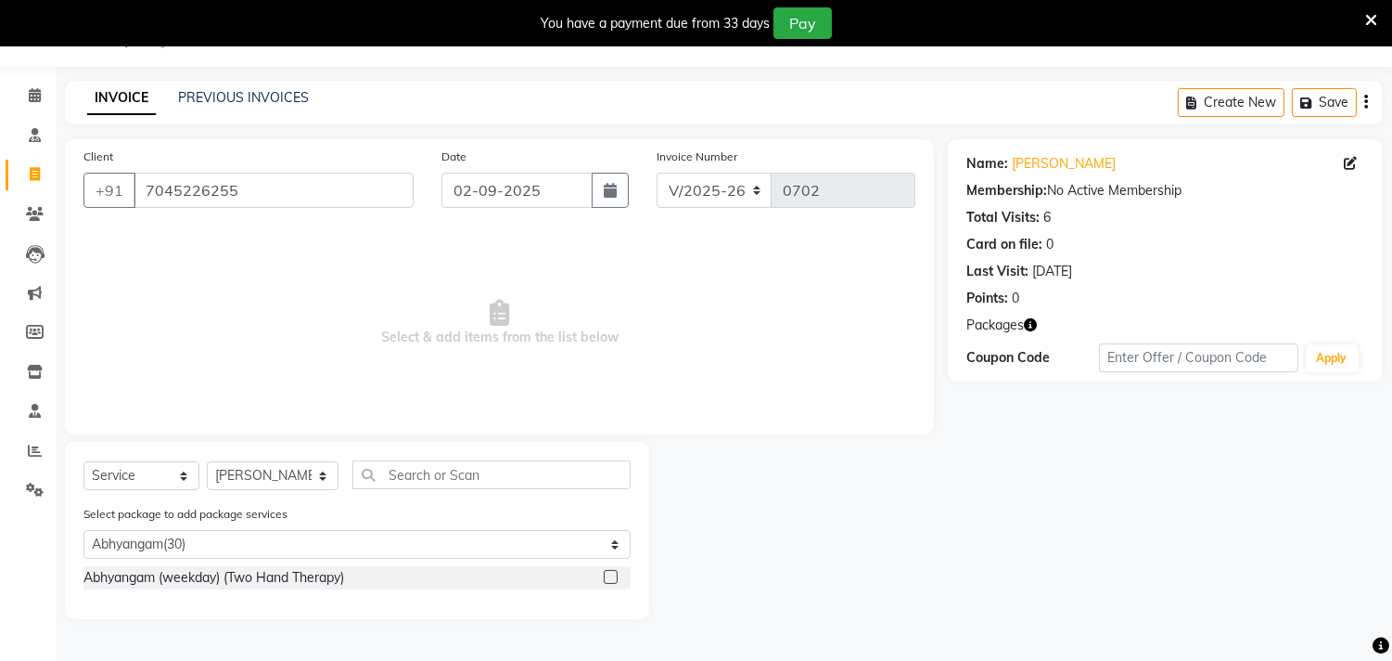
click at [617, 575] on label at bounding box center [611, 577] width 14 height 14
click at [616, 575] on input "checkbox" at bounding box center [610, 577] width 12 height 12
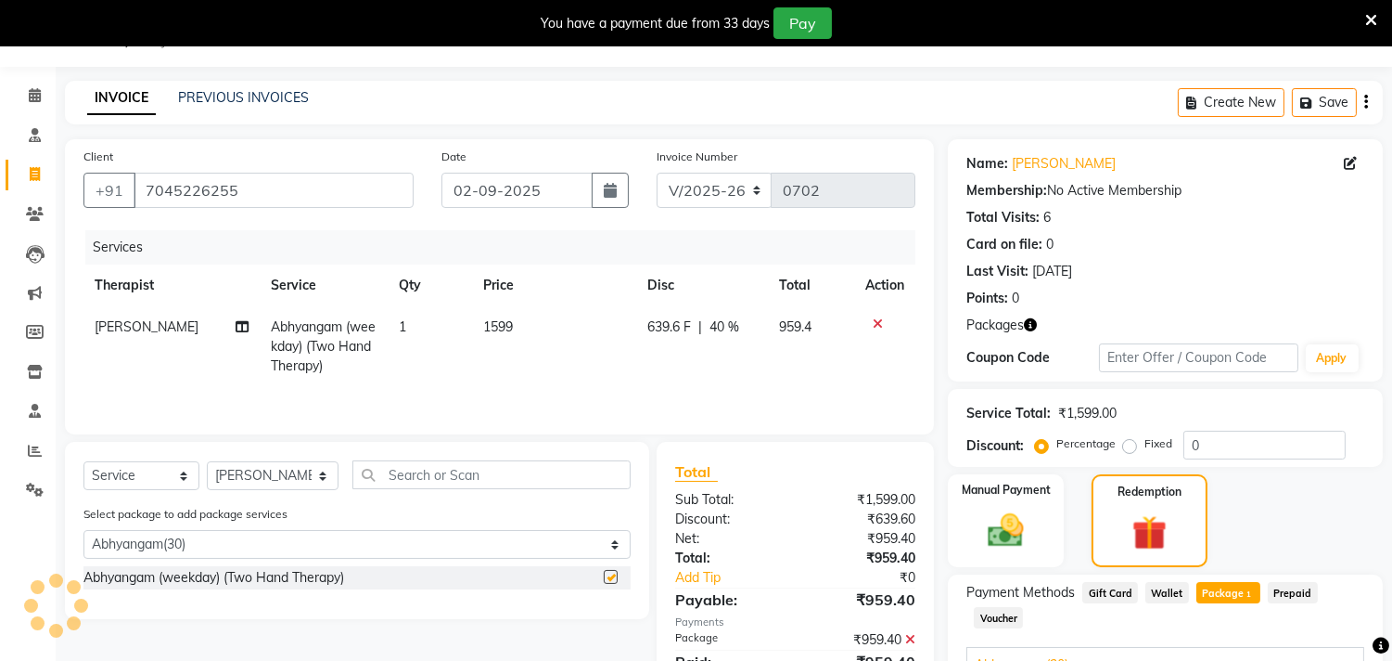
checkbox input "false"
click at [1174, 545] on img at bounding box center [1150, 533] width 58 height 45
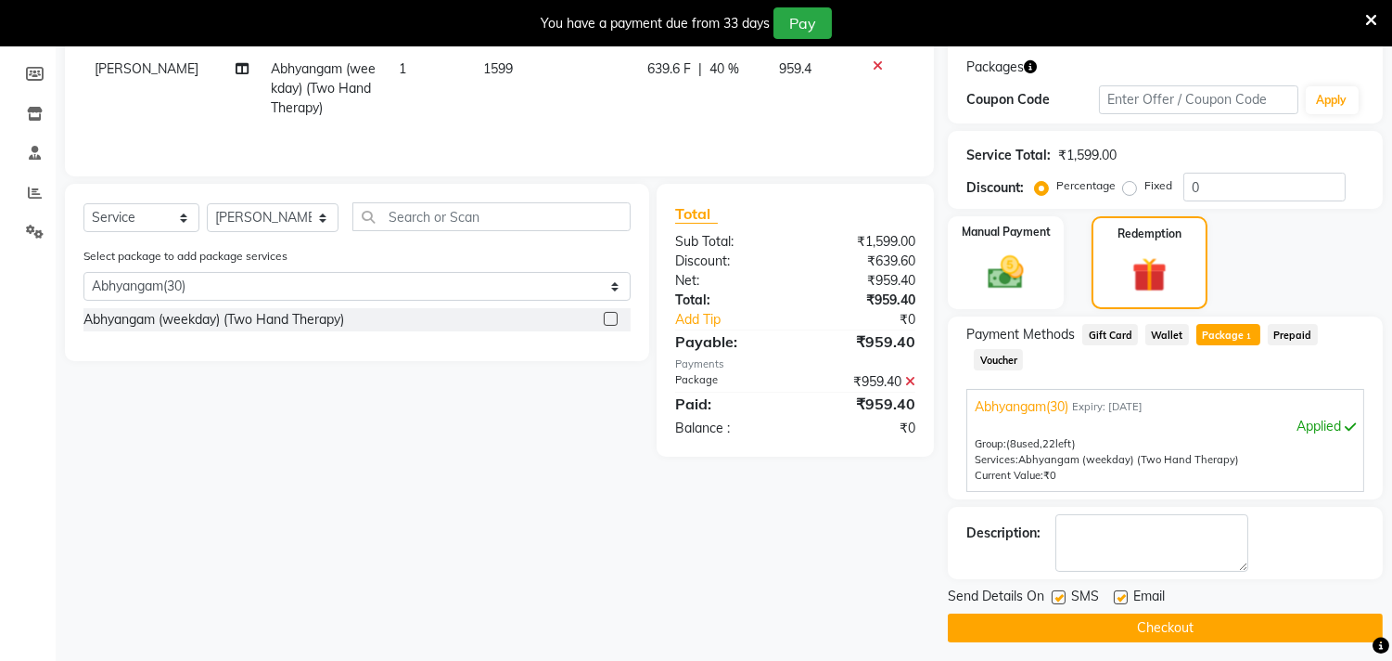
scroll to position [307, 0]
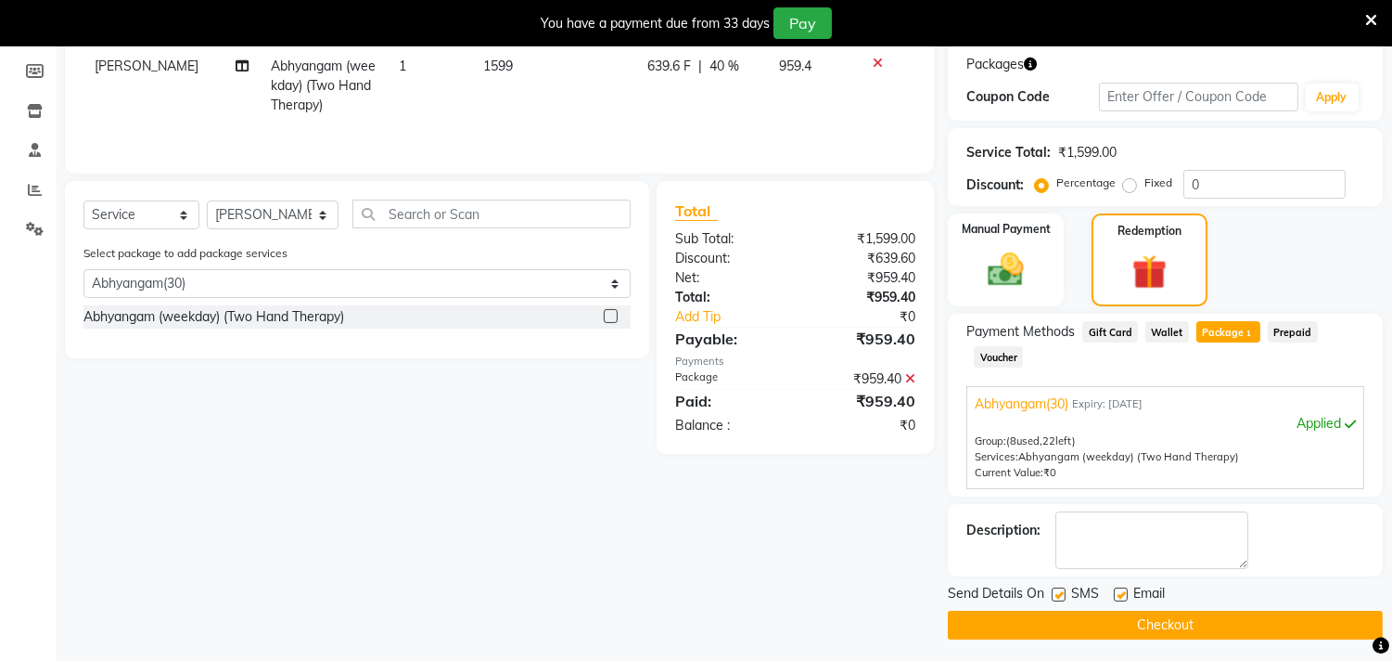
click at [1053, 591] on label at bounding box center [1059, 594] width 14 height 14
click at [1053, 591] on input "checkbox" at bounding box center [1058, 595] width 12 height 12
checkbox input "false"
click at [1118, 589] on label at bounding box center [1121, 594] width 14 height 14
click at [1118, 589] on input "checkbox" at bounding box center [1120, 595] width 12 height 12
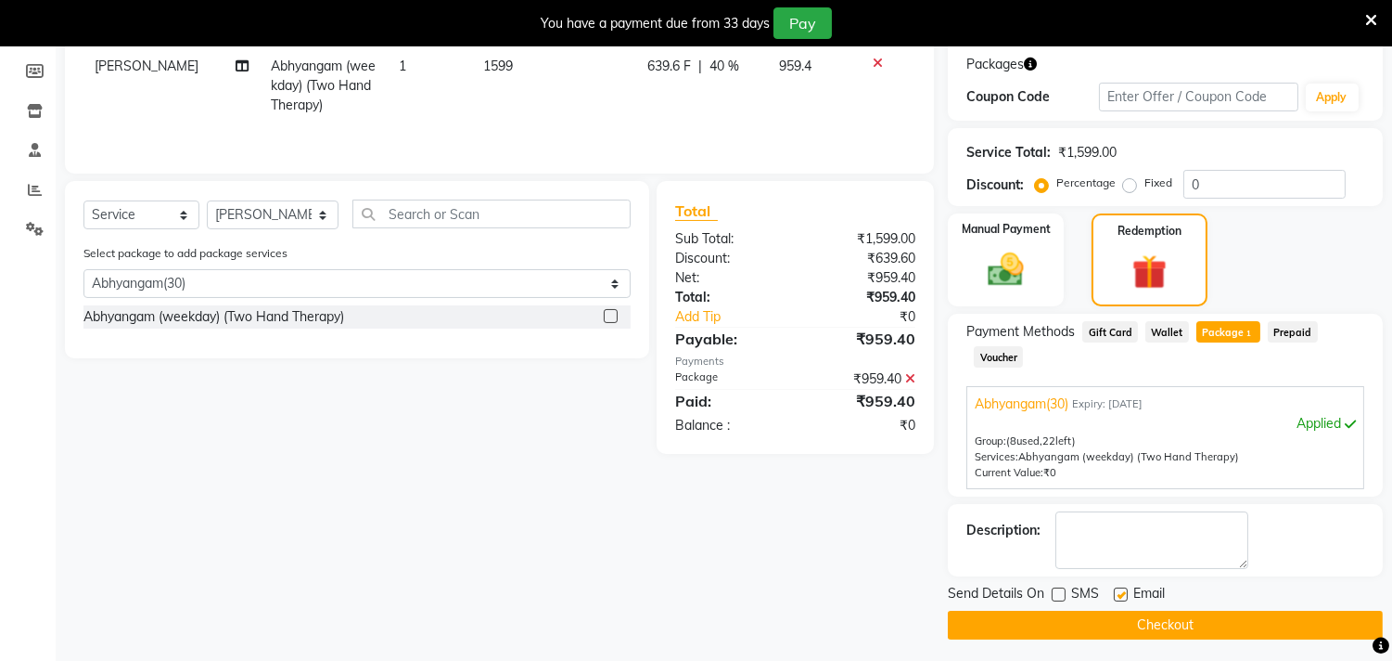
checkbox input "false"
click at [1155, 625] on button "Checkout" at bounding box center [1165, 624] width 435 height 29
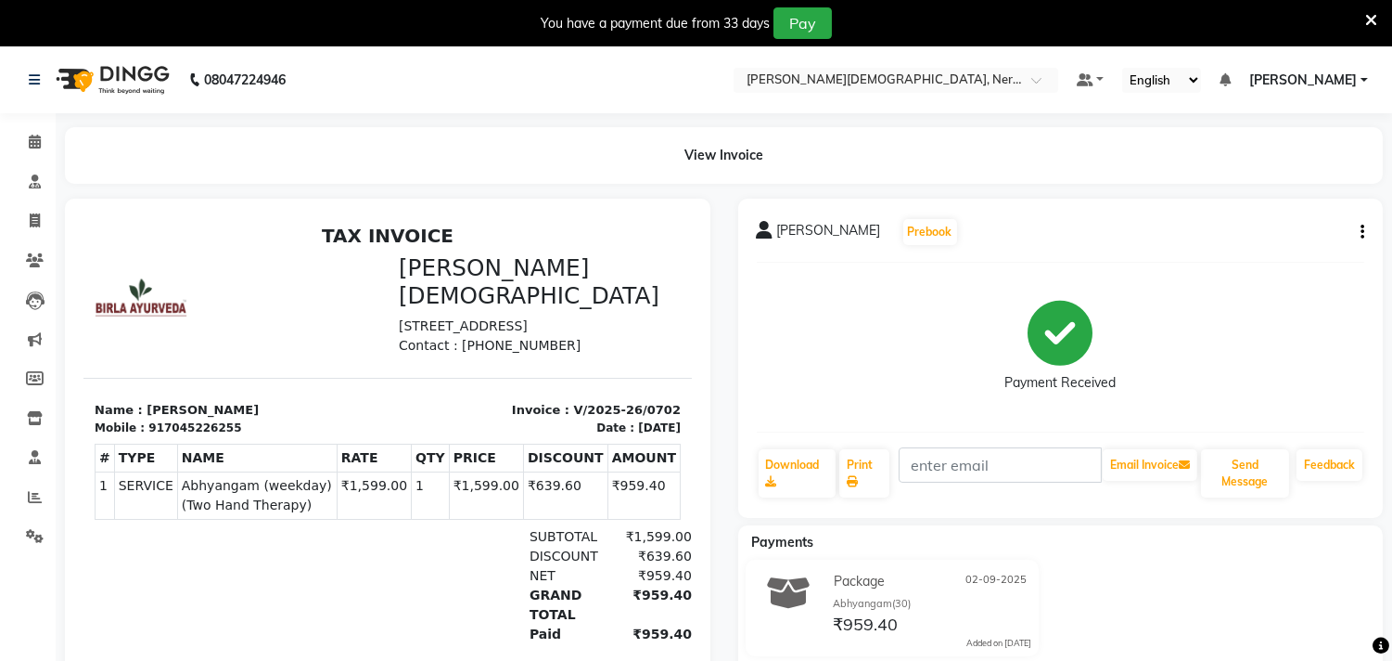
select select "service"
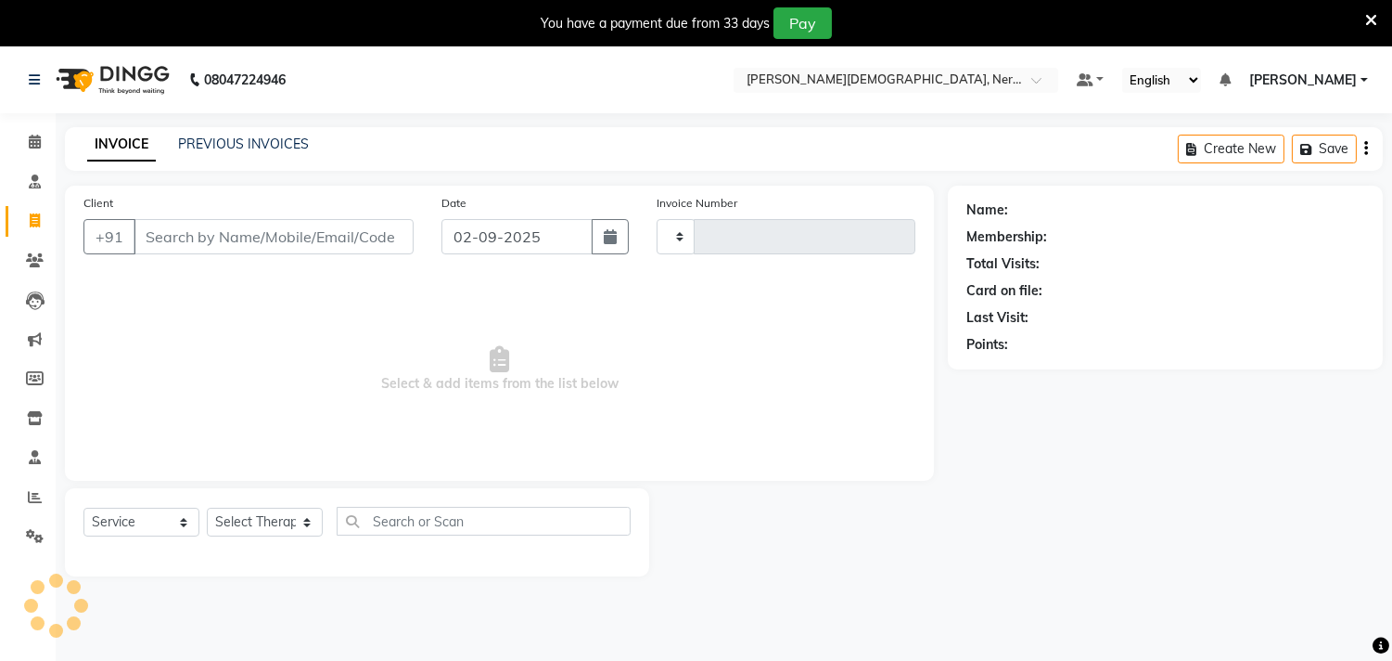
scroll to position [46, 0]
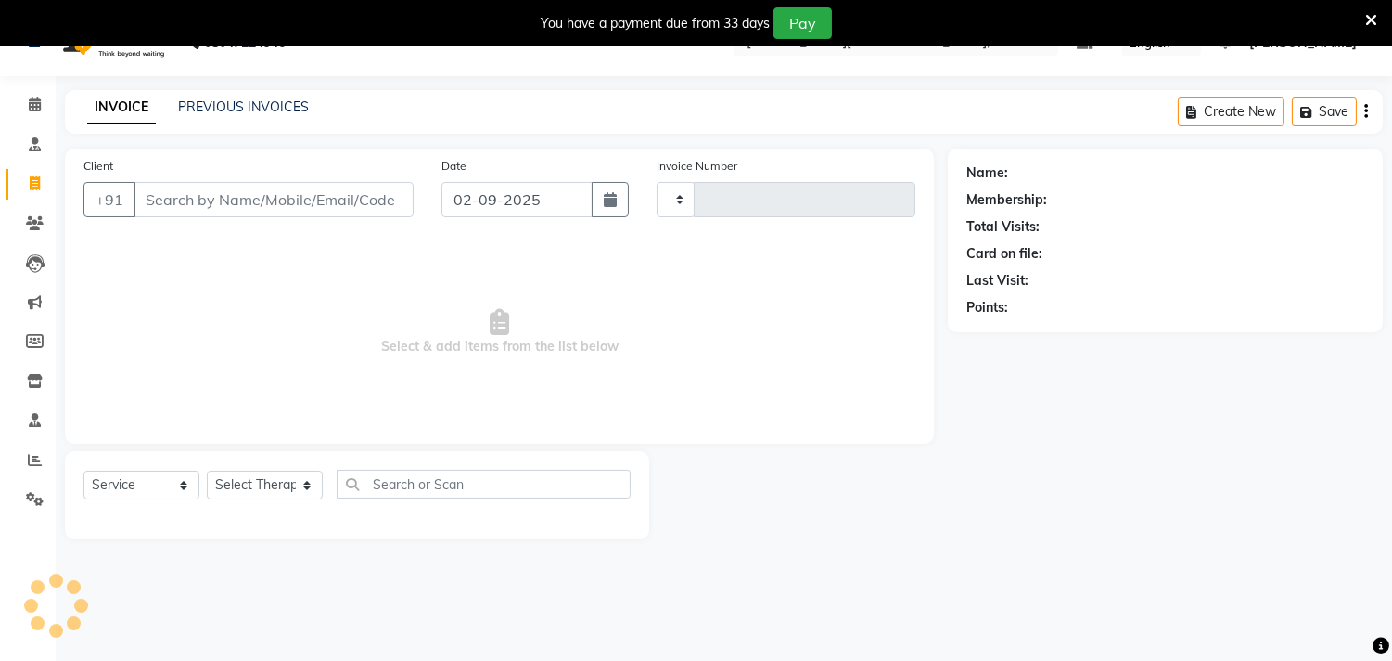
type input "0703"
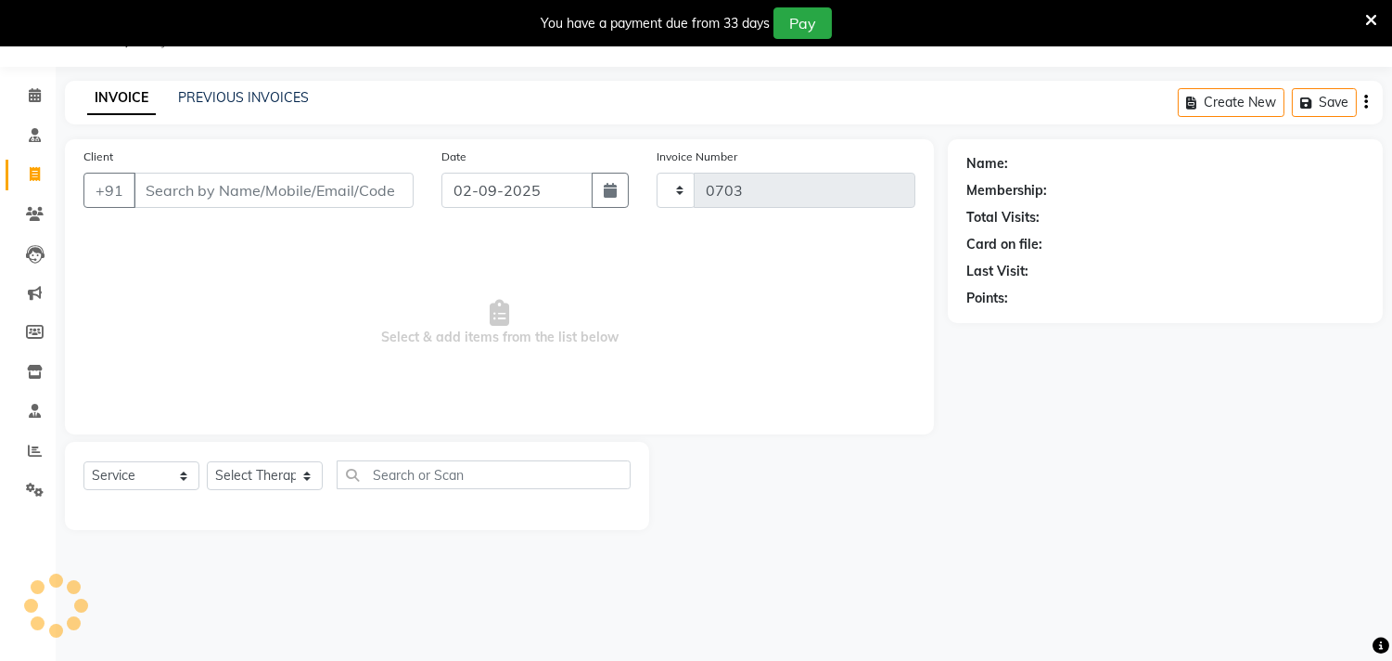
select select "6808"
type input "7045226255"
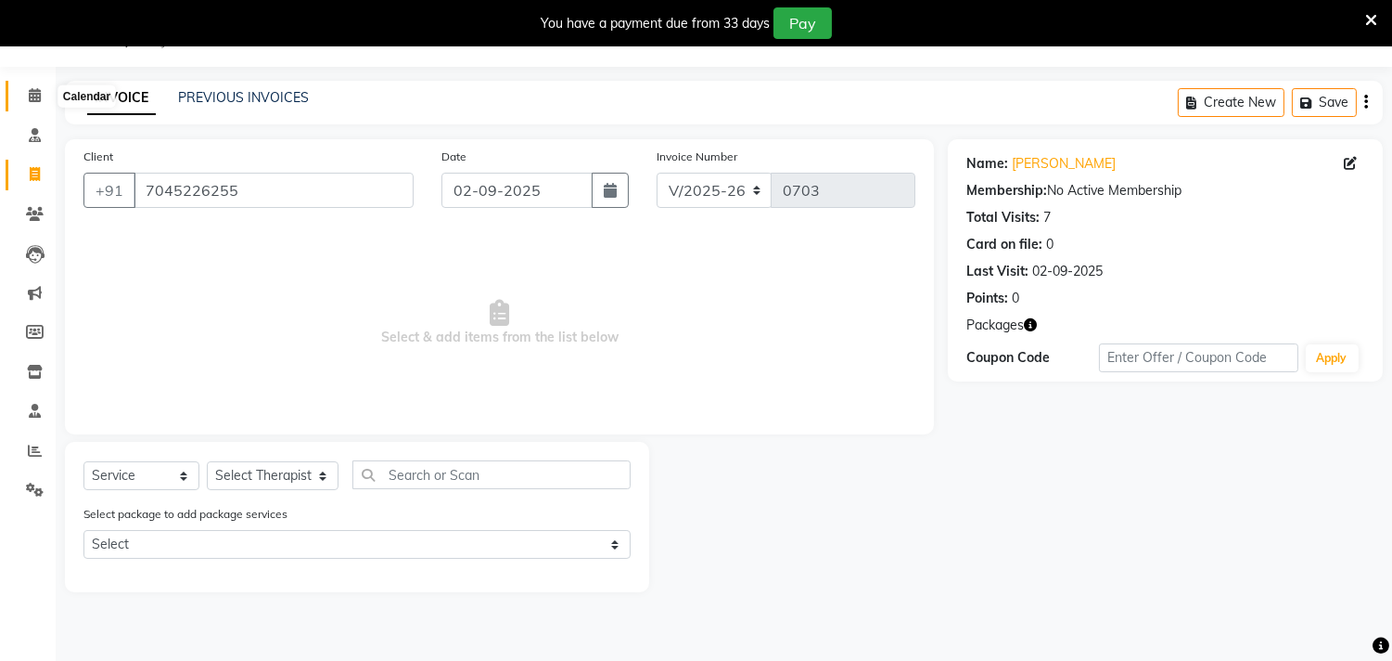
click at [39, 102] on icon at bounding box center [35, 95] width 12 height 14
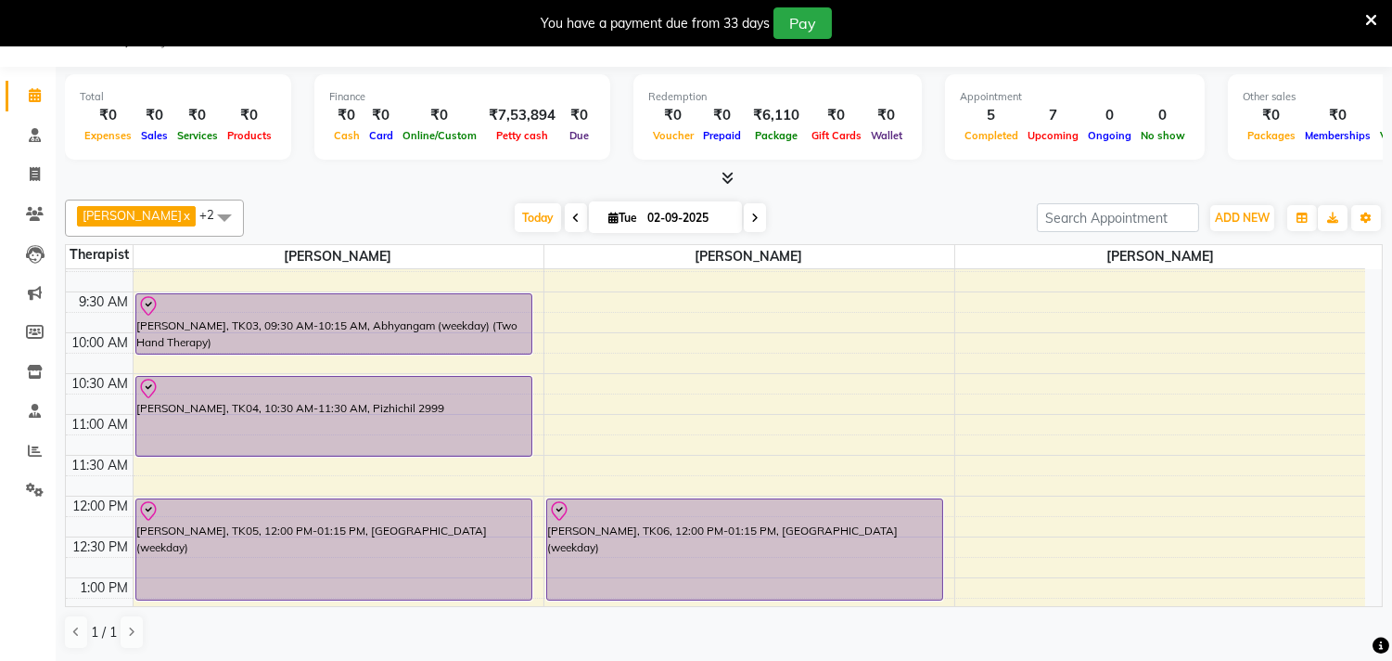
scroll to position [167, 0]
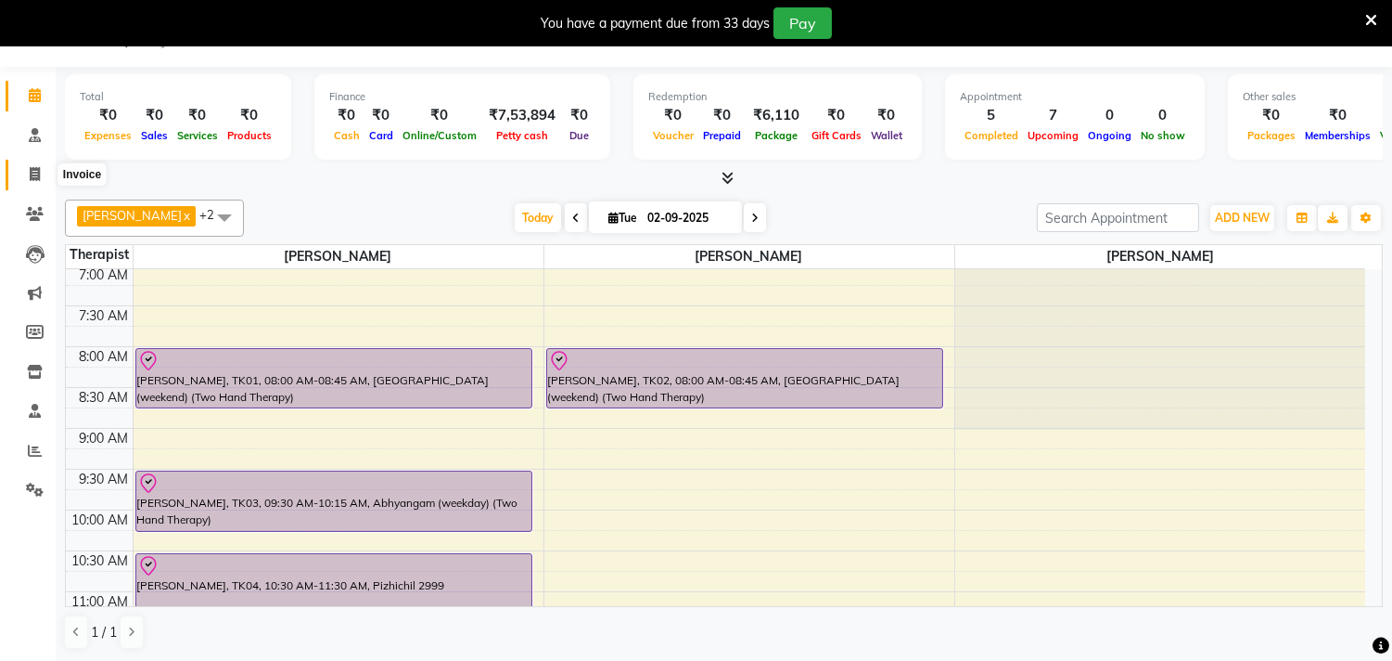
click at [33, 173] on icon at bounding box center [35, 174] width 10 height 14
select select "6808"
select select "service"
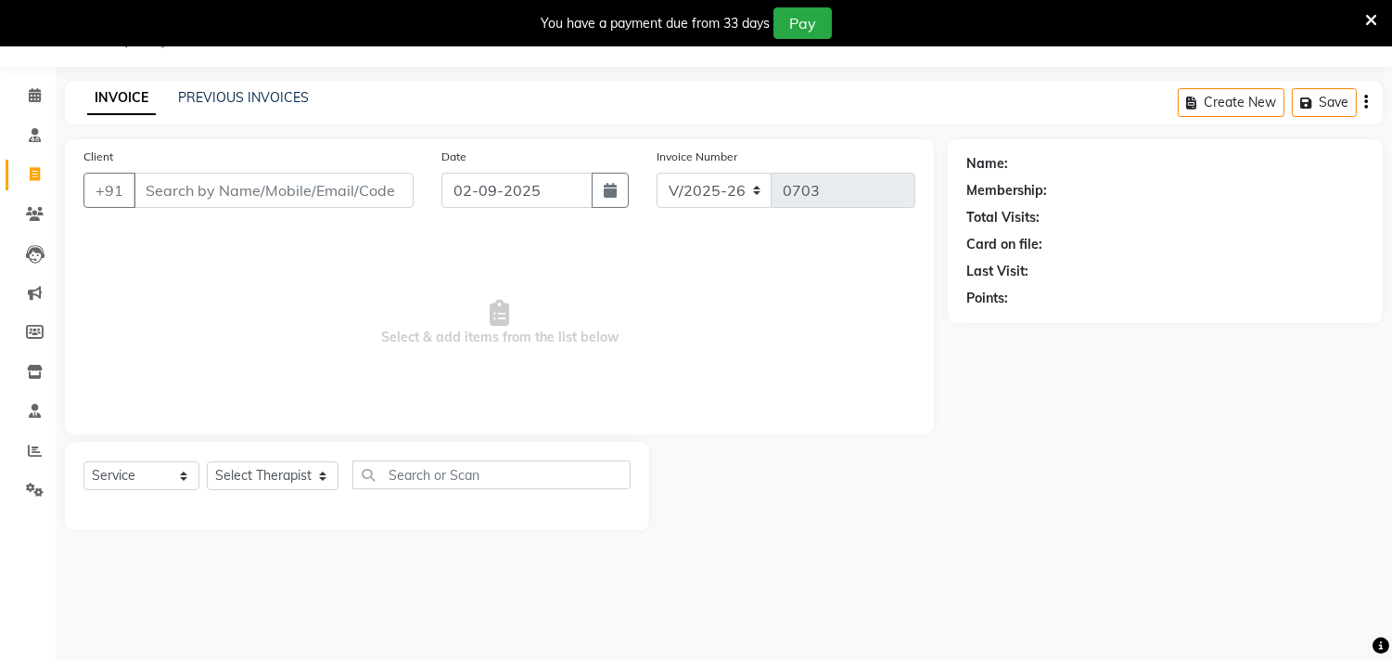
click at [126, 96] on link "INVOICE" at bounding box center [121, 98] width 69 height 33
click at [280, 89] on link "PREVIOUS INVOICES" at bounding box center [243, 97] width 131 height 17
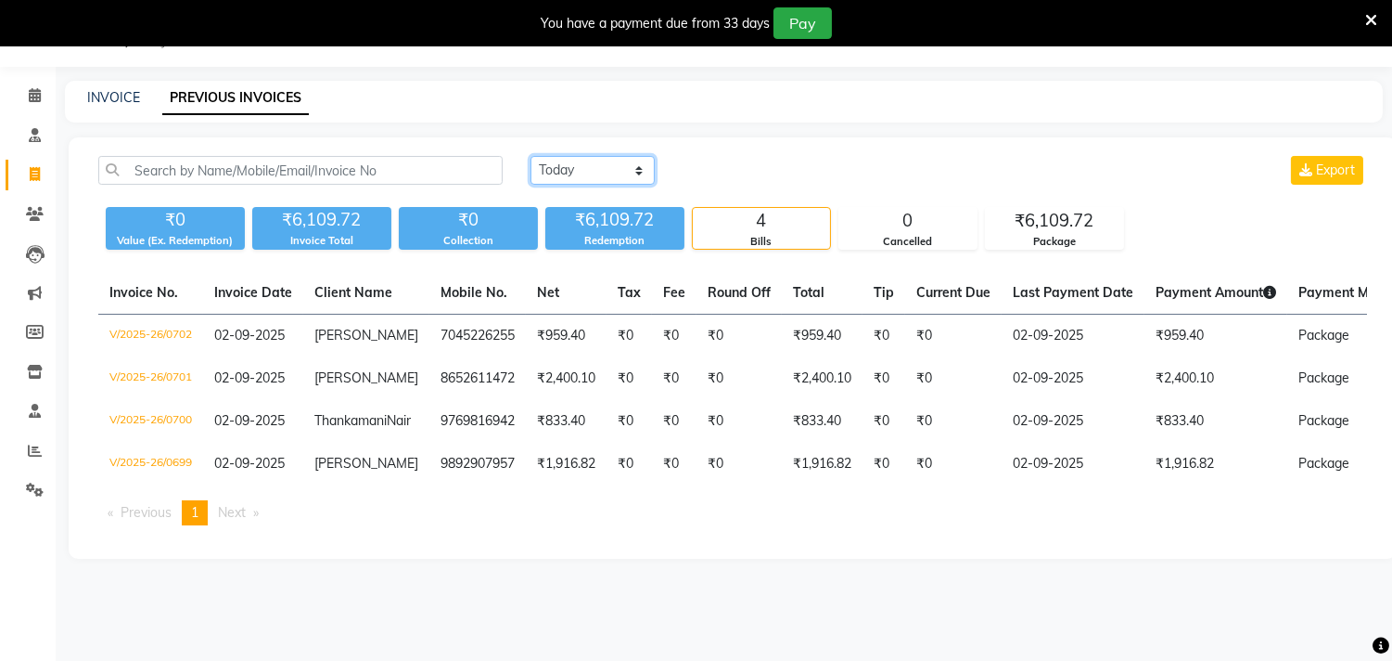
click at [598, 173] on select "[DATE] [DATE] Custom Range" at bounding box center [593, 170] width 124 height 29
click at [638, 540] on div "Invoice No. Invoice Date Client Name Mobile No. Net Tax Fee Round Off Total Tip…" at bounding box center [732, 406] width 1291 height 268
